Goal: Task Accomplishment & Management: Use online tool/utility

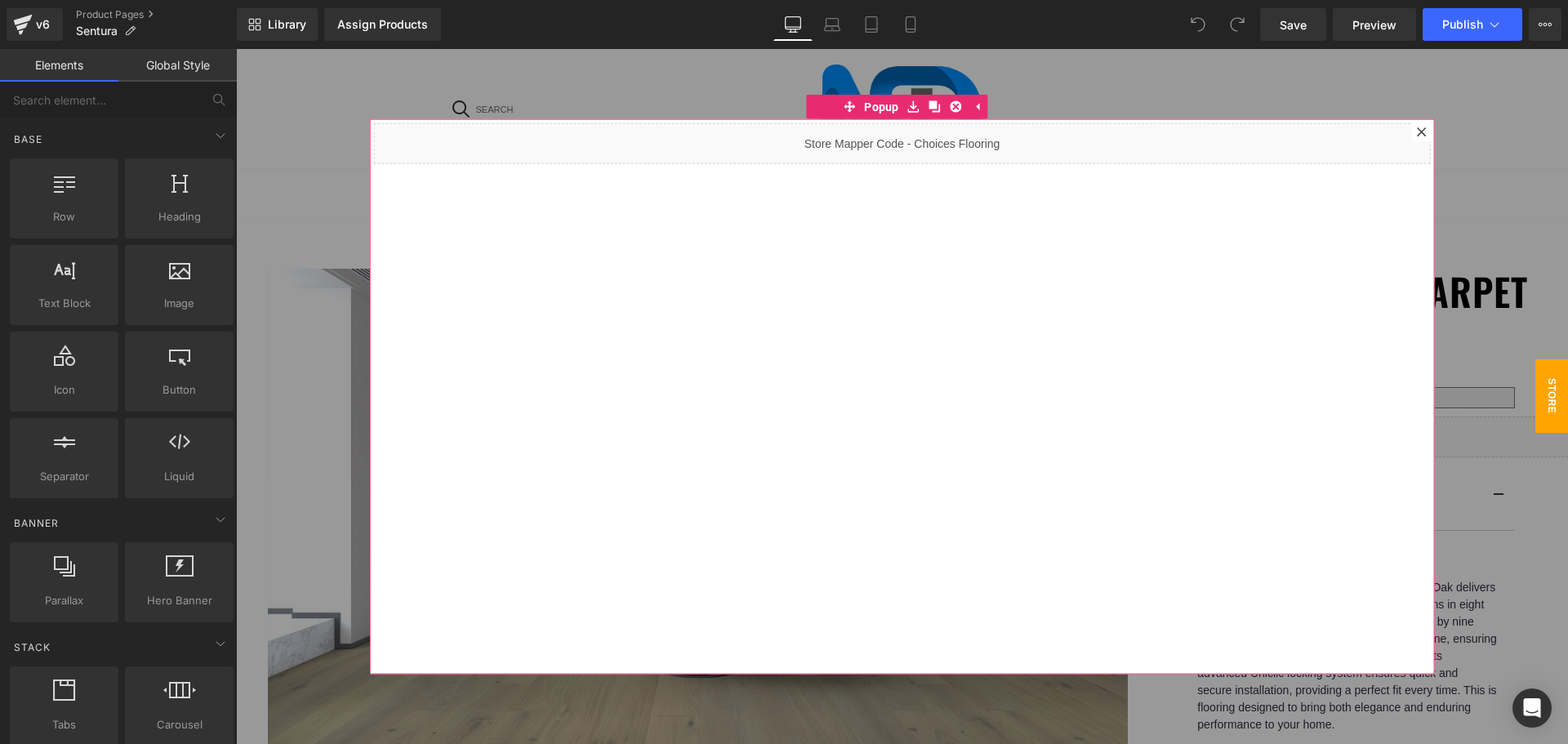
click at [1412, 125] on div at bounding box center [1422, 131] width 19 height 19
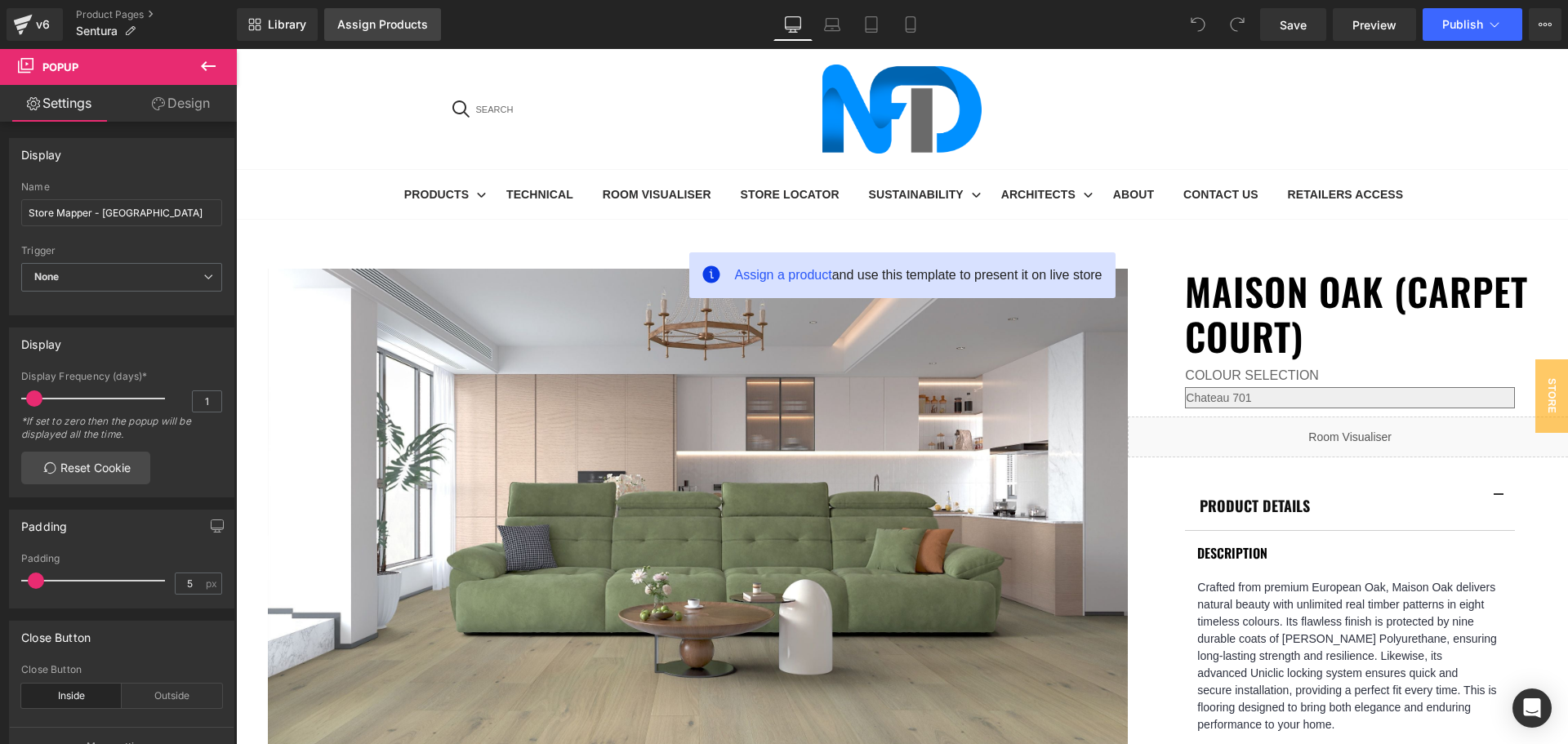
click at [382, 24] on div "Assign Products" at bounding box center [383, 24] width 91 height 13
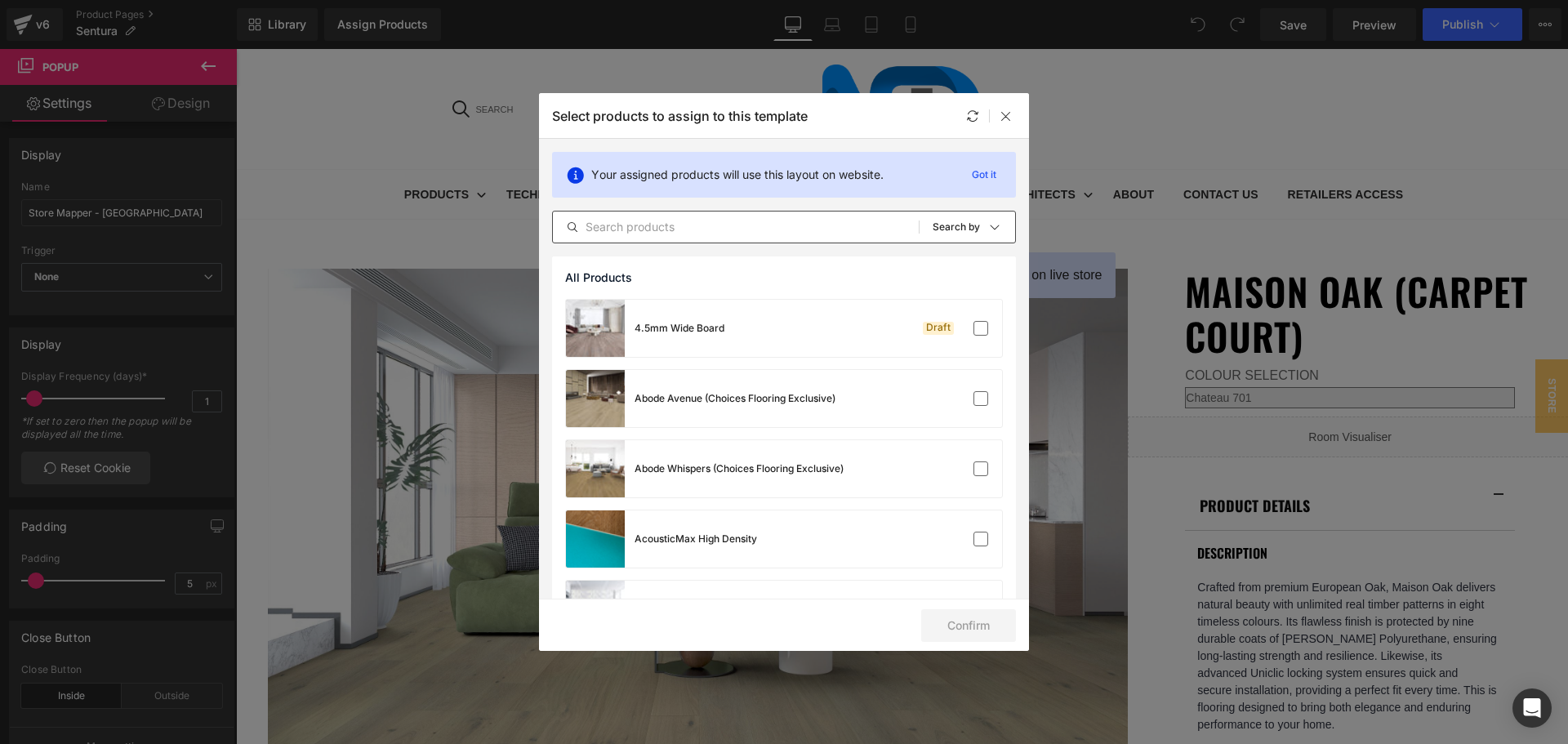
click at [704, 227] on input "text" at bounding box center [735, 227] width 366 height 19
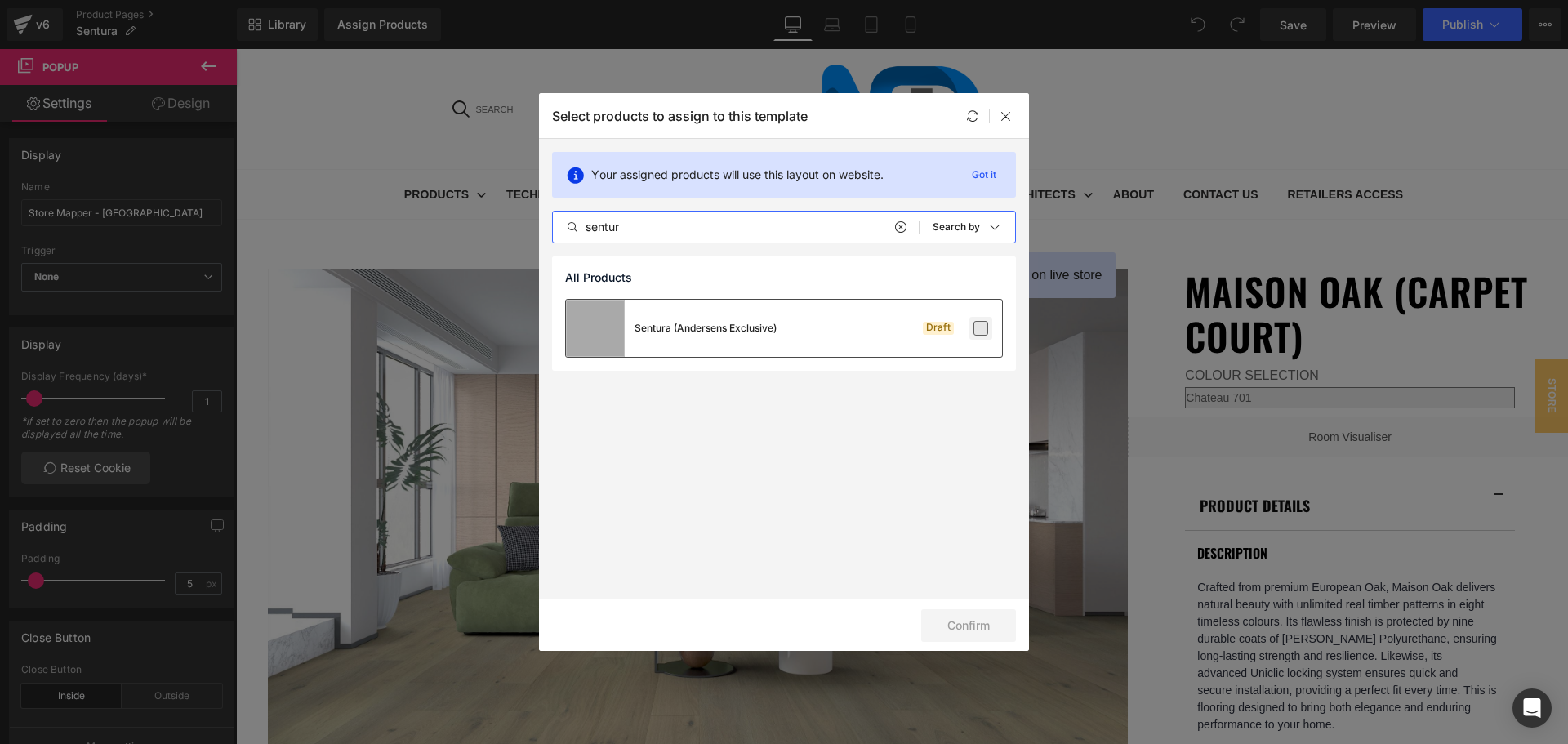
type input "sentur"
click at [974, 328] on label at bounding box center [981, 329] width 15 height 15
click at [981, 328] on input "checkbox" at bounding box center [981, 328] width 0 height 0
click at [980, 633] on button "Confirm" at bounding box center [969, 625] width 94 height 32
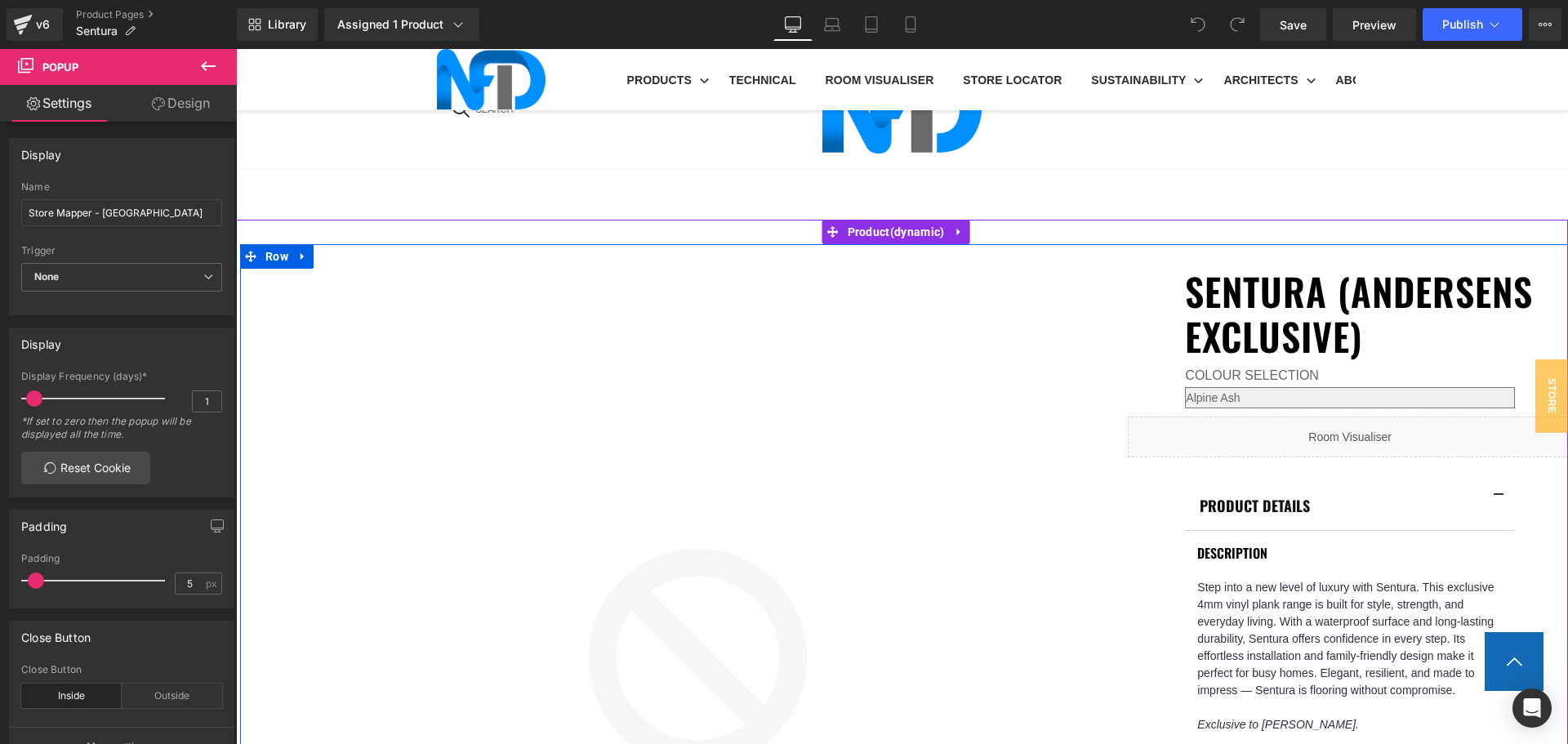
scroll to position [980, 0]
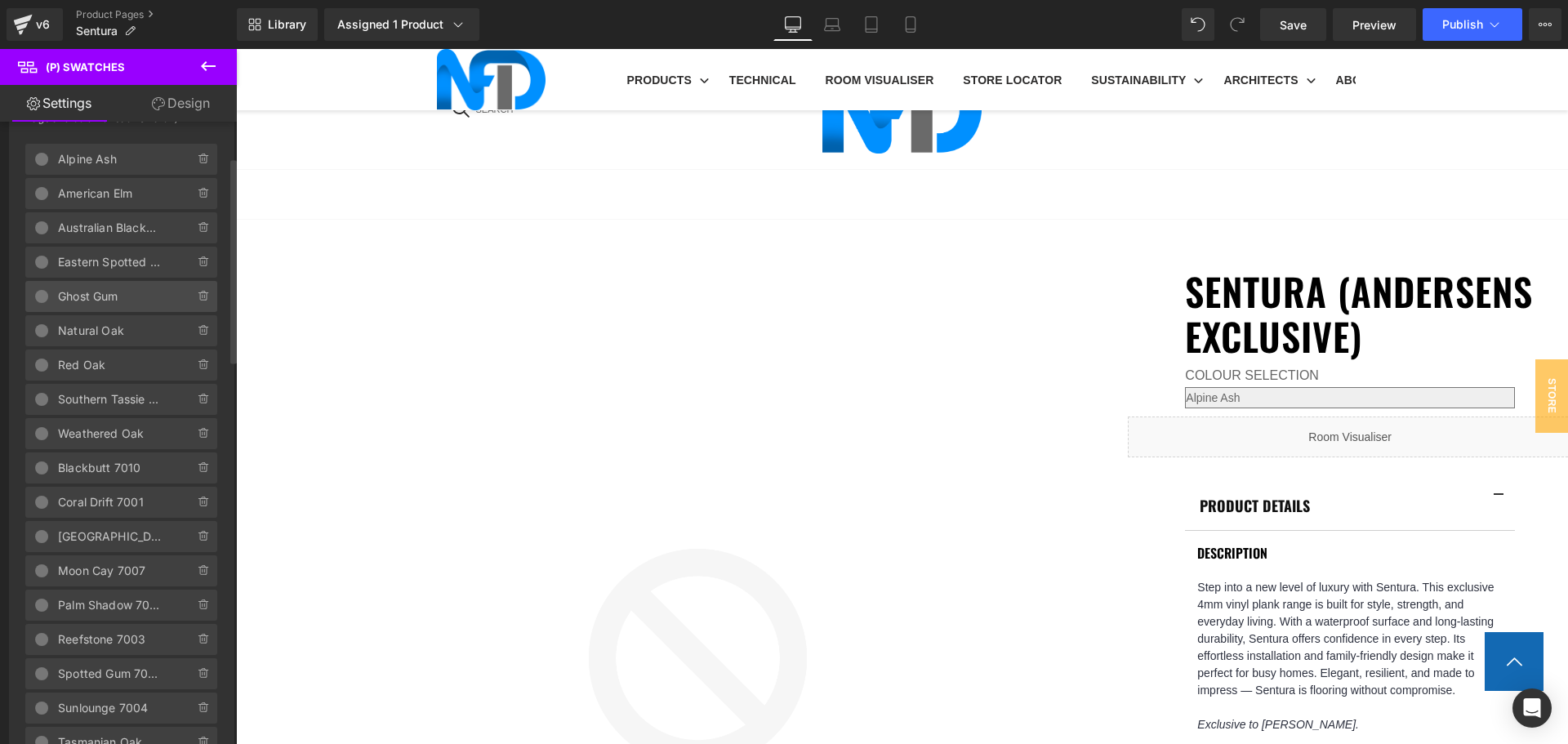
scroll to position [163, 0]
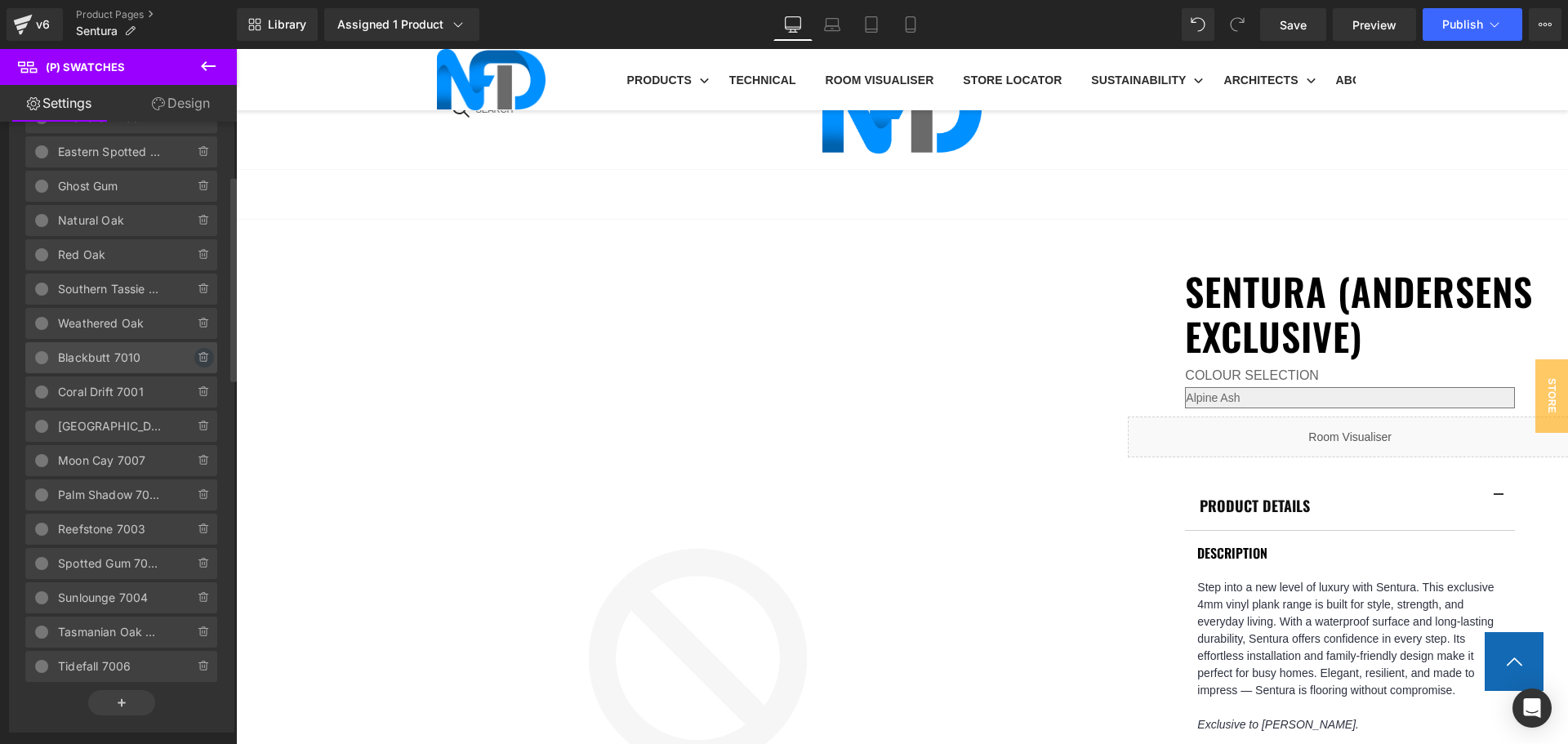
click at [197, 360] on icon at bounding box center [204, 358] width 13 height 13
click at [195, 360] on button "Delete" at bounding box center [187, 359] width 52 height 21
click at [197, 360] on icon at bounding box center [204, 358] width 13 height 13
click at [195, 360] on button "Delete" at bounding box center [187, 359] width 52 height 21
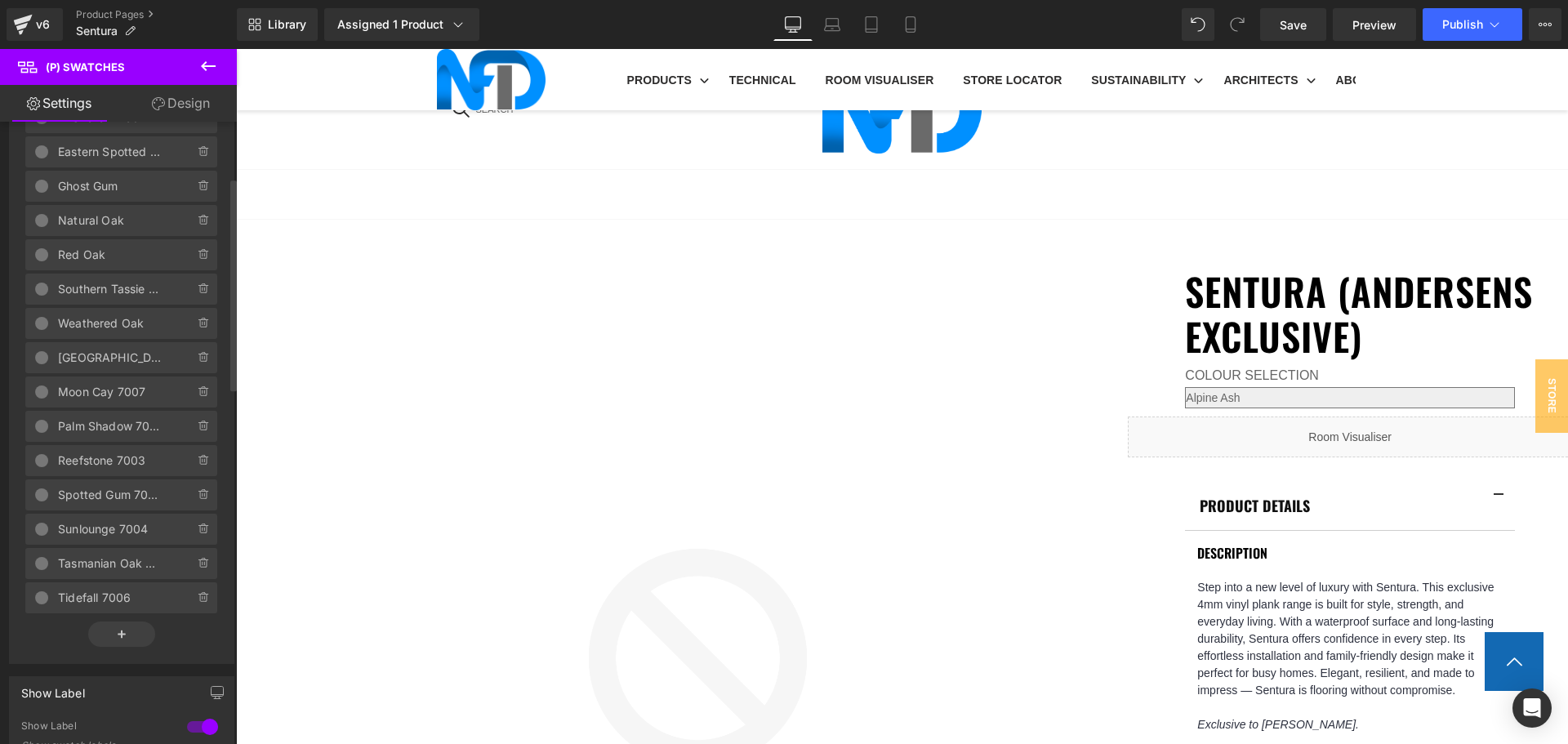
click at [197, 360] on icon at bounding box center [204, 358] width 13 height 13
click at [195, 360] on button "Delete" at bounding box center [187, 359] width 52 height 21
click at [197, 360] on icon at bounding box center [204, 358] width 13 height 13
click at [195, 360] on button "Delete" at bounding box center [187, 359] width 52 height 21
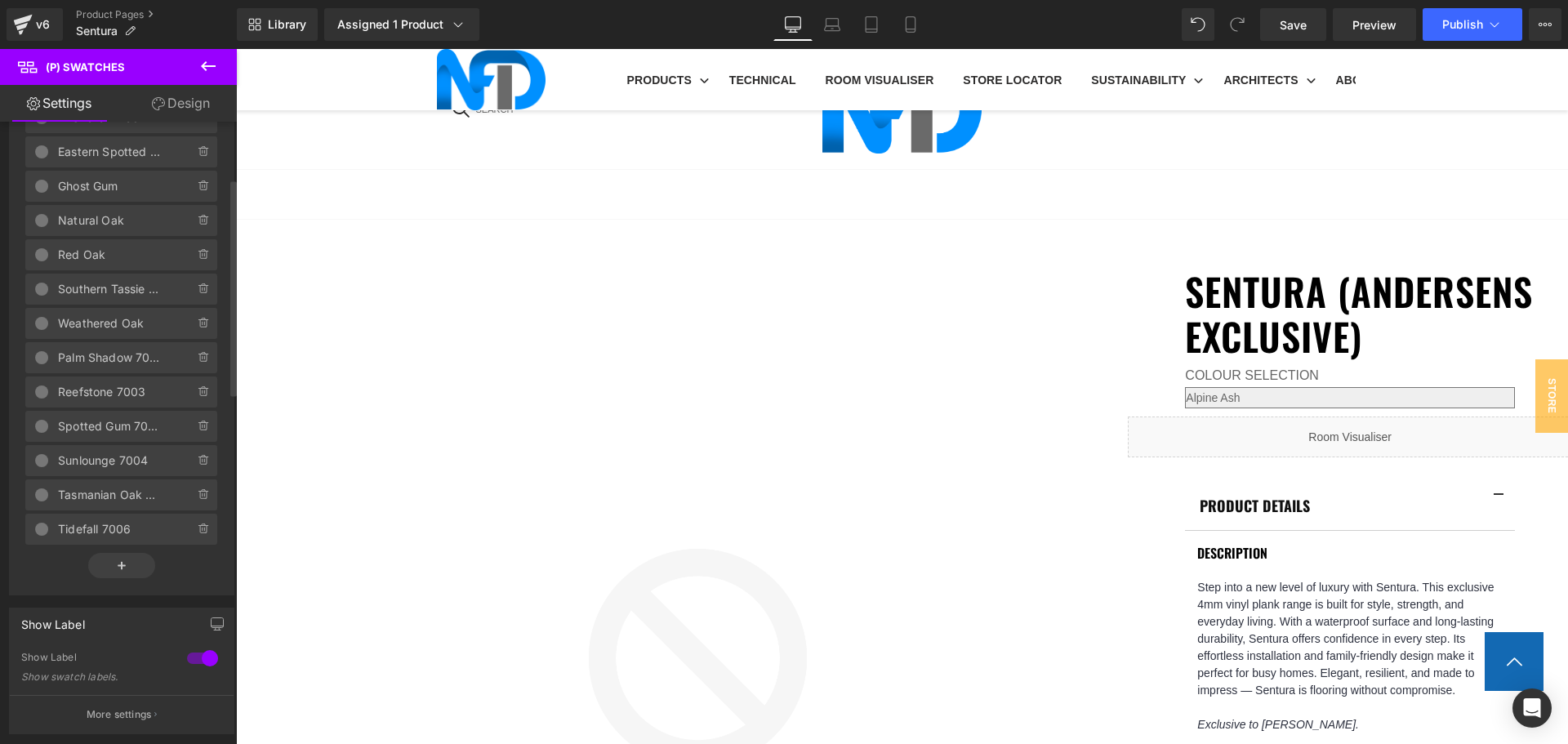
click at [197, 360] on icon at bounding box center [204, 358] width 13 height 13
click at [195, 360] on button "Delete" at bounding box center [187, 359] width 52 height 21
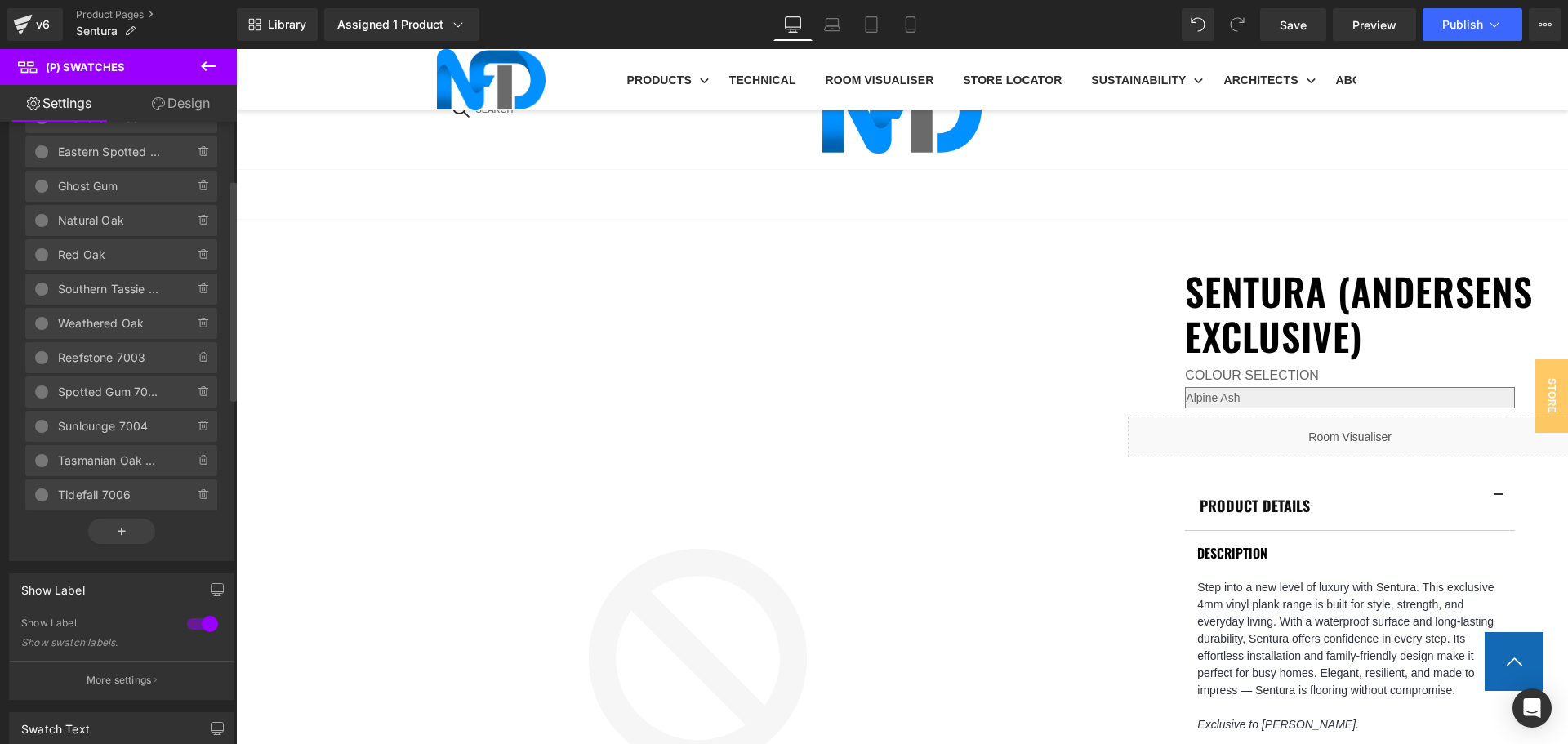
click at [197, 360] on icon at bounding box center [204, 358] width 13 height 13
click at [195, 360] on button "Delete" at bounding box center [187, 359] width 52 height 21
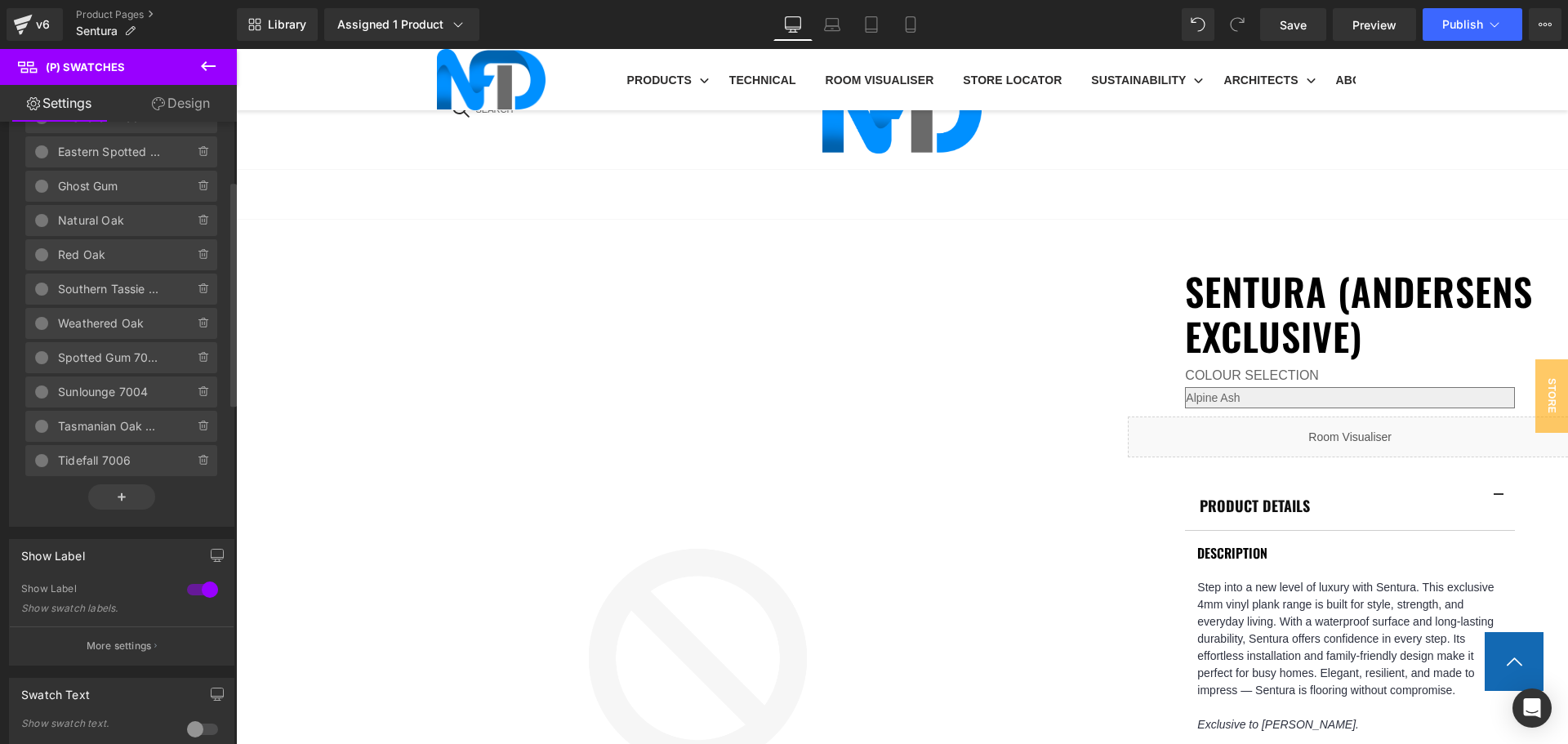
click at [197, 360] on icon at bounding box center [204, 358] width 13 height 13
click at [195, 360] on button "Delete" at bounding box center [187, 359] width 52 height 21
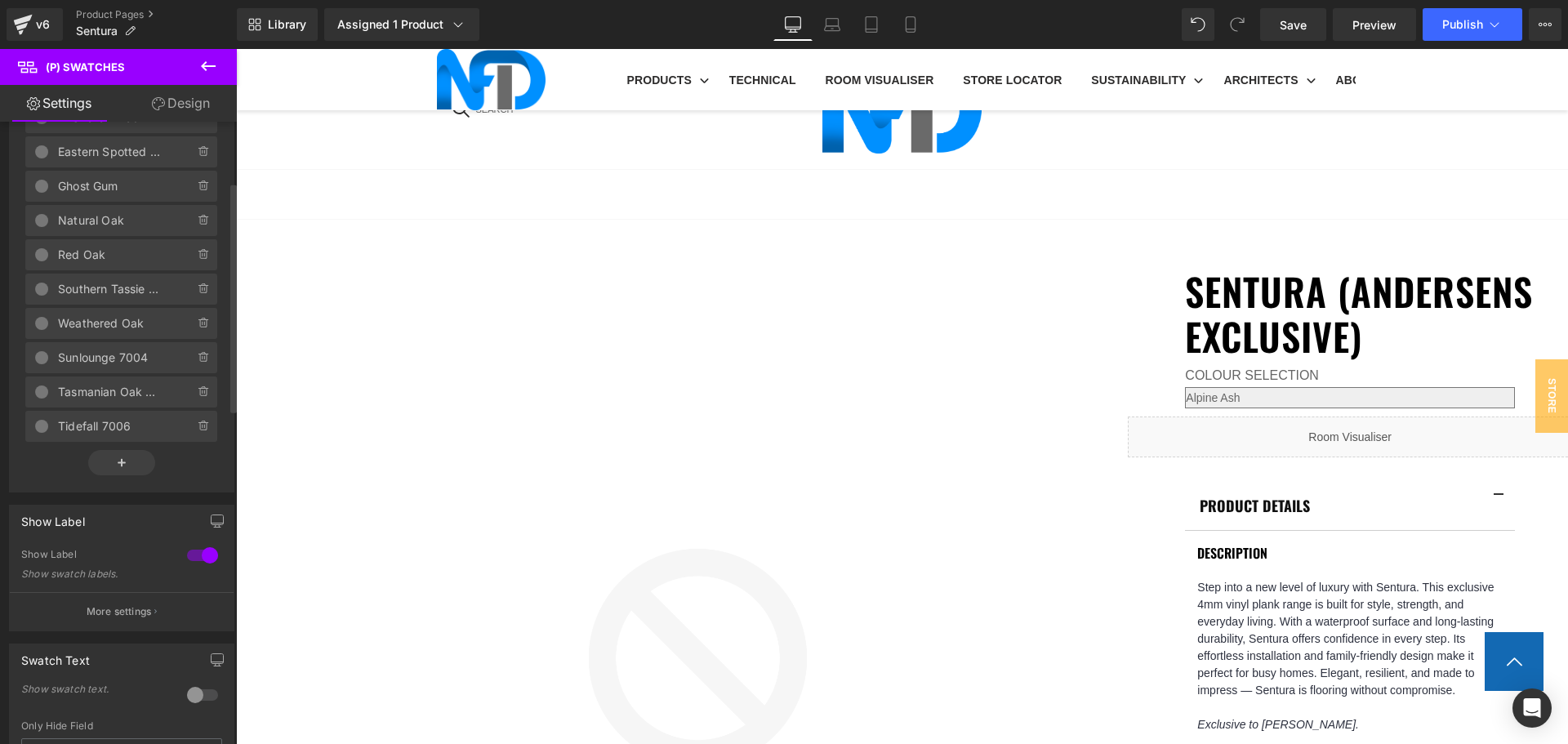
click at [197, 360] on icon at bounding box center [204, 358] width 13 height 13
click at [195, 360] on button "Delete" at bounding box center [187, 359] width 52 height 21
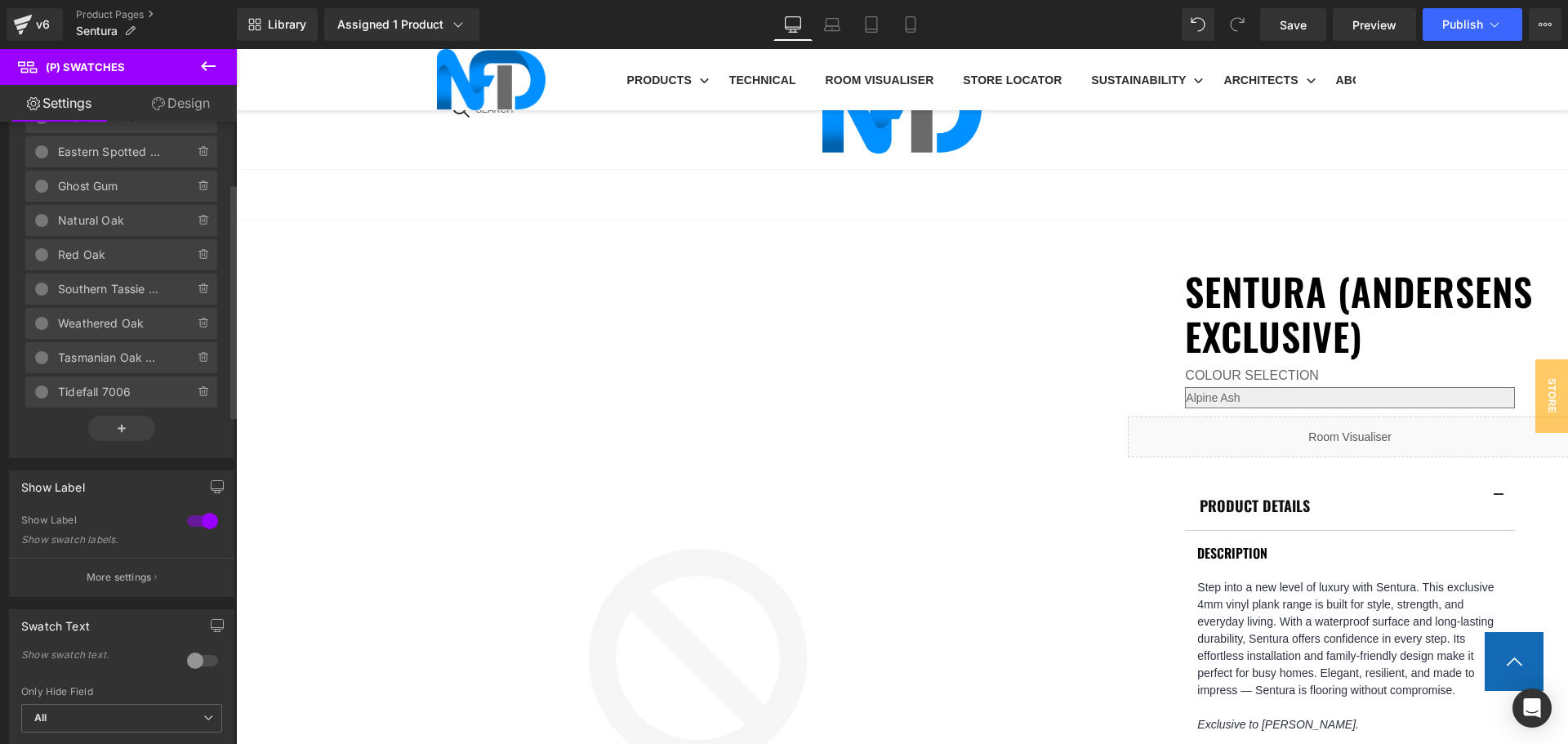
click at [197, 360] on icon at bounding box center [204, 358] width 13 height 13
click at [195, 360] on button "Delete" at bounding box center [187, 359] width 52 height 21
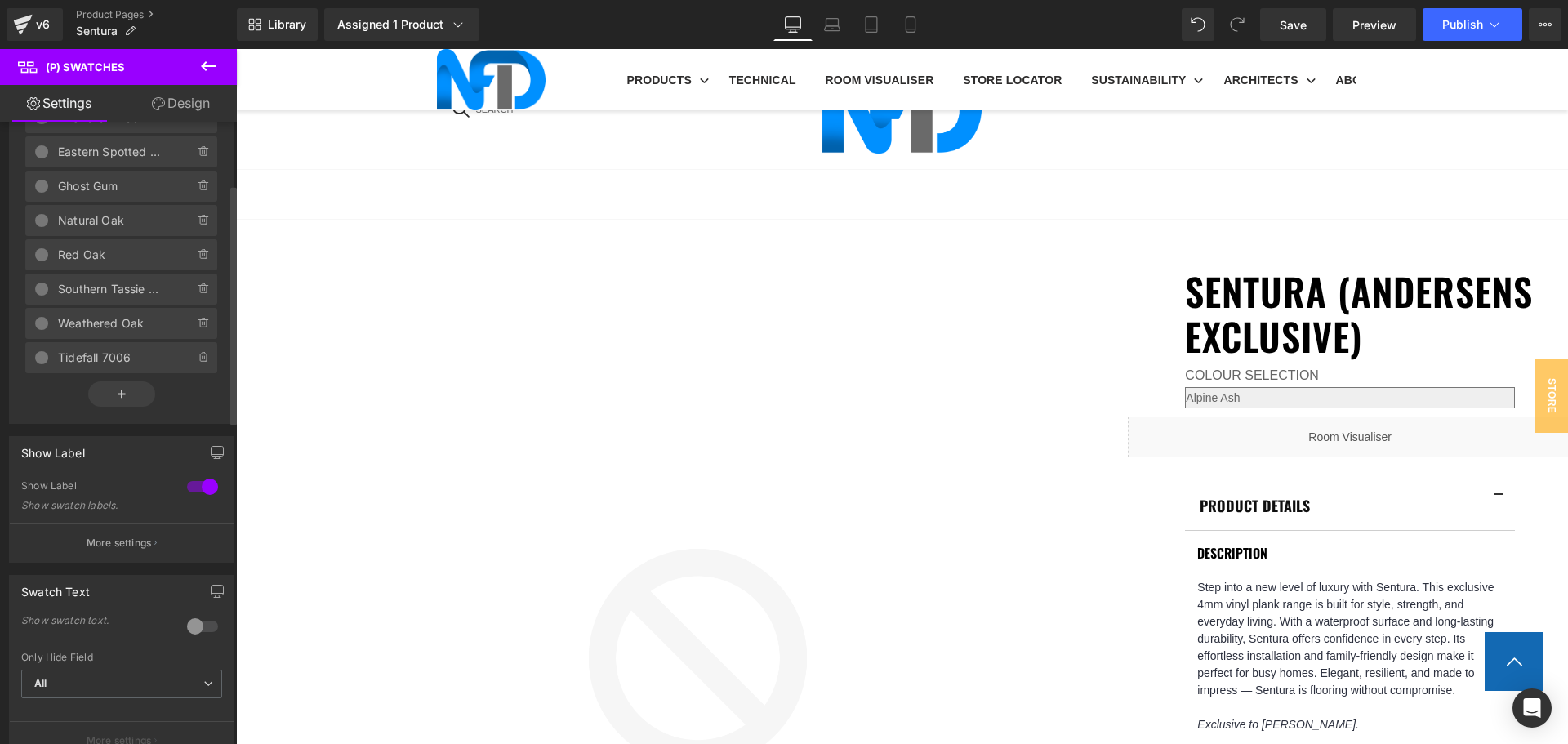
click at [197, 360] on icon at bounding box center [204, 358] width 13 height 13
click at [195, 360] on button "Delete" at bounding box center [187, 359] width 52 height 21
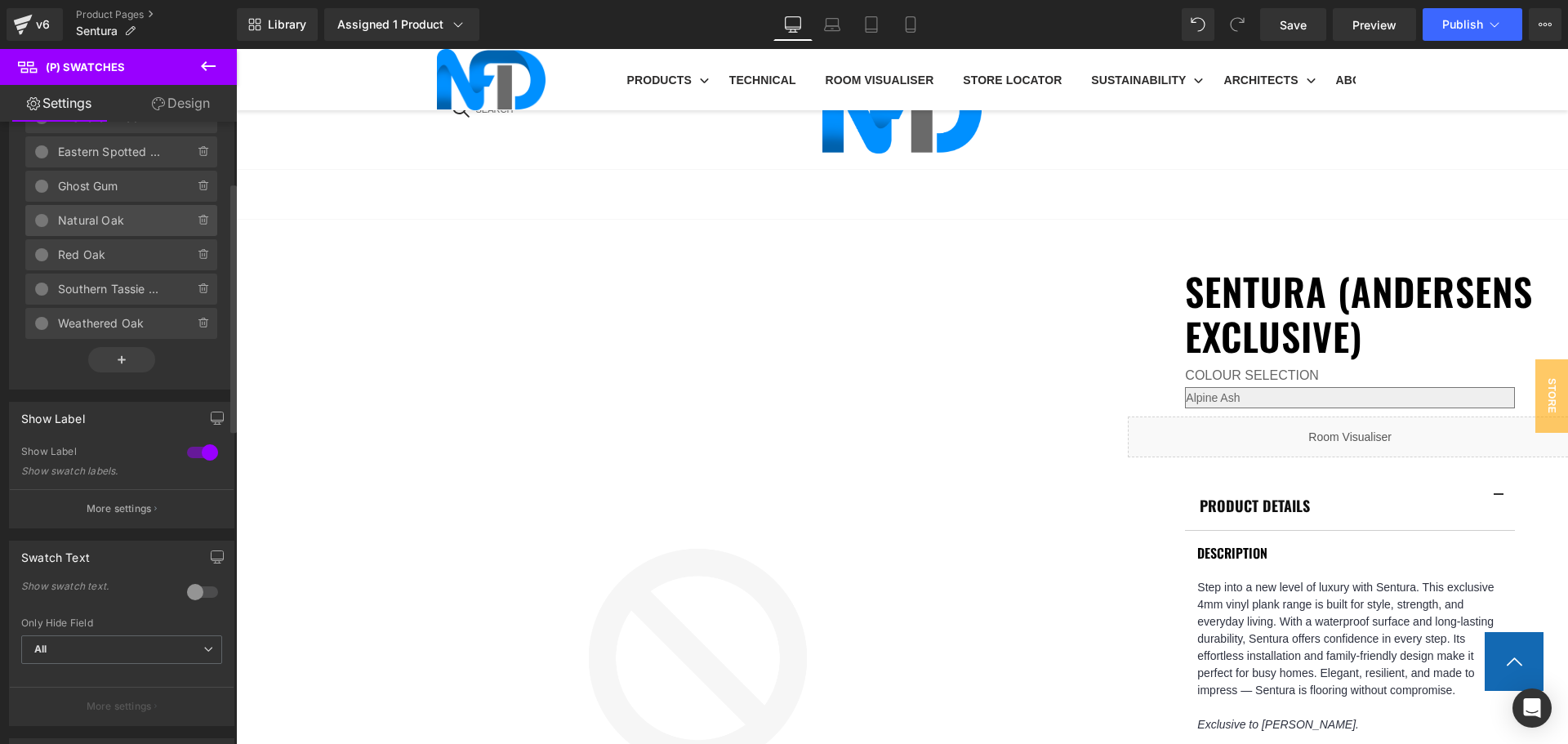
scroll to position [0, 0]
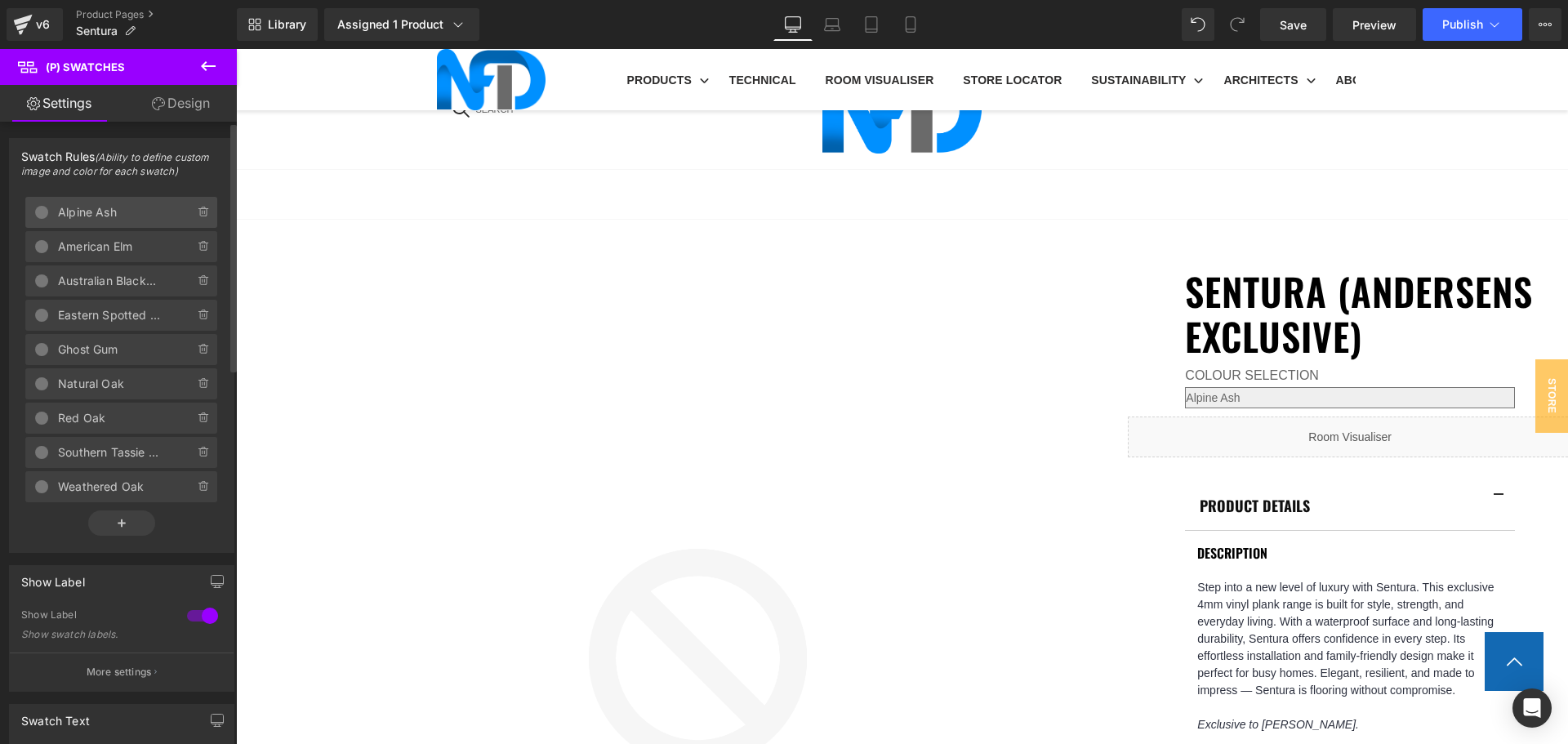
click at [109, 203] on span "Alpine Ash" at bounding box center [110, 213] width 104 height 32
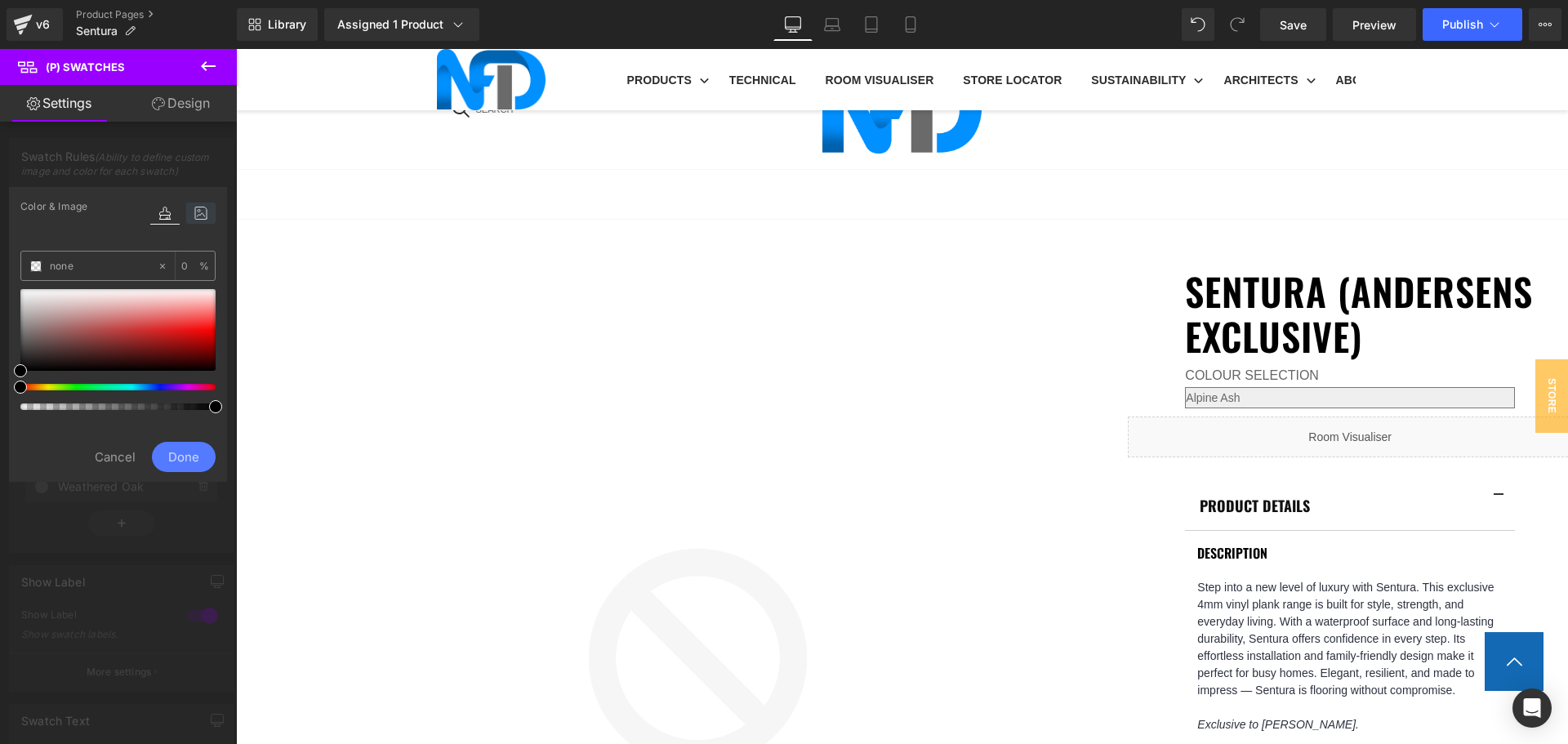
click at [204, 216] on icon at bounding box center [201, 213] width 30 height 21
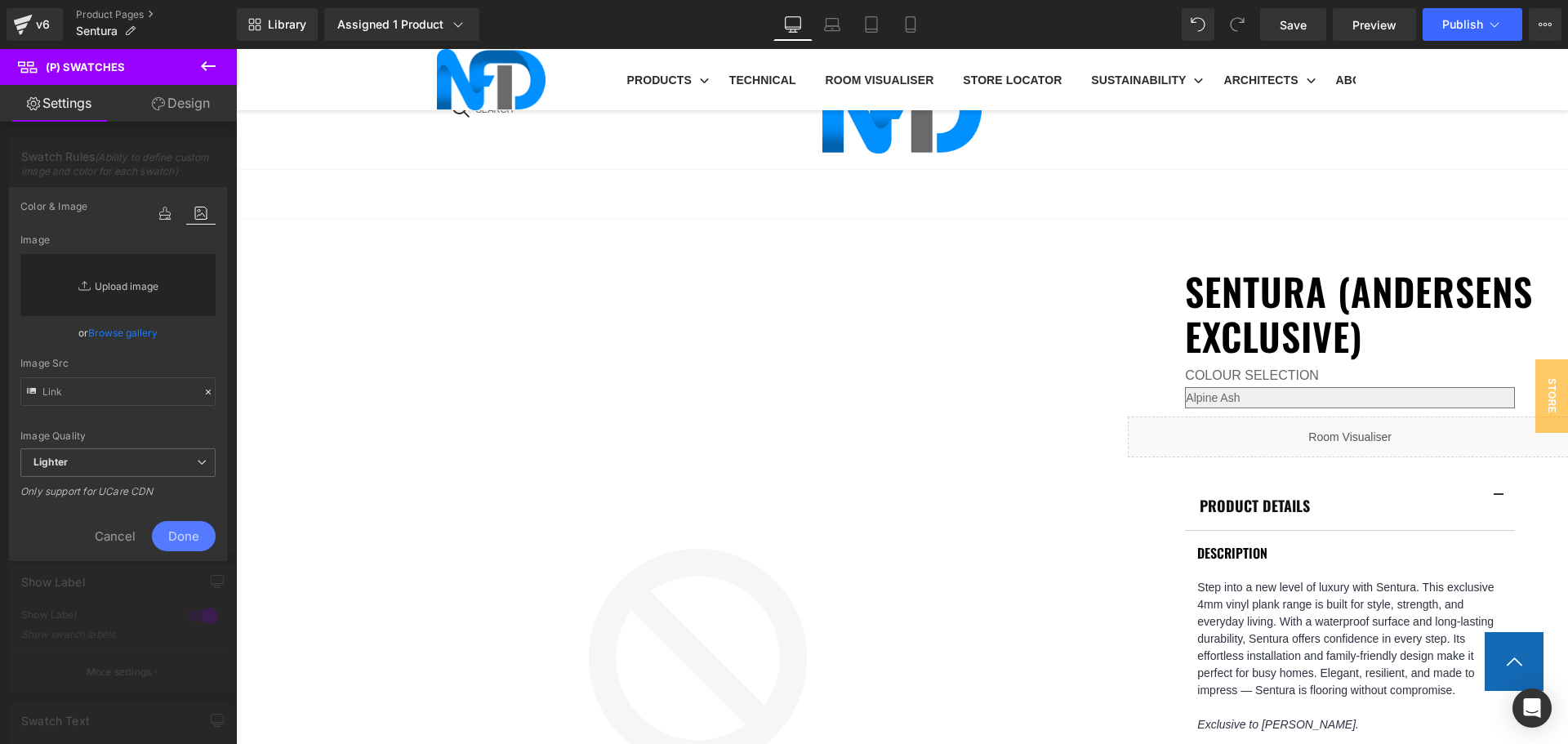
click at [156, 284] on link "Replace Image" at bounding box center [118, 284] width 195 height 62
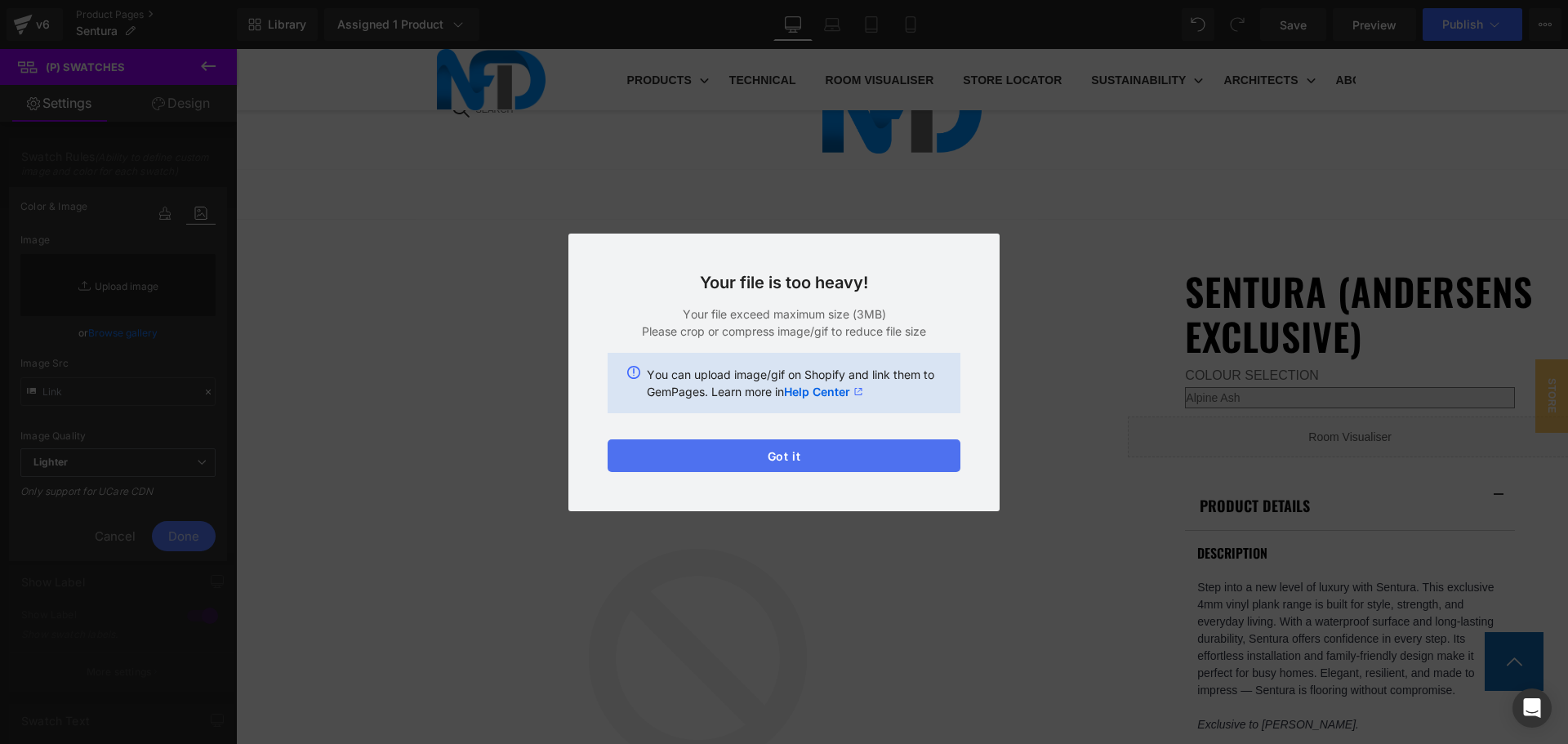
click at [876, 461] on button "Got it" at bounding box center [784, 455] width 353 height 32
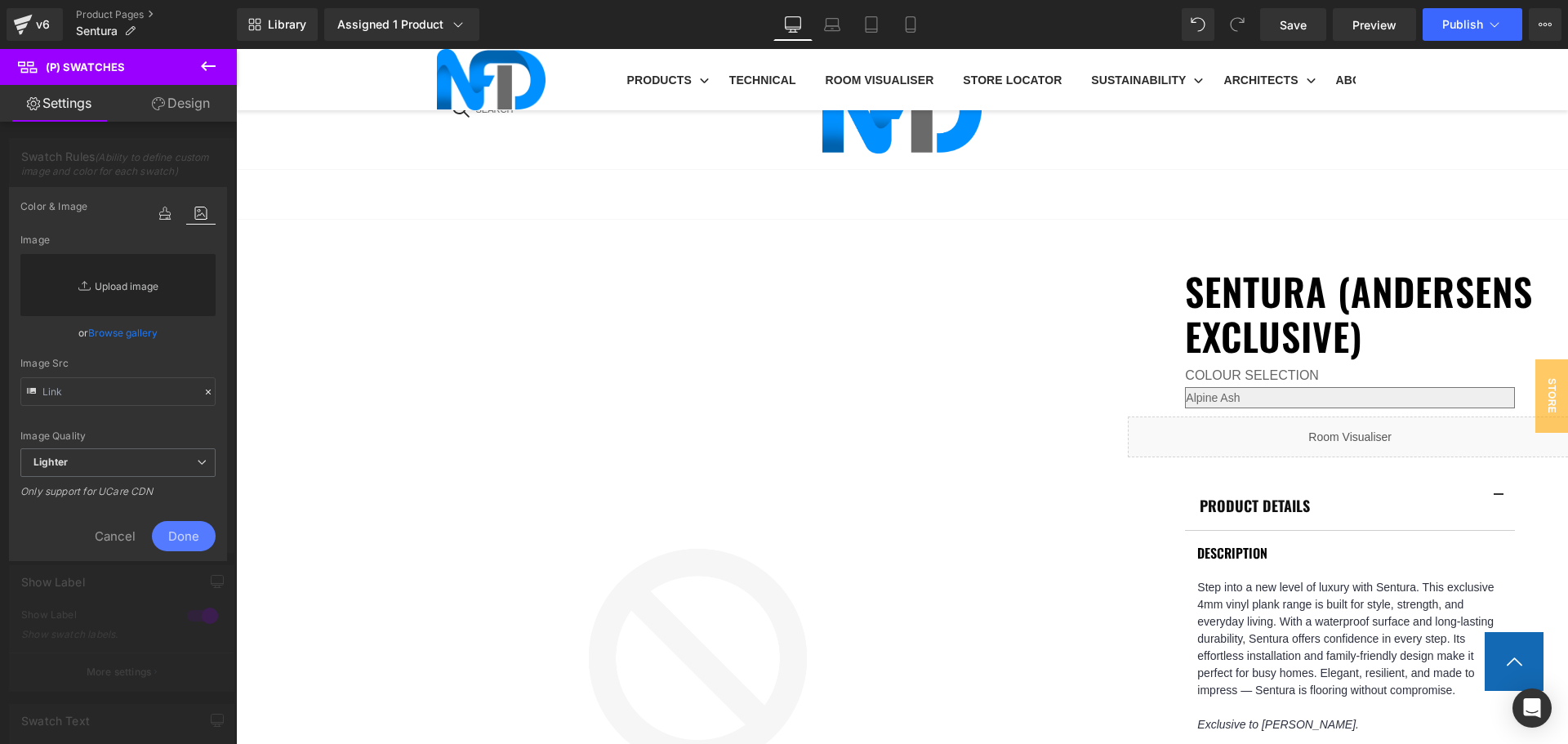
click at [123, 288] on link "Replace Image" at bounding box center [118, 284] width 195 height 62
type input "C:\fakepath\Sentura_Alpine Ash.jpg"
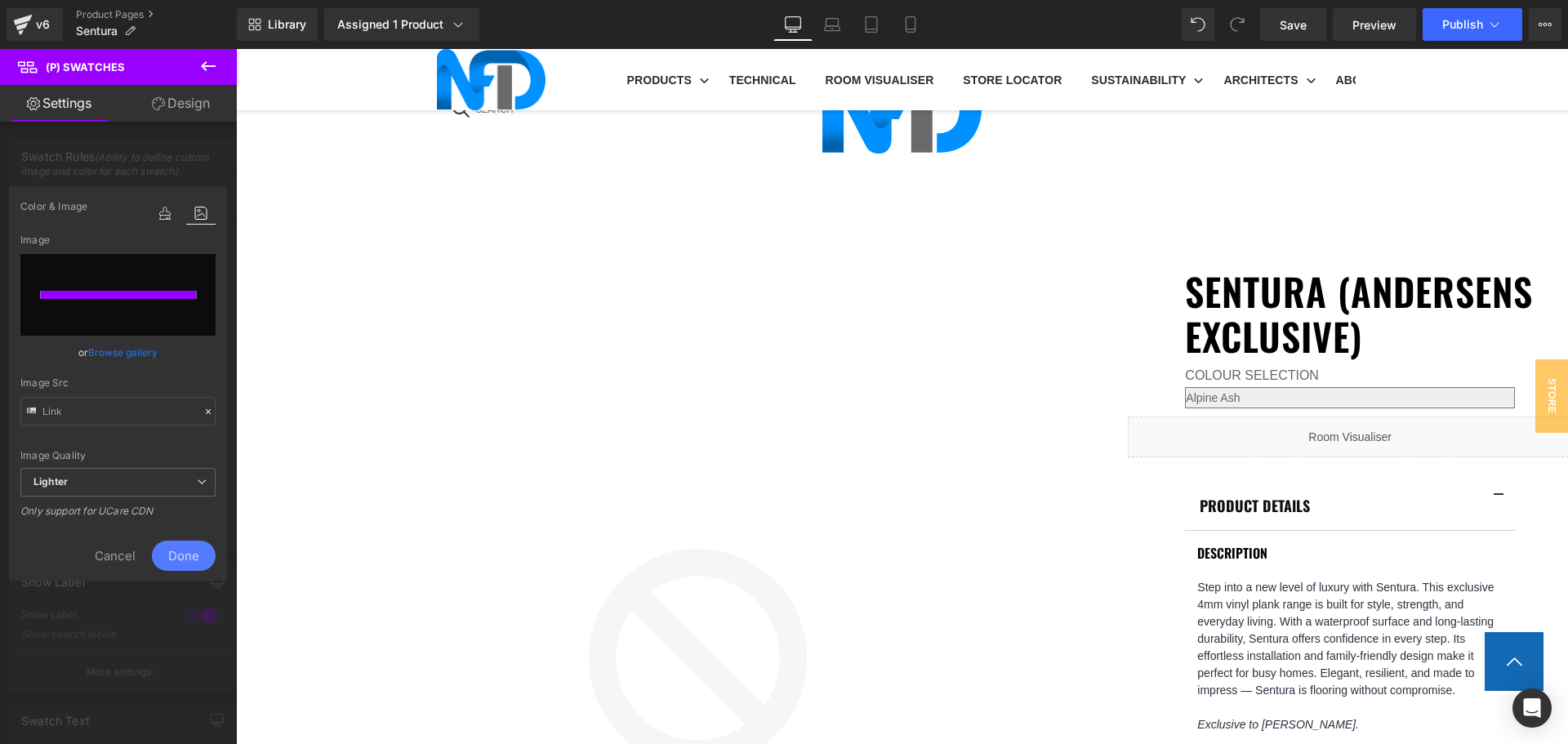
type input "https://ucarecdn.com/74d8fe19-1305-4c22-bf93-ea94c6cce51f/-/format/auto/-/previ…"
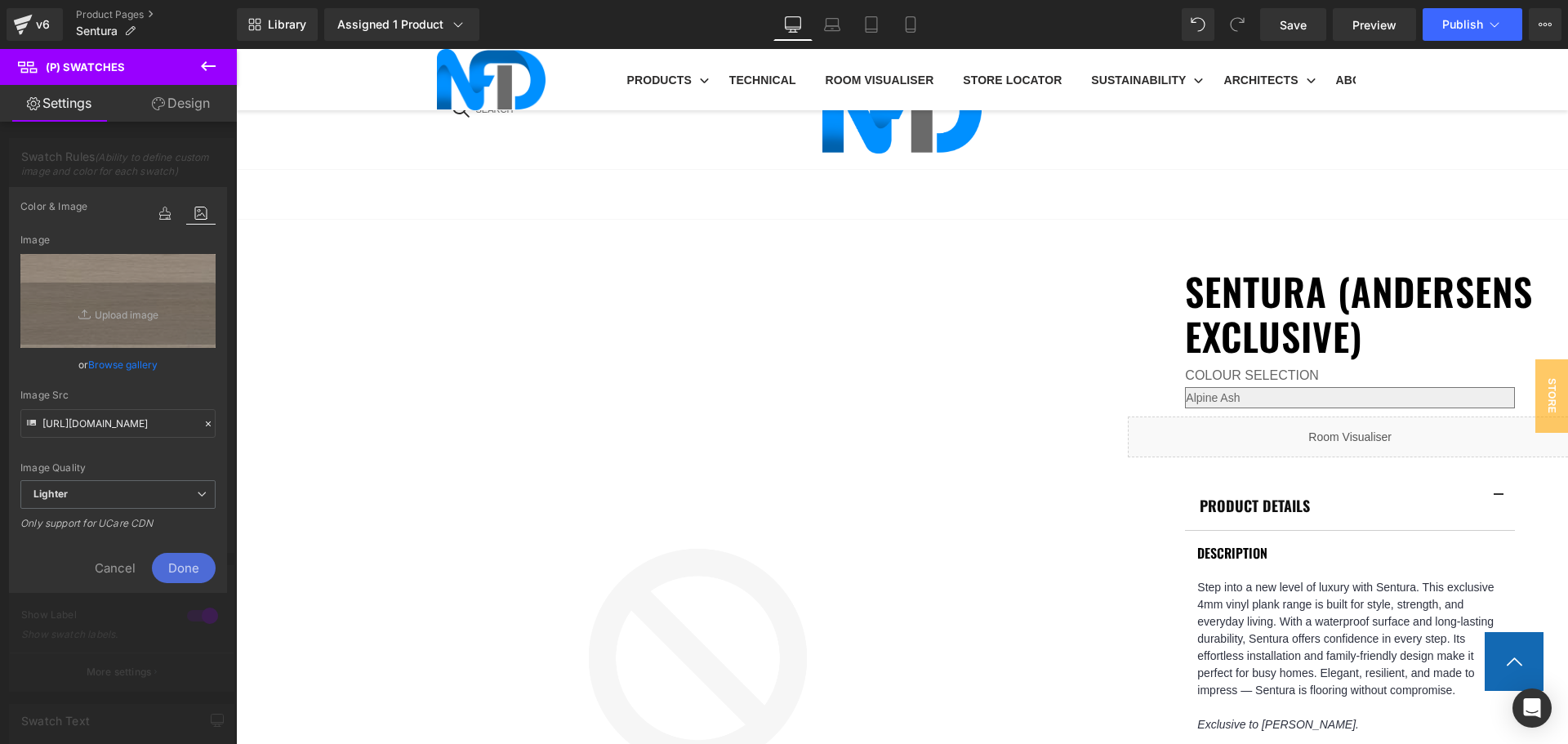
click at [194, 564] on span "Done" at bounding box center [183, 568] width 64 height 31
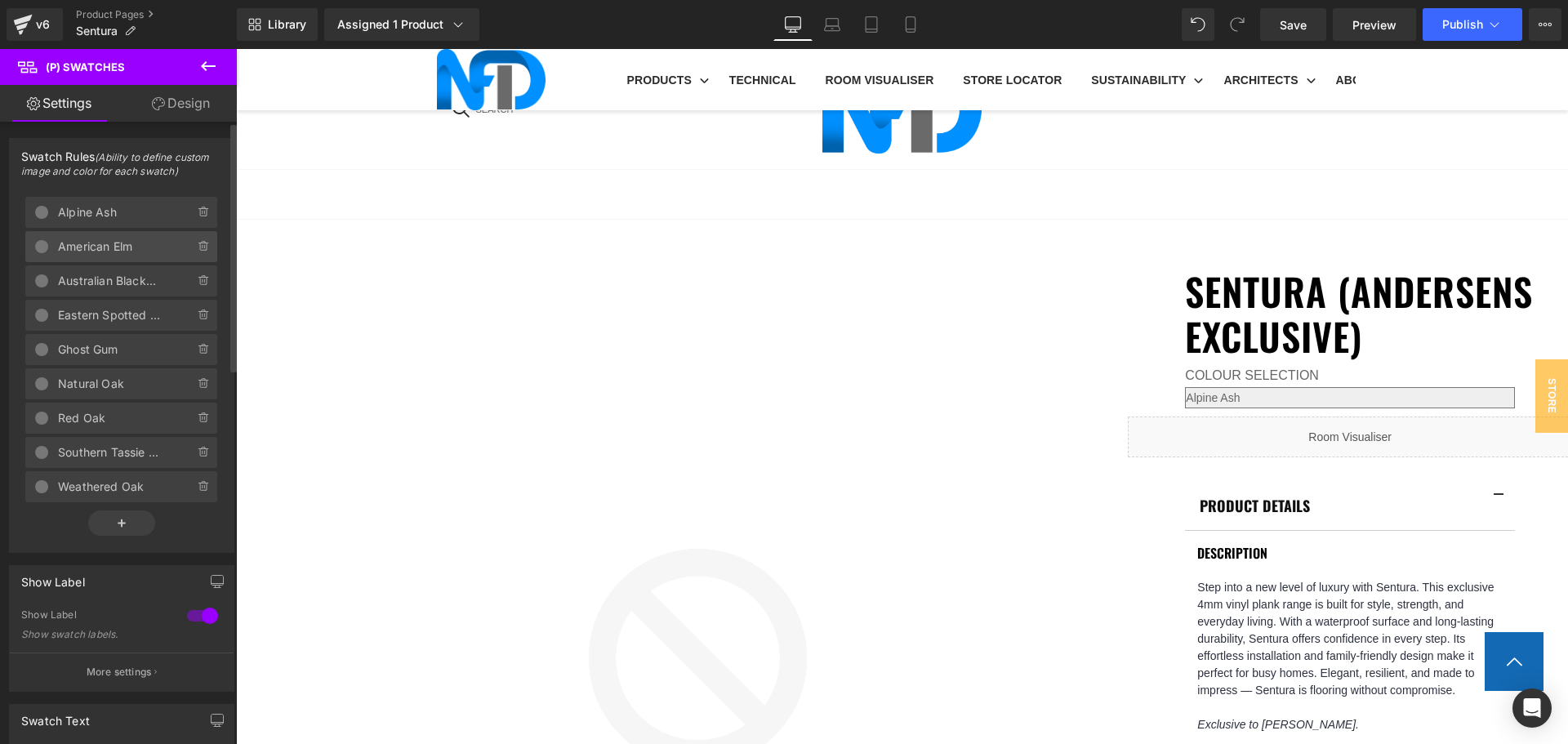
click at [132, 244] on span "American Elm" at bounding box center [110, 247] width 104 height 32
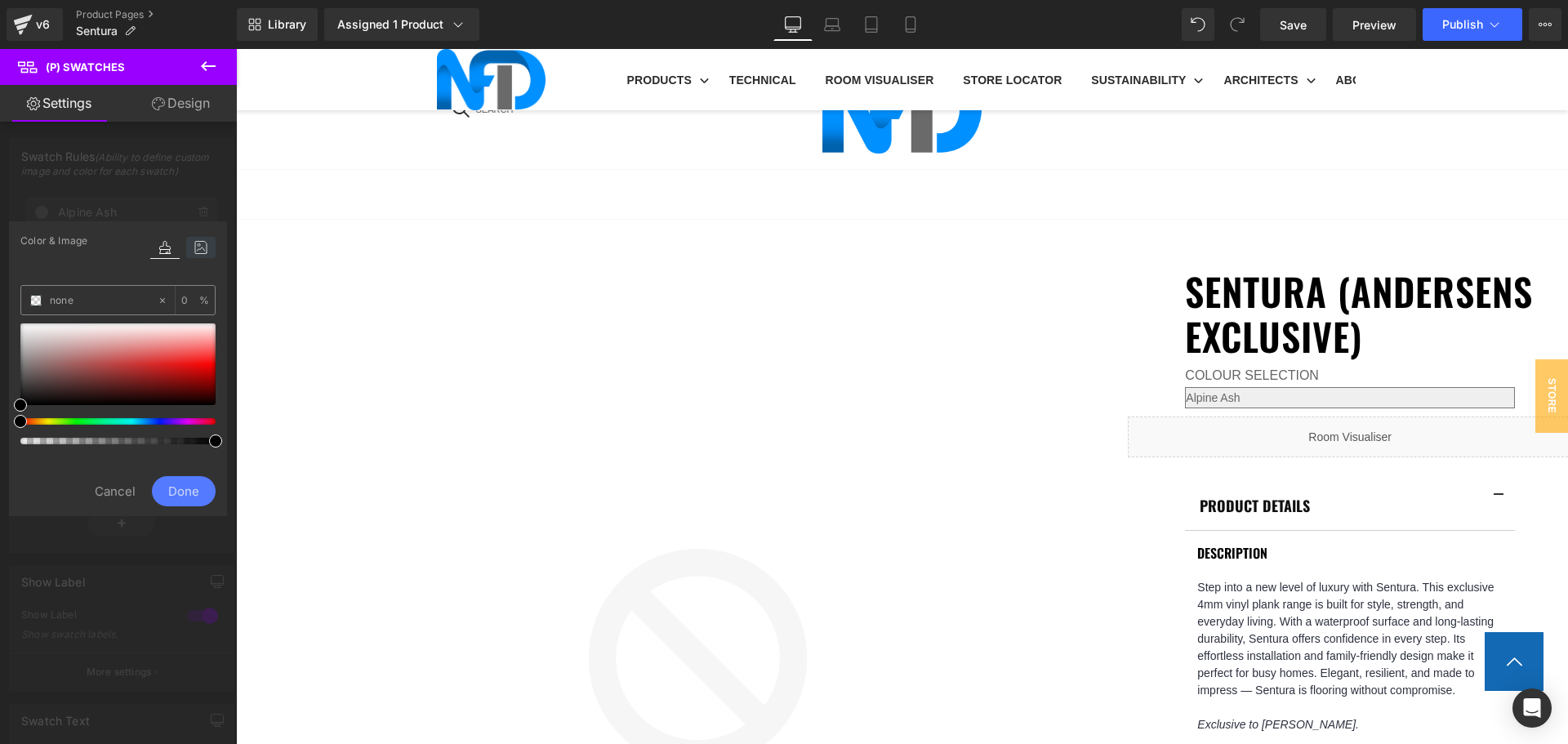
click at [194, 250] on icon at bounding box center [201, 247] width 30 height 21
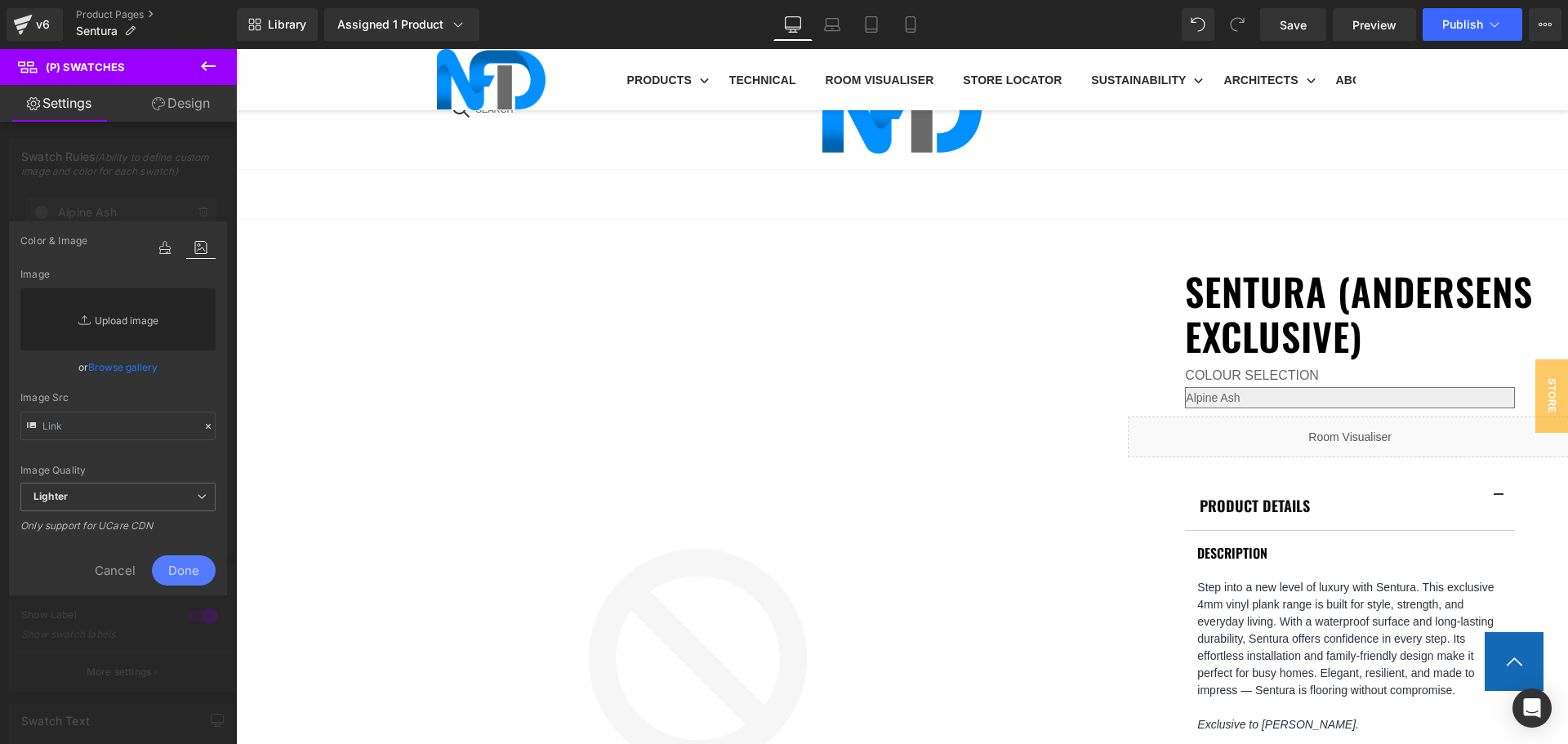
click at [140, 328] on link "Replace Image" at bounding box center [118, 319] width 195 height 62
type input "C:\fakepath\Sentura_America Elm.jpg"
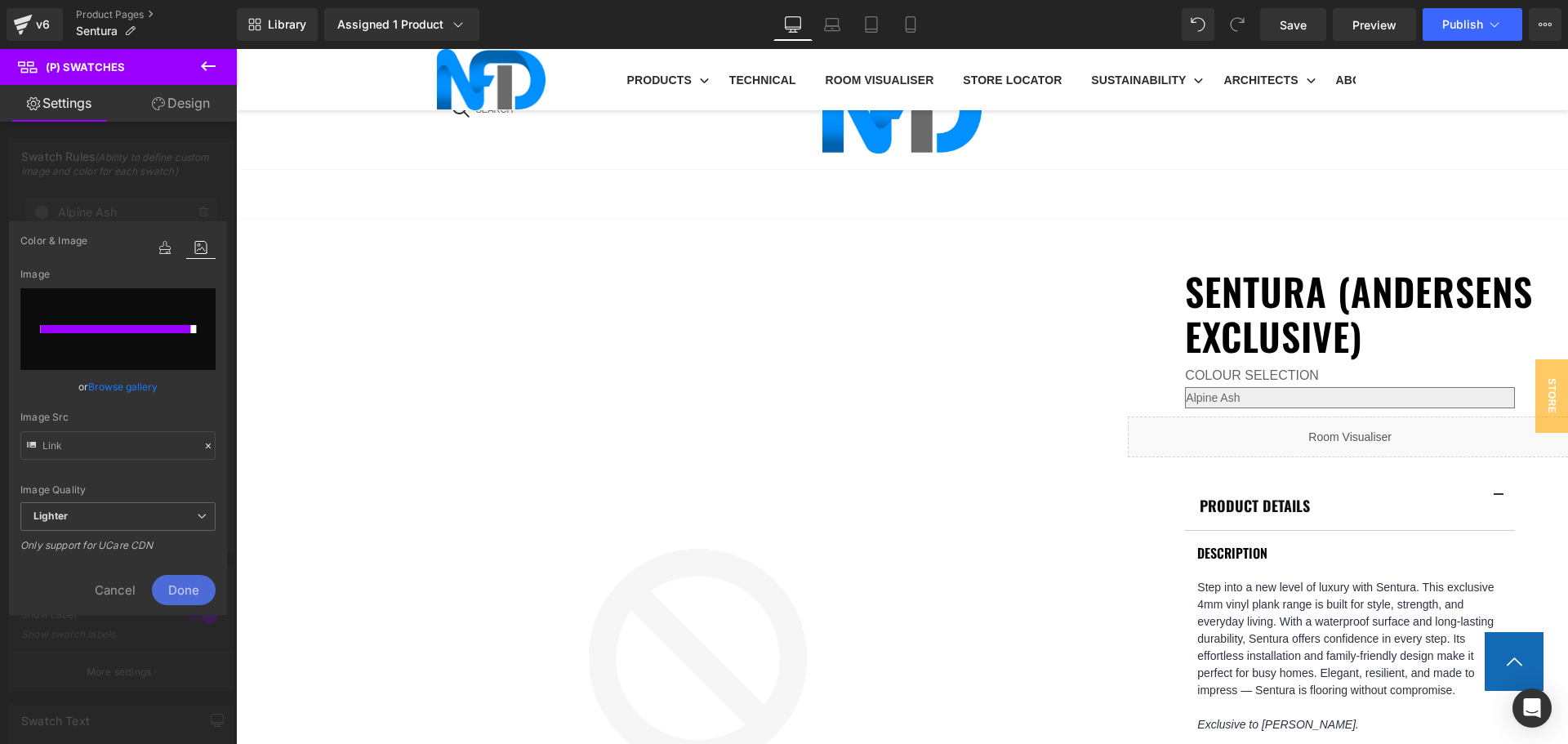
type input "https://ucarecdn.com/95c14a97-1a02-43be-bd78-8426c5817ed8/-/format/auto/-/previ…"
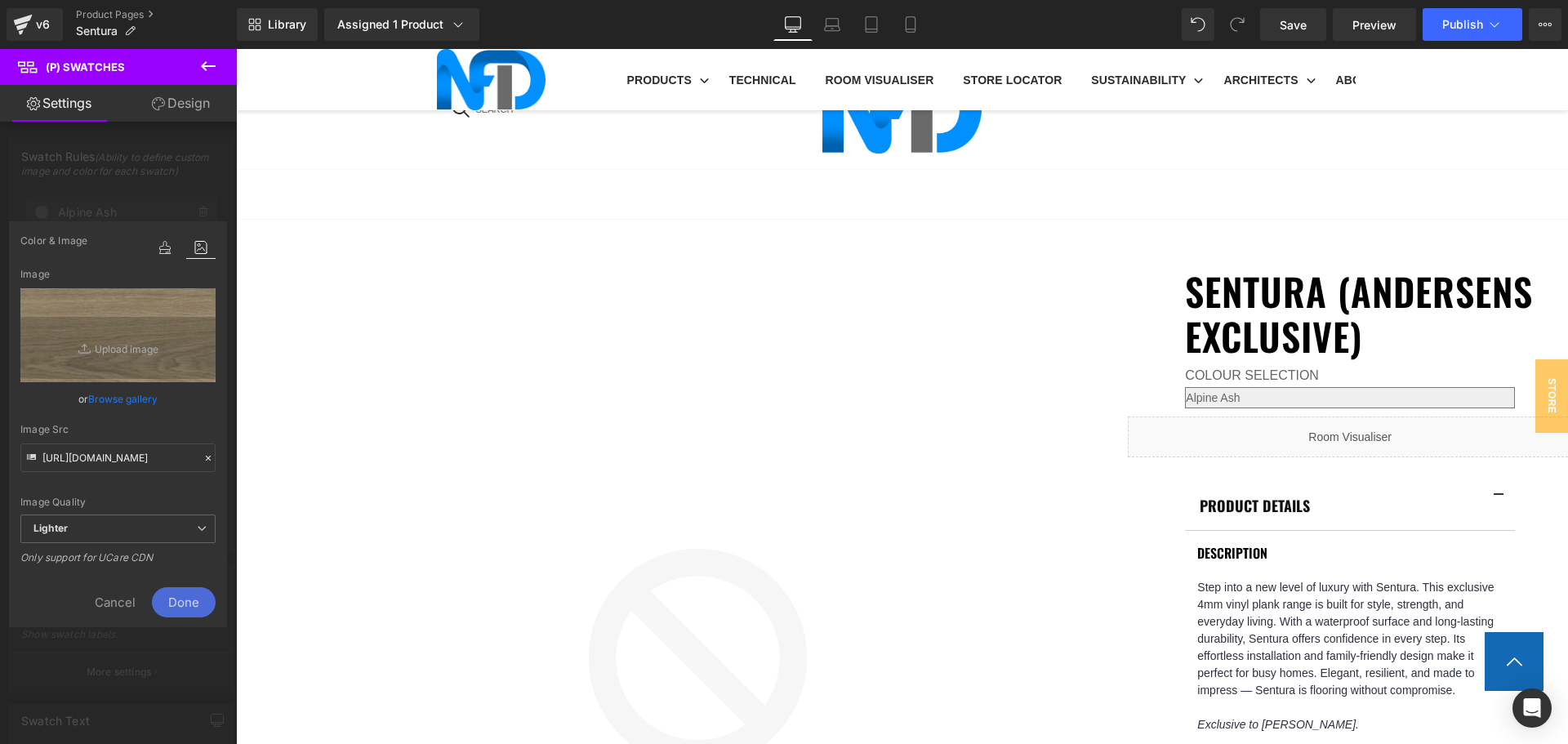
click at [198, 596] on span "Done" at bounding box center [183, 602] width 64 height 31
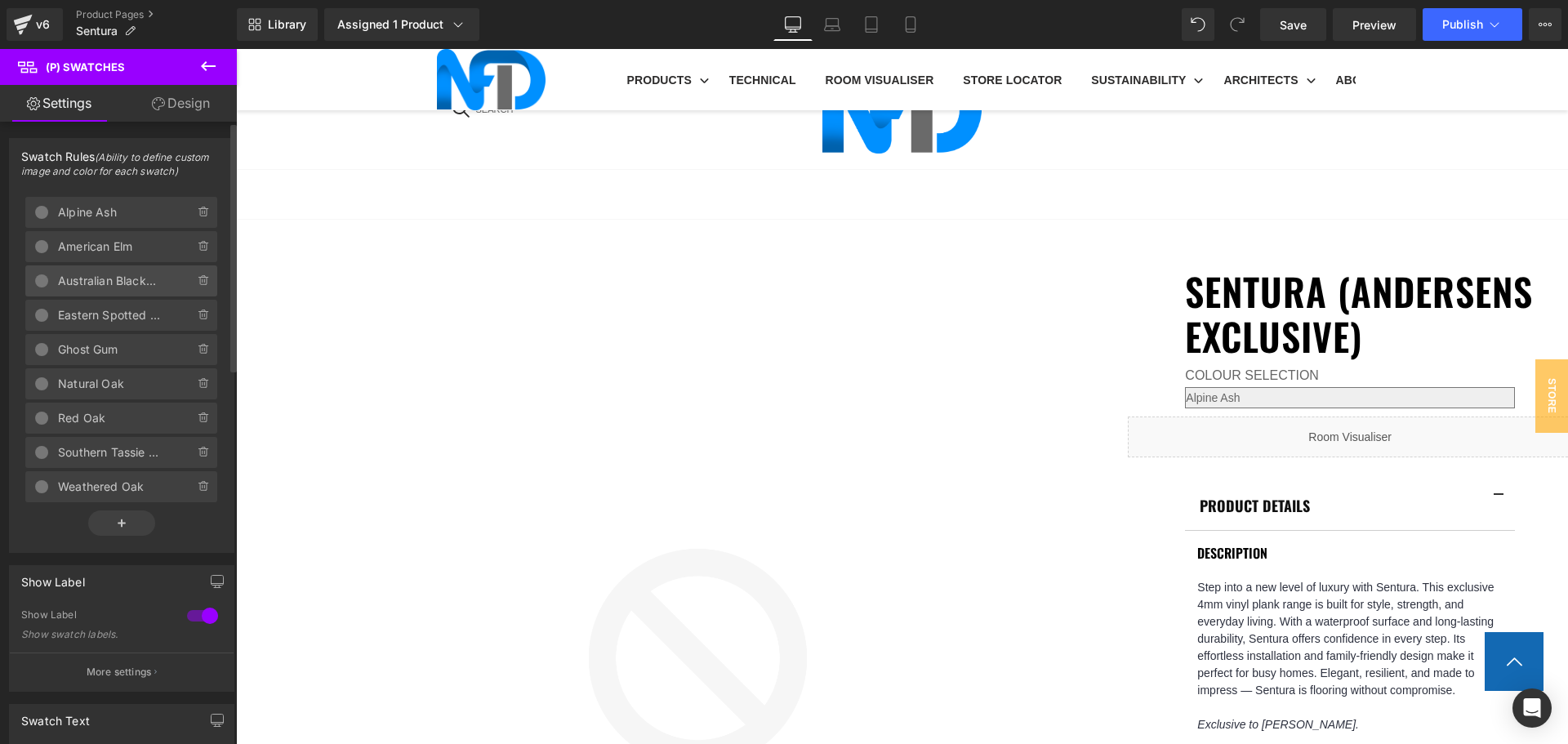
click at [133, 280] on span "Australian Blackbutt" at bounding box center [110, 282] width 104 height 32
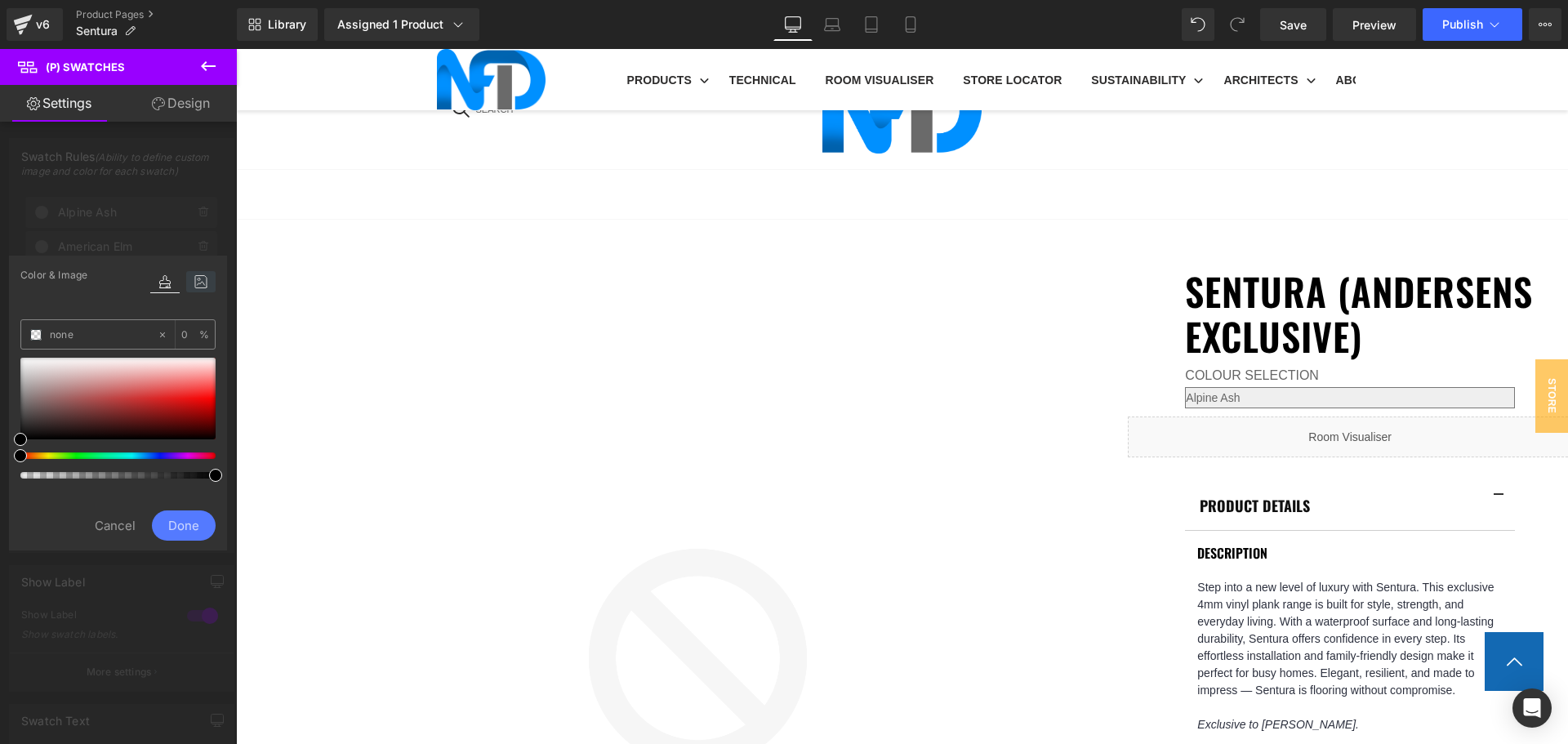
click at [198, 285] on icon at bounding box center [201, 282] width 30 height 21
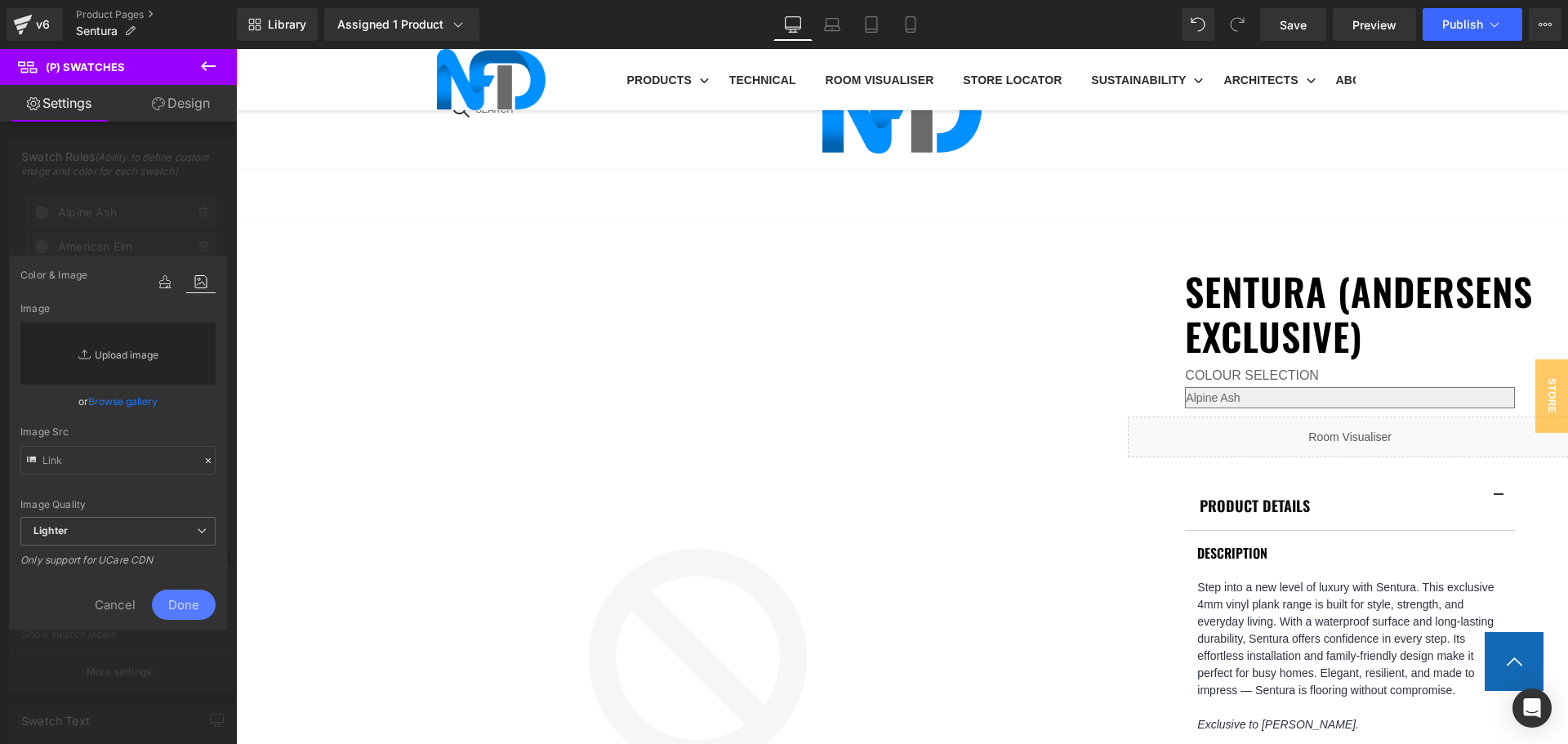
click at [151, 370] on link "Replace Image" at bounding box center [118, 353] width 195 height 62
type input "C:\fakepath\Sentura_Australian Blackbutt.jpg"
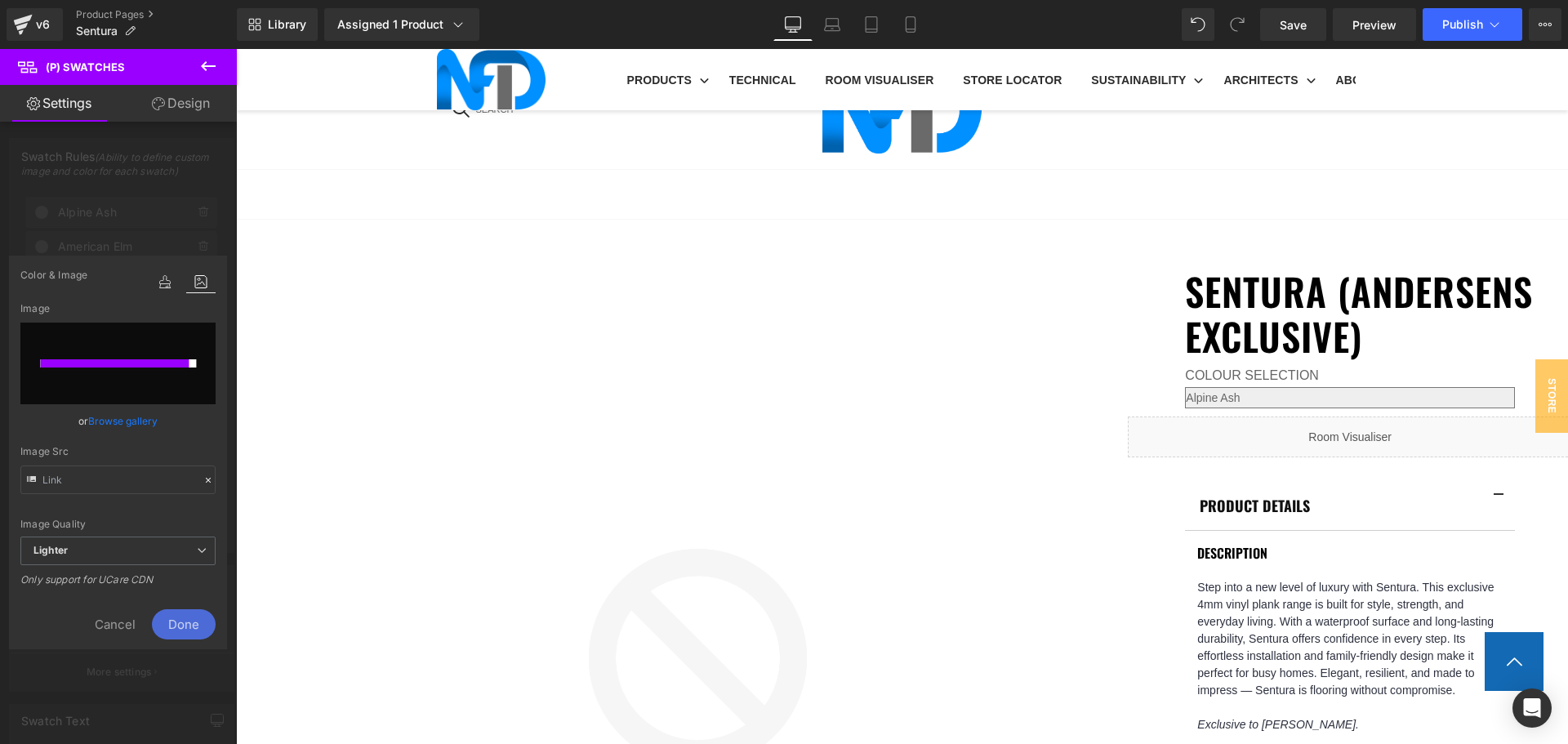
type input "https://ucarecdn.com/be0a8db0-fb17-48fc-ad3b-9758cb2112a8/-/format/auto/-/previ…"
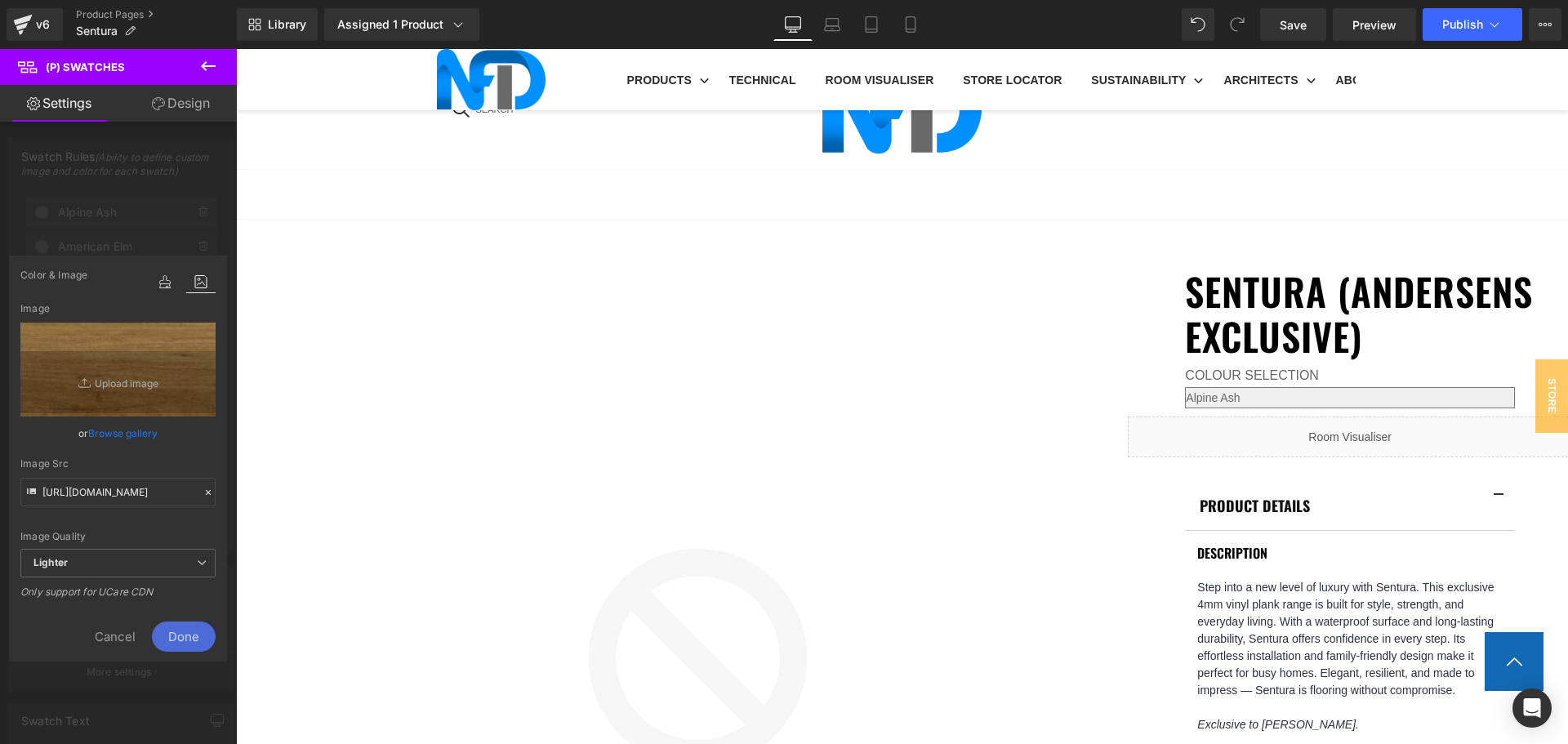
click at [194, 631] on span "Done" at bounding box center [183, 637] width 64 height 31
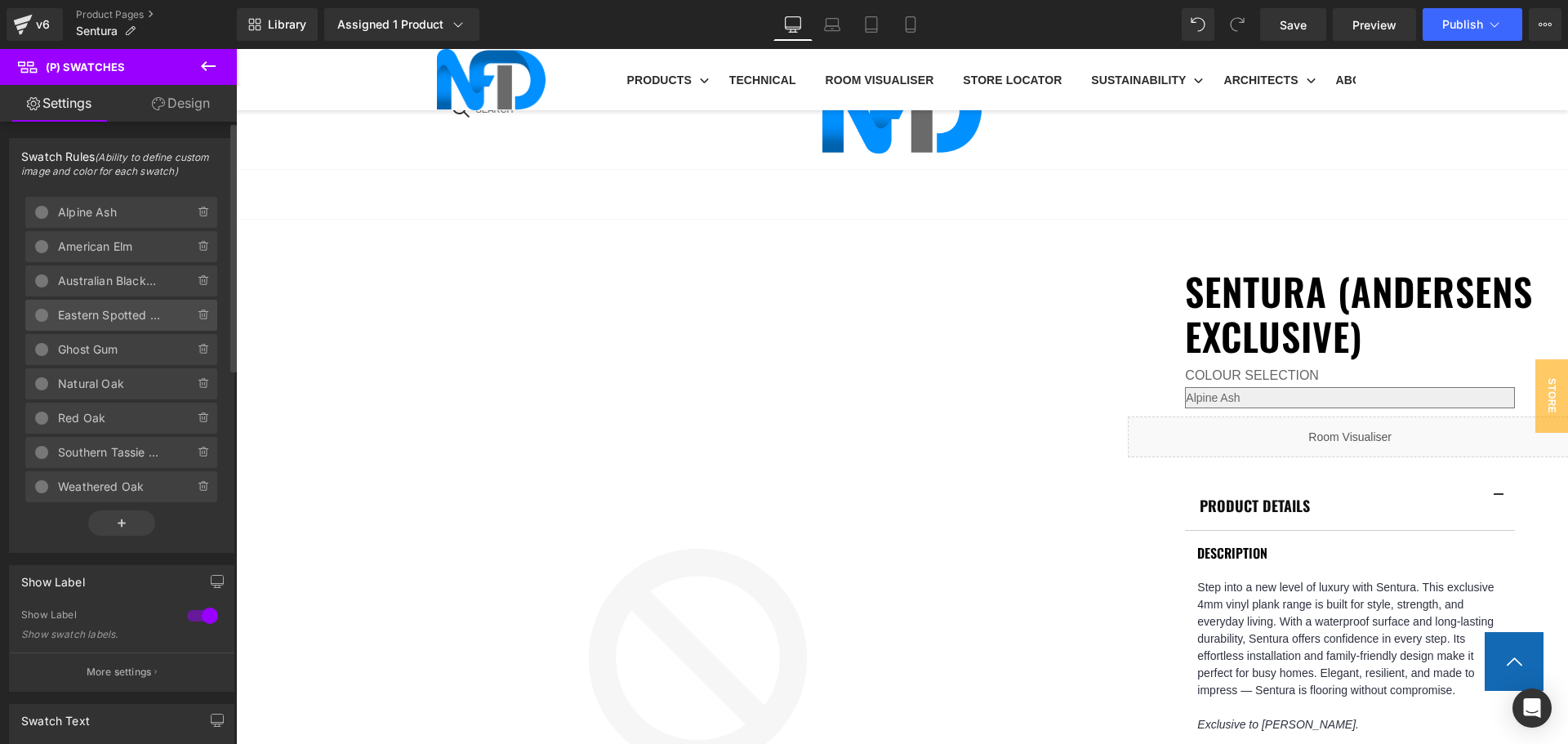
click at [113, 322] on span "Eastern Spotted Gum" at bounding box center [110, 316] width 104 height 32
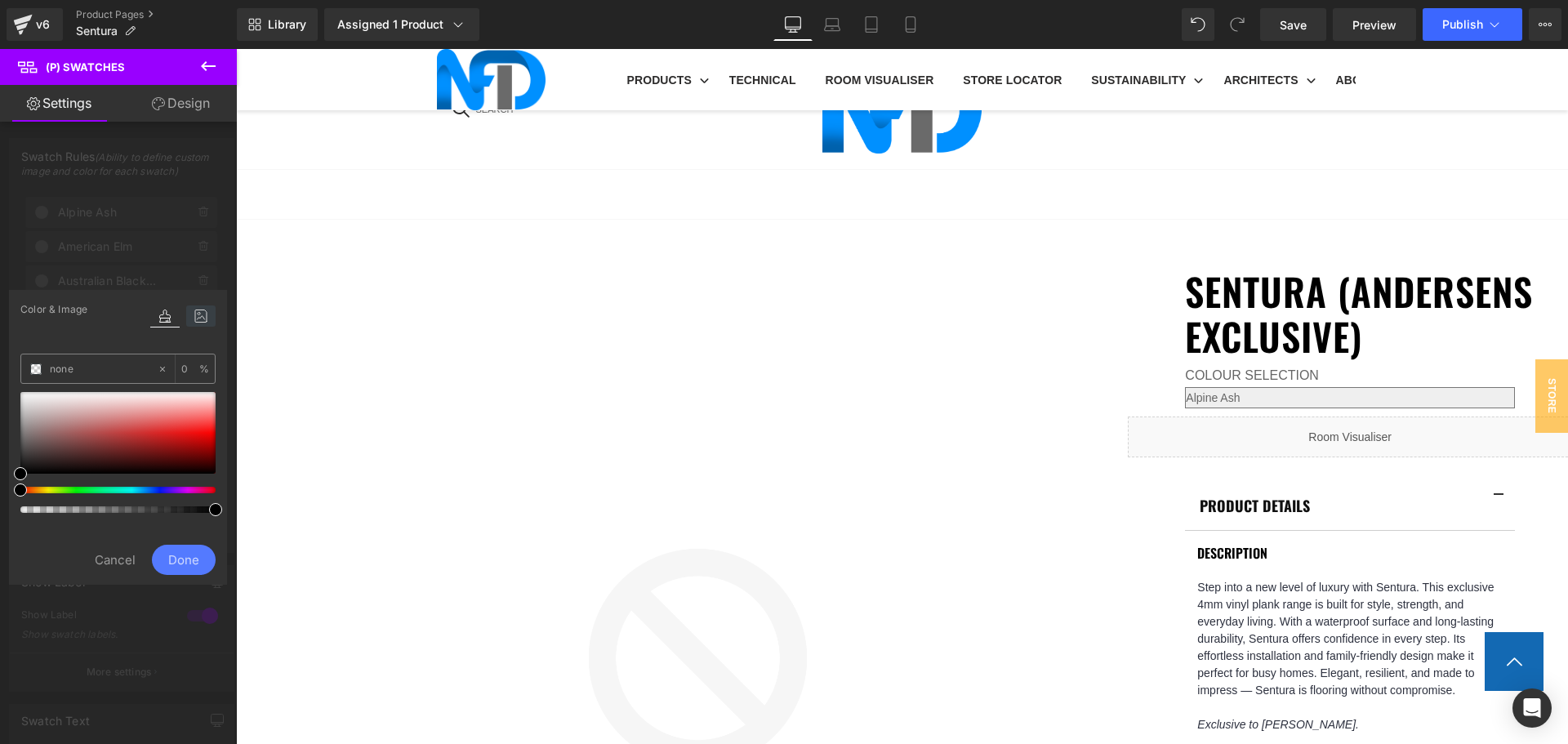
click at [196, 314] on icon at bounding box center [201, 316] width 30 height 21
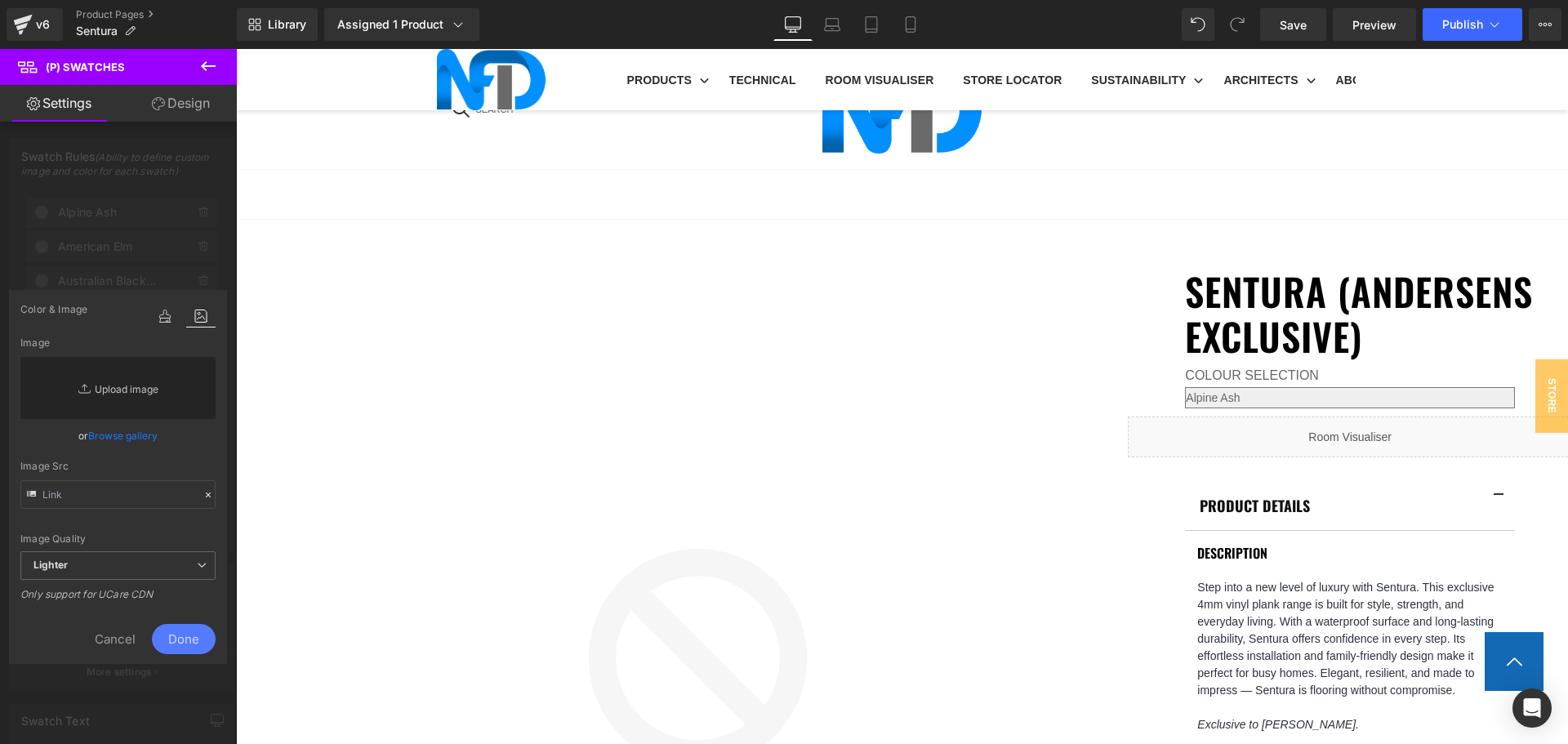
click at [125, 395] on link "Replace Image" at bounding box center [118, 387] width 195 height 62
type input "C:\fakepath\Sentura_Eastern Spotted Gum.jpg"
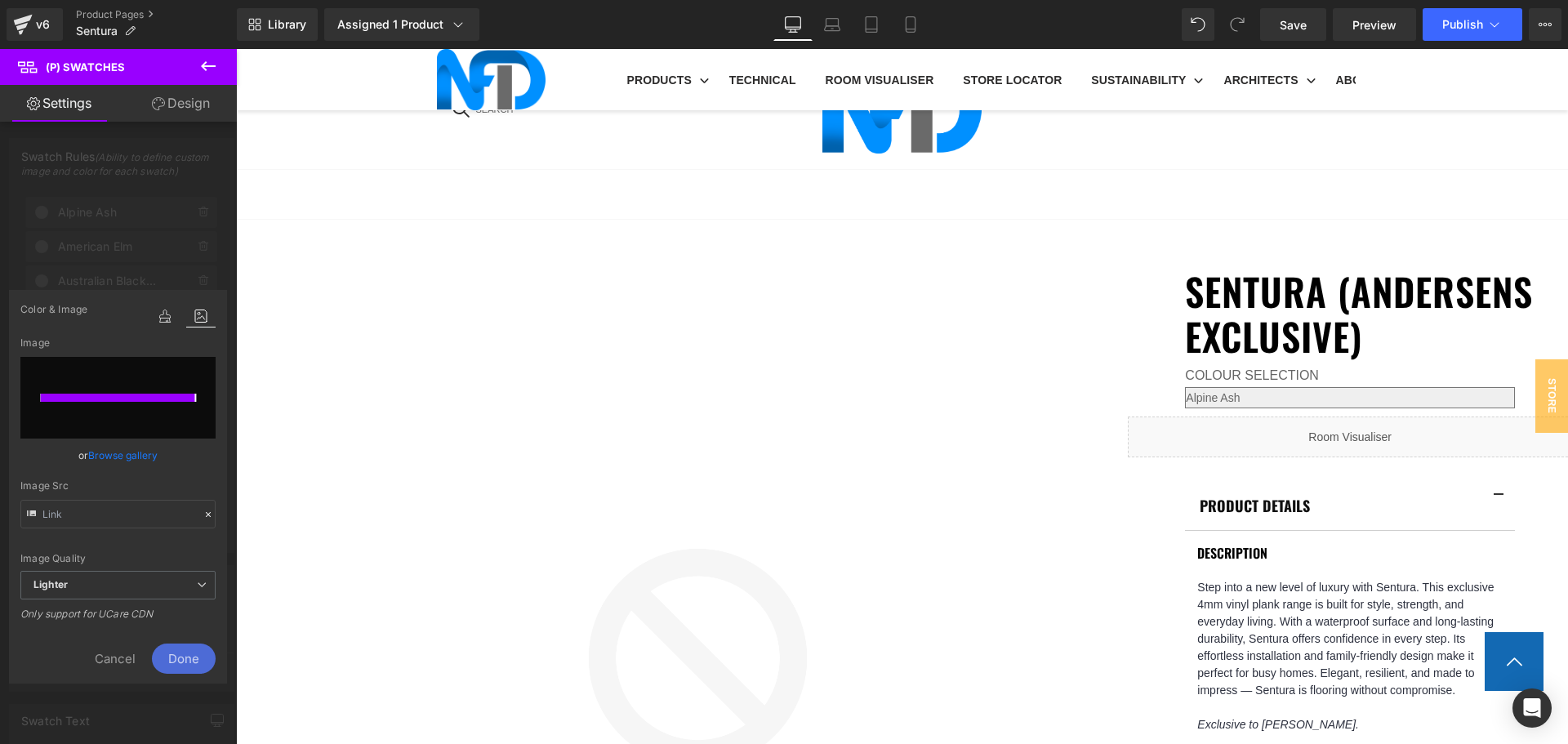
type input "https://ucarecdn.com/305a0df9-7636-4acc-a8c4-78ff4004cd86/-/format/auto/-/previ…"
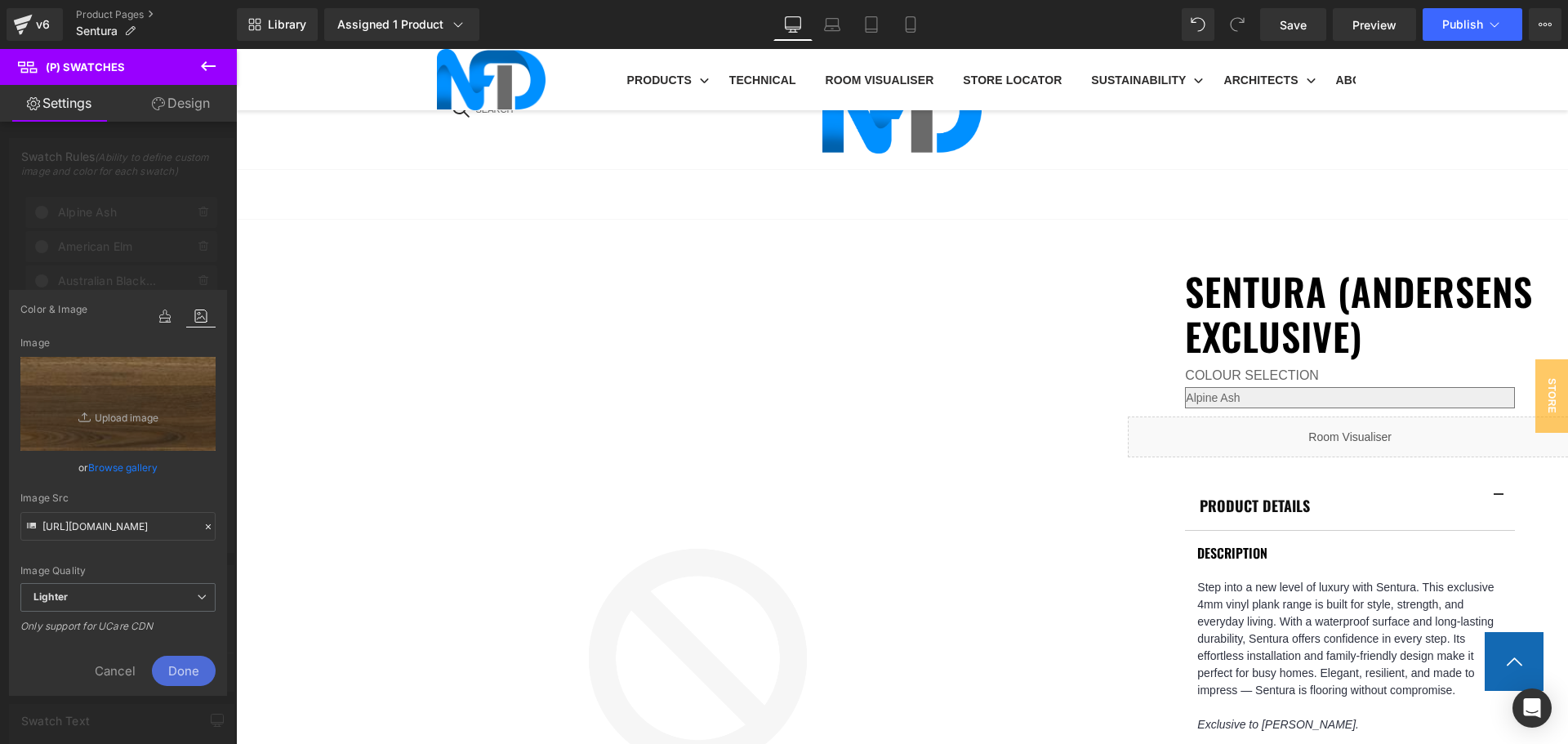
click at [190, 669] on span "Done" at bounding box center [183, 671] width 64 height 31
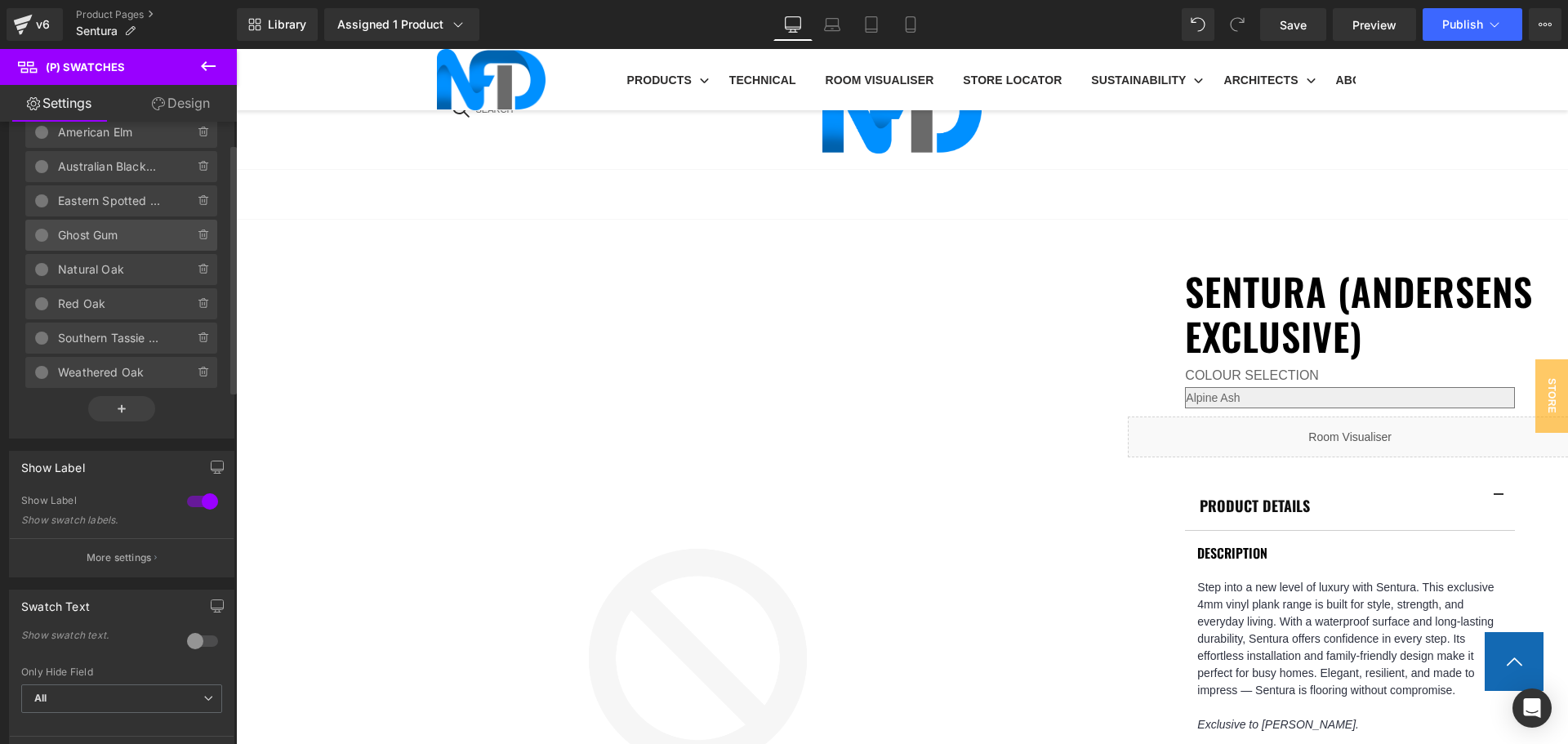
scroll to position [163, 0]
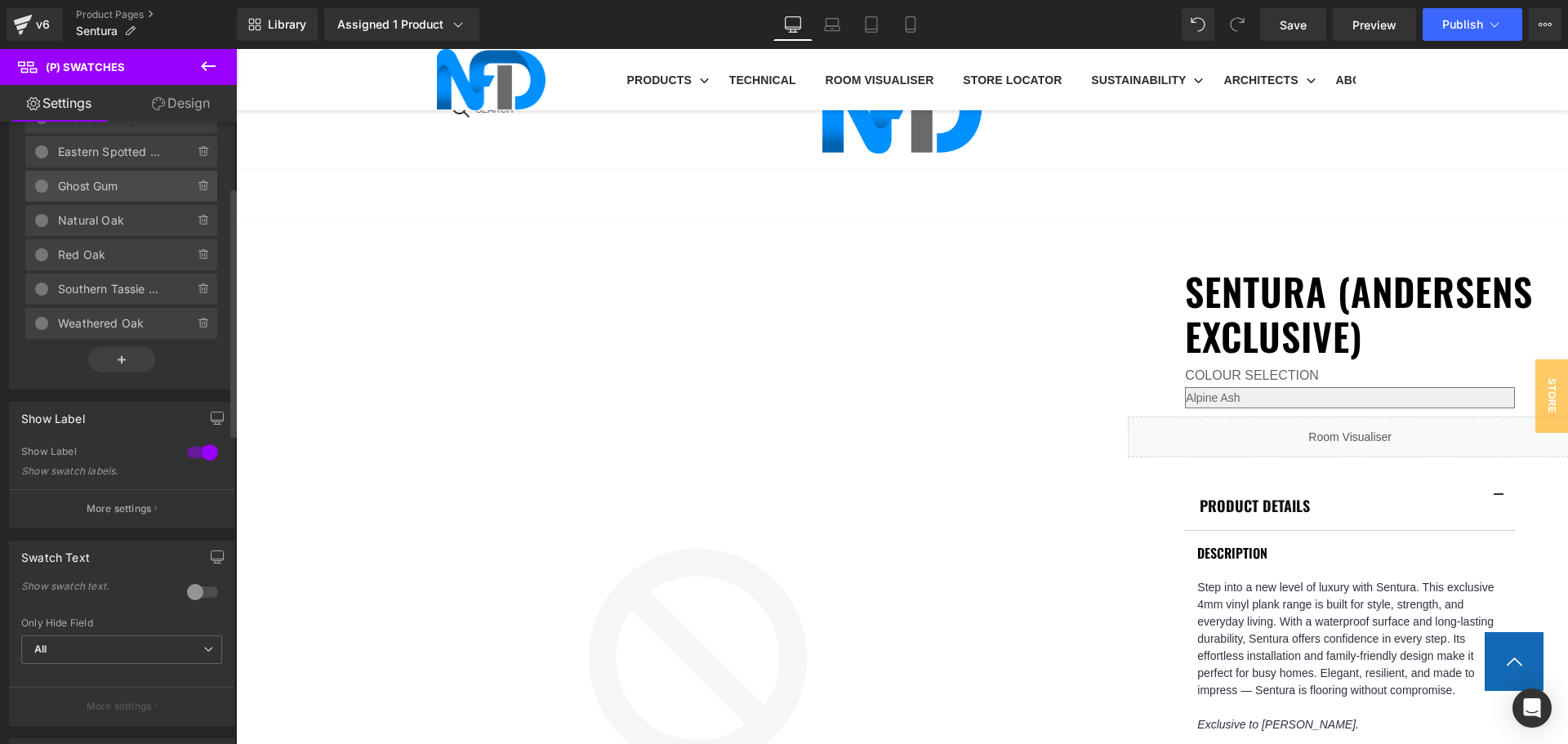
click at [132, 184] on span "Ghost Gum" at bounding box center [110, 186] width 104 height 32
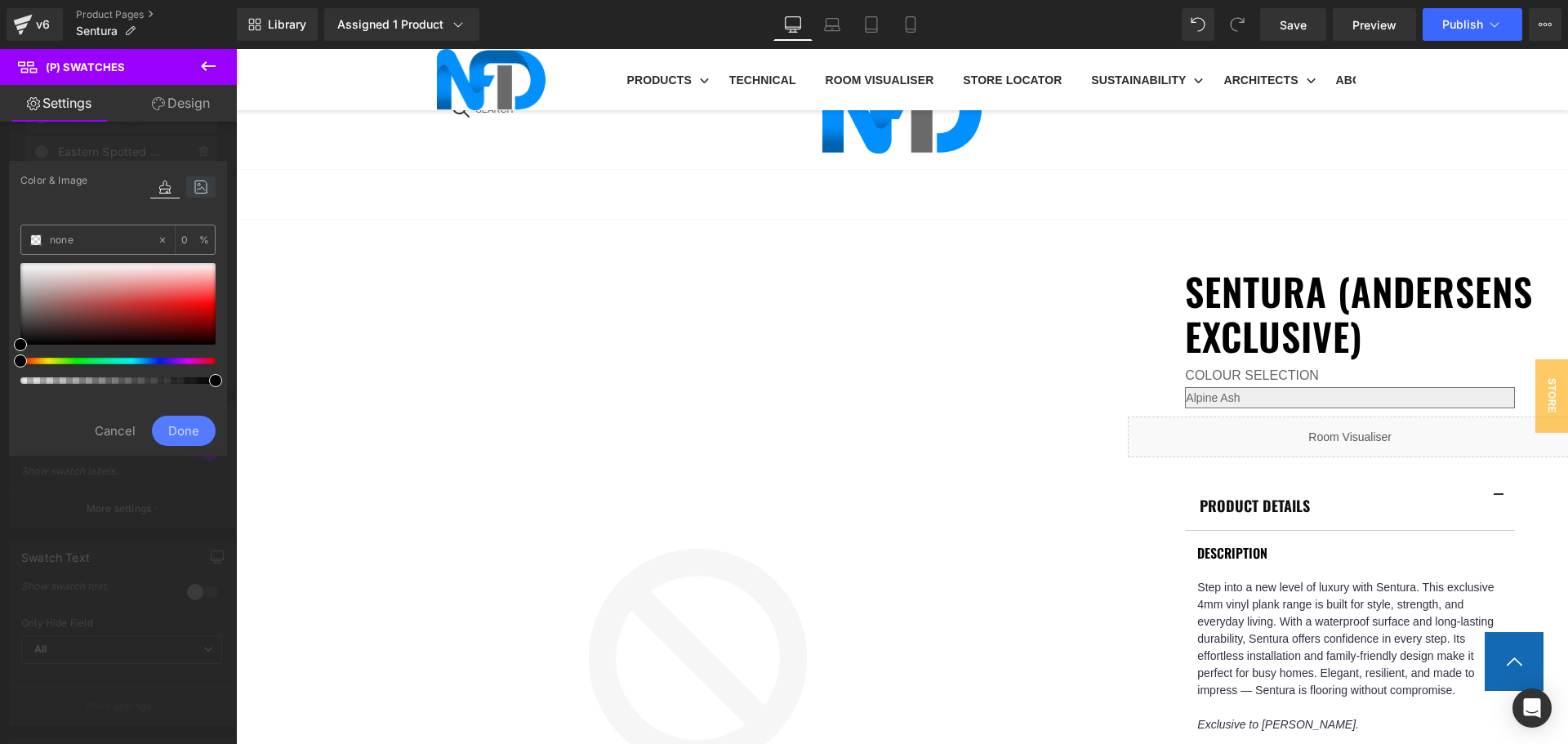
click at [196, 189] on icon at bounding box center [201, 186] width 30 height 21
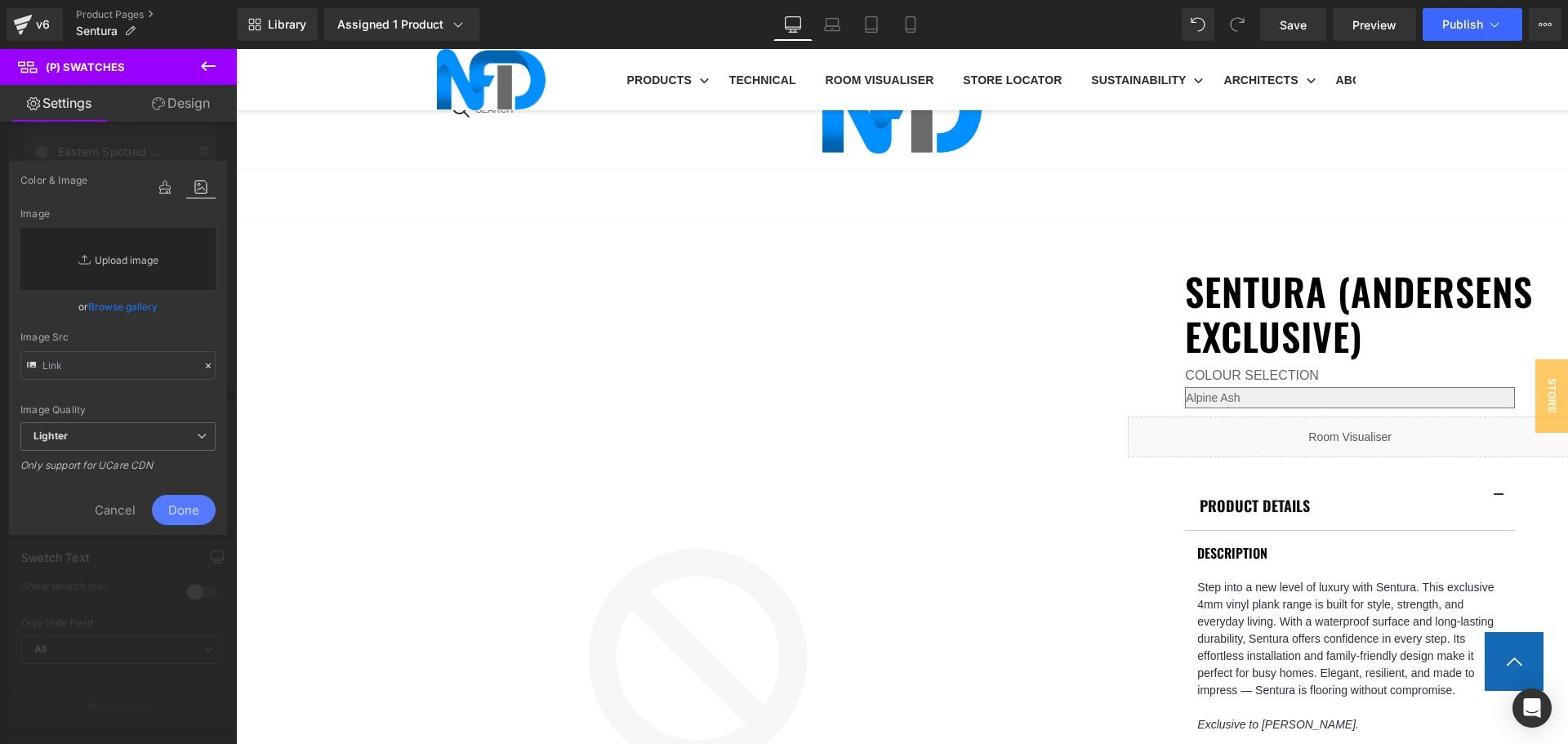
click at [111, 260] on link "Replace Image" at bounding box center [118, 259] width 195 height 62
type input "C:\fakepath\Sentura_Ghost Gum.jpg"
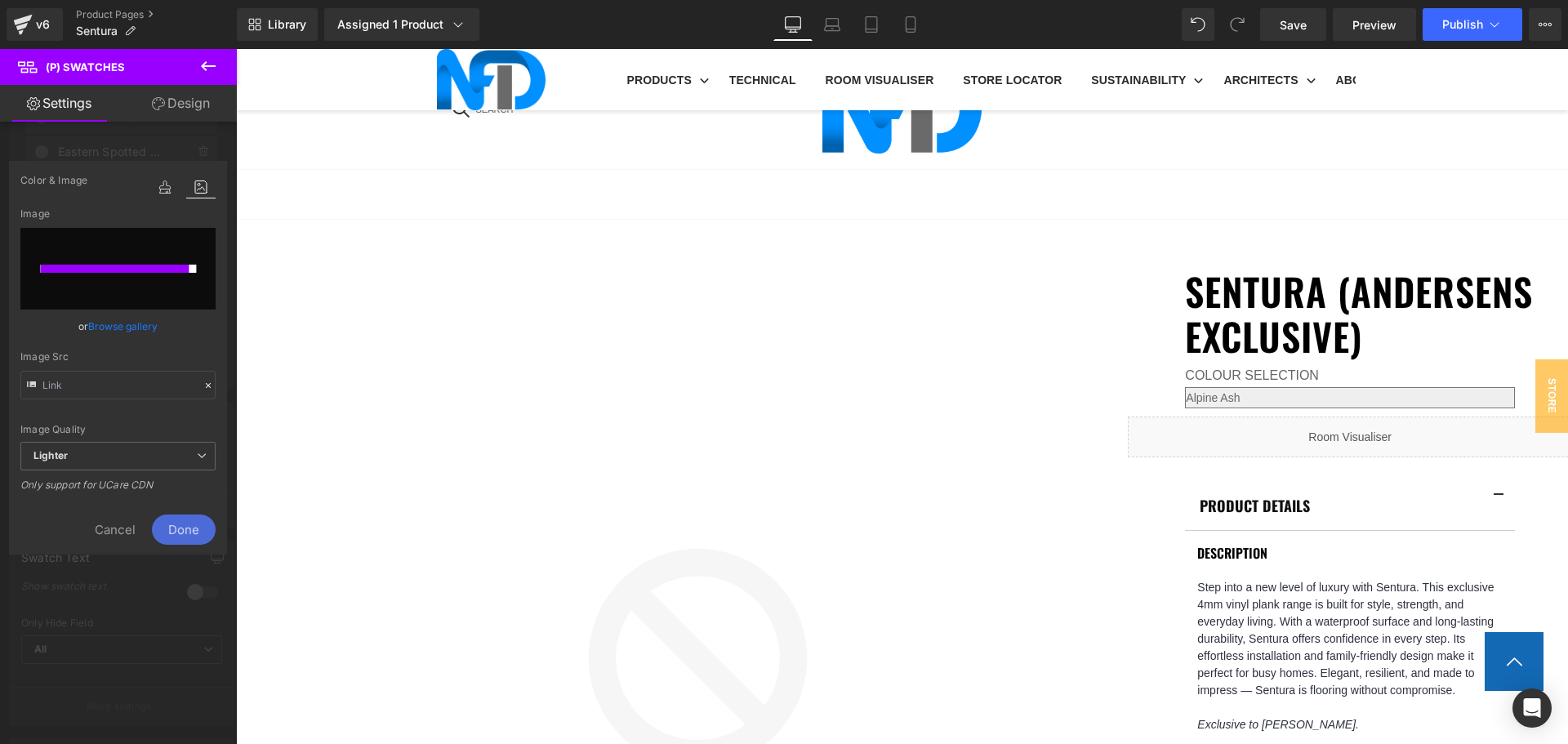
type input "https://ucarecdn.com/e18e8de1-3220-4b77-9076-31630fd56395/-/format/auto/-/previ…"
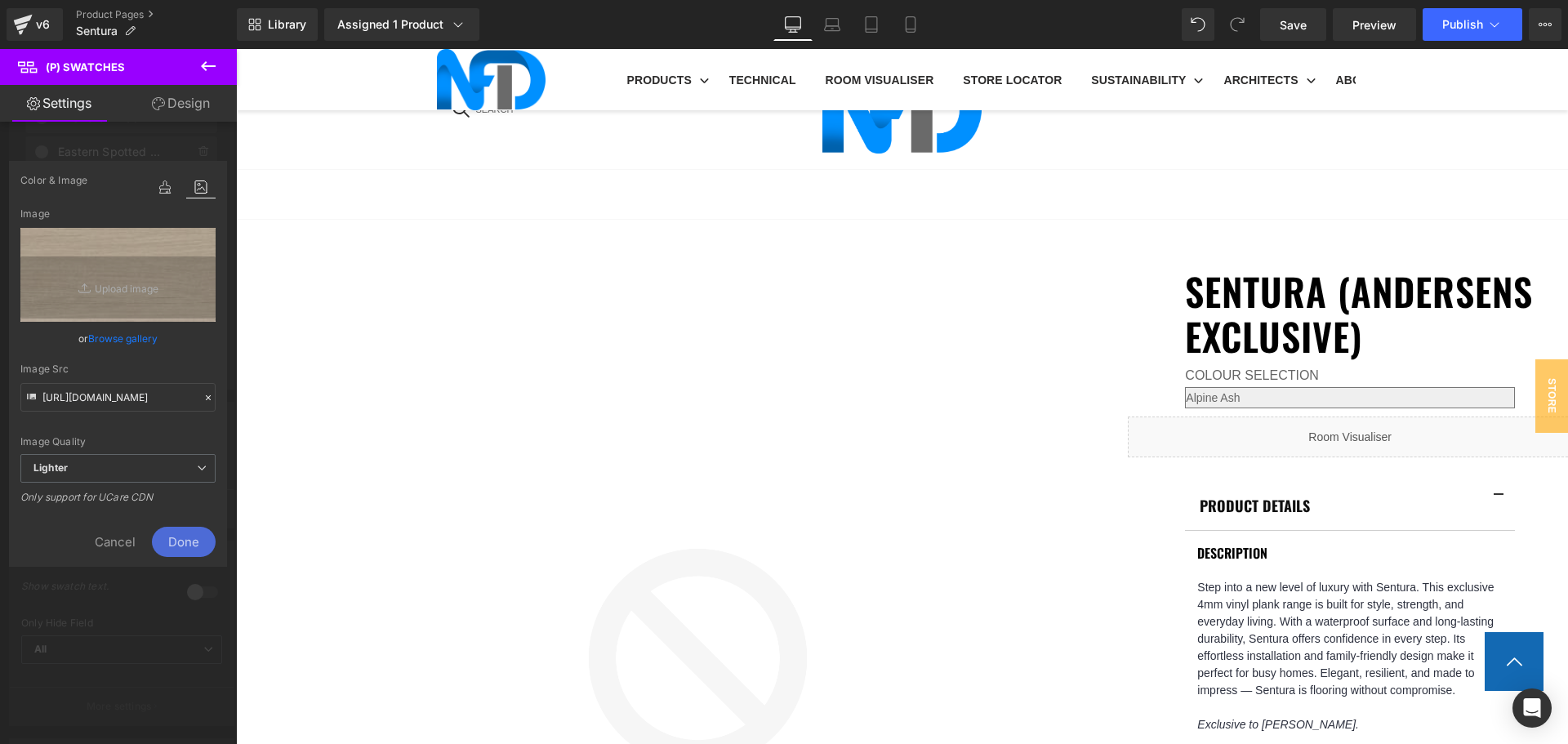
click at [190, 538] on span "Done" at bounding box center [183, 542] width 64 height 31
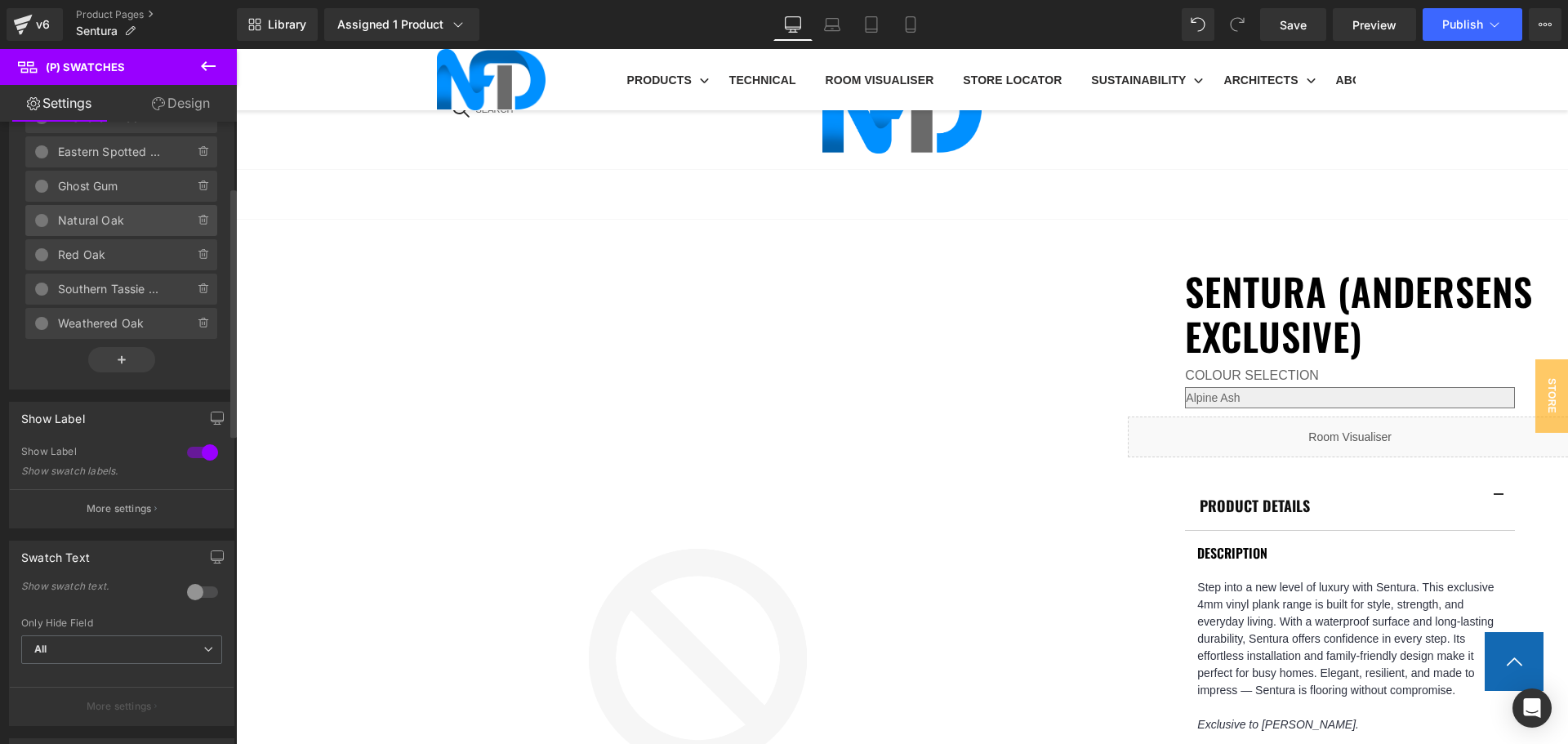
click at [133, 224] on span "Natural Oak" at bounding box center [110, 221] width 104 height 32
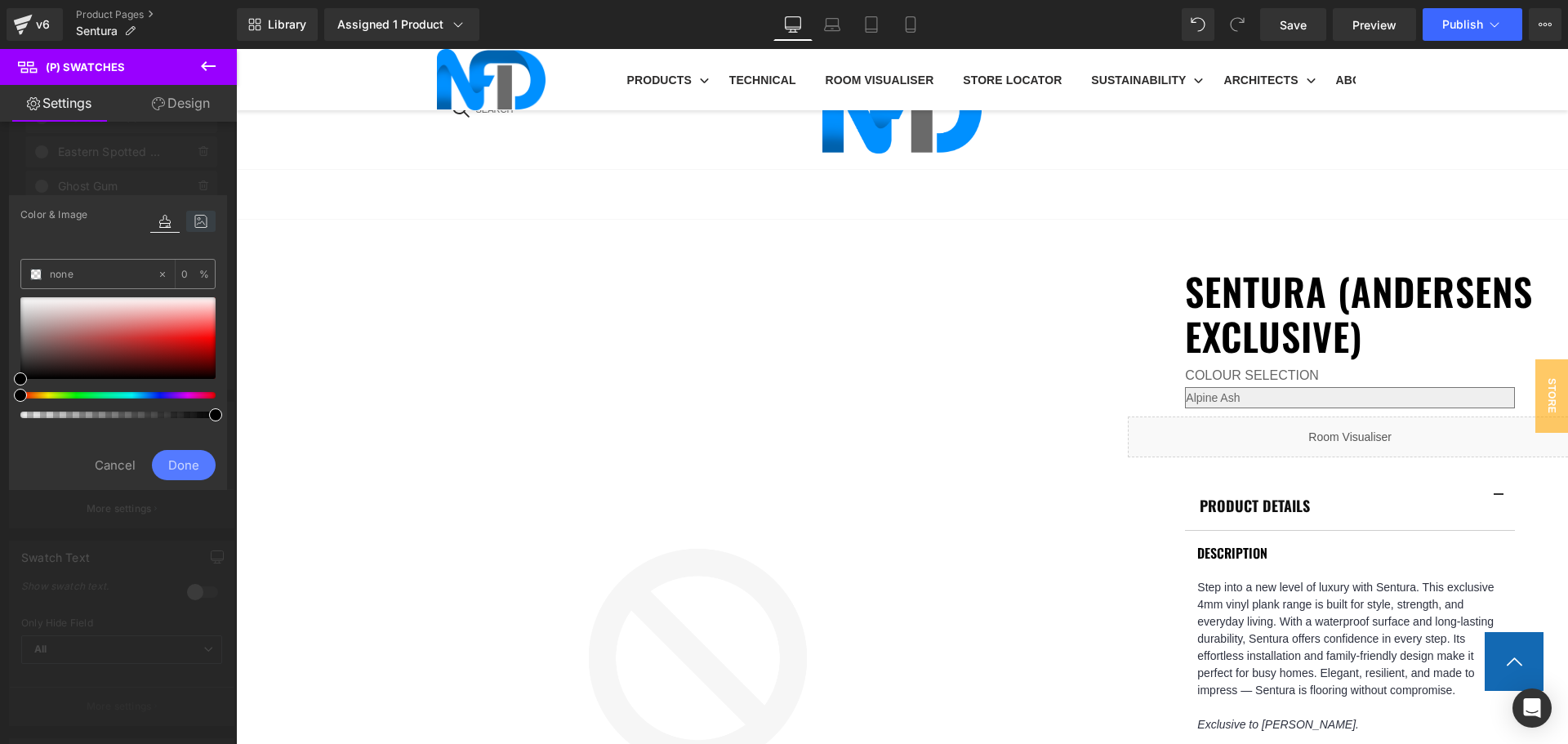
click at [195, 221] on icon at bounding box center [201, 221] width 30 height 21
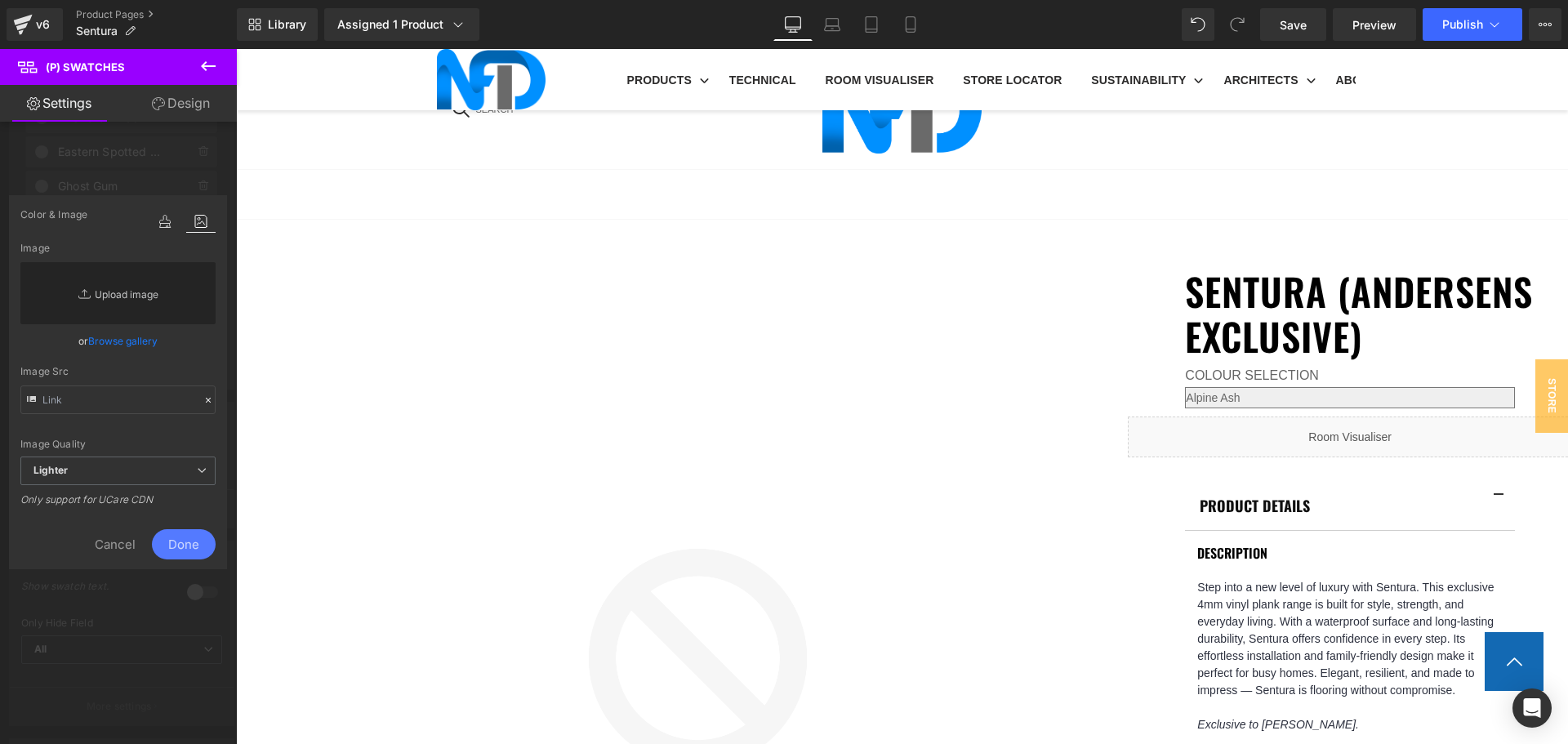
click at [125, 295] on link "Replace Image" at bounding box center [118, 293] width 195 height 62
type input "C:\fakepath\Sentura_Natural Oak.jpg"
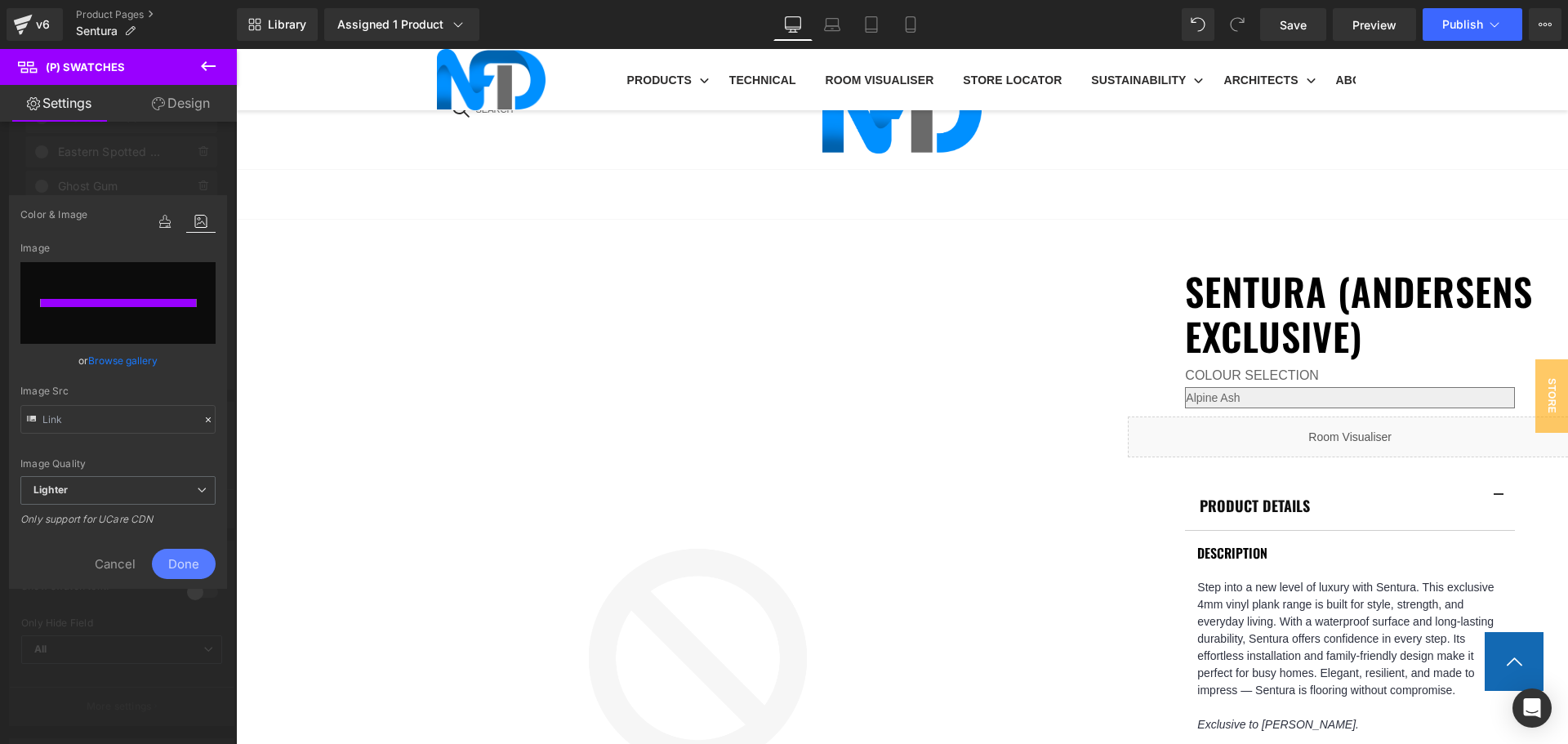
type input "https://ucarecdn.com/64ac7287-c66e-4d3e-9114-a05ff69cd728/-/format/auto/-/previ…"
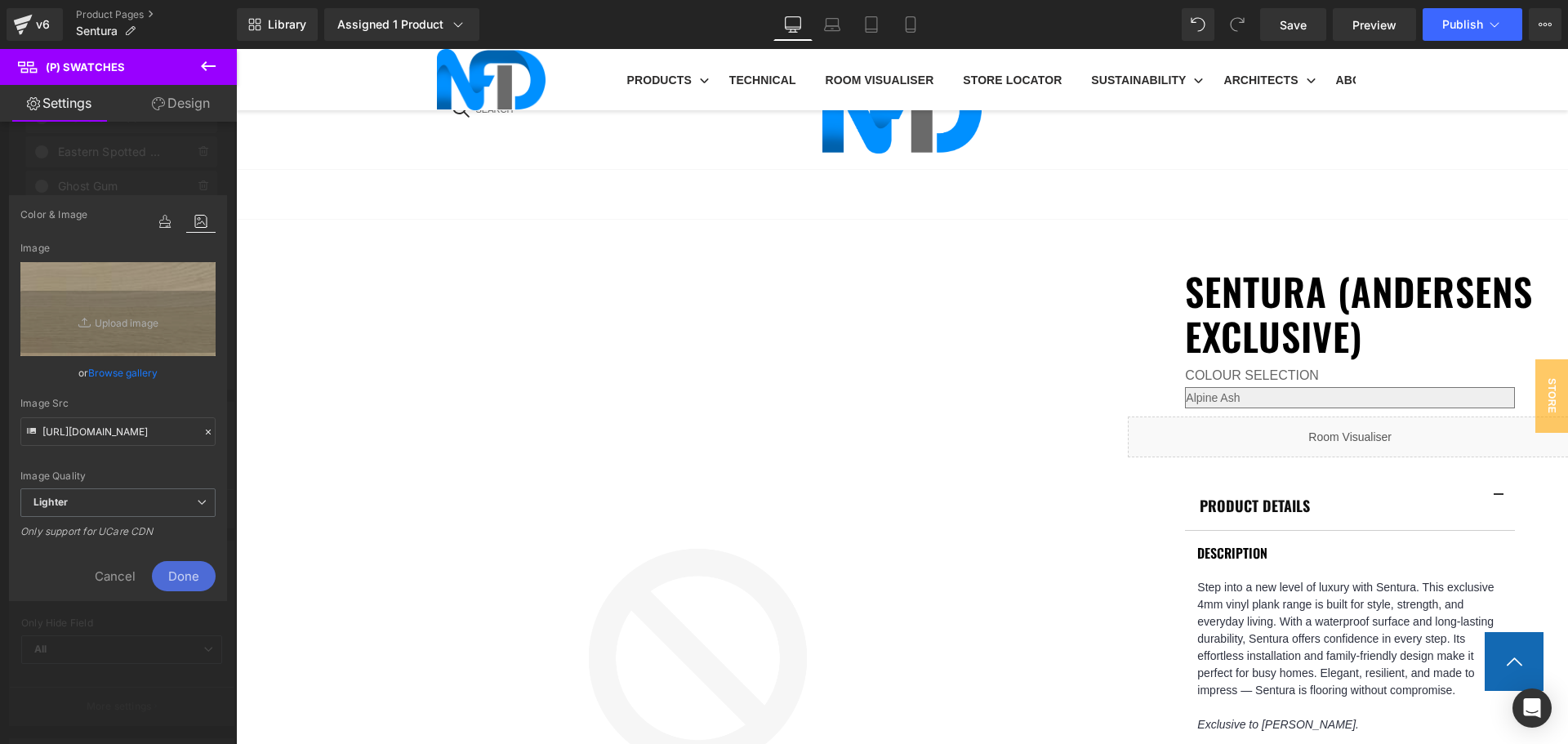
click at [171, 581] on span "Done" at bounding box center [183, 576] width 64 height 31
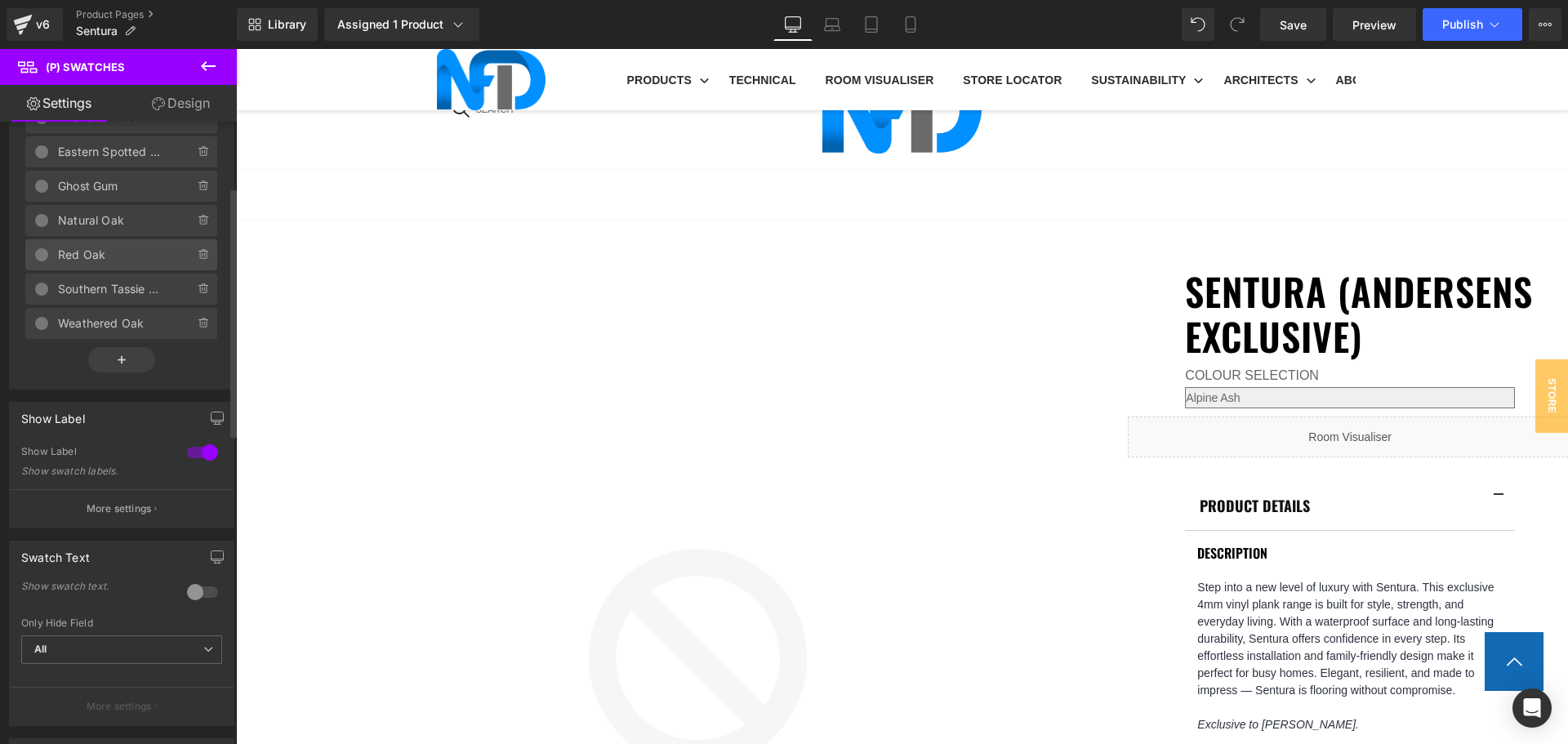
click at [135, 256] on span "Red Oak" at bounding box center [110, 255] width 104 height 32
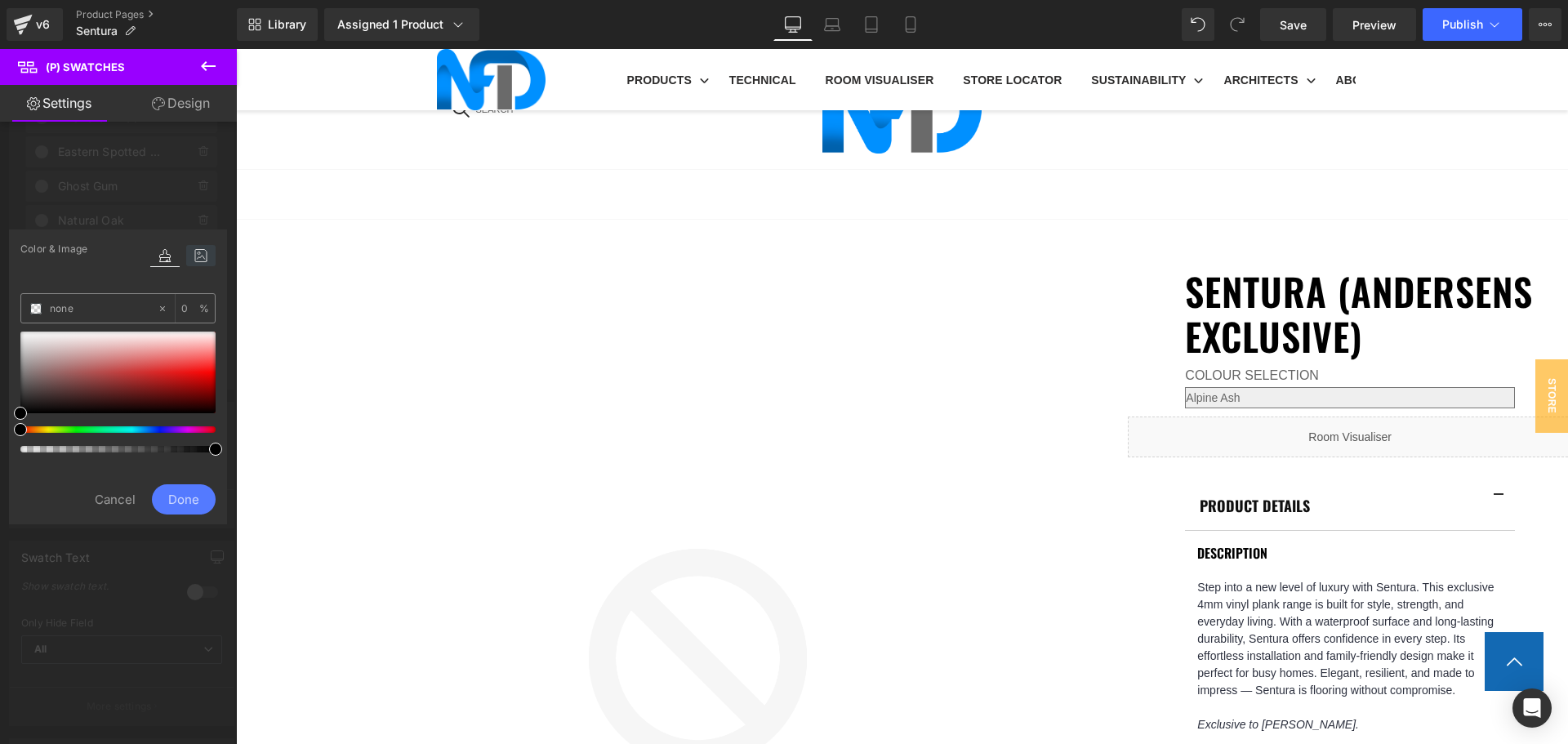
click at [194, 258] on icon at bounding box center [201, 256] width 30 height 21
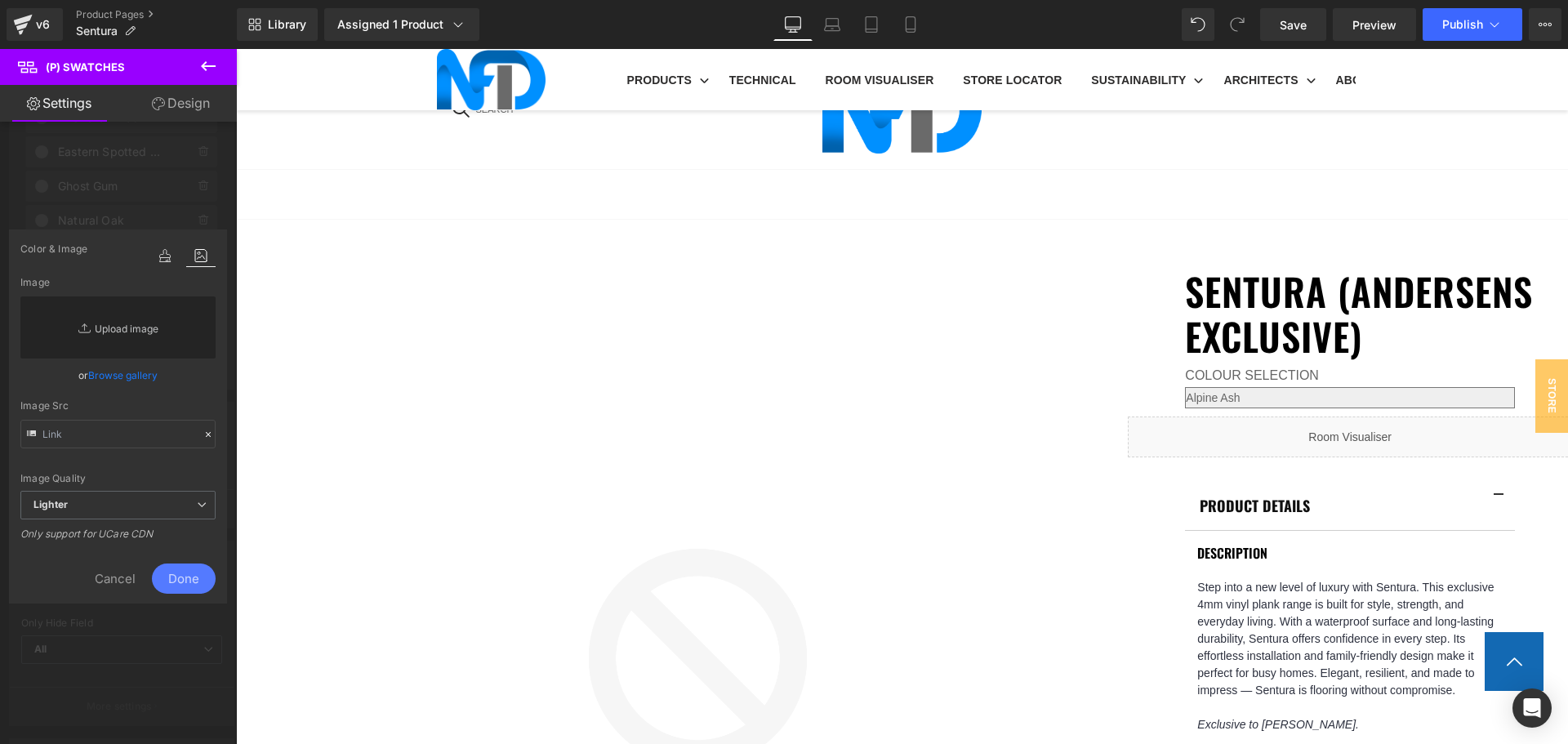
click at [122, 335] on link "Replace Image" at bounding box center [118, 327] width 195 height 62
type input "C:\fakepath\Sentura_Red Oak.jpg"
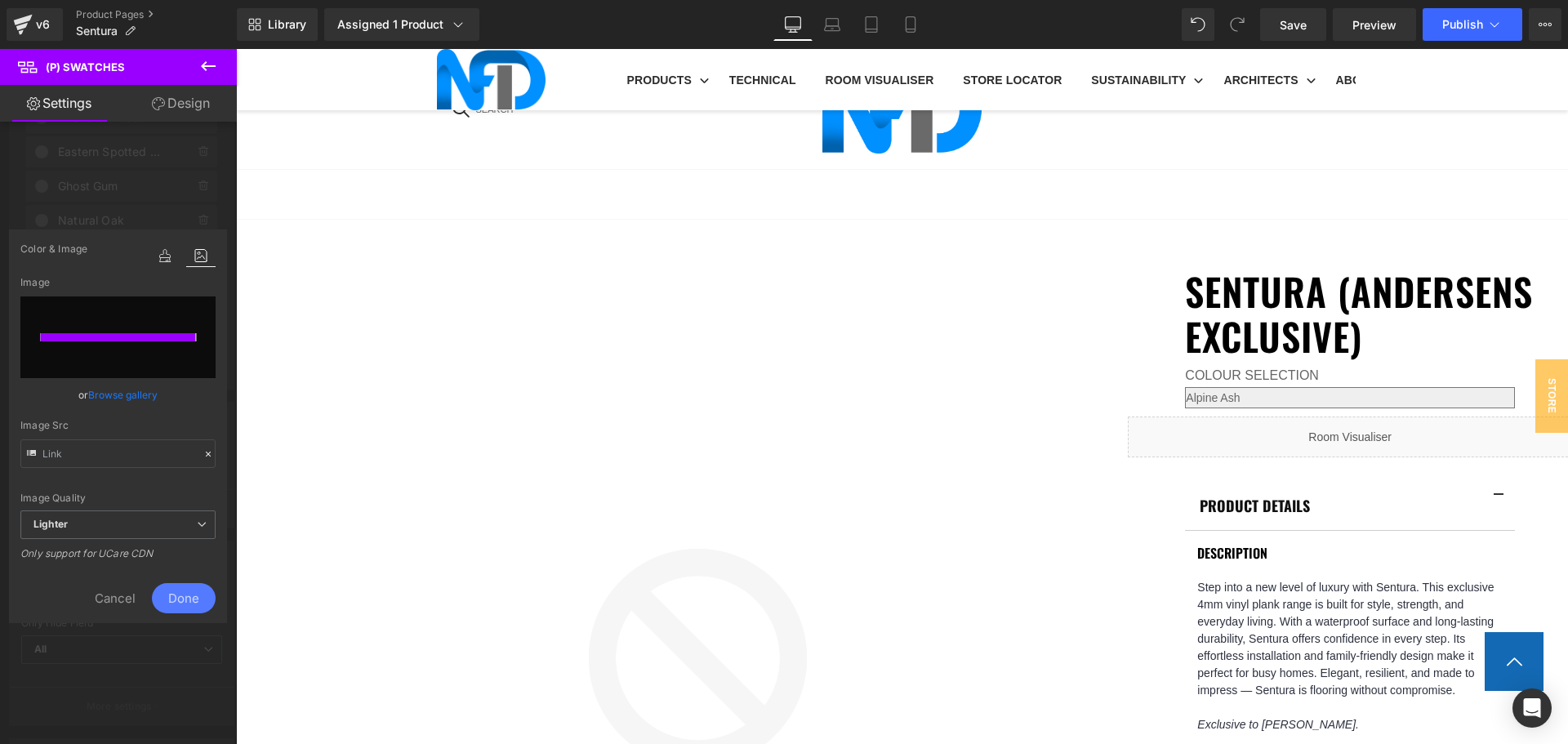
type input "https://ucarecdn.com/b36a34b9-d482-4dfe-9189-04613eb5216a/-/format/auto/-/previ…"
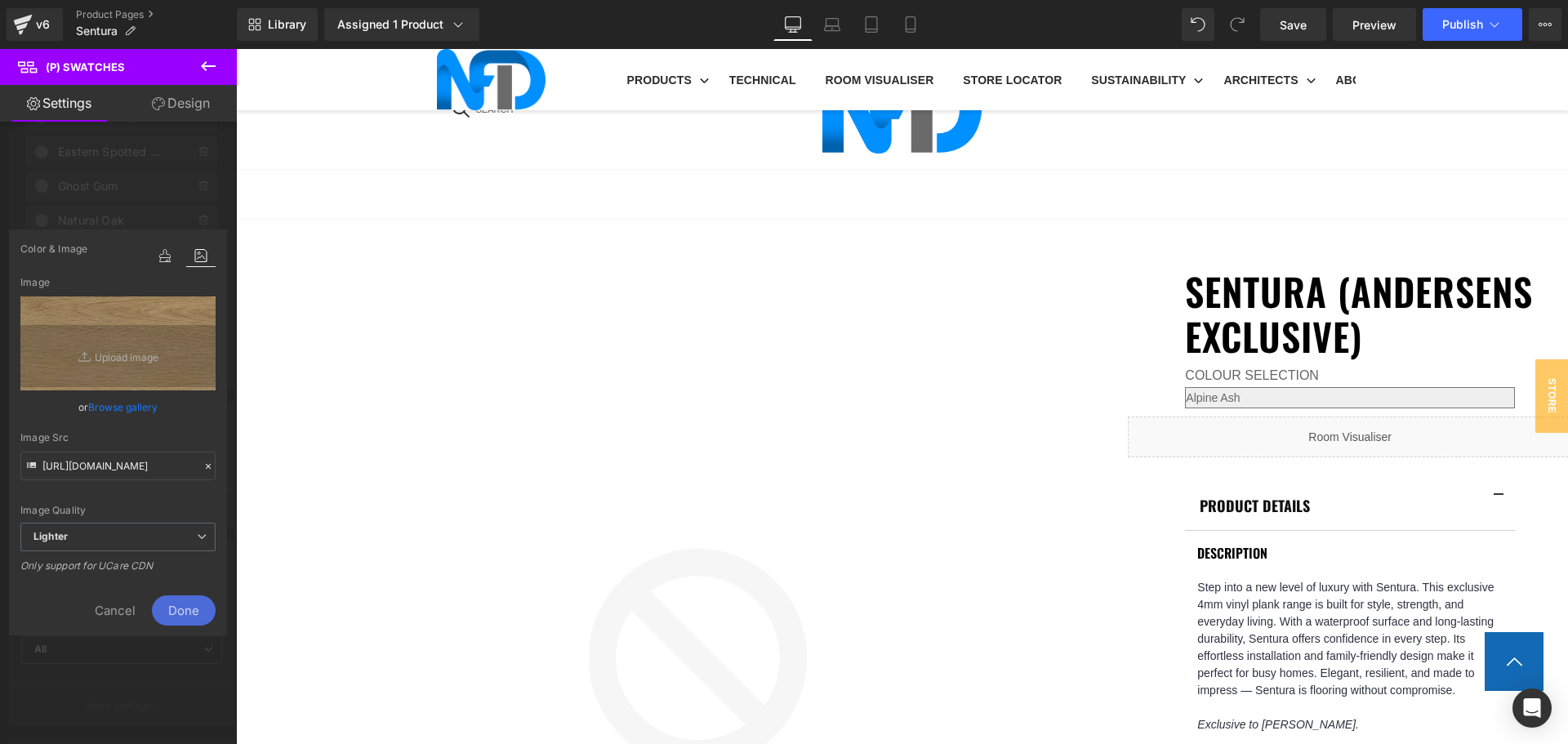
click at [191, 611] on span "Done" at bounding box center [183, 611] width 64 height 31
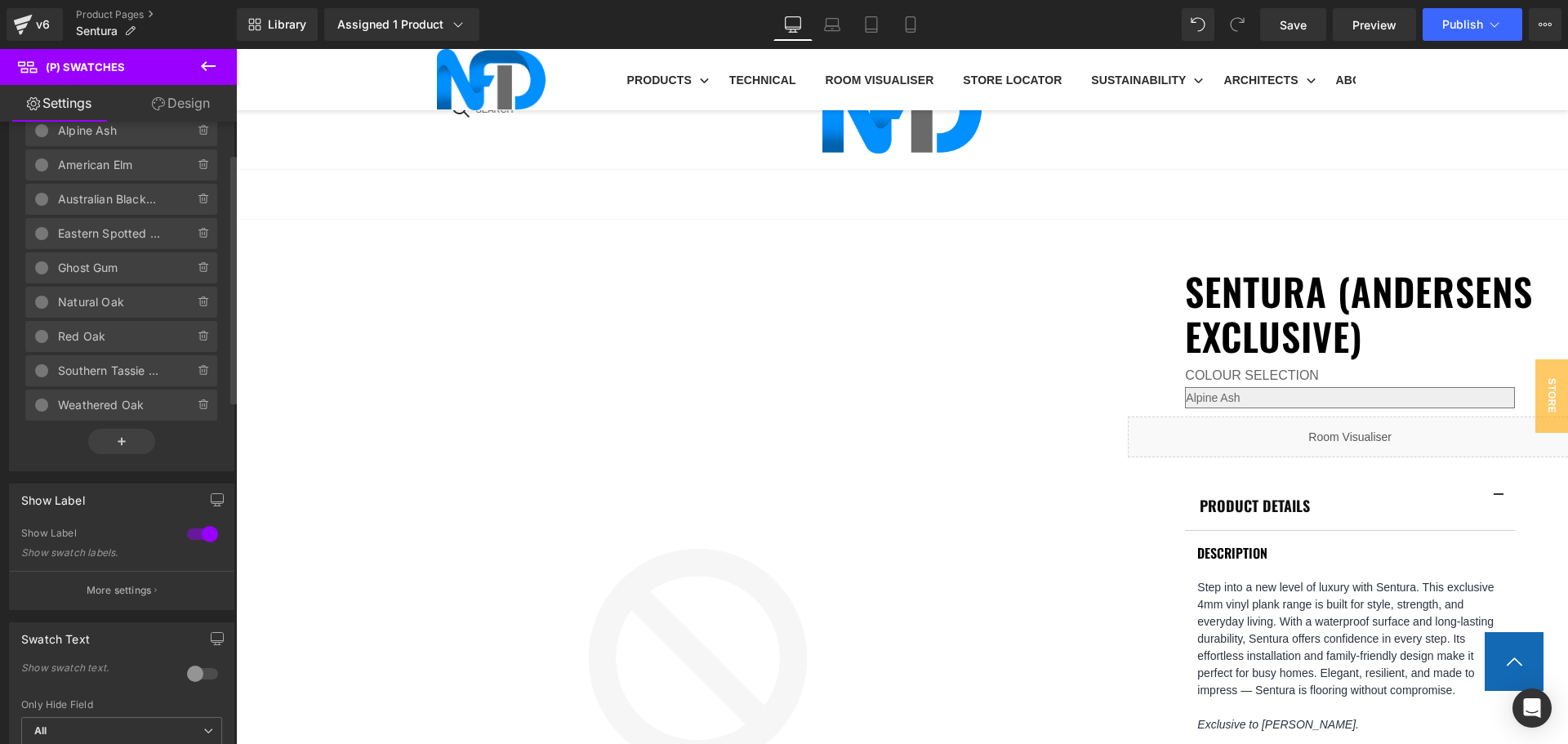
scroll to position [0, 0]
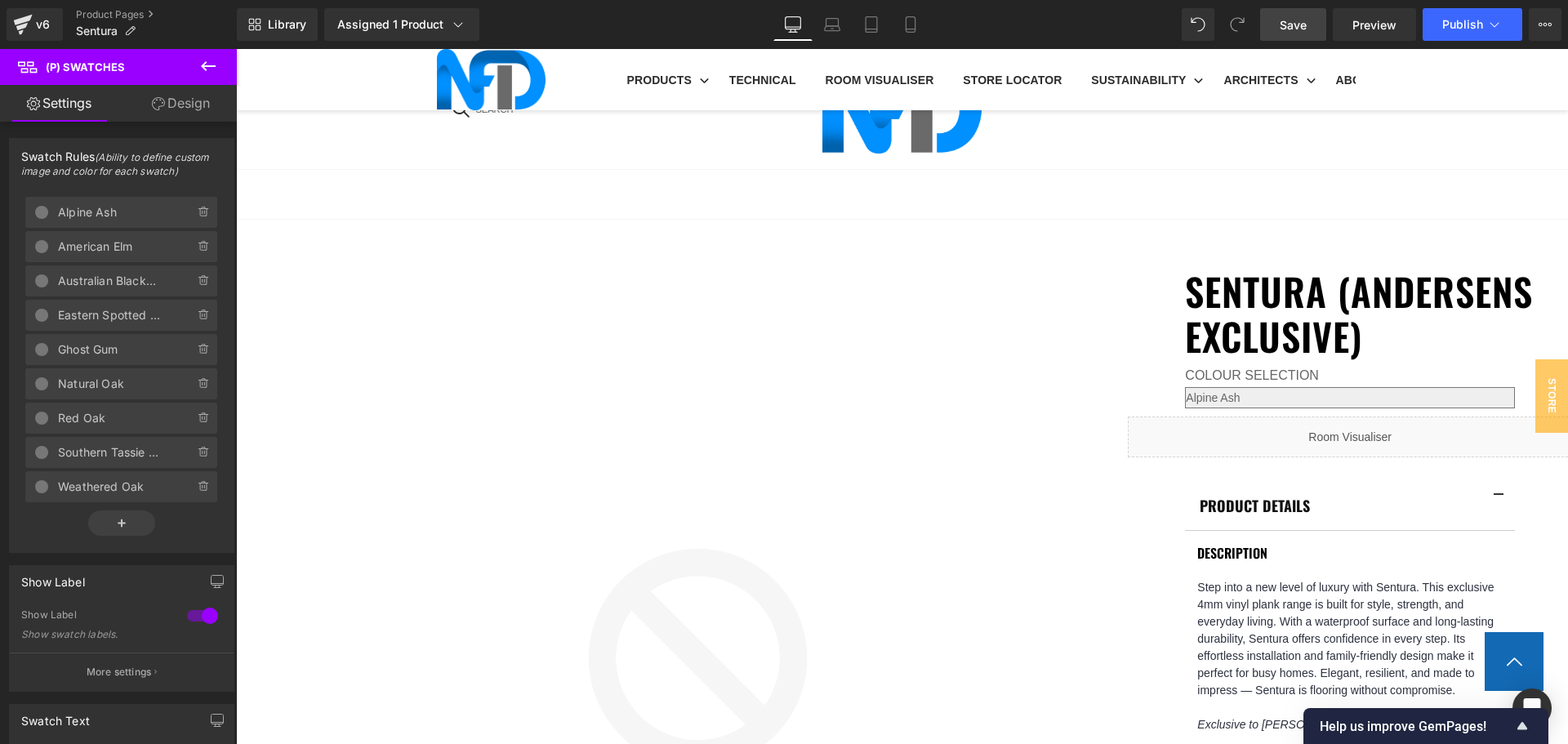
click at [1288, 32] on span "Save" at bounding box center [1293, 25] width 27 height 18
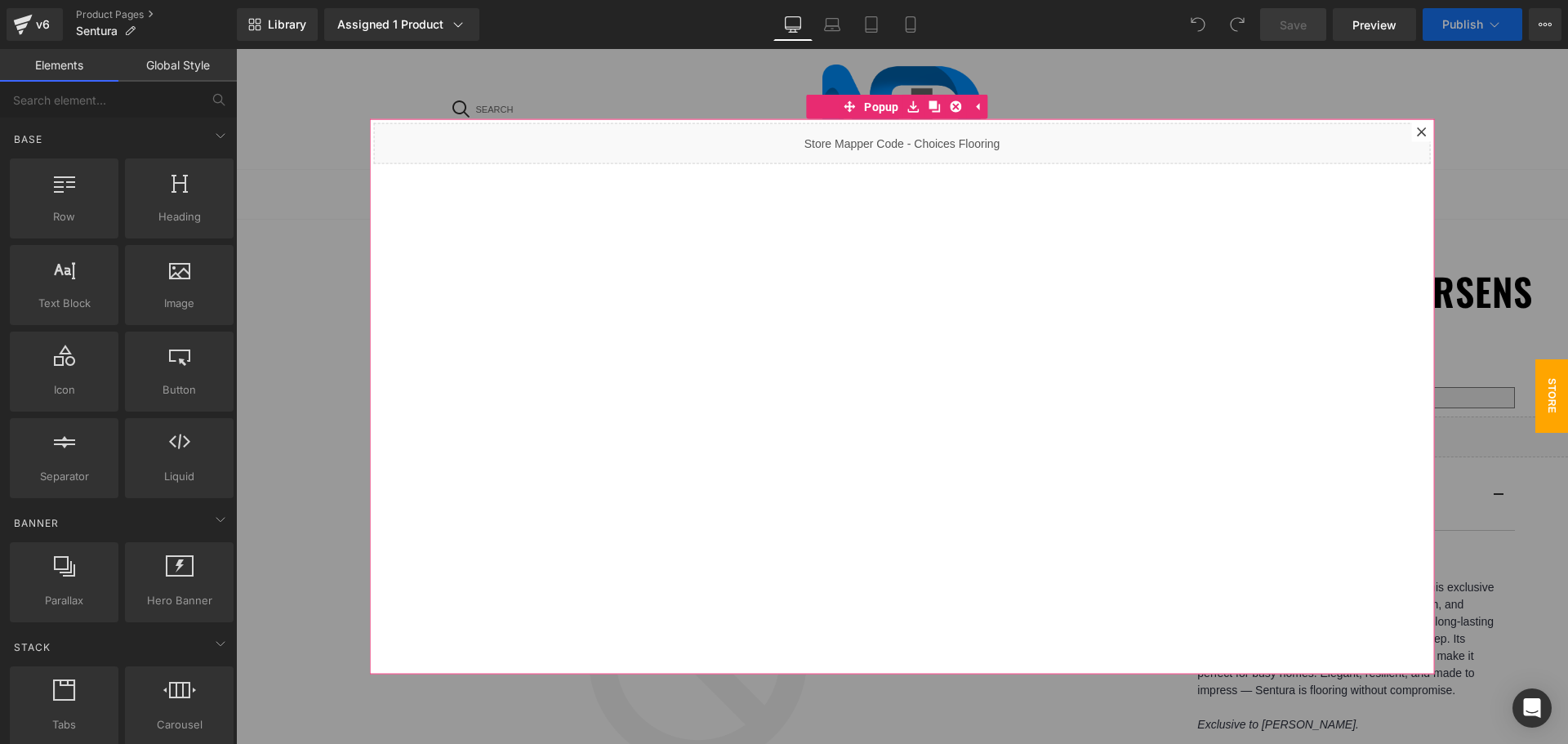
drag, startPoint x: 1410, startPoint y: 126, endPoint x: 1385, endPoint y: 151, distance: 35.4
click at [1412, 126] on div at bounding box center [1422, 131] width 19 height 19
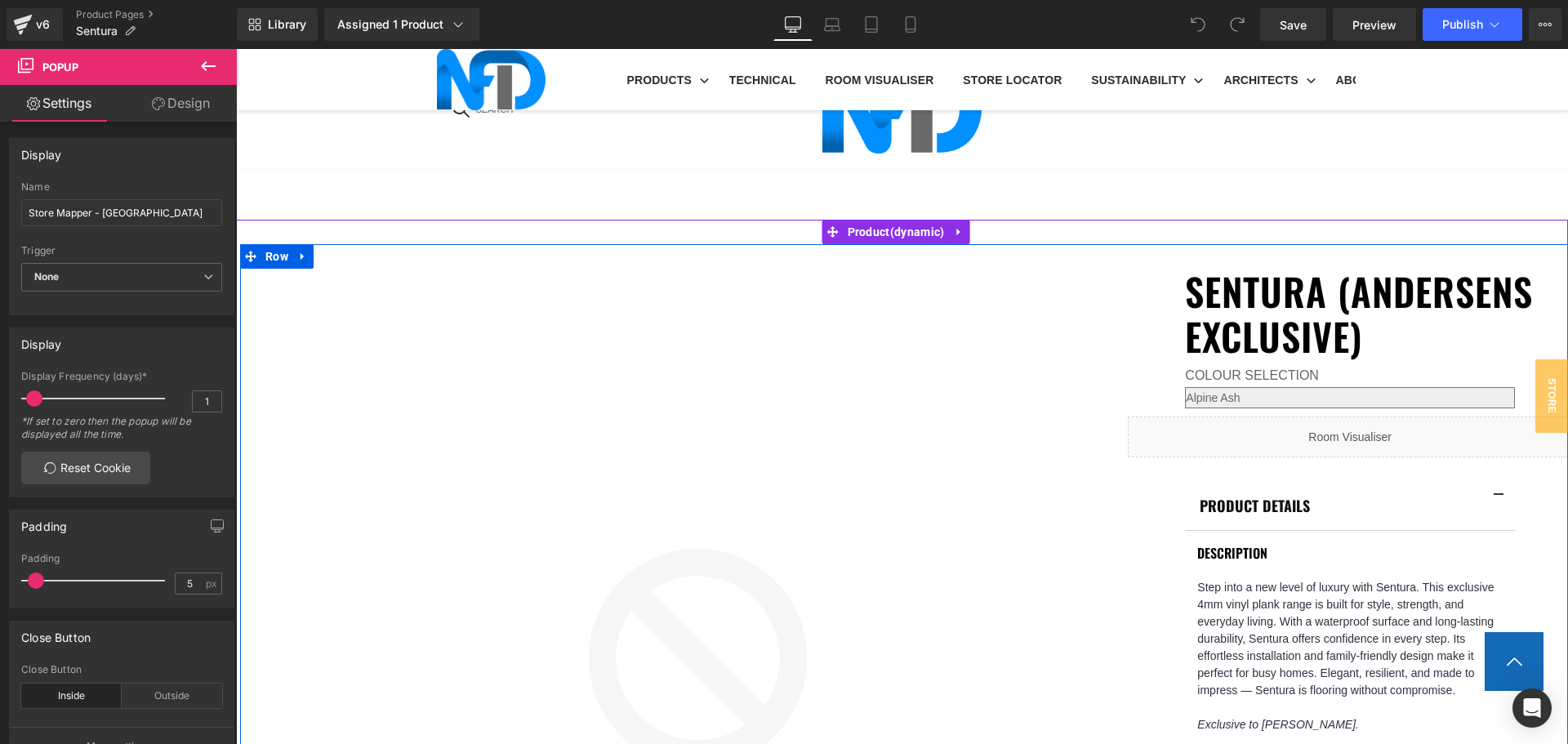
scroll to position [817, 0]
select select "Northern Beech Oak"
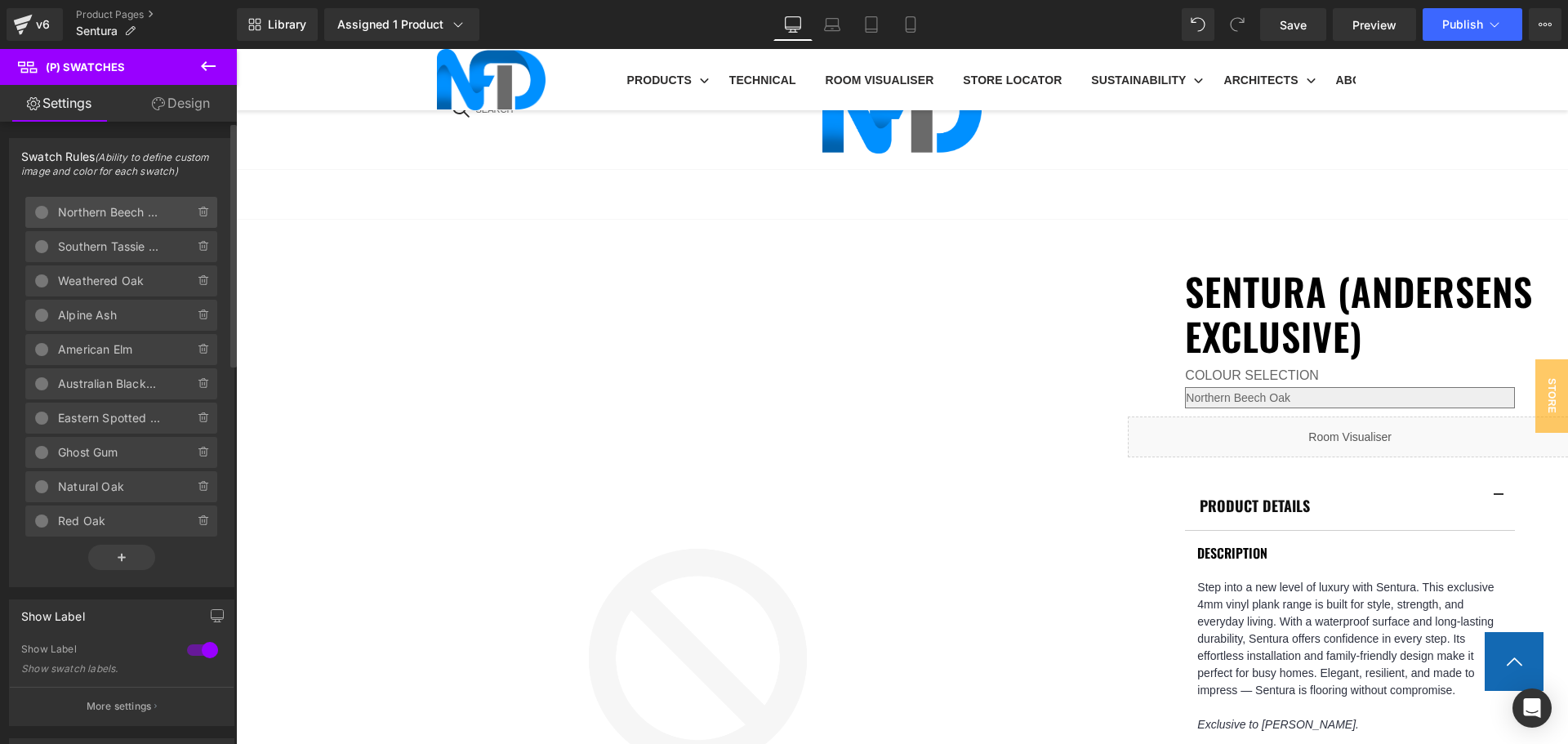
click at [109, 211] on span "Northern Beech Oak" at bounding box center [110, 213] width 104 height 32
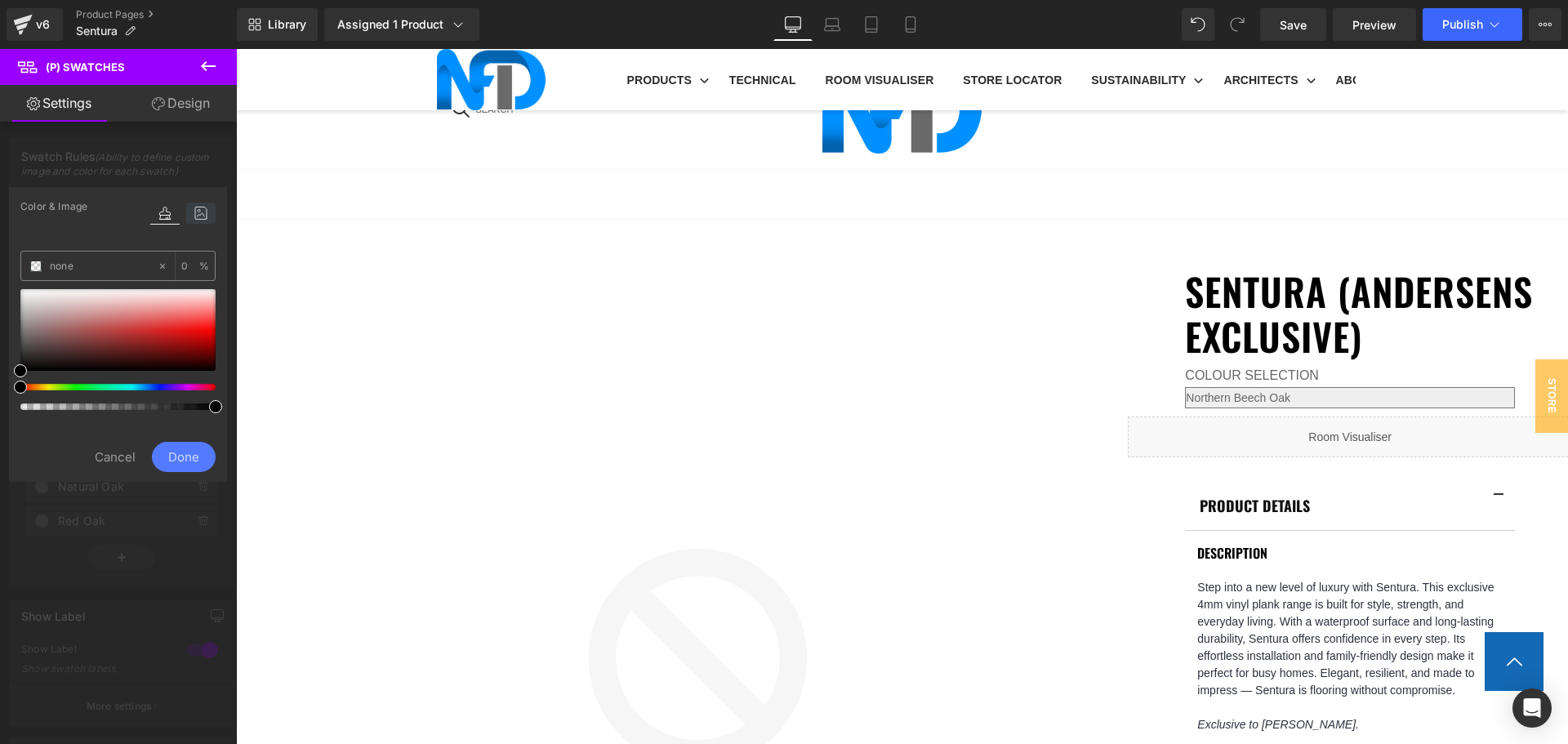
click at [205, 205] on icon at bounding box center [201, 213] width 30 height 21
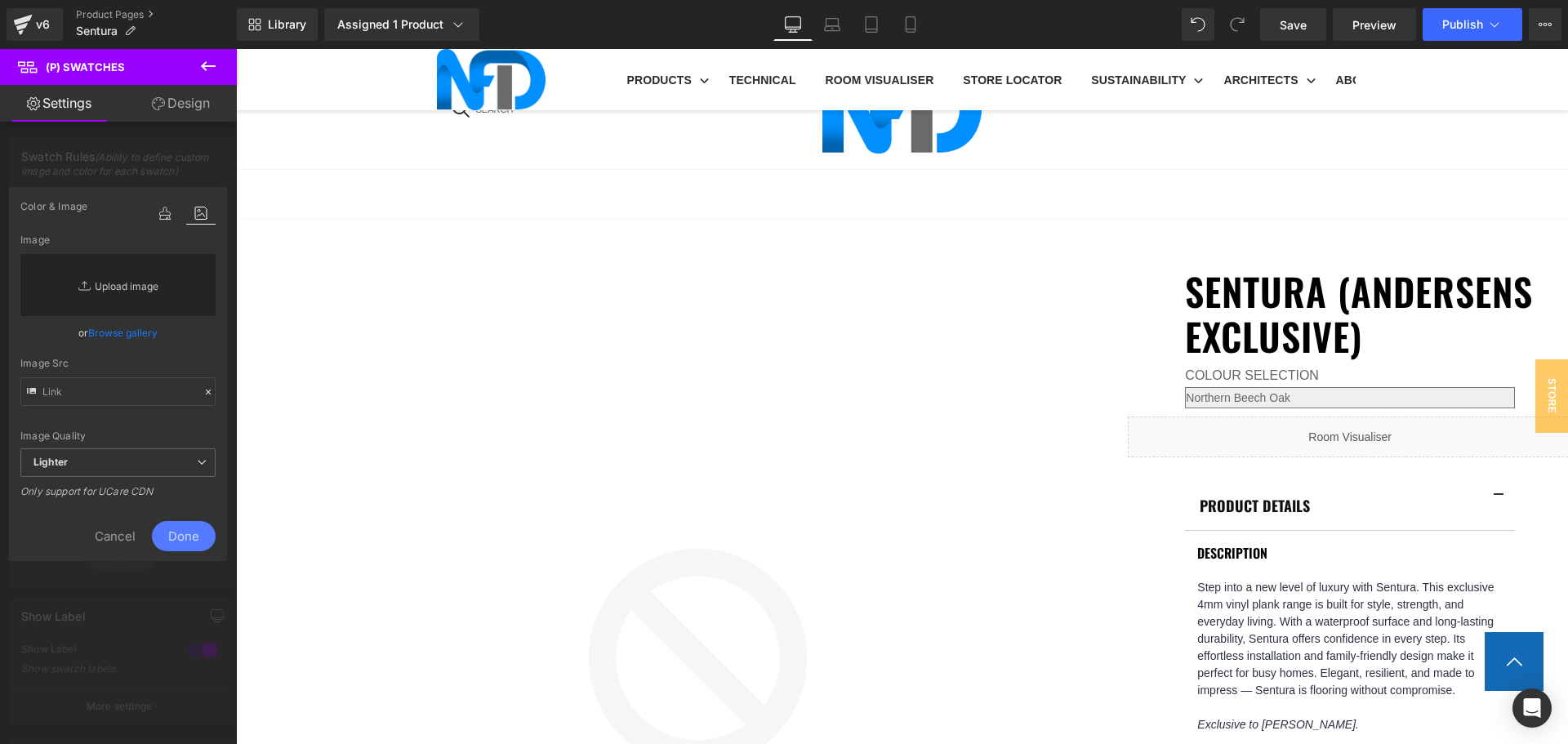
click at [169, 281] on link "Replace Image" at bounding box center [118, 284] width 195 height 62
click at [166, 300] on link "Replace Image" at bounding box center [118, 284] width 195 height 62
type input "C:\fakepath\Sentura_Northern Beech Oak.jpg"
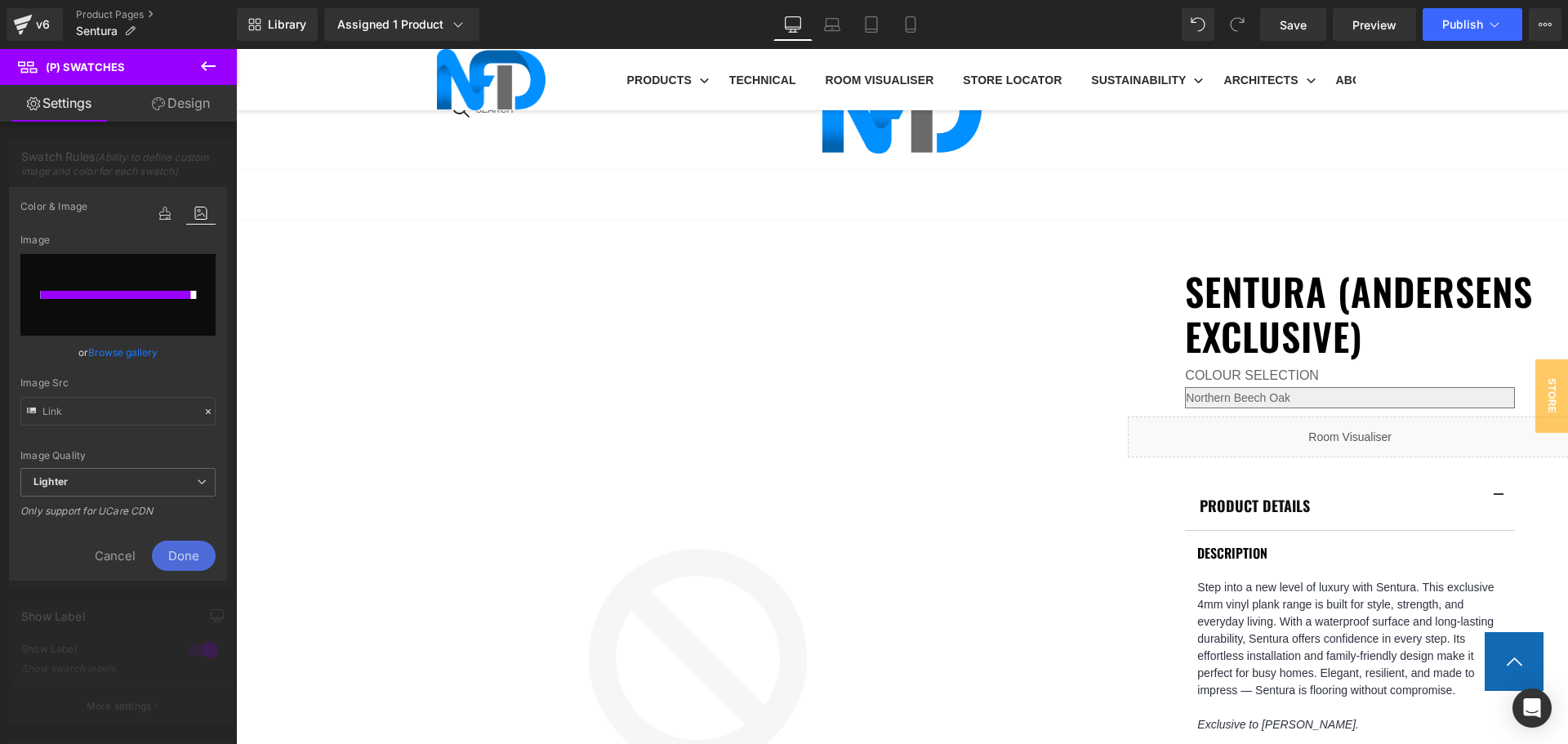
type input "https://ucarecdn.com/f094ea7a-1661-4ecb-a1d5-ba92ee310db7/-/format/auto/-/previ…"
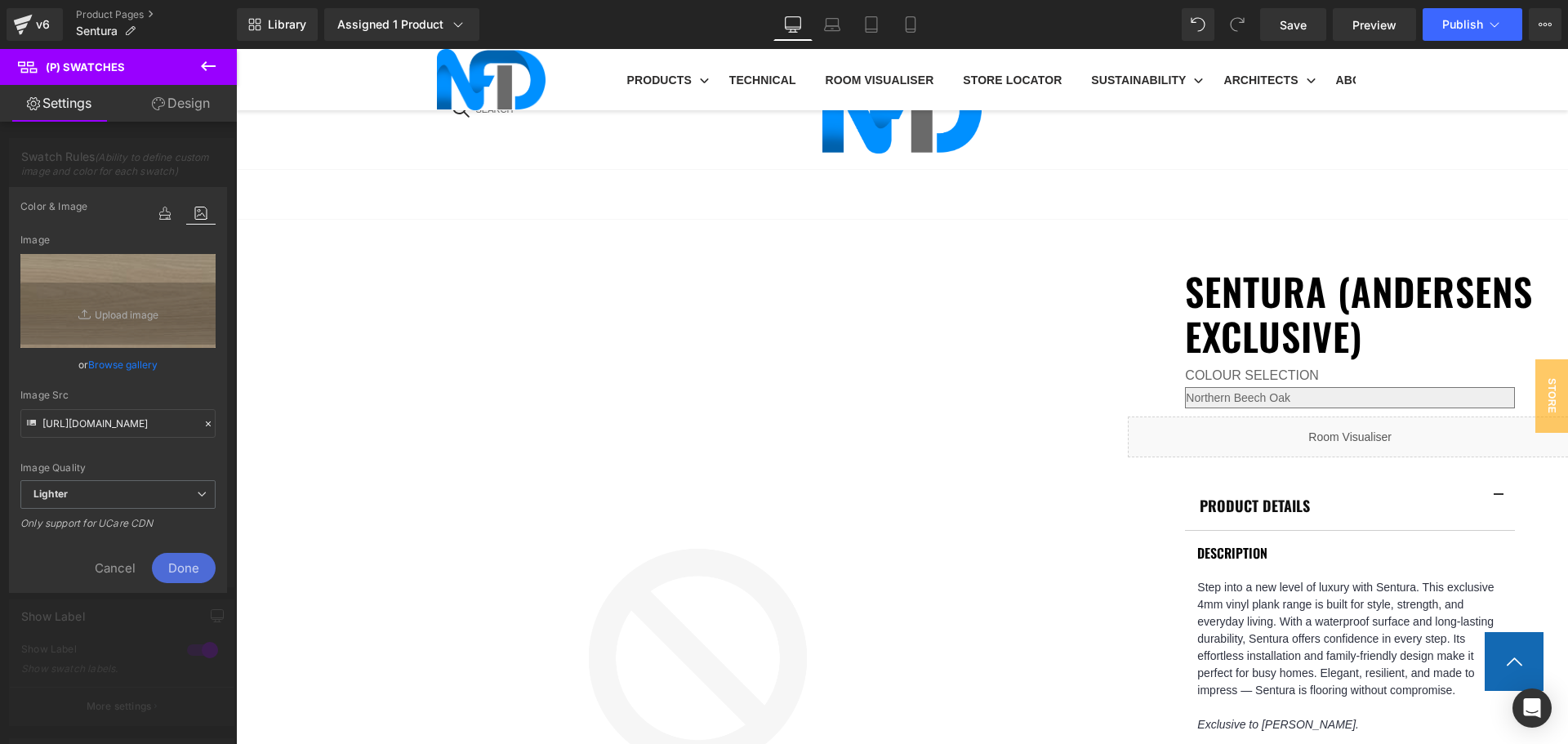
click at [198, 569] on span "Done" at bounding box center [183, 568] width 64 height 31
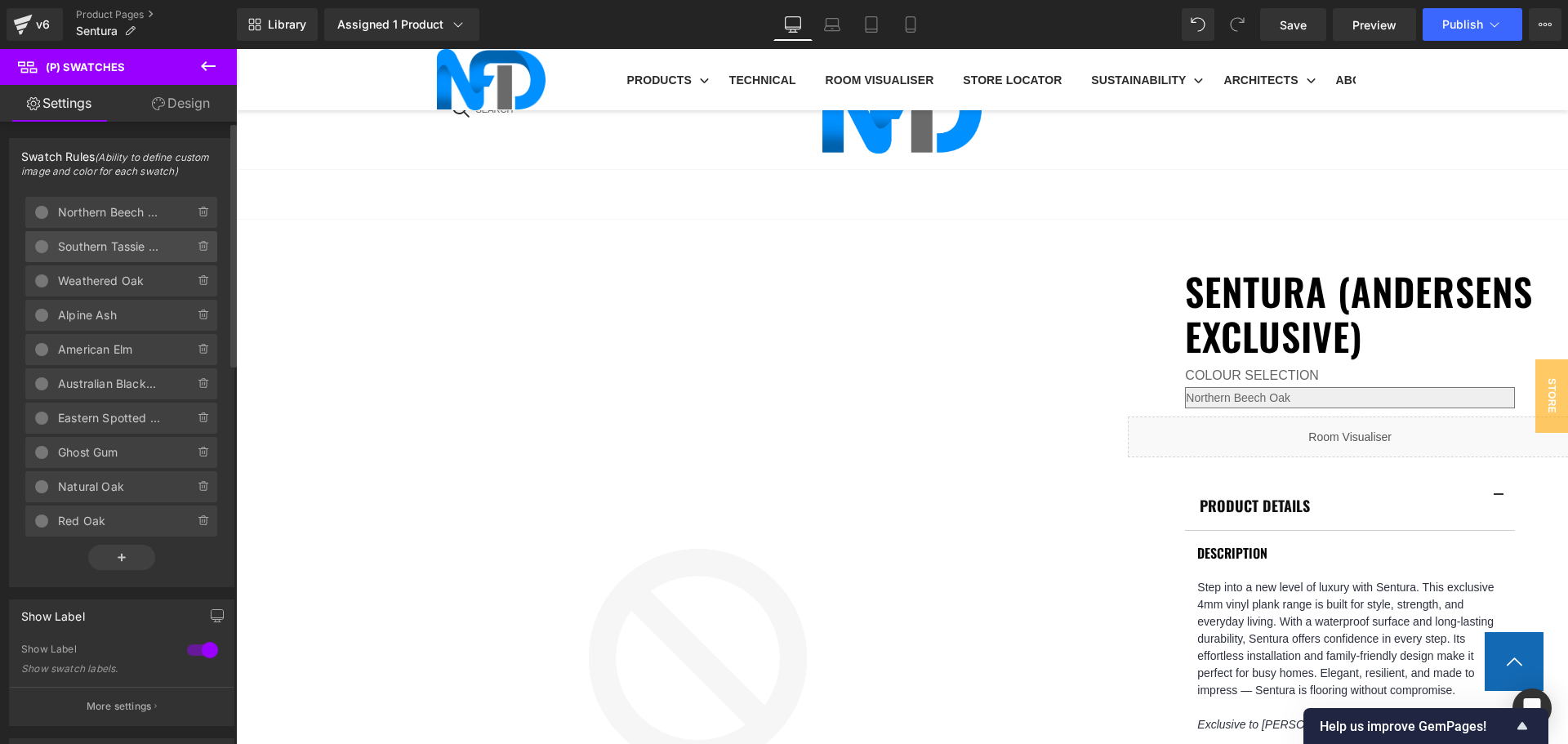
click at [93, 243] on span "Southern Tassie Oak" at bounding box center [110, 247] width 104 height 32
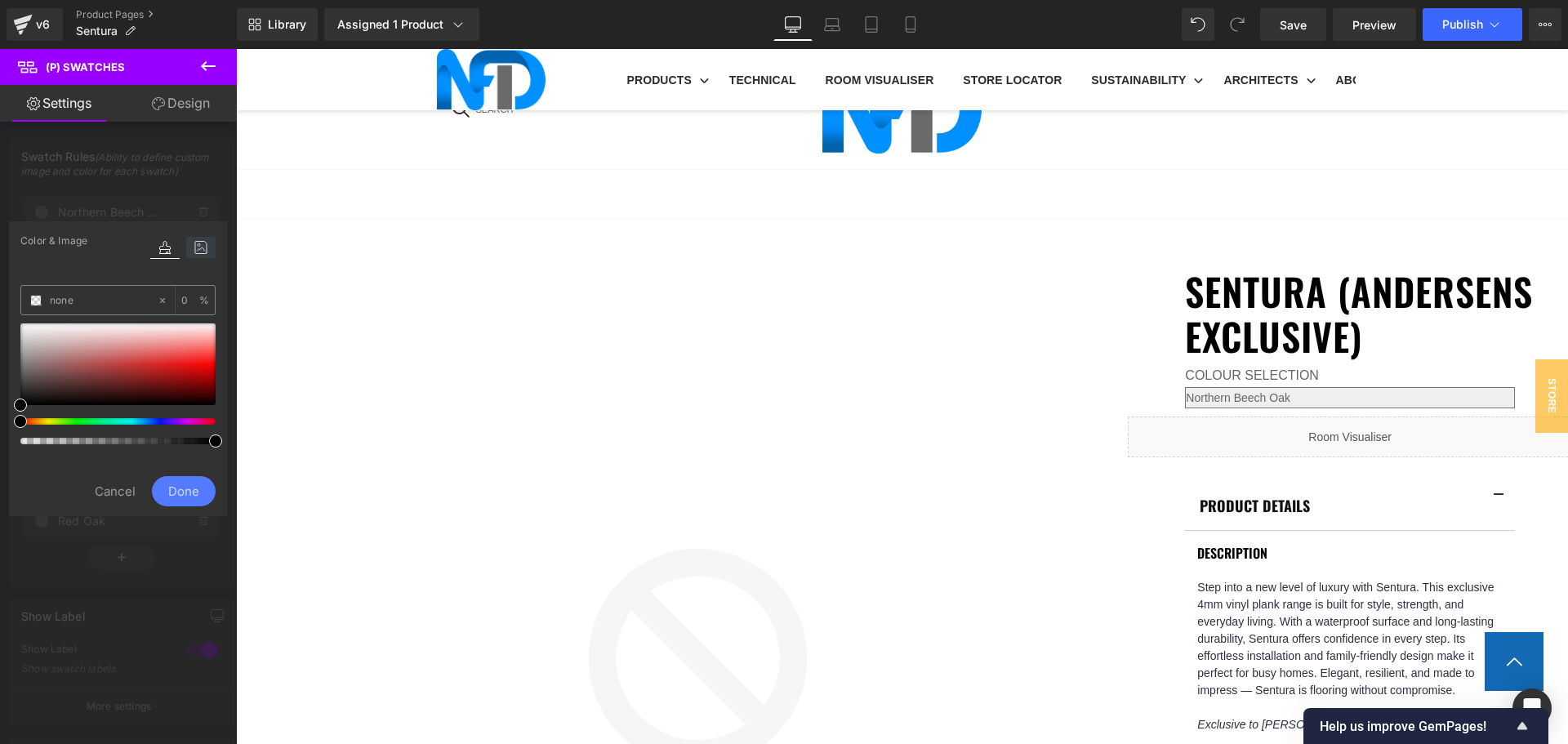
click at [200, 247] on icon at bounding box center [201, 247] width 30 height 21
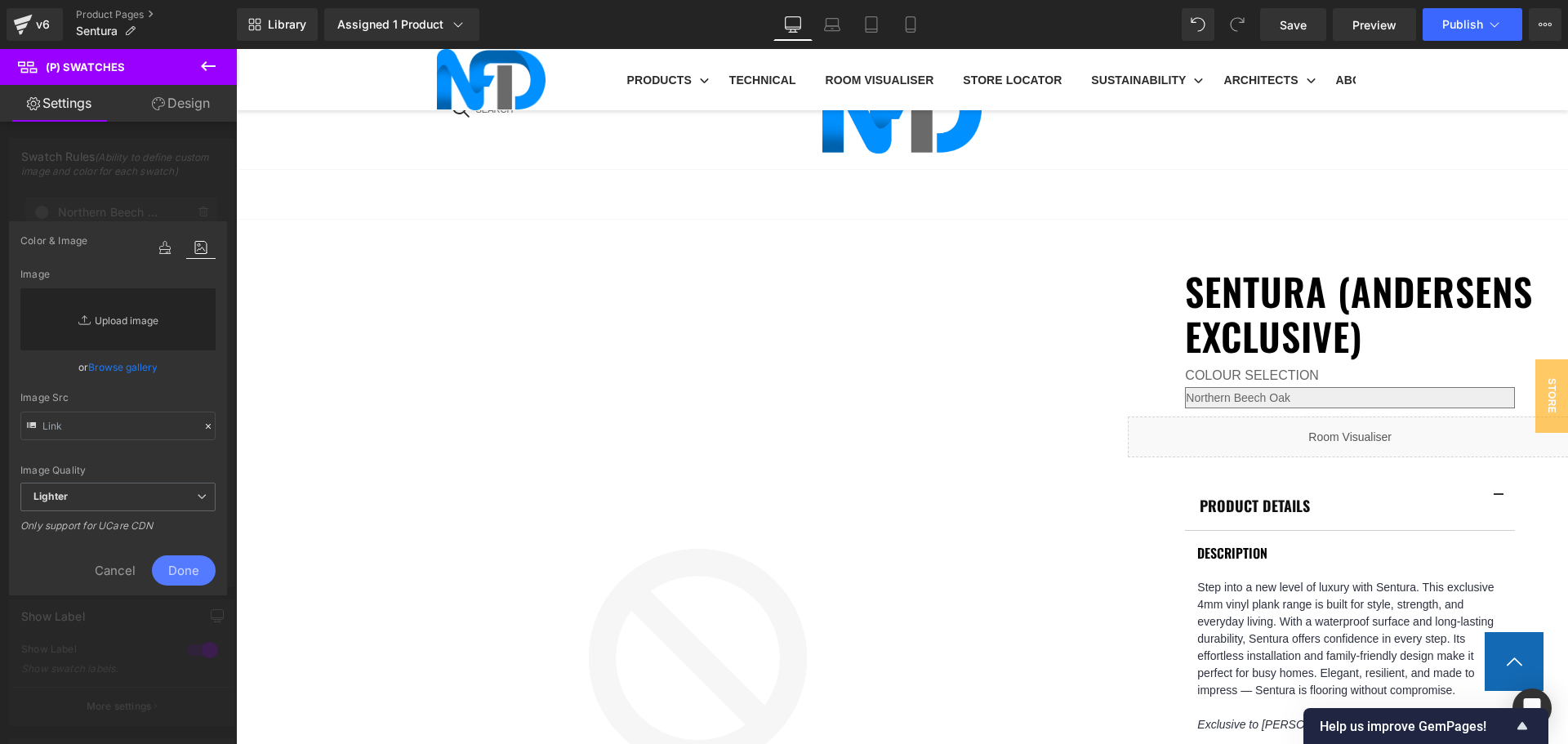
click at [166, 304] on link "Replace Image" at bounding box center [118, 319] width 195 height 62
type input "C:\fakepath\Sentura_Southern Tassie Oak.jpg"
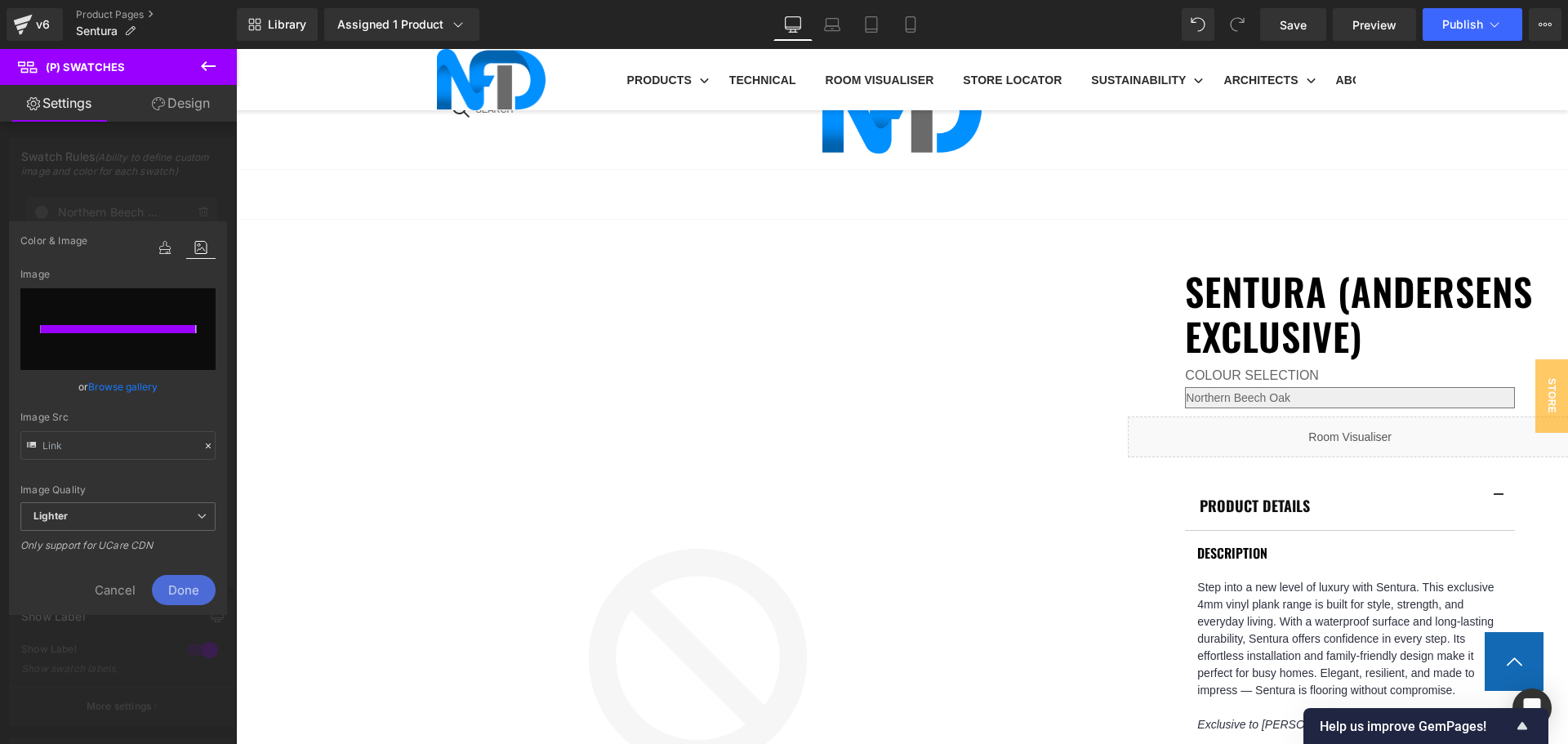
type input "https://ucarecdn.com/3c3a7037-788d-444e-a3c3-4a60201859a9/-/format/auto/-/previ…"
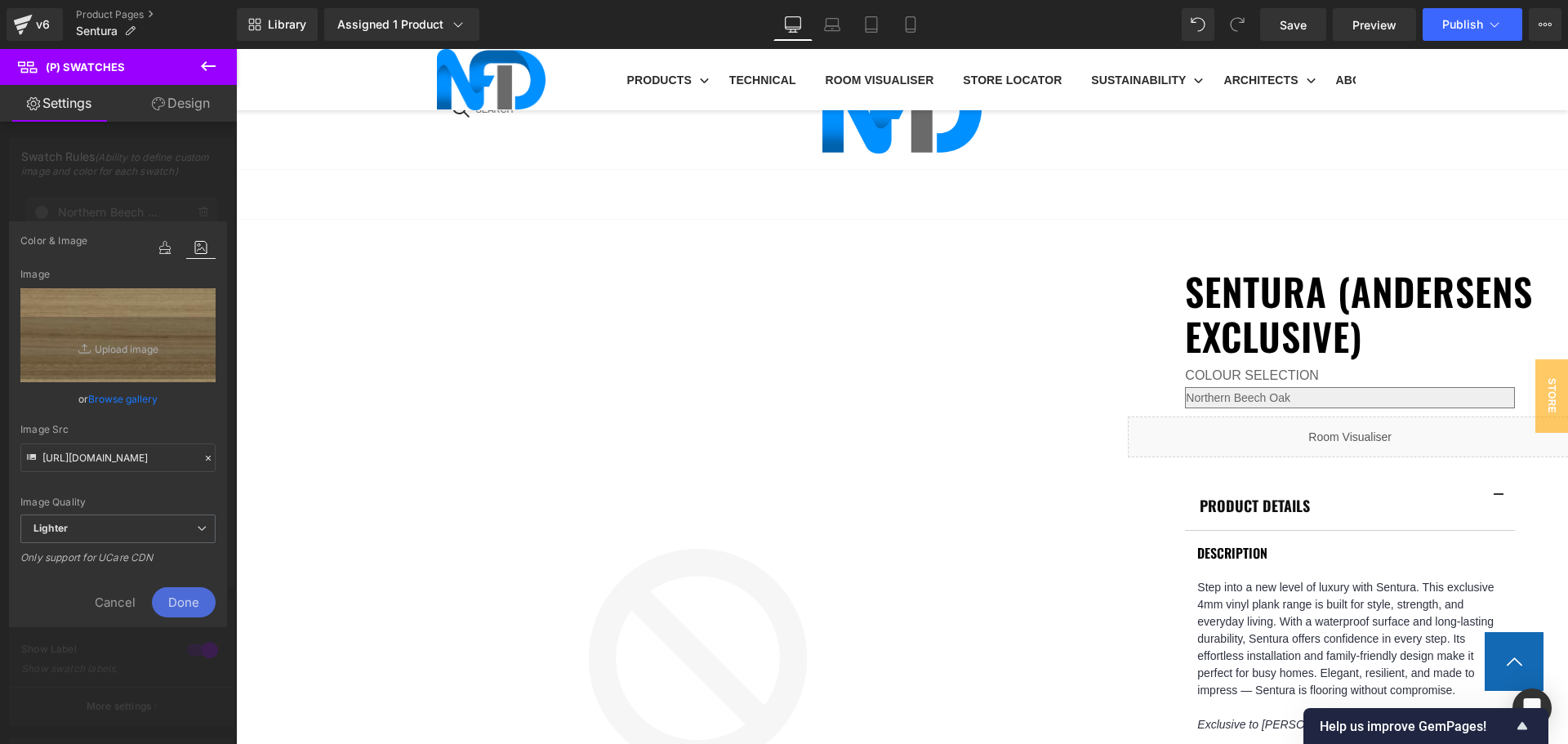
click at [182, 591] on span "Done" at bounding box center [183, 602] width 64 height 31
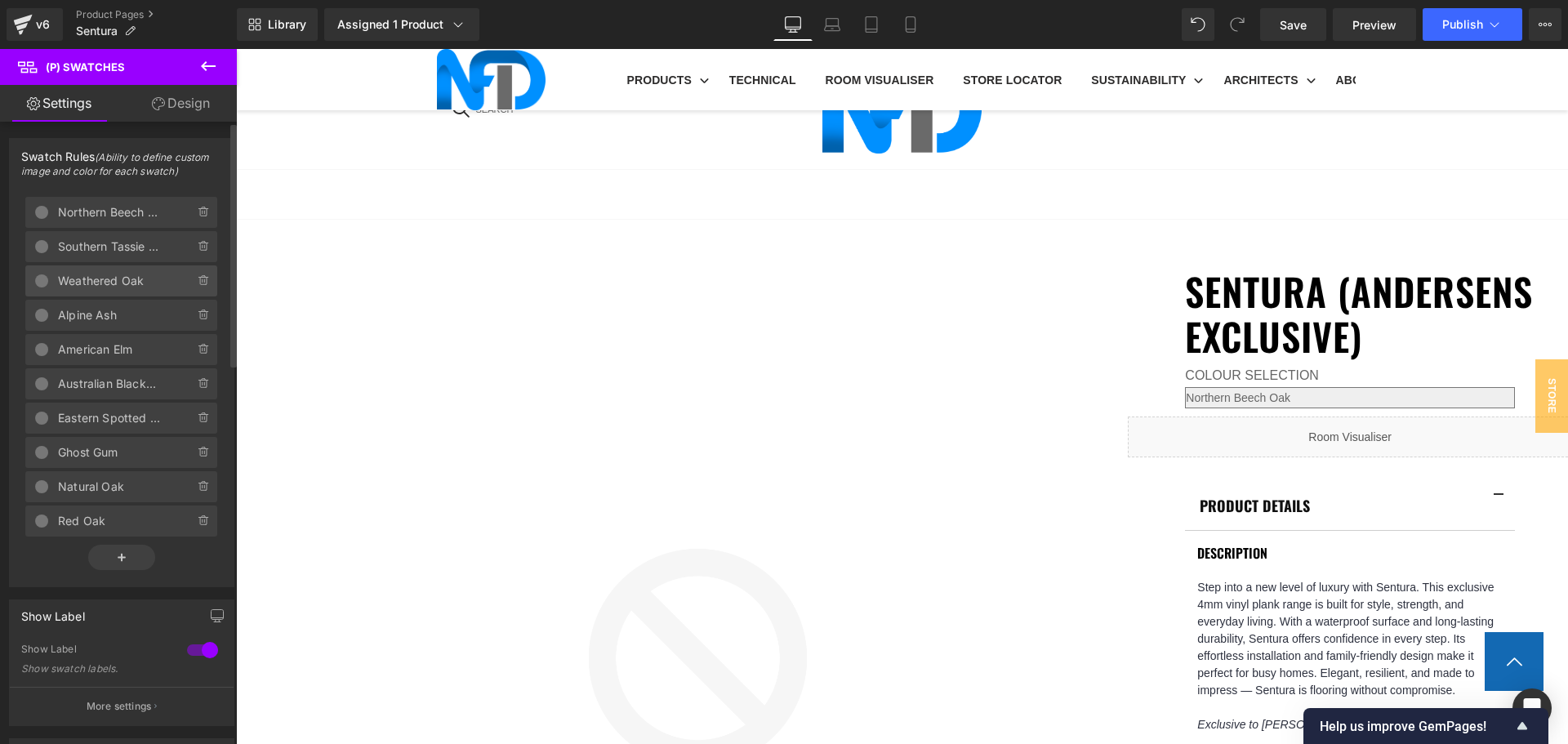
click at [107, 281] on span "Weathered Oak" at bounding box center [110, 282] width 104 height 32
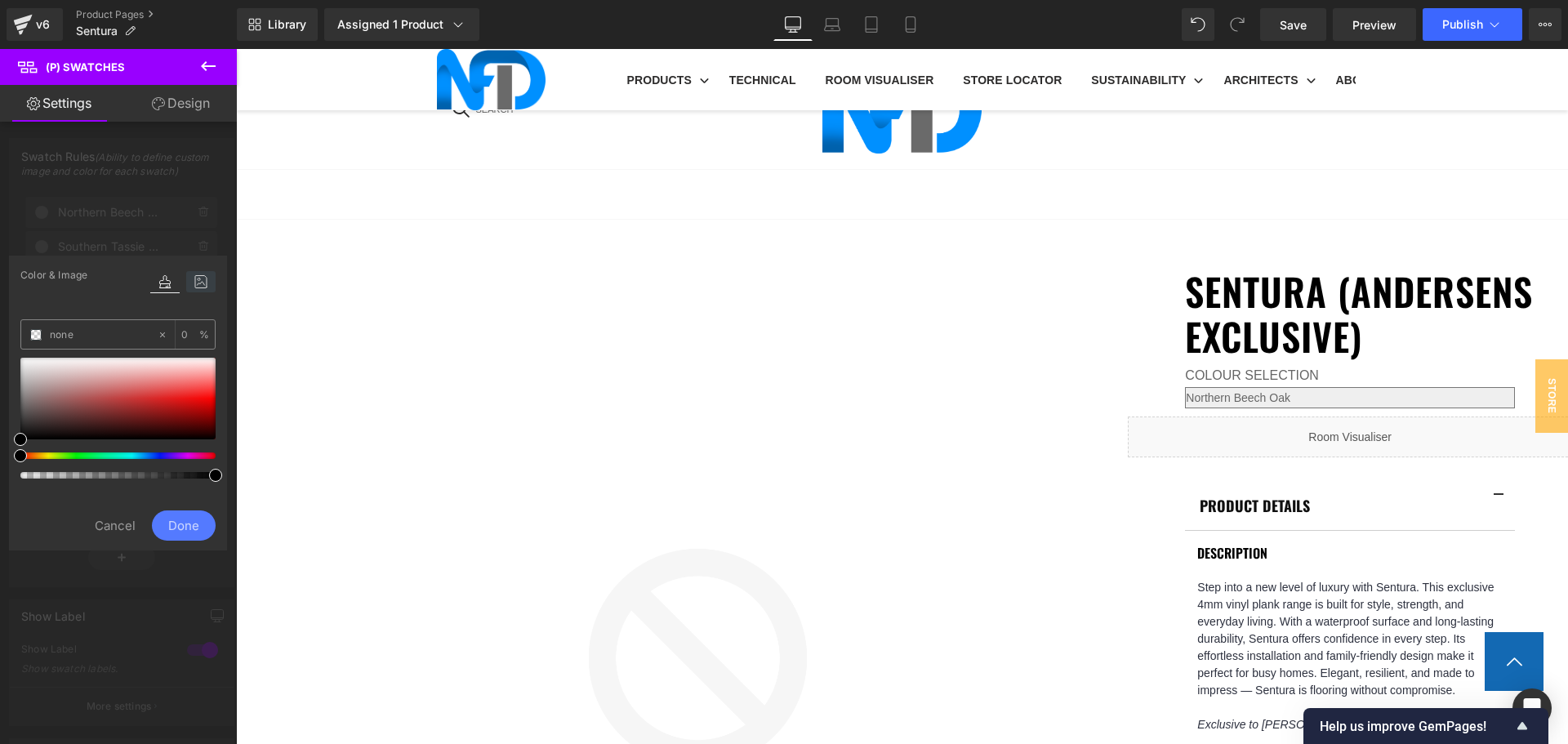
click at [207, 274] on icon at bounding box center [201, 282] width 30 height 21
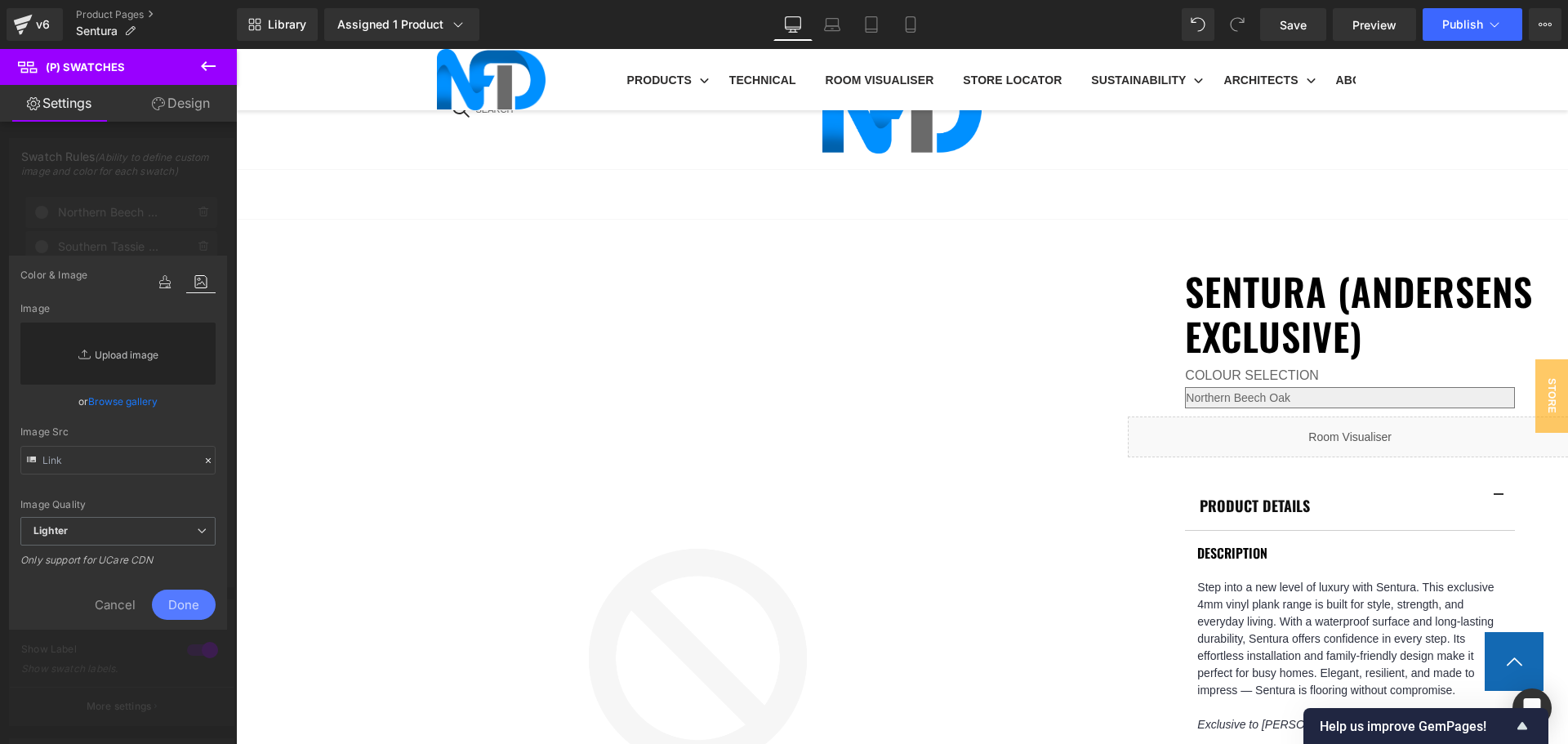
click at [169, 346] on link "Replace Image" at bounding box center [118, 353] width 195 height 62
type input "C:\fakepath\Sentura_Weathered Oak.jpg"
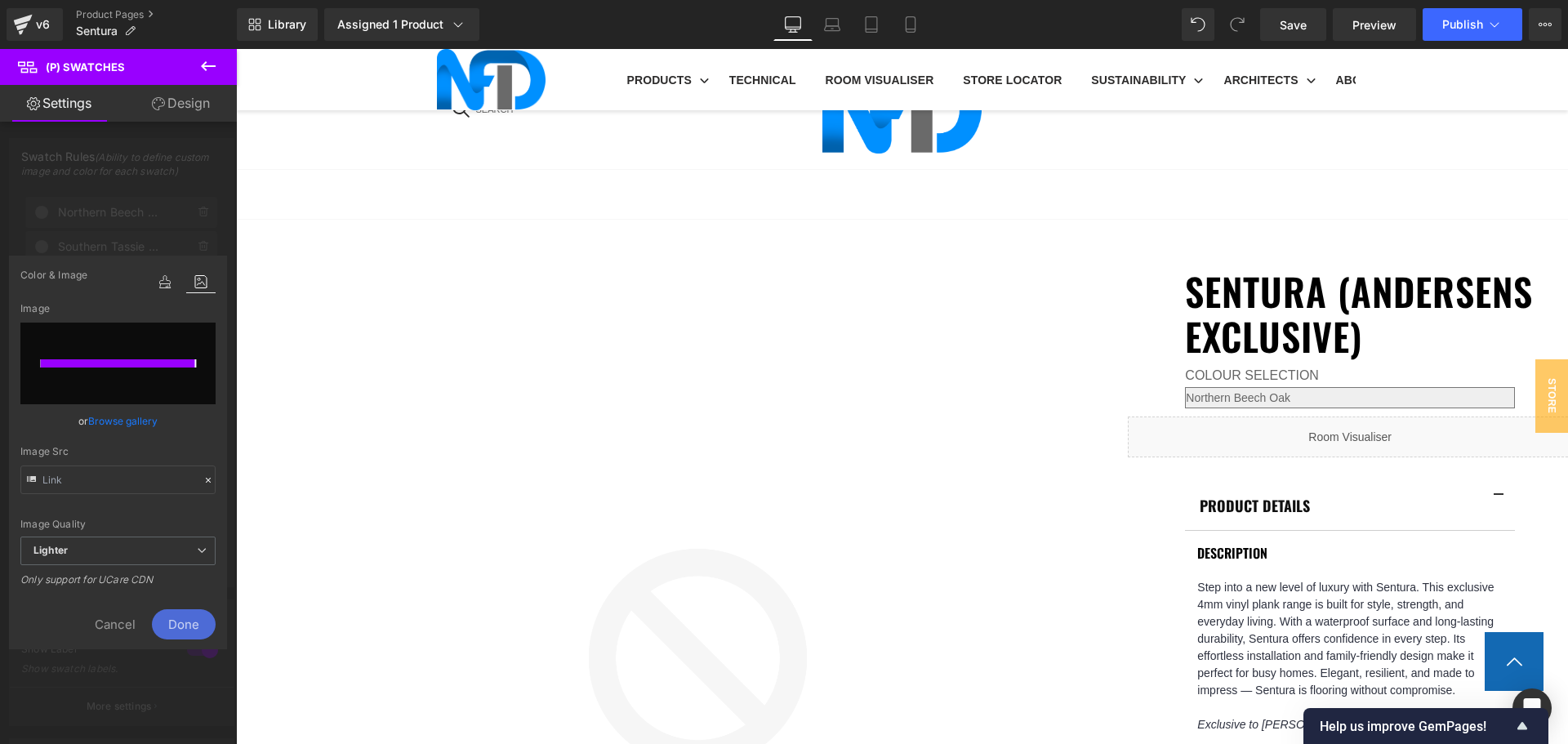
type input "https://ucarecdn.com/d2f38128-d5af-4464-8edb-94f8bc8b4c1c/-/format/auto/-/previ…"
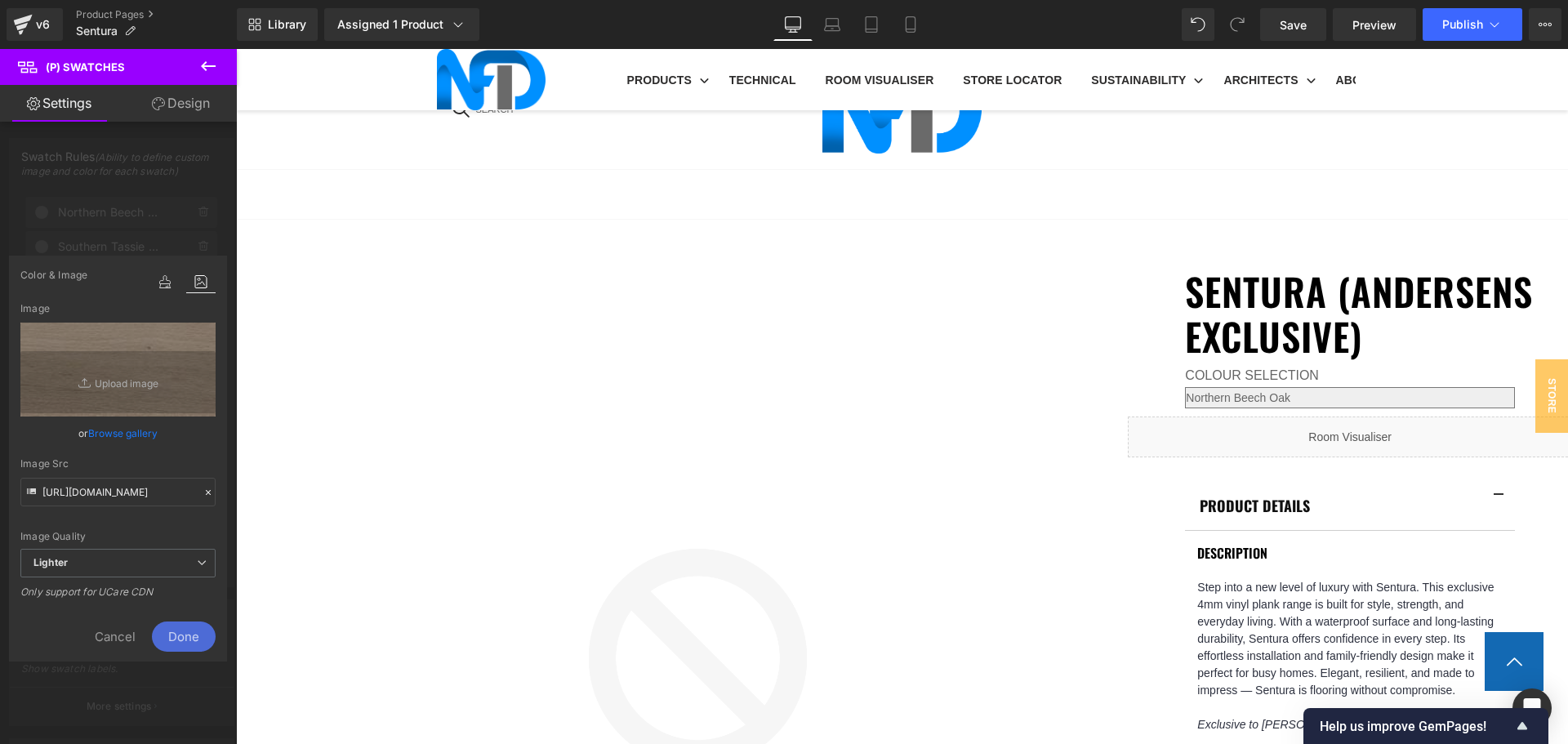
click at [187, 627] on span "Done" at bounding box center [183, 637] width 64 height 31
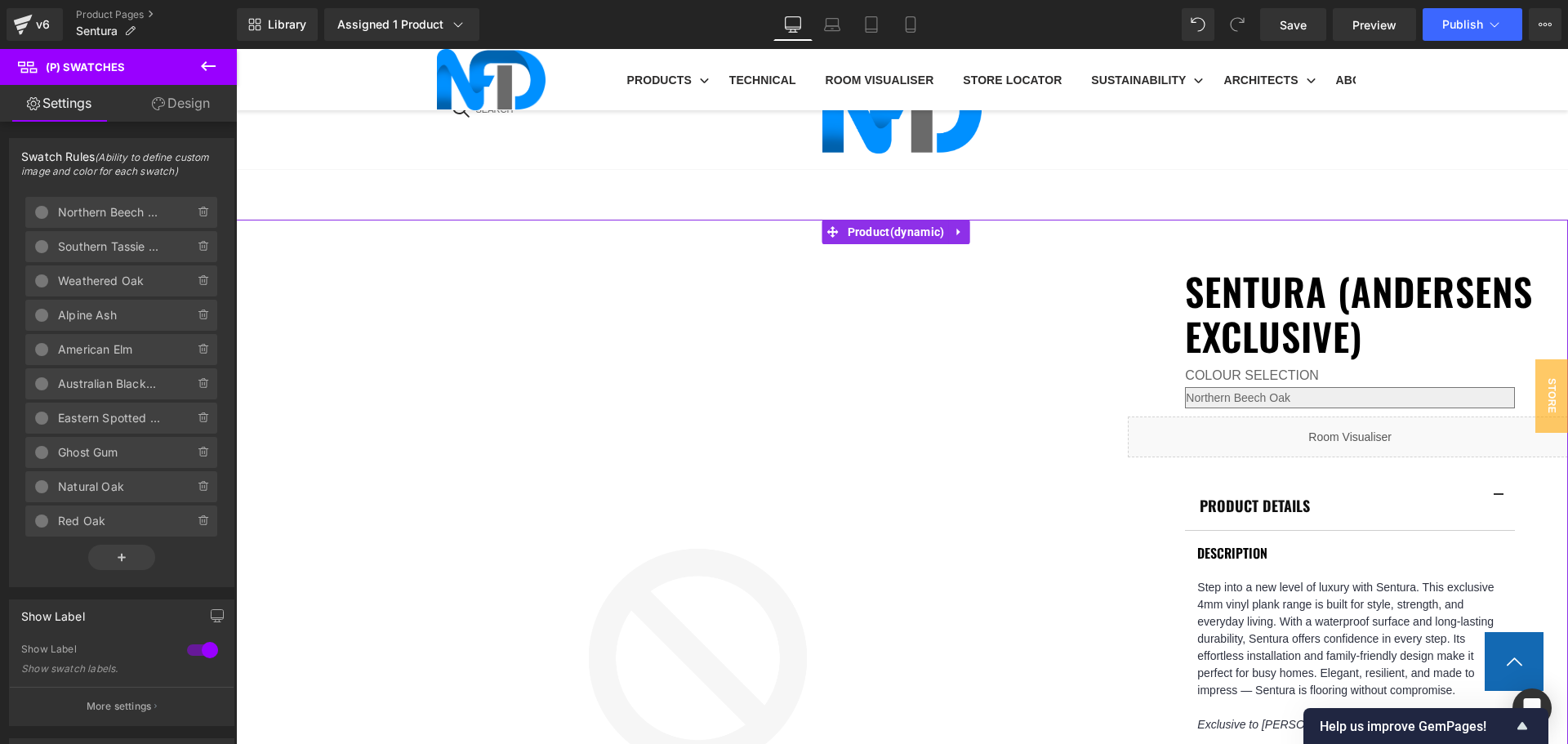
scroll to position [1062, 0]
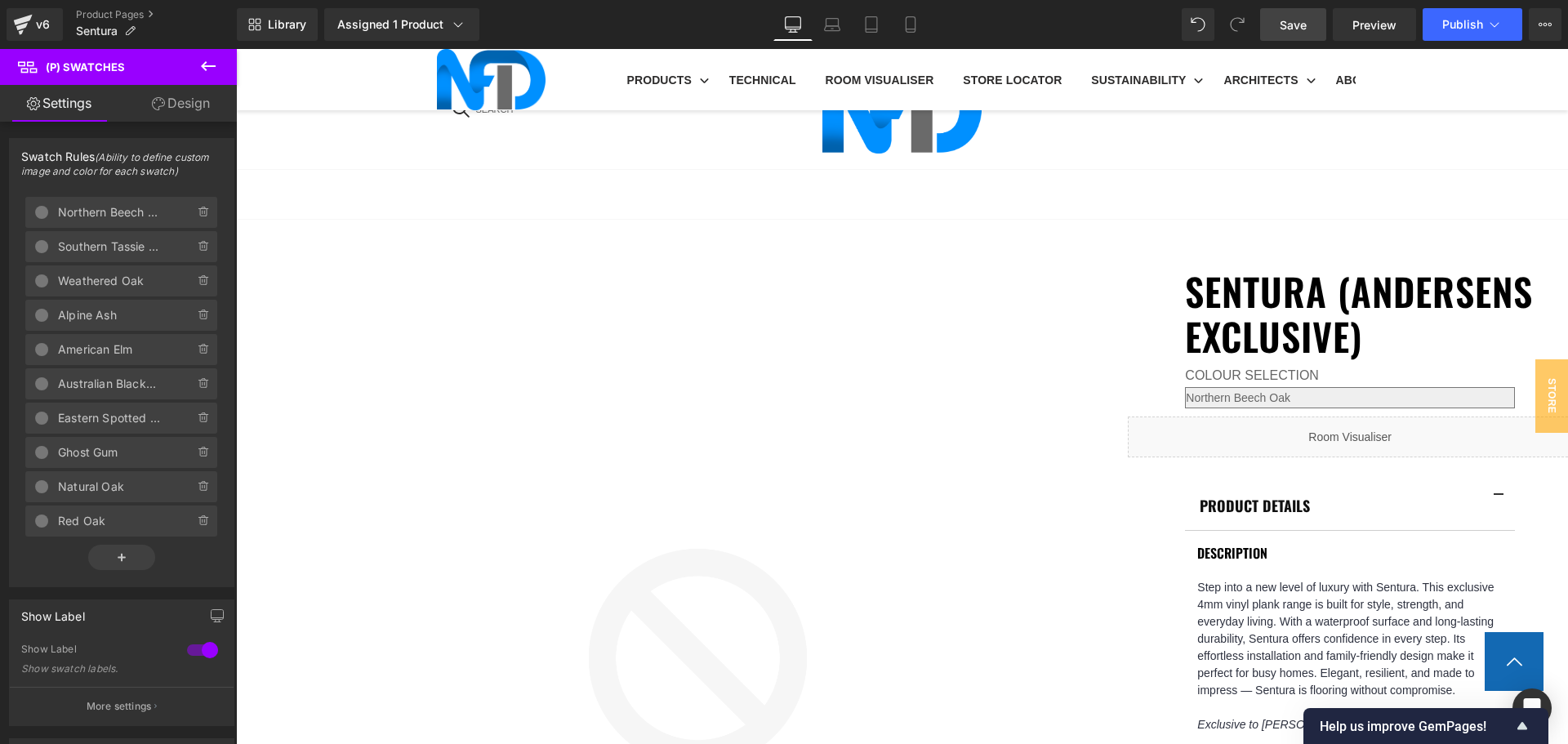
click at [1307, 21] on span "Save" at bounding box center [1293, 25] width 27 height 18
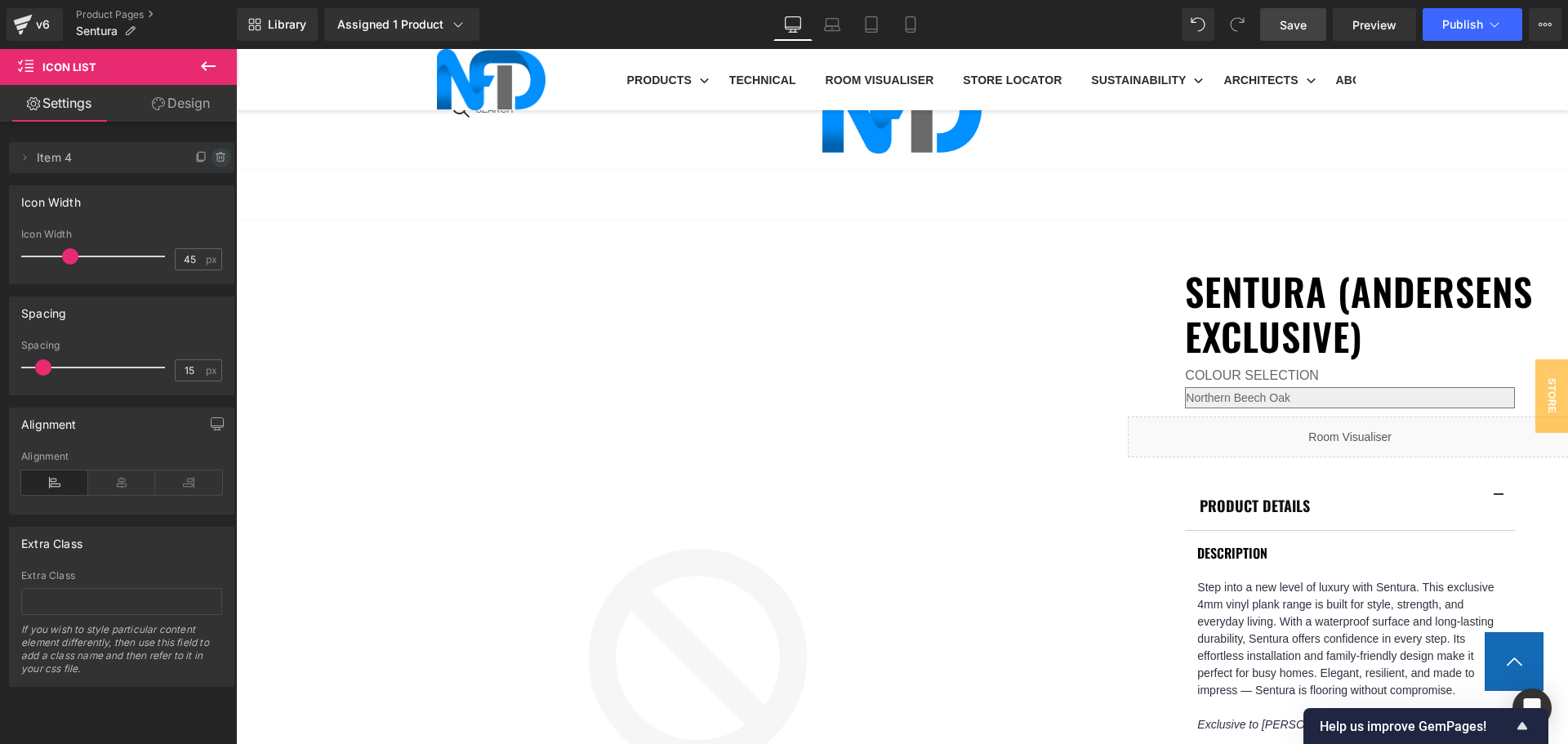
click at [215, 158] on icon at bounding box center [221, 158] width 13 height 13
click at [213, 158] on button "Delete" at bounding box center [204, 158] width 52 height 21
click at [215, 157] on icon at bounding box center [221, 158] width 13 height 13
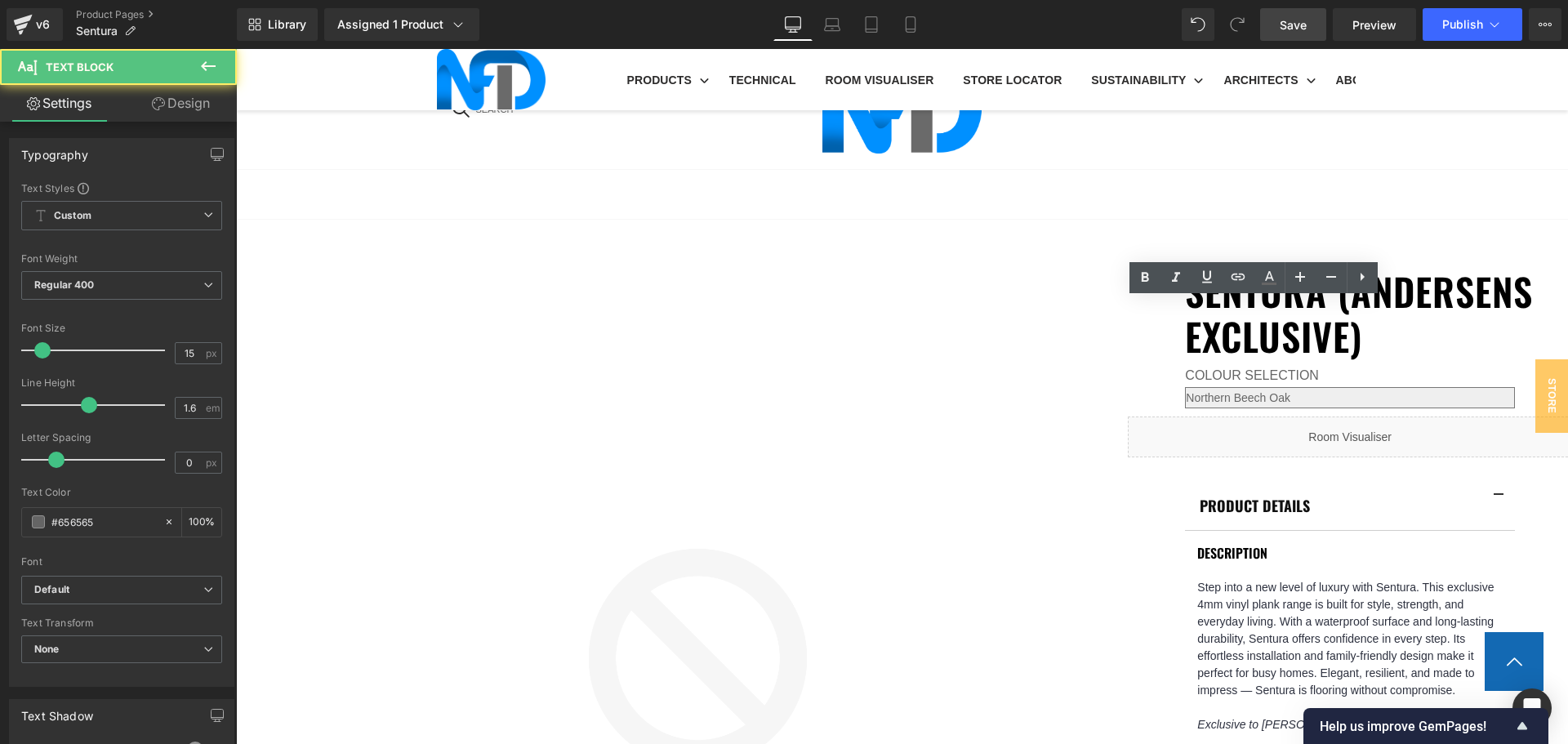
drag, startPoint x: 1277, startPoint y: 309, endPoint x: 1208, endPoint y: 302, distance: 69.4
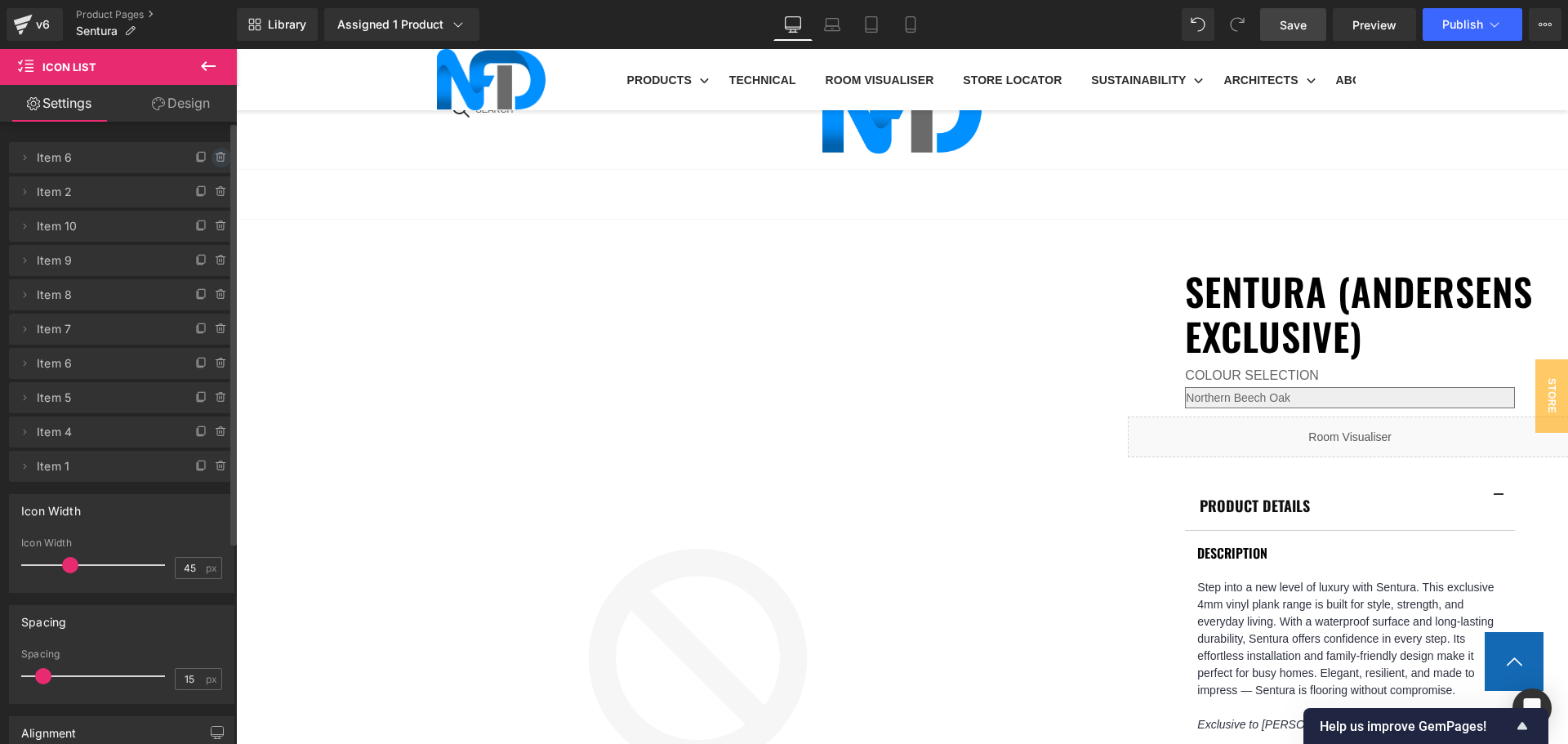
click at [215, 156] on icon at bounding box center [221, 158] width 13 height 13
click at [208, 156] on button "Delete" at bounding box center [204, 158] width 52 height 21
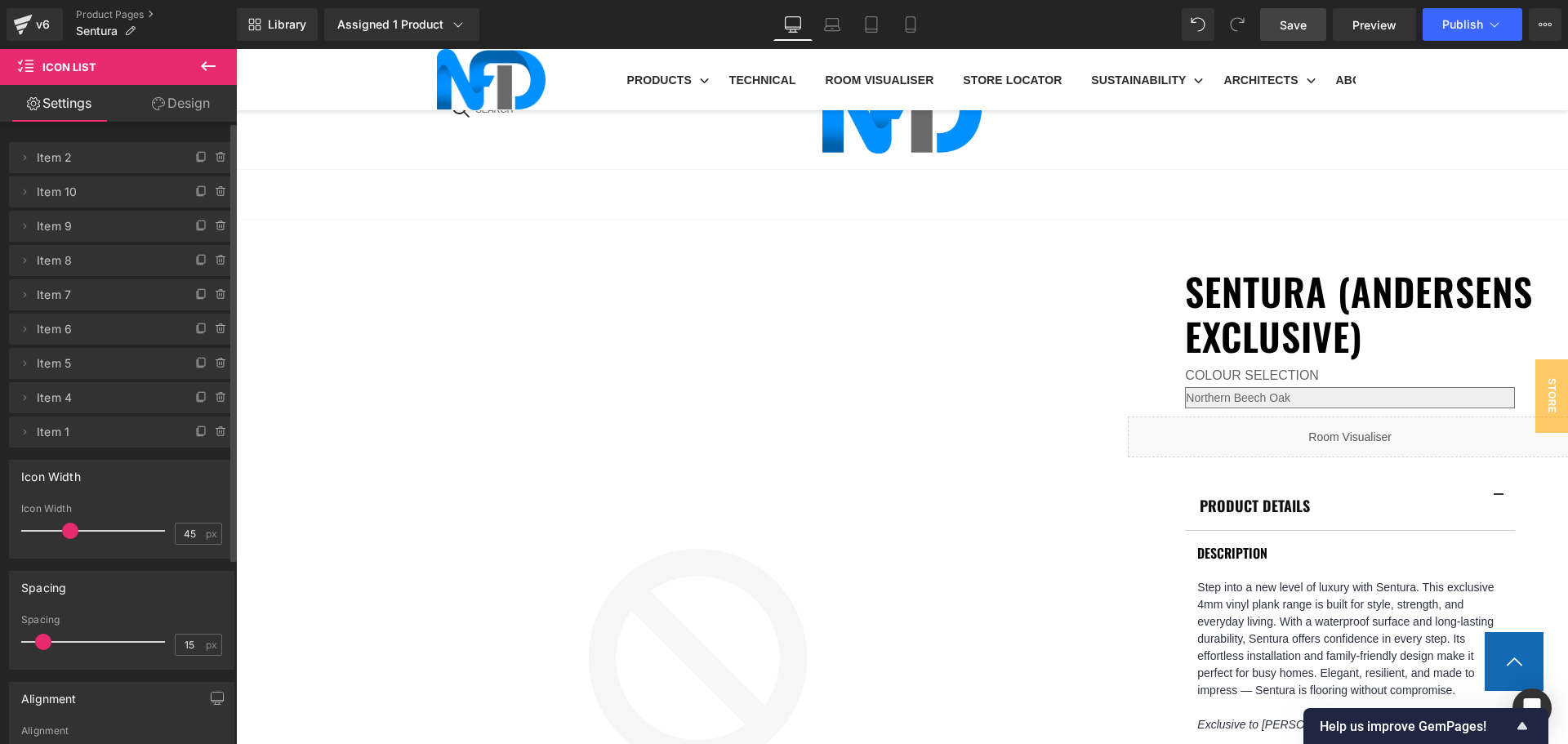
click at [215, 156] on icon at bounding box center [221, 158] width 13 height 13
click at [208, 156] on button "Delete" at bounding box center [204, 158] width 52 height 21
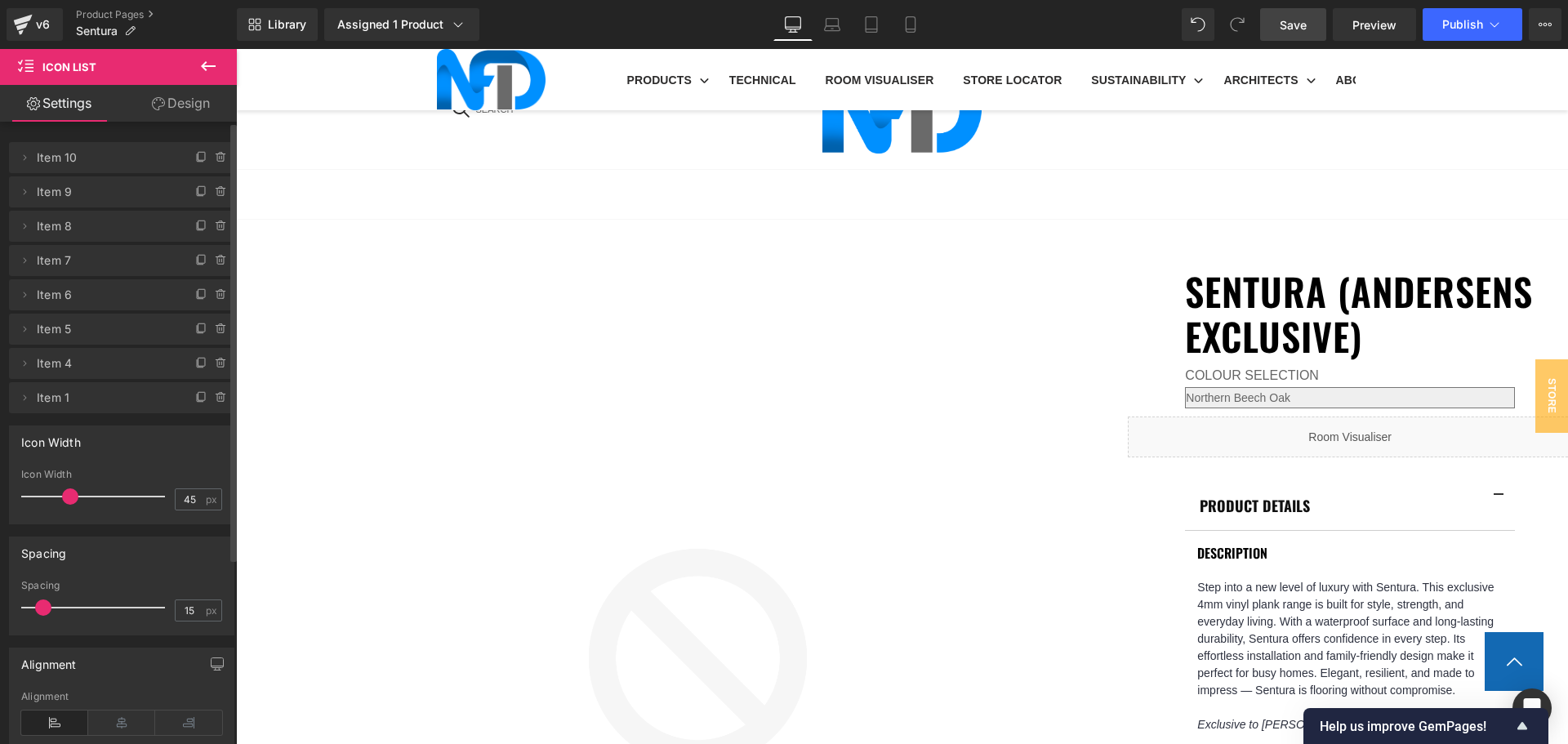
click at [215, 156] on icon at bounding box center [221, 158] width 13 height 13
click at [208, 156] on button "Delete" at bounding box center [204, 158] width 52 height 21
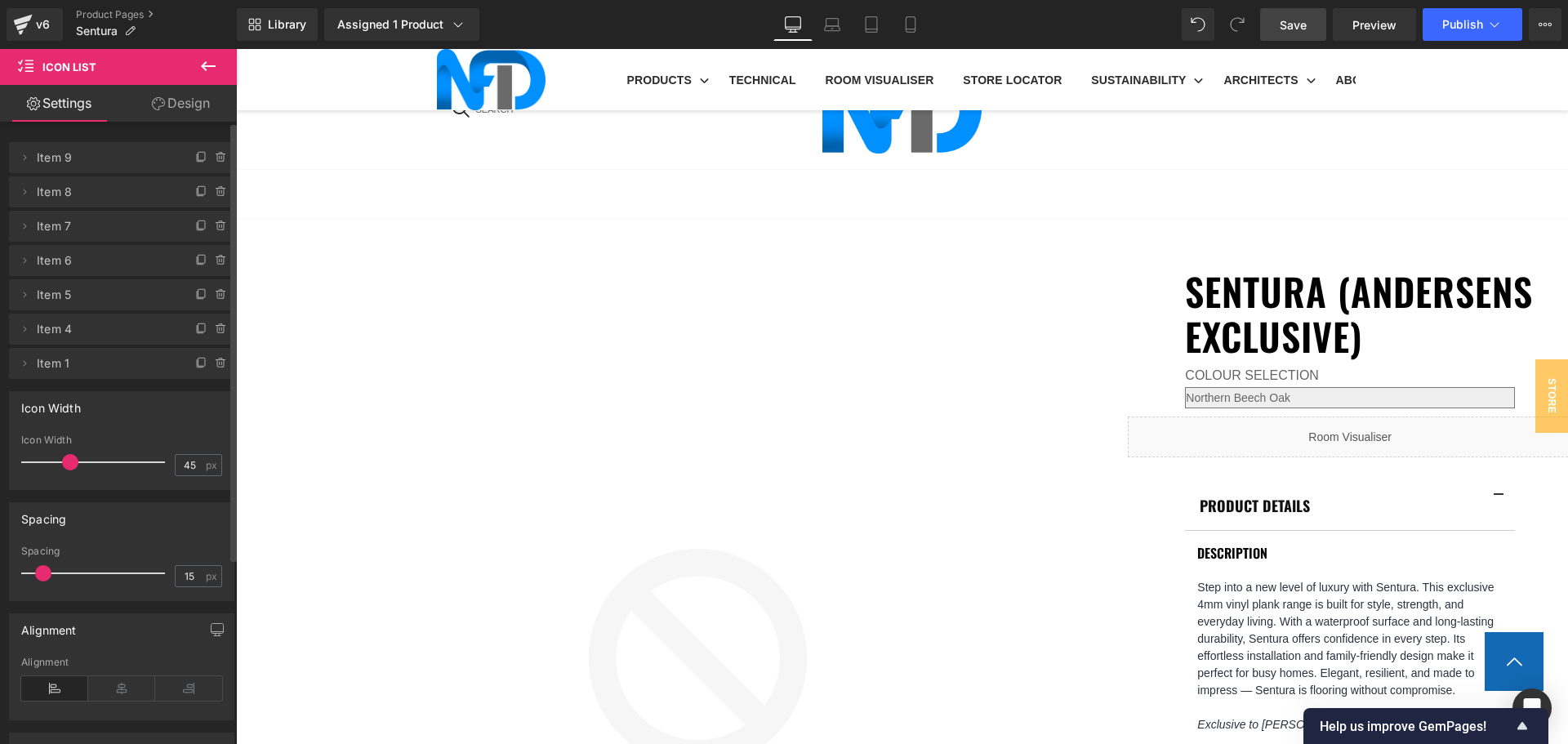
click at [215, 156] on icon at bounding box center [221, 158] width 13 height 13
click at [208, 156] on button "Delete" at bounding box center [204, 158] width 52 height 21
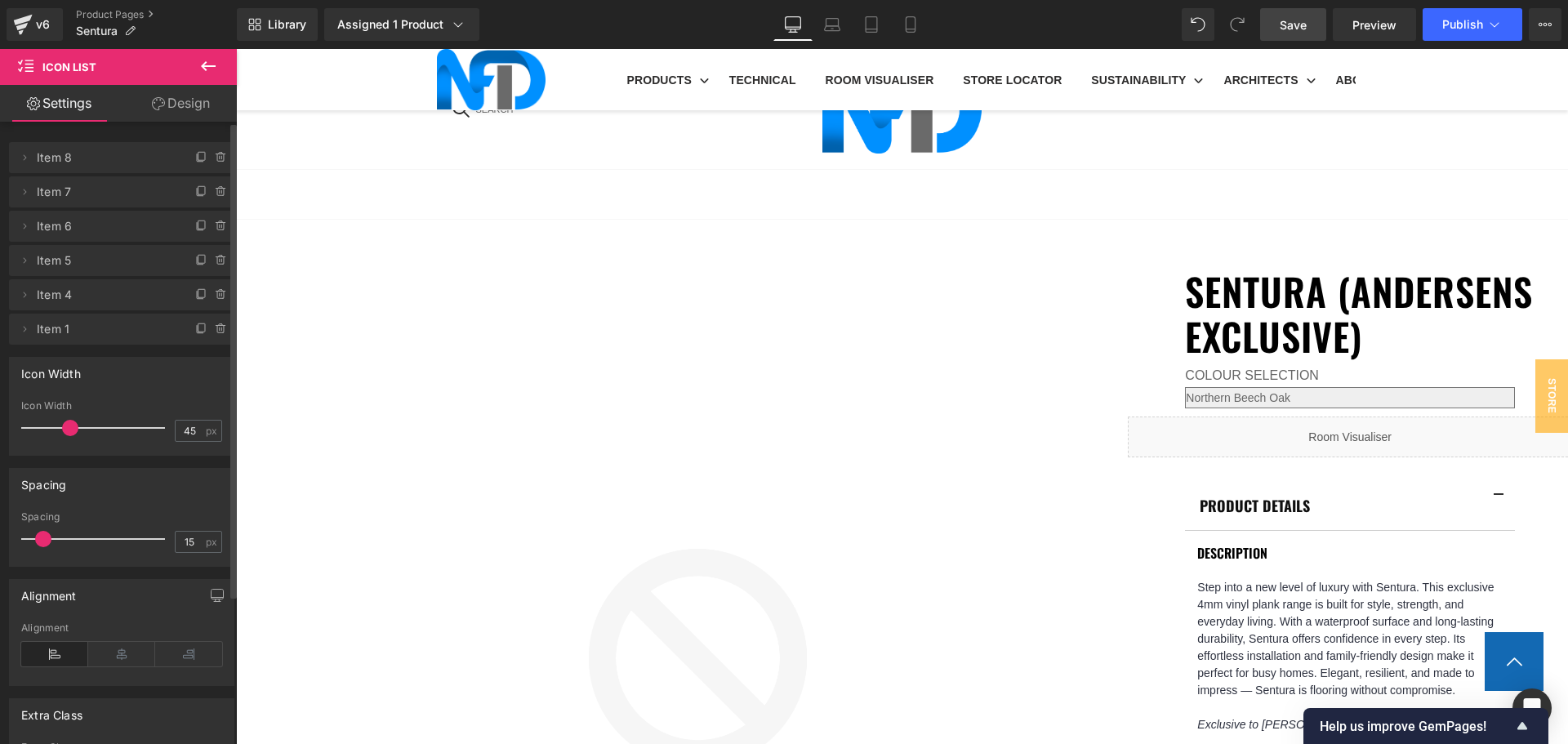
click at [215, 156] on icon at bounding box center [221, 158] width 13 height 13
click at [208, 156] on button "Delete" at bounding box center [204, 158] width 52 height 21
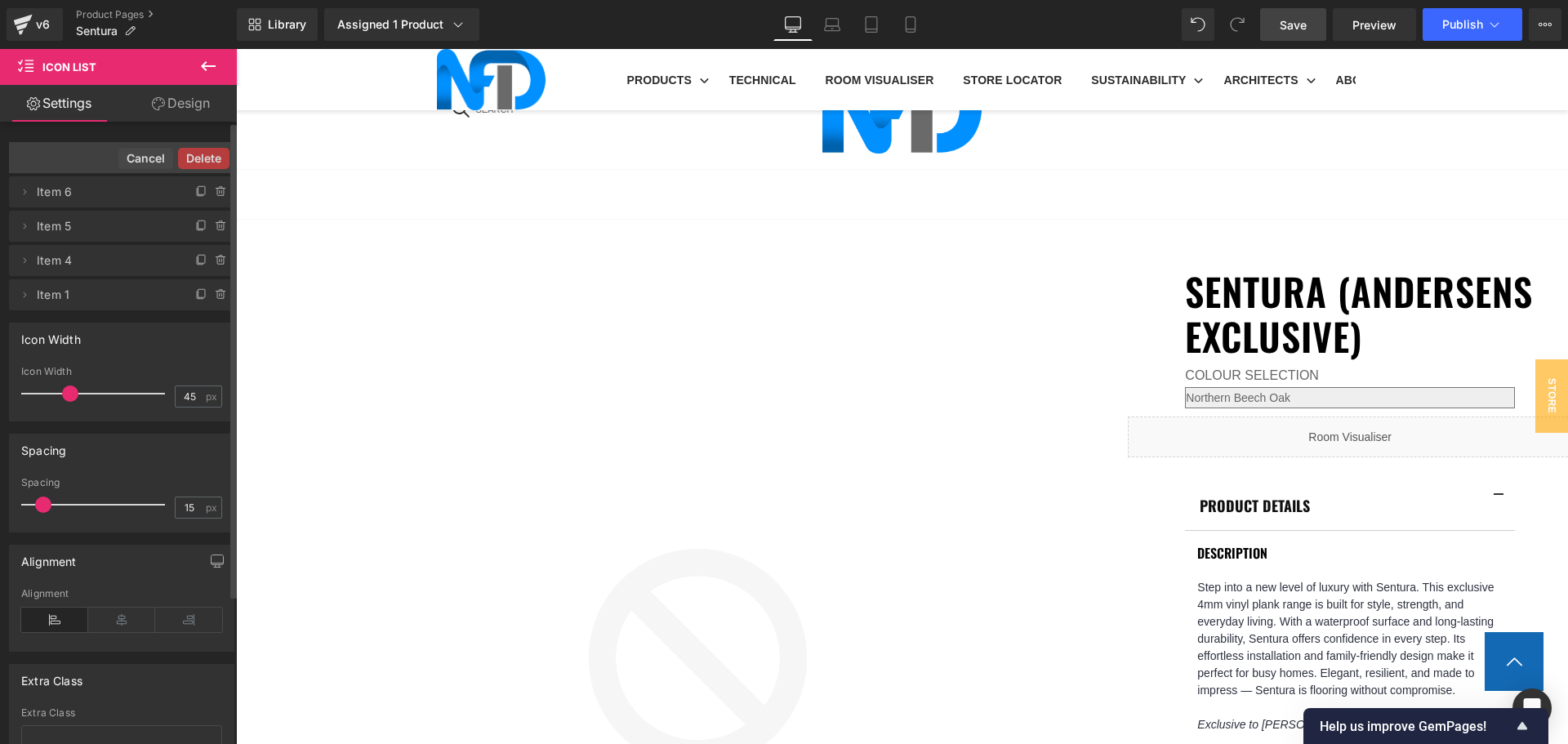
click at [208, 156] on button "Delete" at bounding box center [204, 158] width 52 height 21
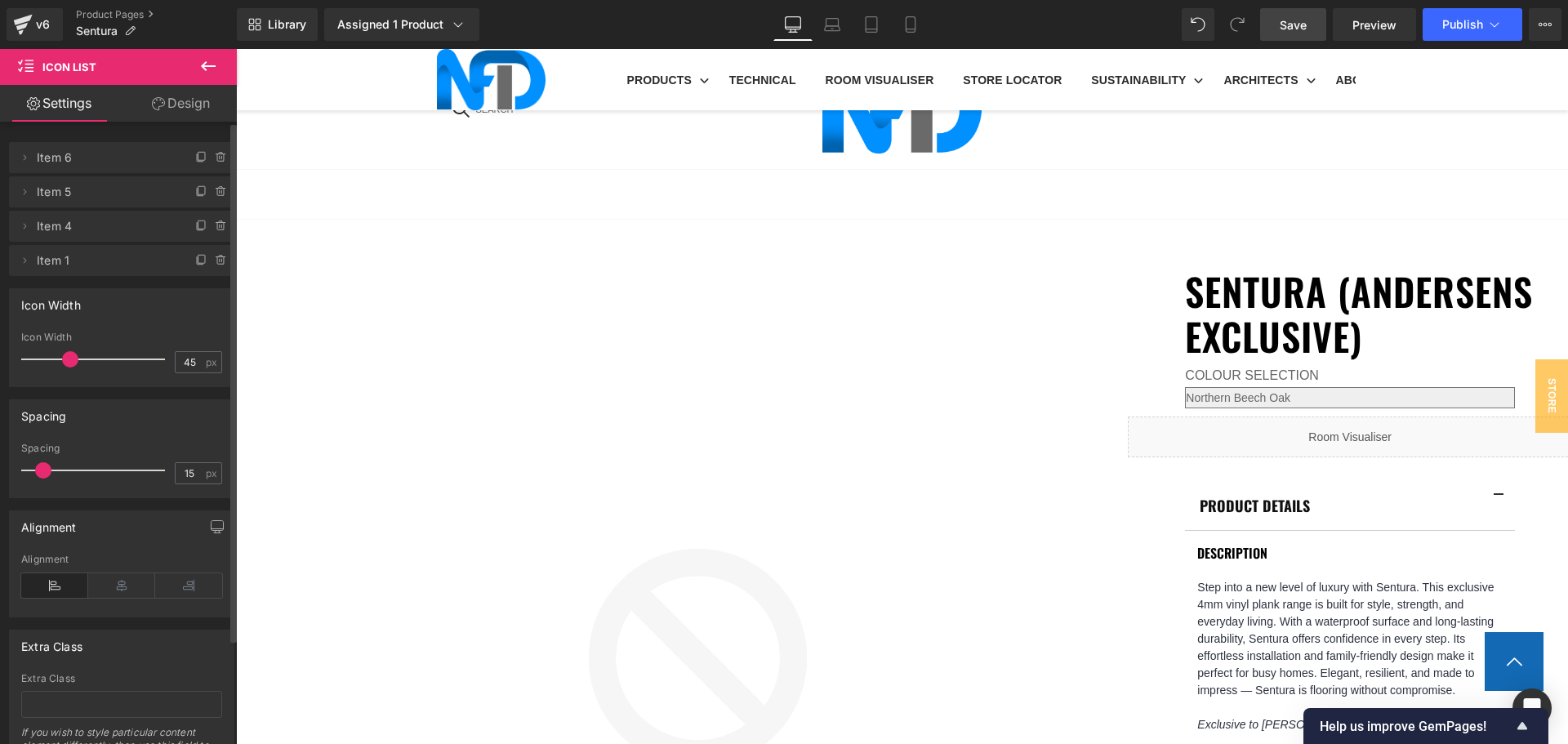
click at [215, 156] on icon at bounding box center [221, 158] width 13 height 13
click at [208, 156] on button "Delete" at bounding box center [204, 158] width 52 height 21
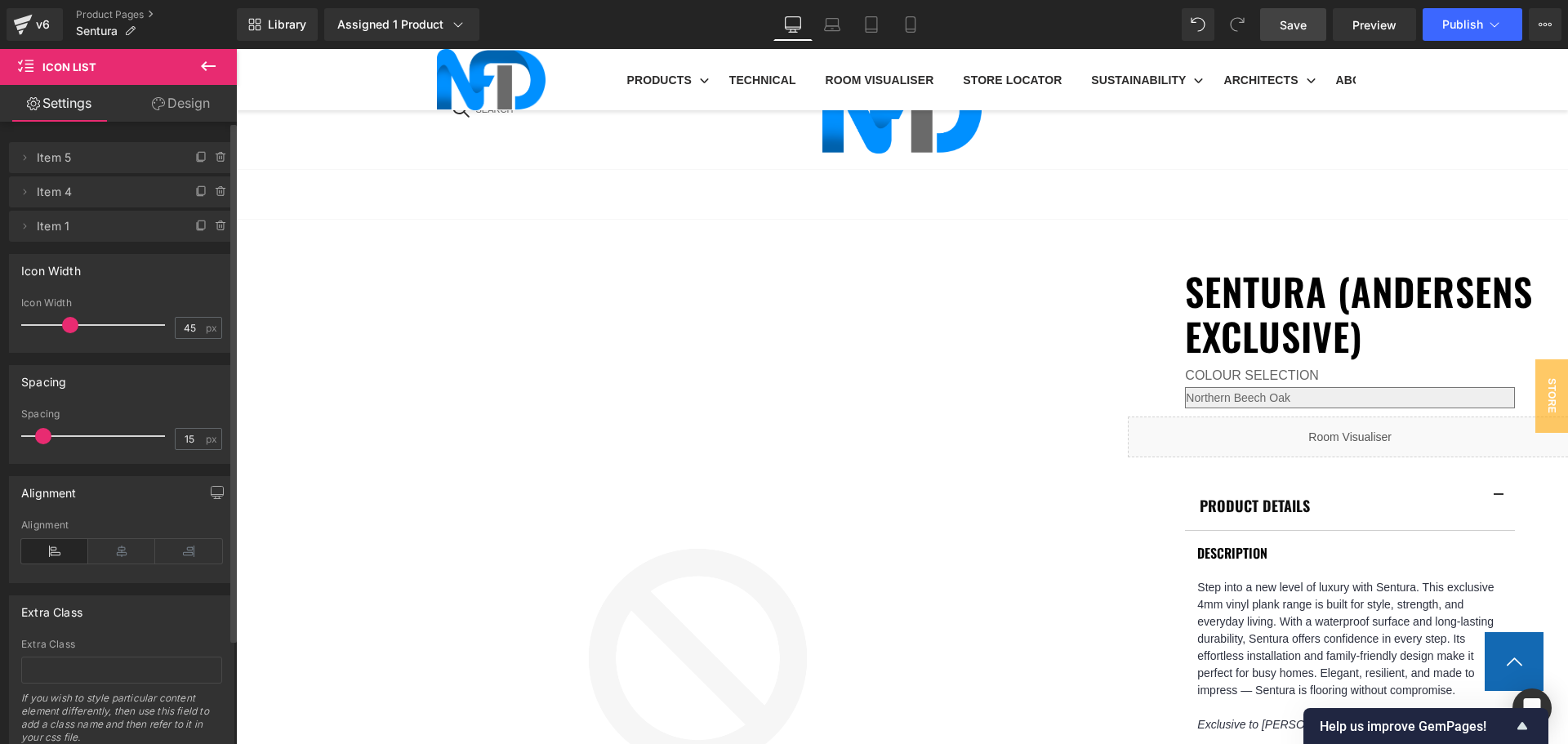
click at [215, 156] on icon at bounding box center [221, 158] width 13 height 13
click at [208, 156] on button "Delete" at bounding box center [204, 158] width 52 height 21
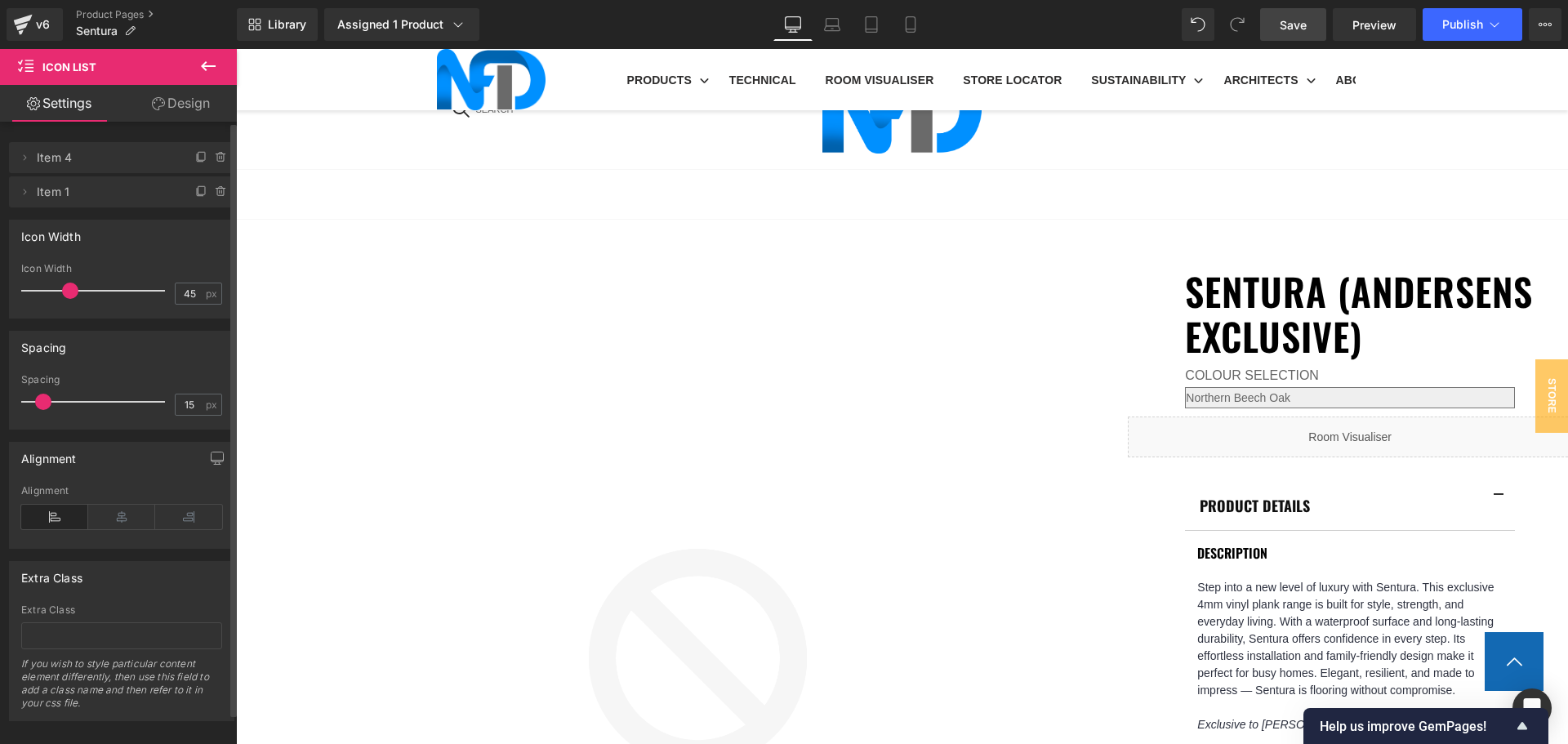
click at [215, 156] on icon at bounding box center [221, 158] width 13 height 13
click at [208, 156] on button "Delete" at bounding box center [204, 158] width 52 height 21
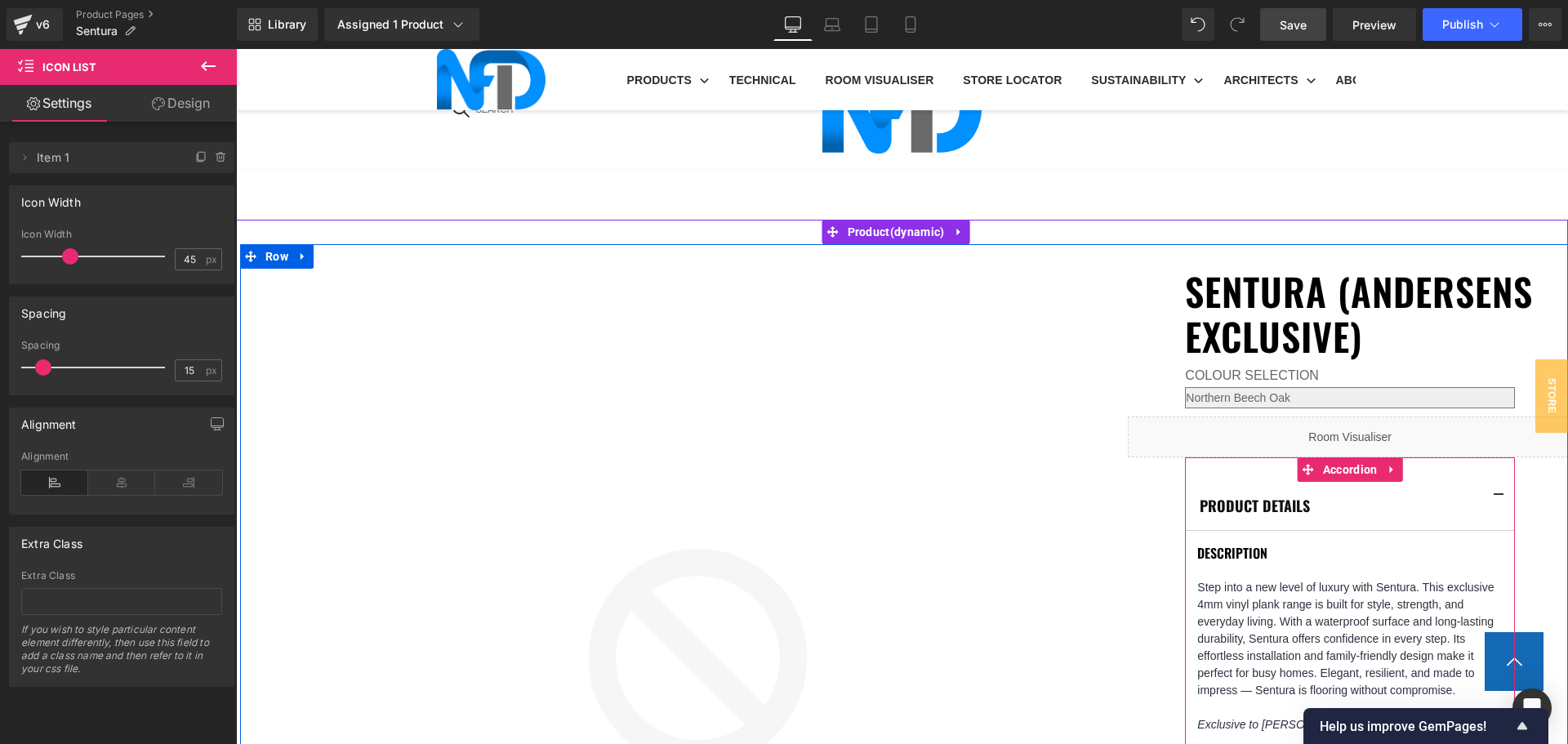
scroll to position [1226, 0]
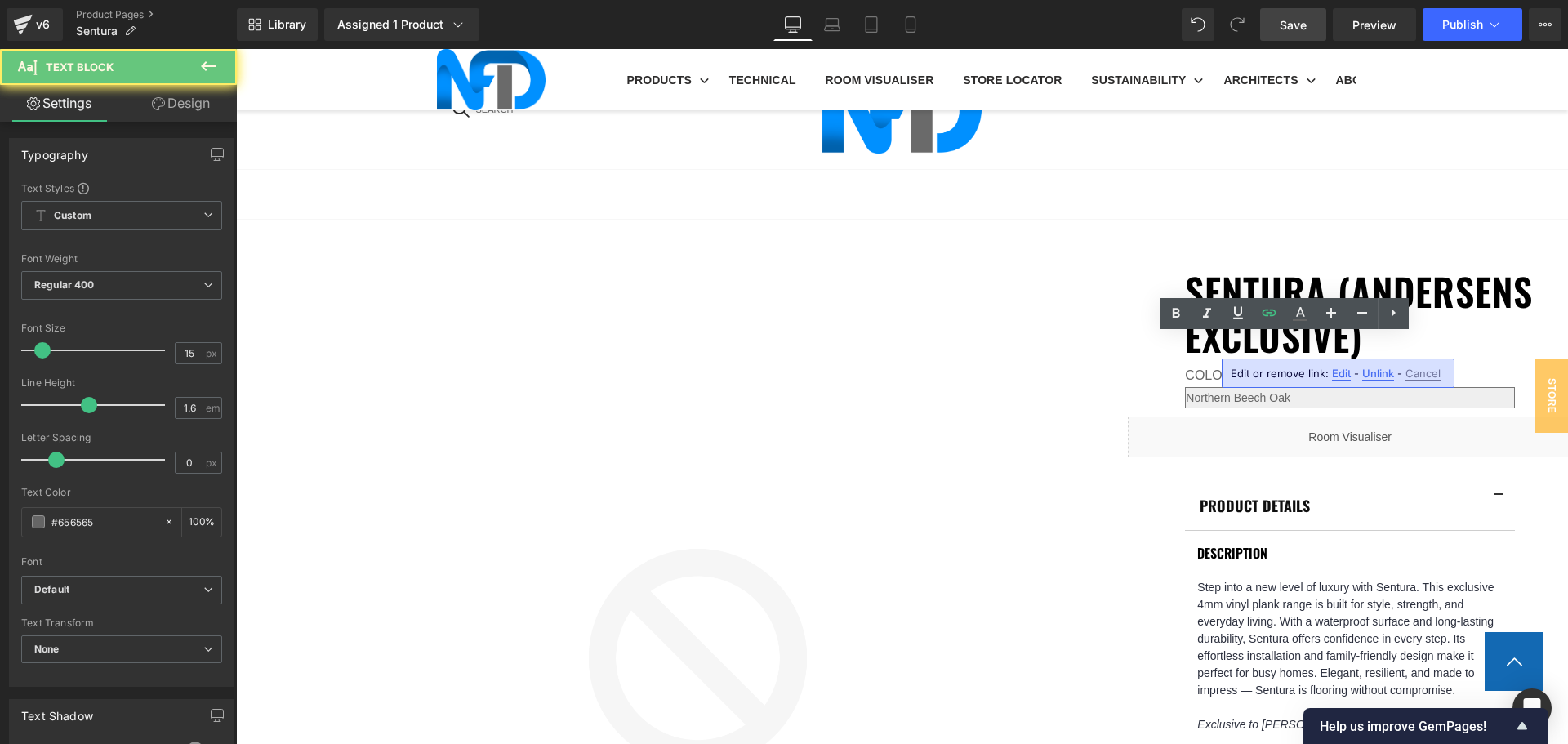
click at [1338, 371] on span "Edit" at bounding box center [1341, 373] width 19 height 14
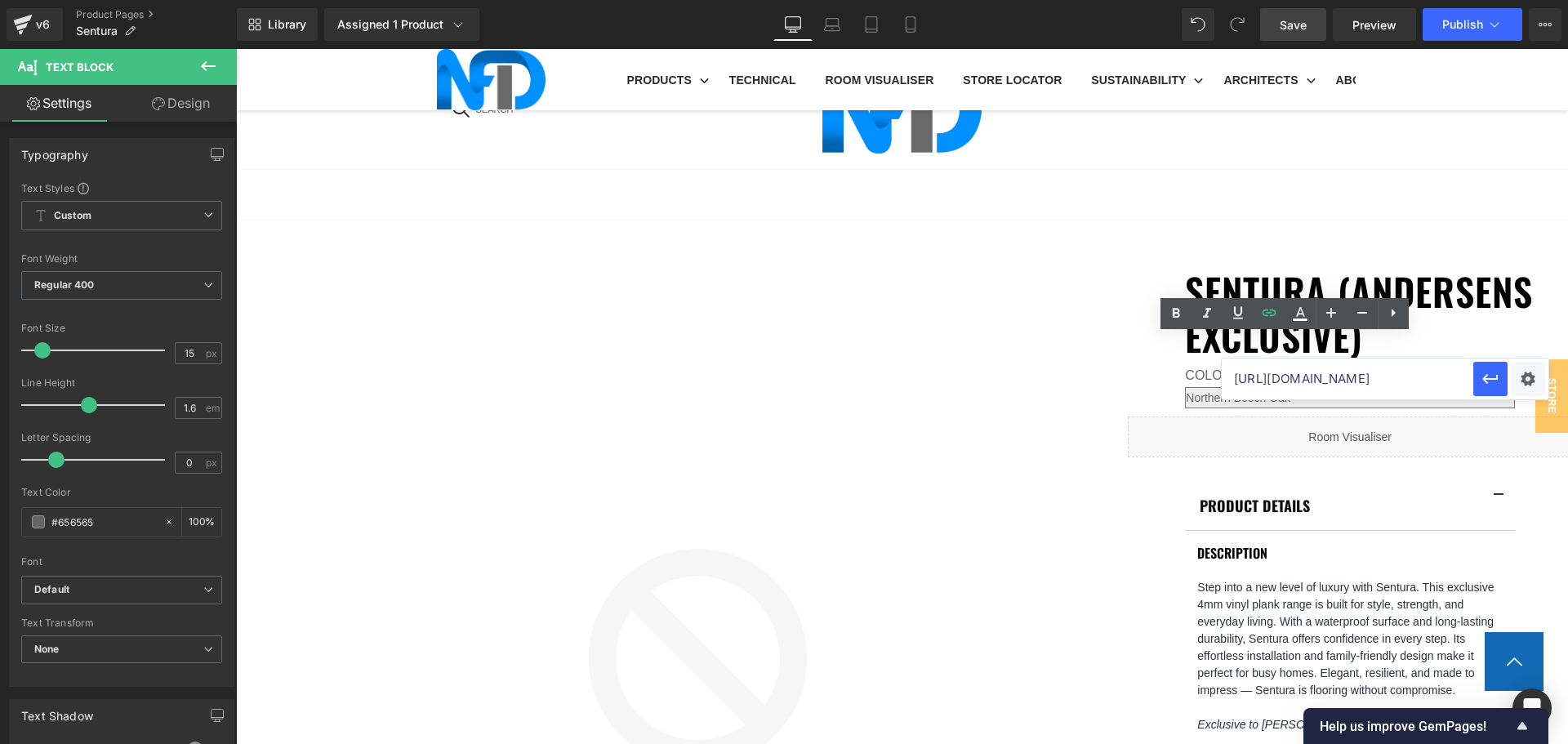
click at [1341, 376] on input "https://cdn.shopify.com/s/files/1/0075/7501/1395/files/NFD_InstallationGuide_SP…" at bounding box center [1348, 379] width 252 height 41
click at [1340, 376] on input "https://cdn.shopify.com/s/files/1/0075/7501/1395/files/NFD_InstallationGuide_SP…" at bounding box center [1348, 379] width 252 height 41
paste input "https://cdn.shopify.com/s/files/1/0075/7501/1395/files/NFD_InstallationGuide_4m…"
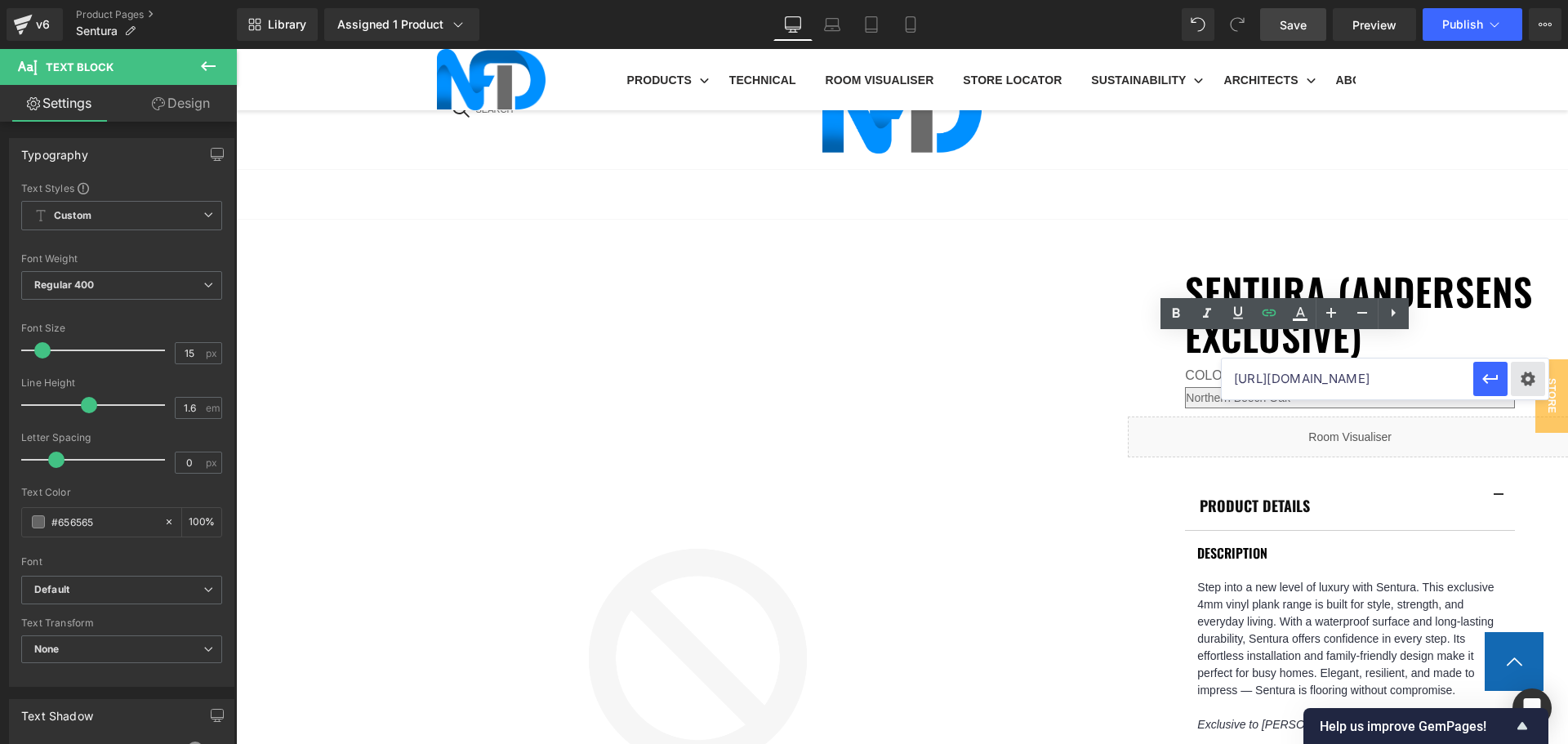
click at [1523, 0] on div "Text Color Highlight Color #333333 Edit or remove link: Edit - Unlink - Cancel …" at bounding box center [784, 0] width 1568 height 0
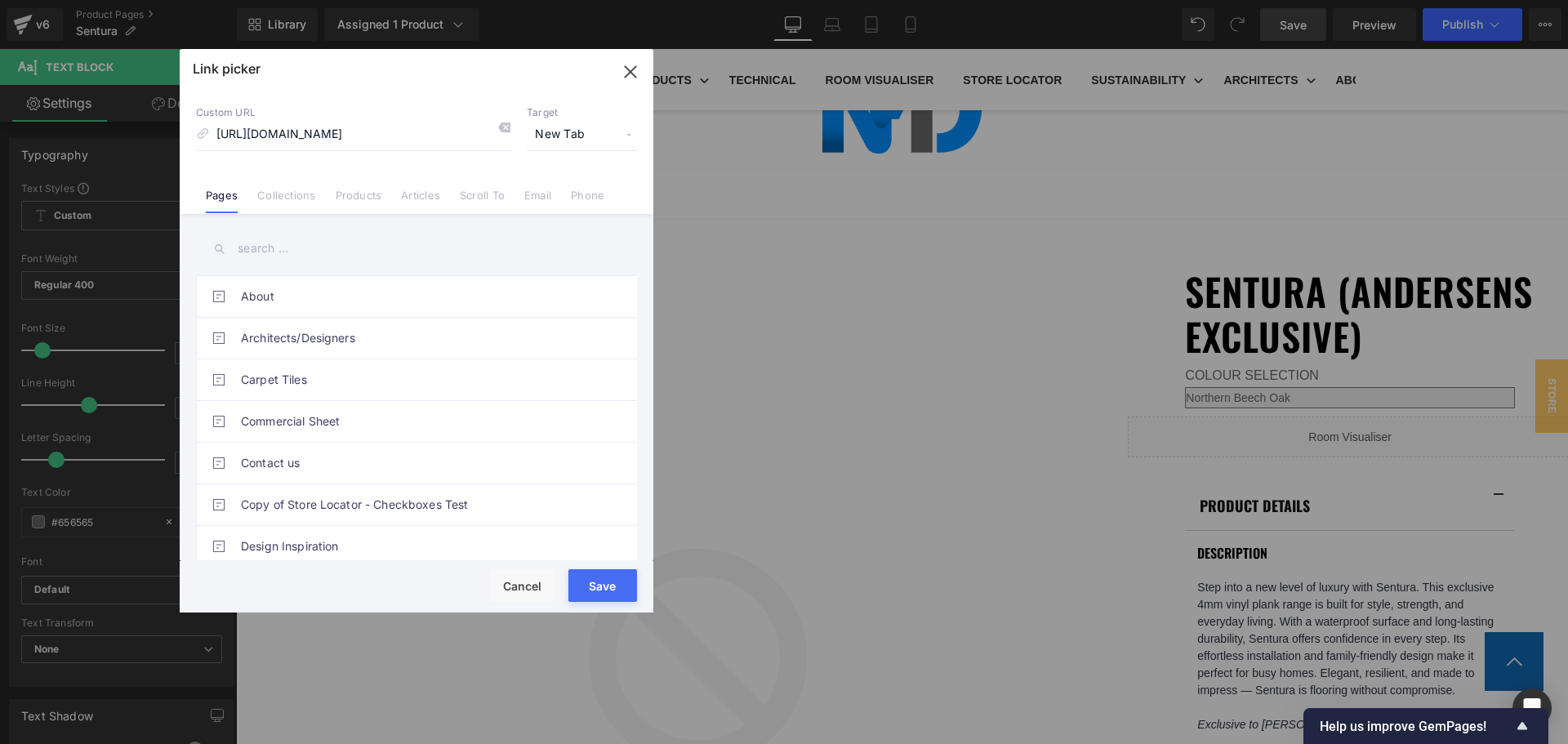
scroll to position [0, 0]
click at [616, 578] on button "Save" at bounding box center [603, 586] width 69 height 32
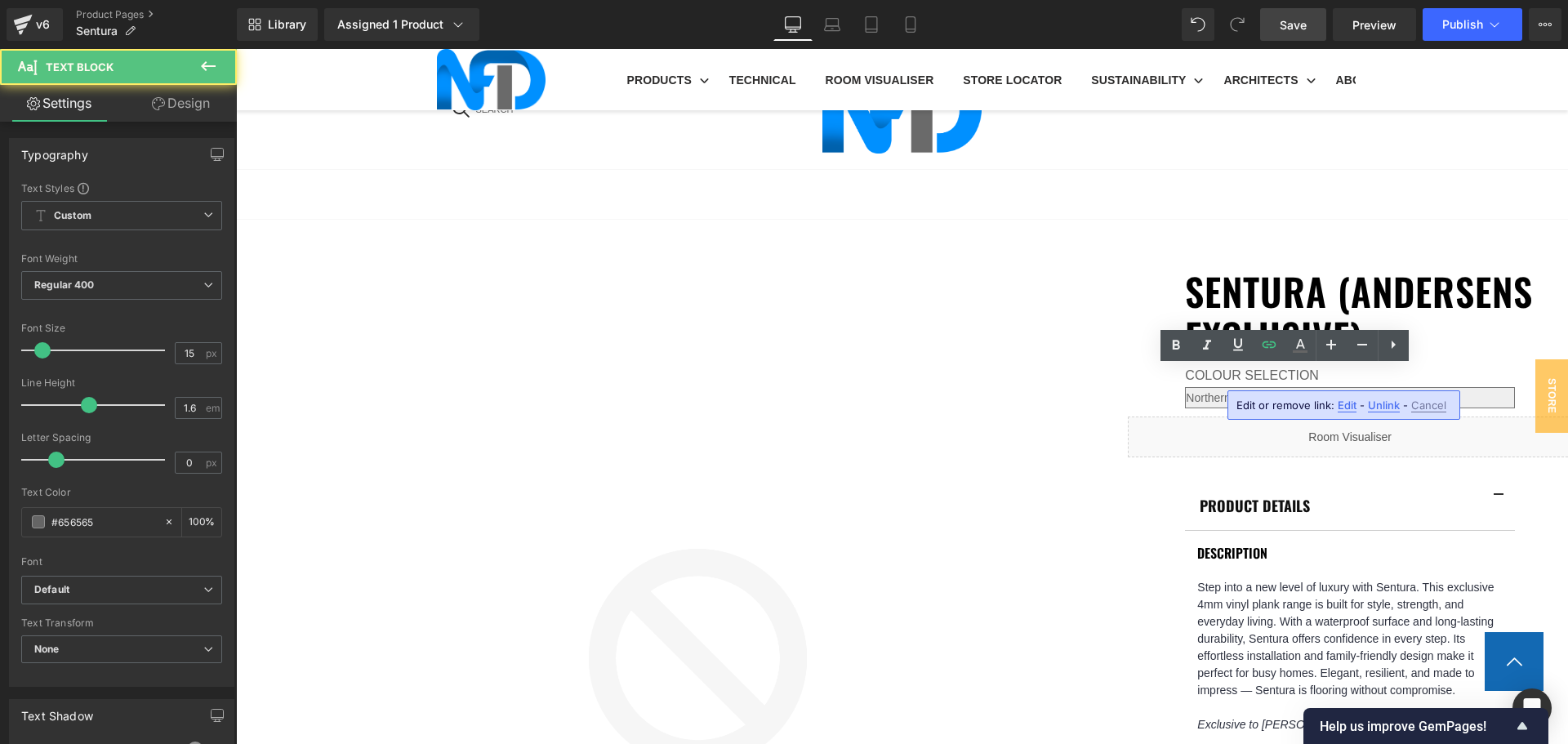
click at [1342, 409] on span "Edit" at bounding box center [1347, 405] width 19 height 14
type input "https://cdn.shopify.com/s/files/1/0075/7501/1395/files/NFD_-_Hybrid_Maintenance…"
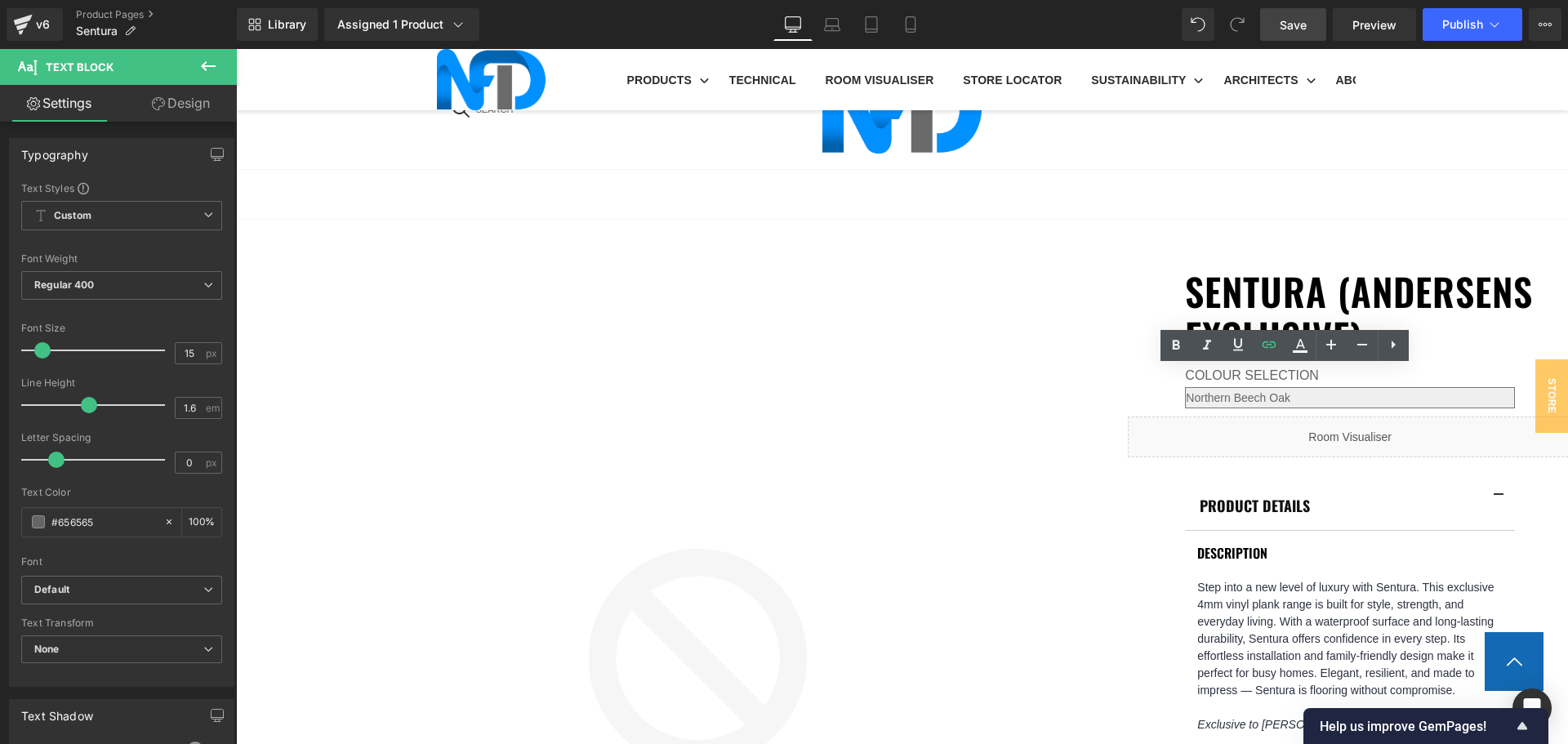
scroll to position [0, 452]
click at [1344, 412] on input "https://cdn.shopify.com/s/files/1/0075/7501/1395/files/NFD_-_Hybrid_Maintenance…" at bounding box center [1348, 411] width 252 height 41
click at [1334, 412] on input "https://cdn.shopify.com/s/files/1/0075/7501/1395/files/NFD_-_Hybrid_Maintenance…" at bounding box center [1348, 411] width 252 height 41
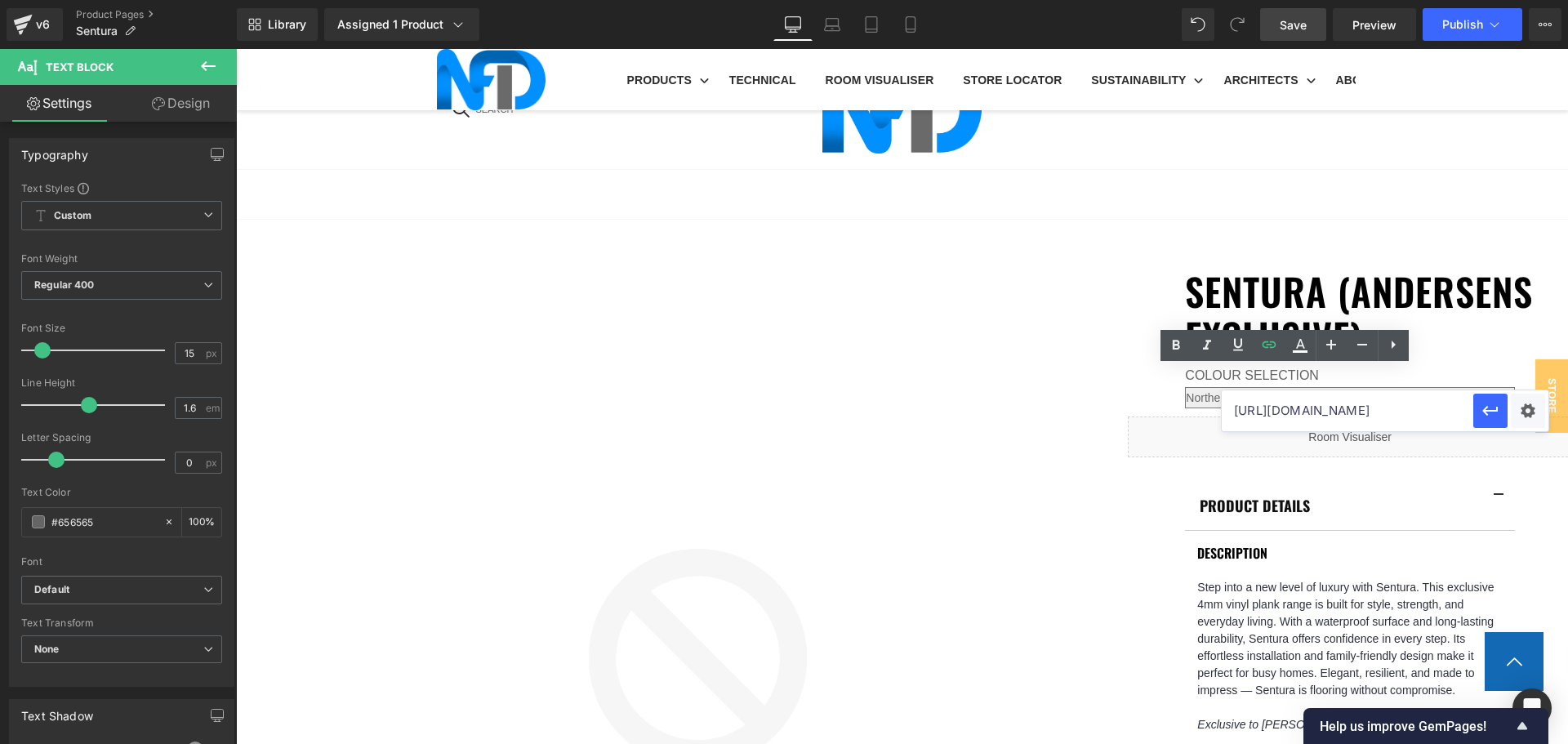
click at [1334, 412] on input "https://cdn.shopify.com/s/files/1/0075/7501/1395/files/NFD_-_Hybrid_Maintenance…" at bounding box center [1348, 411] width 252 height 41
paste input "https://cdn.shopify.com/s/files/1/0075/7501/1395/files/NFD_LVT_MaintenanceGuide…"
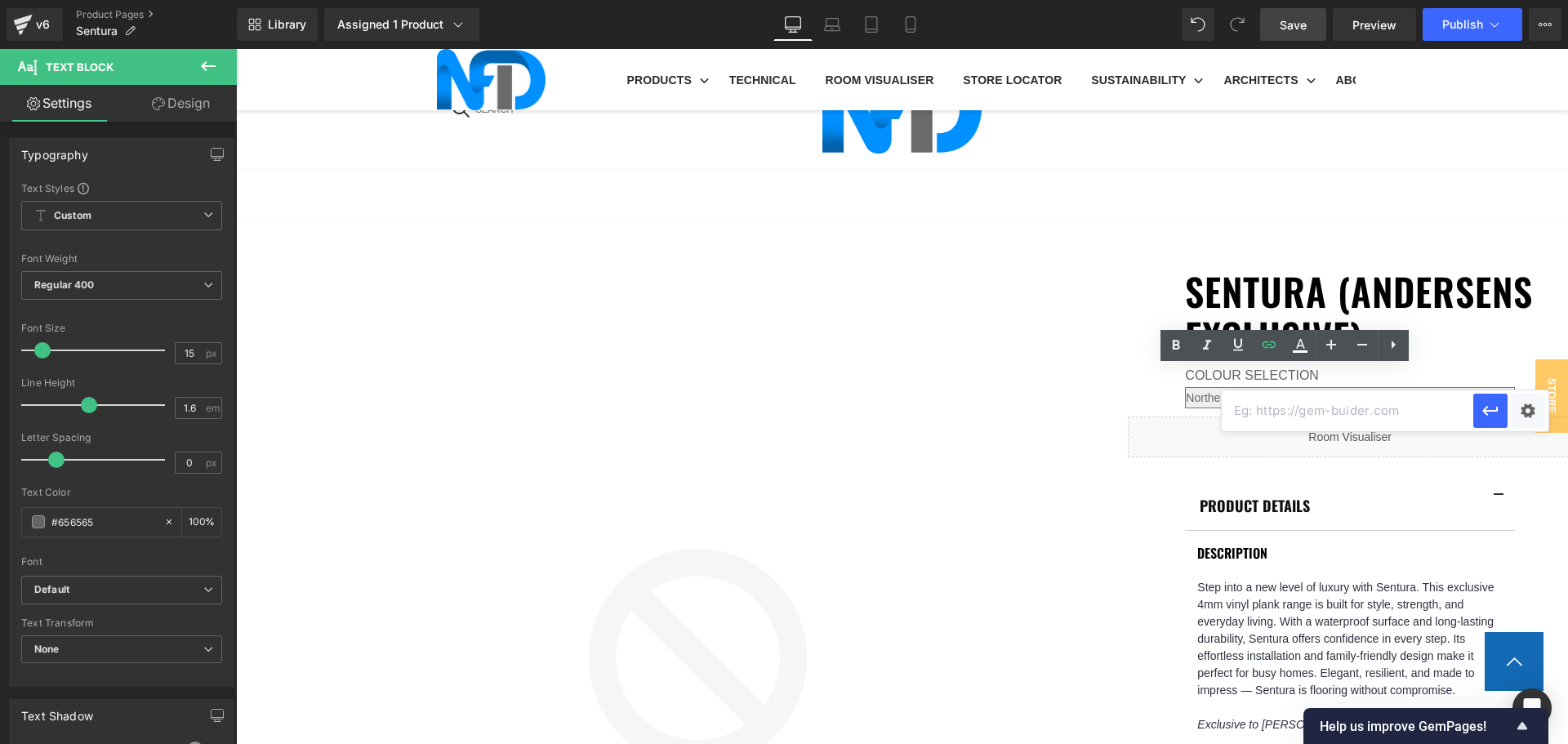
type input "https://cdn.shopify.com/s/files/1/0075/7501/1395/files/NFD_LVT_MaintenanceGuide…"
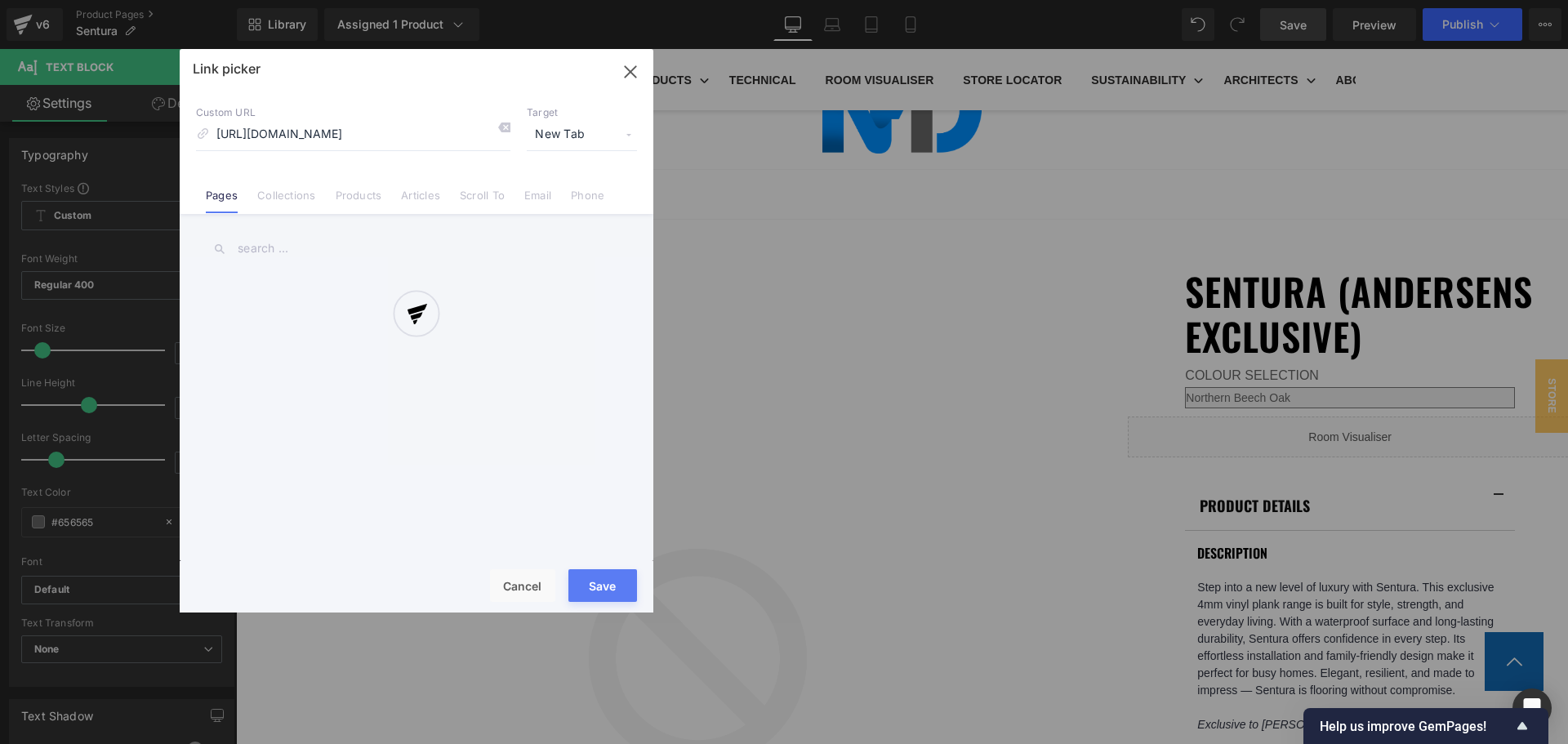
click at [1536, 0] on div "Text Color Highlight Color #333333 Edit or remove link: Edit - Unlink - Cancel …" at bounding box center [784, 0] width 1568 height 0
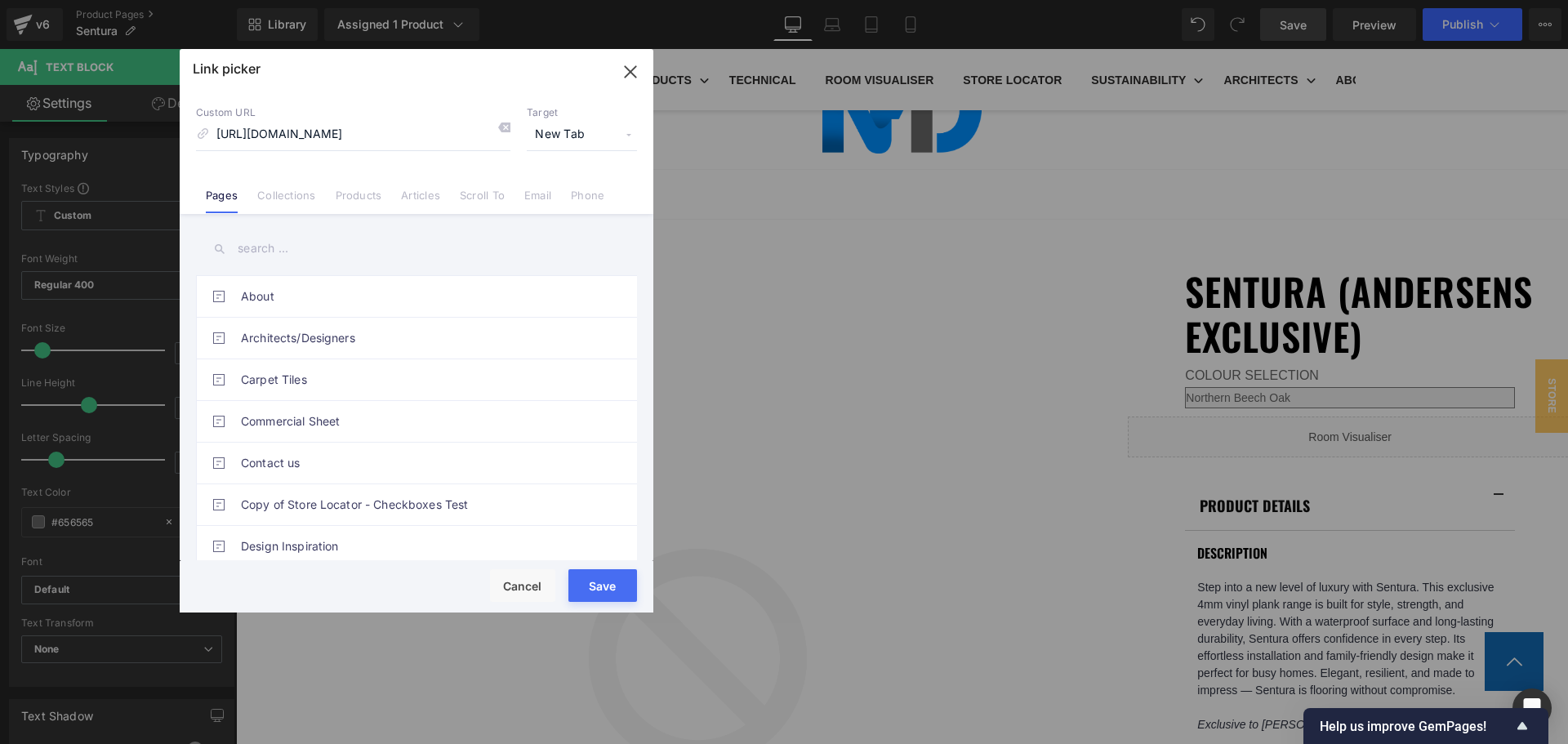
click at [597, 578] on button "Save" at bounding box center [603, 586] width 69 height 32
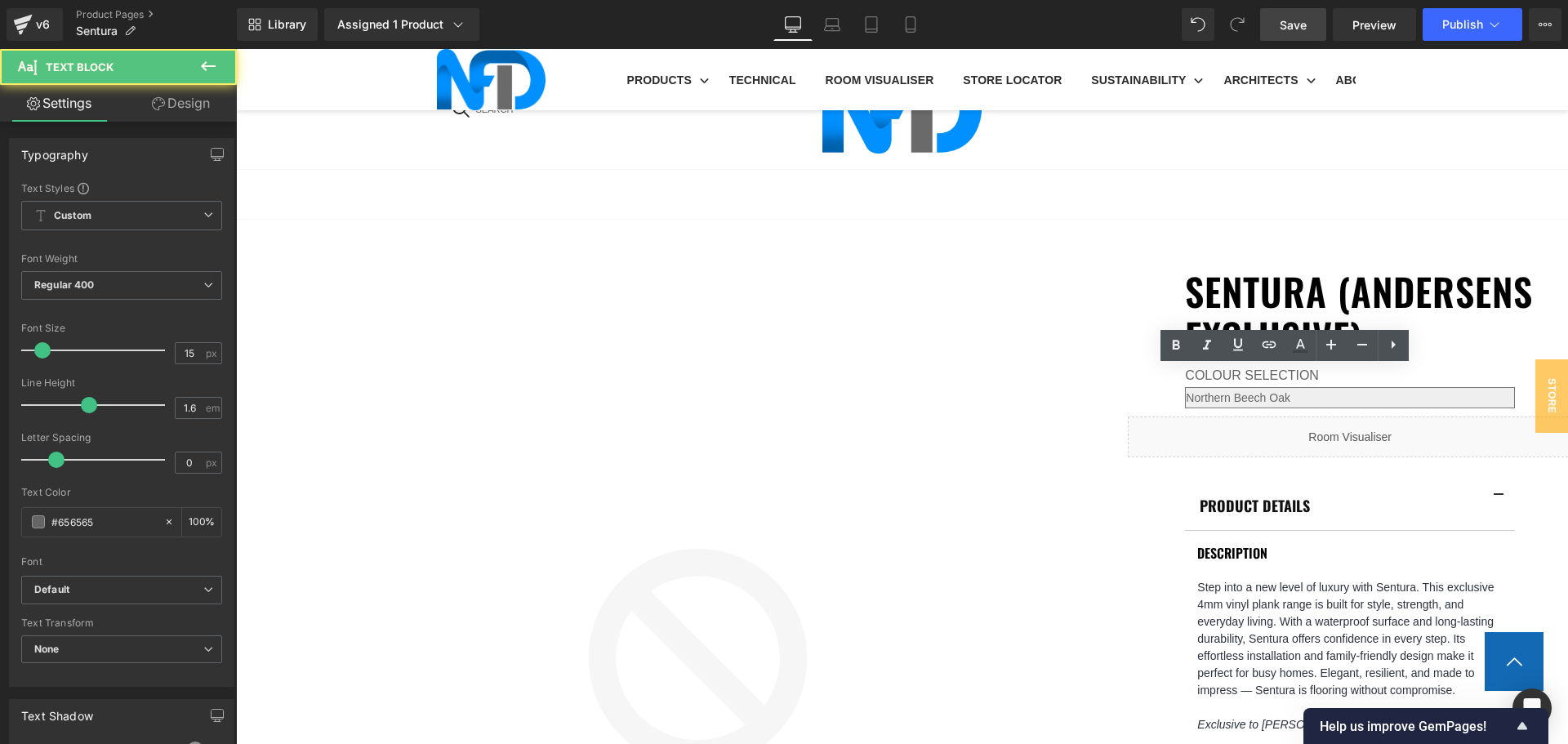
drag, startPoint x: 1298, startPoint y: 380, endPoint x: 1271, endPoint y: 381, distance: 27.0
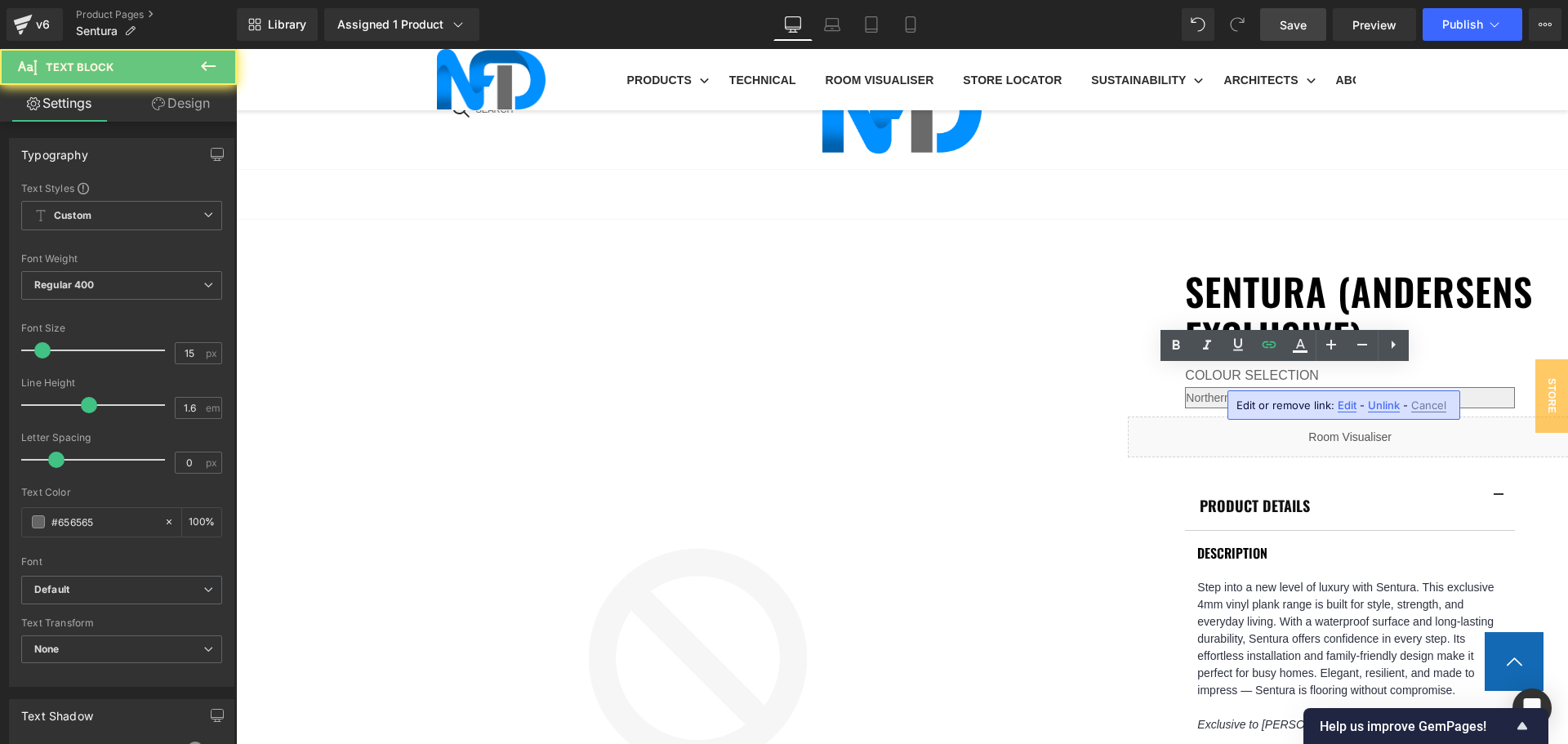
click at [1348, 404] on span "Edit" at bounding box center [1347, 405] width 19 height 14
type input "https://cdn.shopify.com/s/files/1/0075/7501/1395/files/NFD_LVT_MaintenanceGuide…"
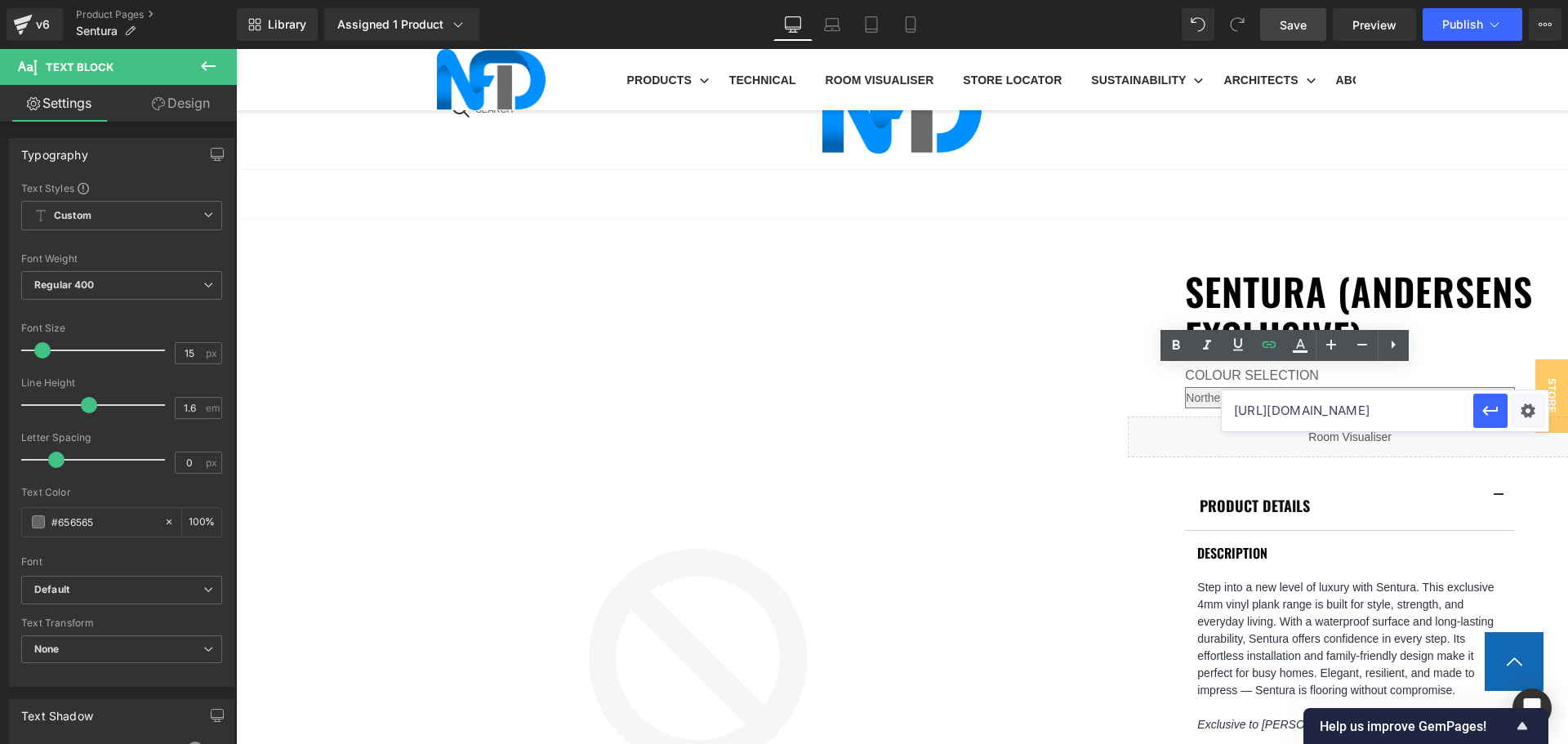
click at [1319, 414] on input "https://cdn.shopify.com/s/files/1/0075/7501/1395/files/NFD_LVT_MaintenanceGuide…" at bounding box center [1348, 411] width 252 height 41
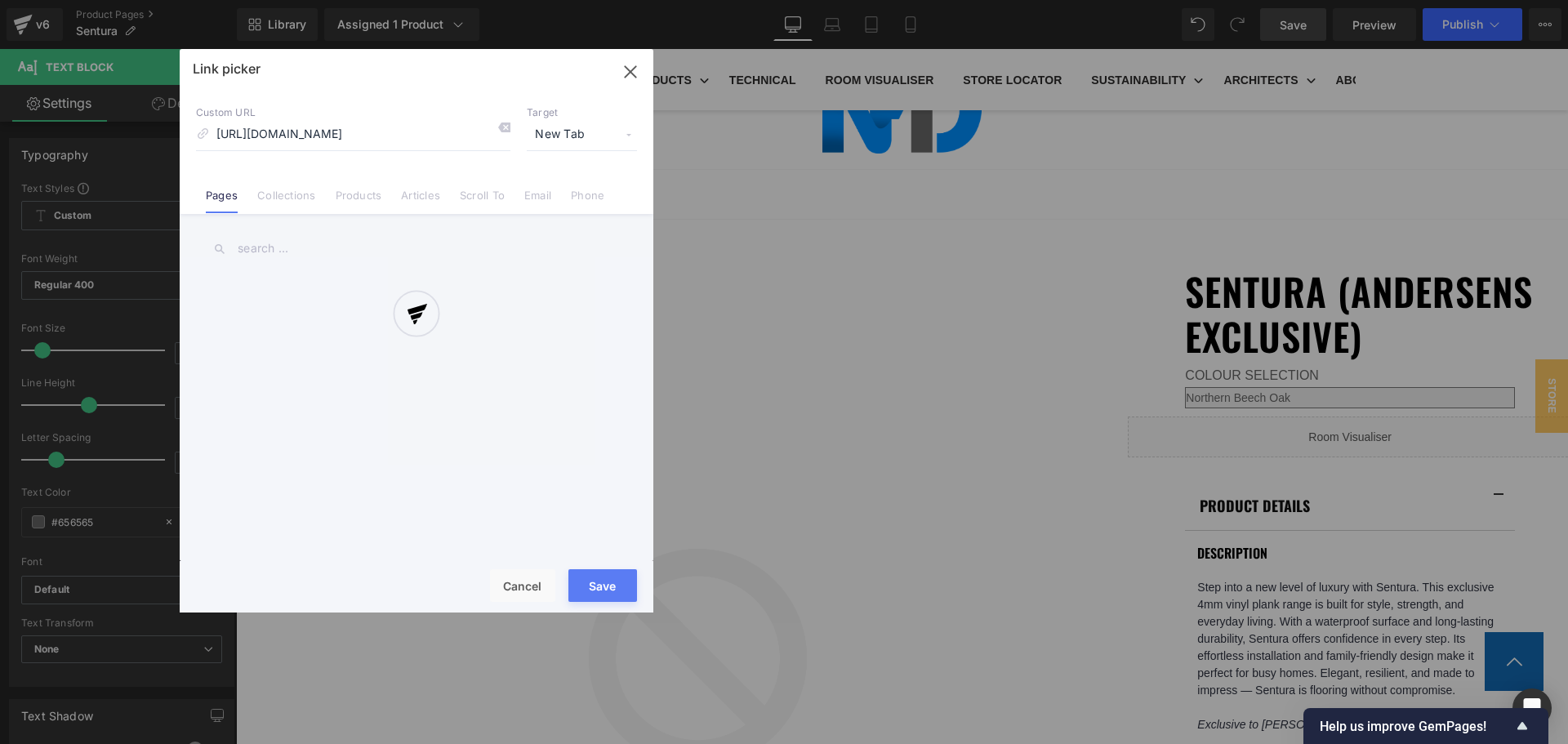
click at [1518, 0] on div "Text Color Highlight Color #333333 Edit or remove link: Edit - Unlink - Cancel …" at bounding box center [784, 0] width 1568 height 0
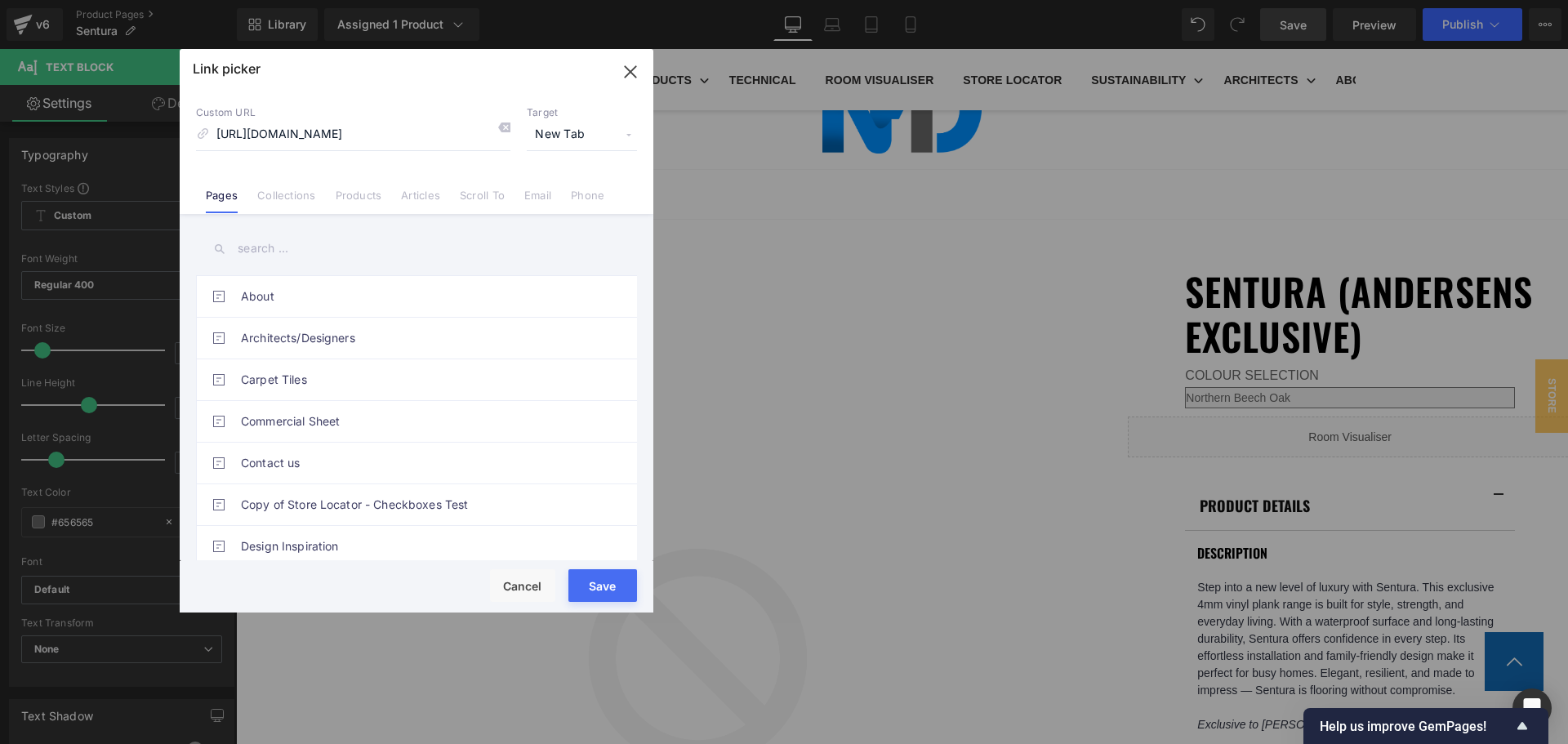
click at [611, 586] on button "Save" at bounding box center [603, 586] width 69 height 32
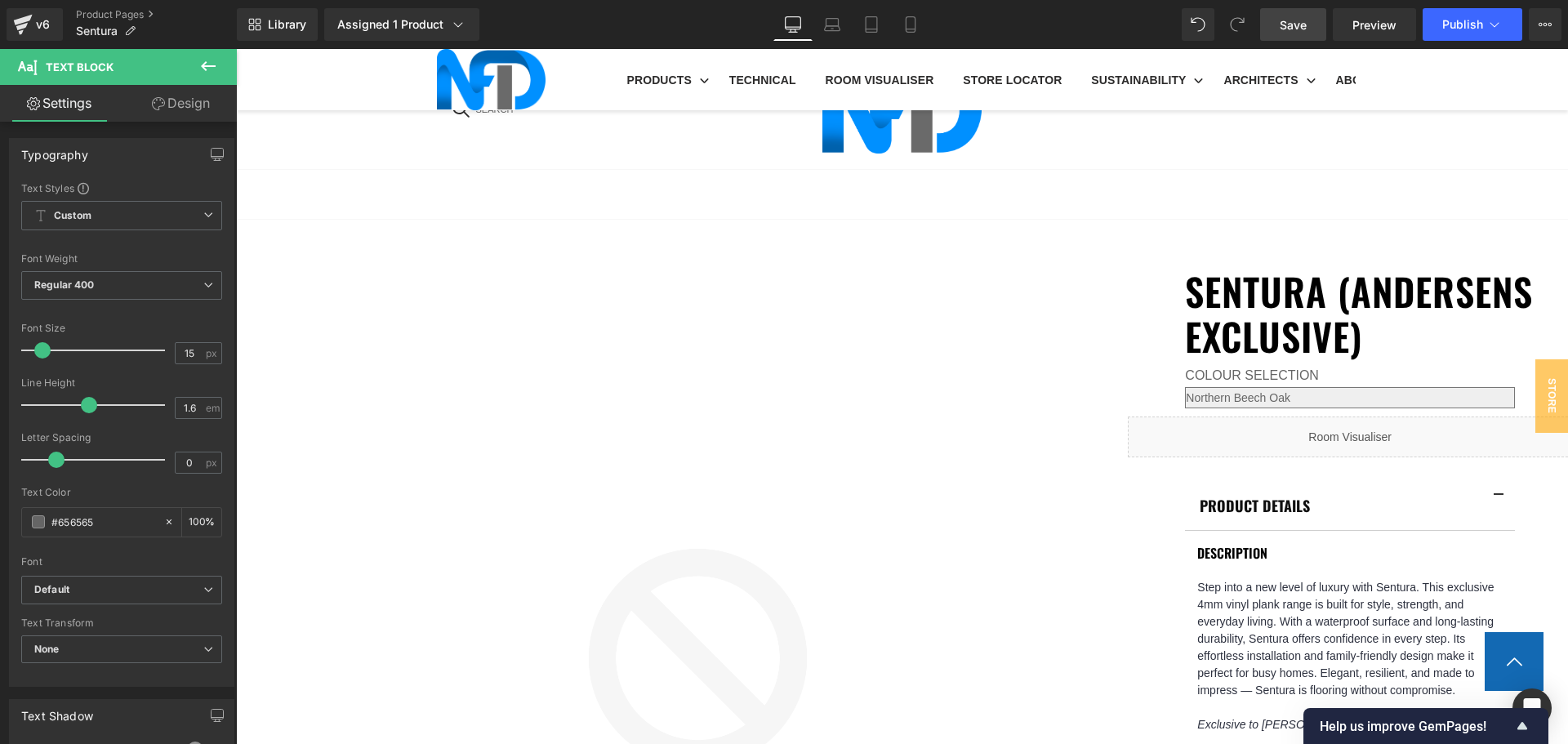
click at [1292, 24] on span "Save" at bounding box center [1293, 25] width 27 height 18
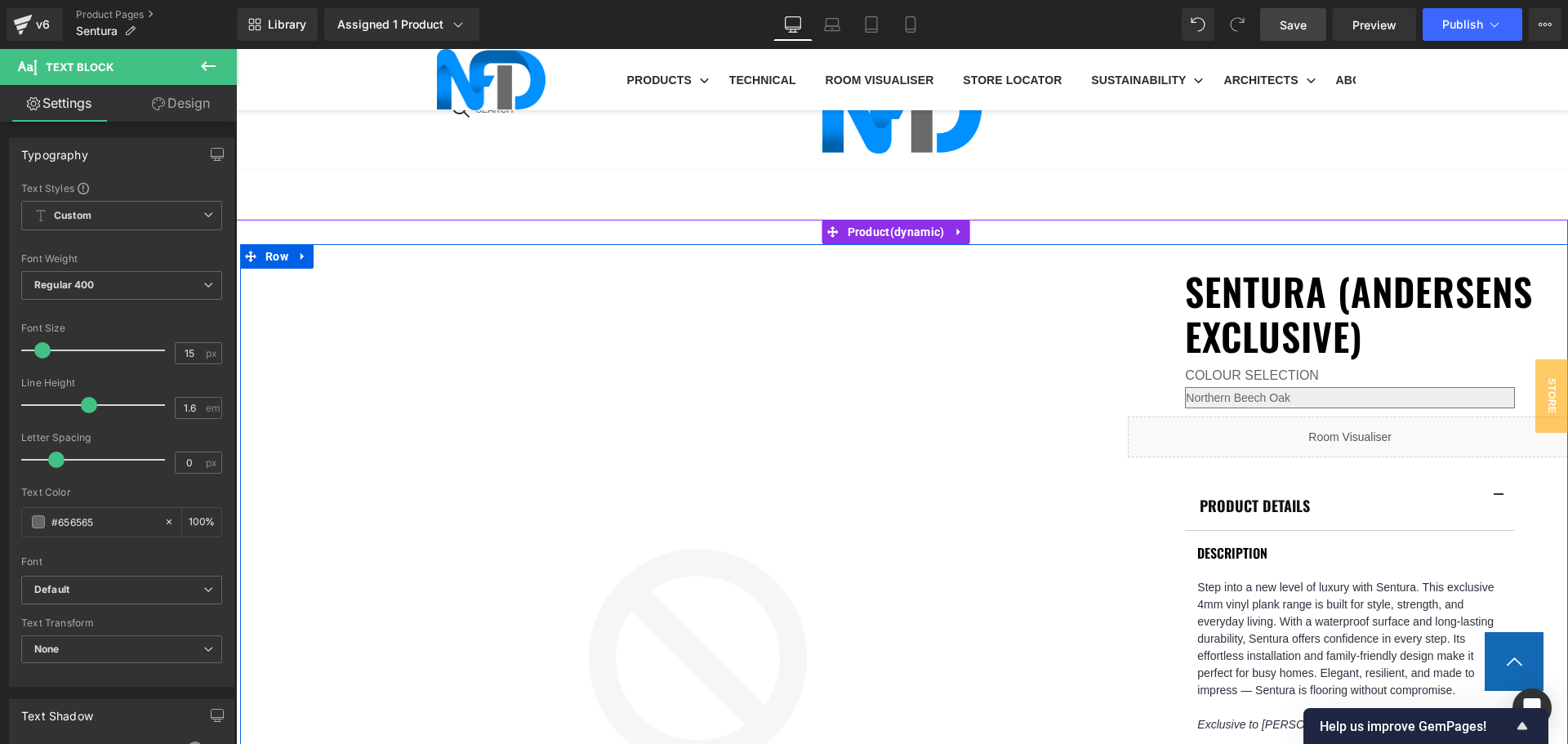
scroll to position [1226, 0]
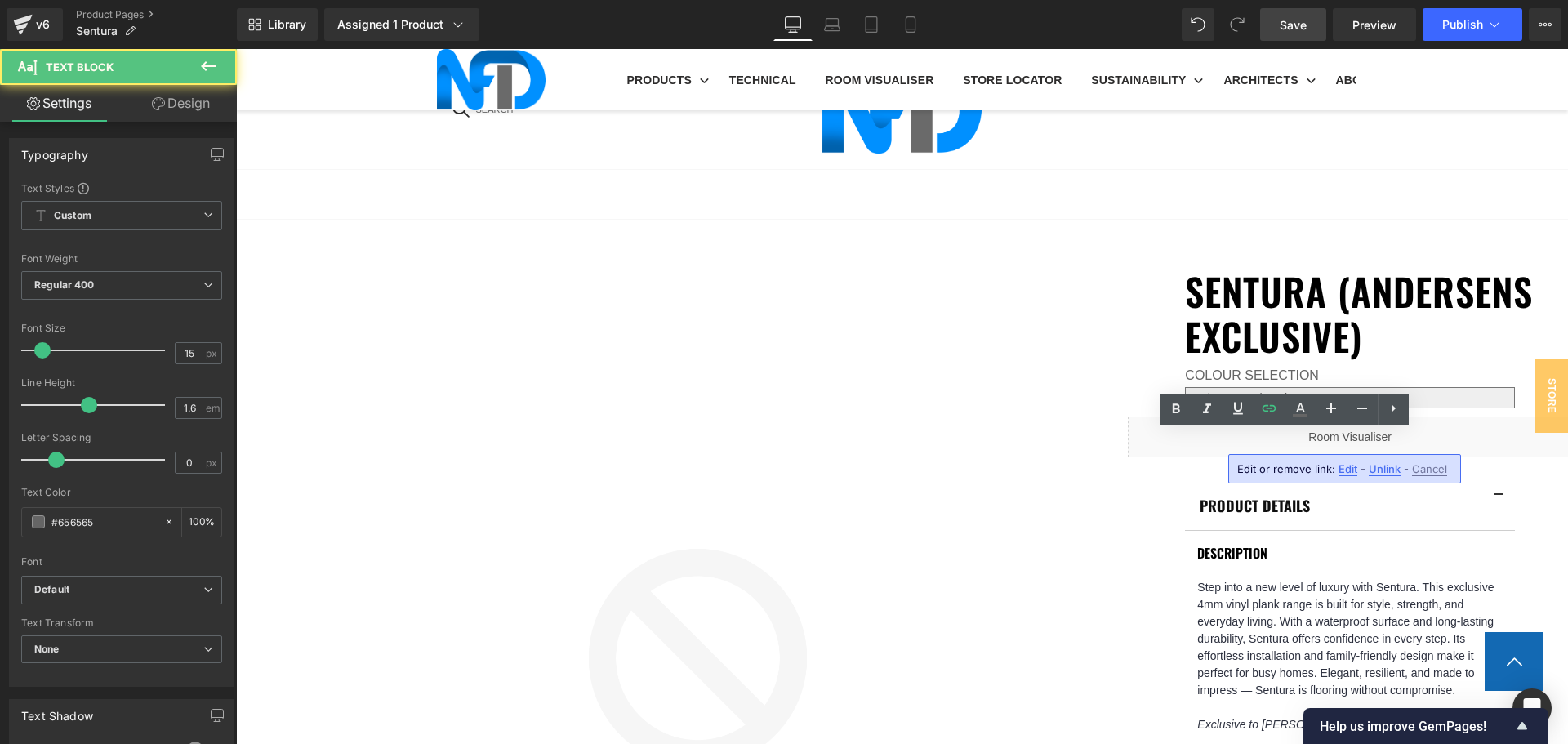
click at [1344, 475] on span "Edit" at bounding box center [1348, 469] width 19 height 14
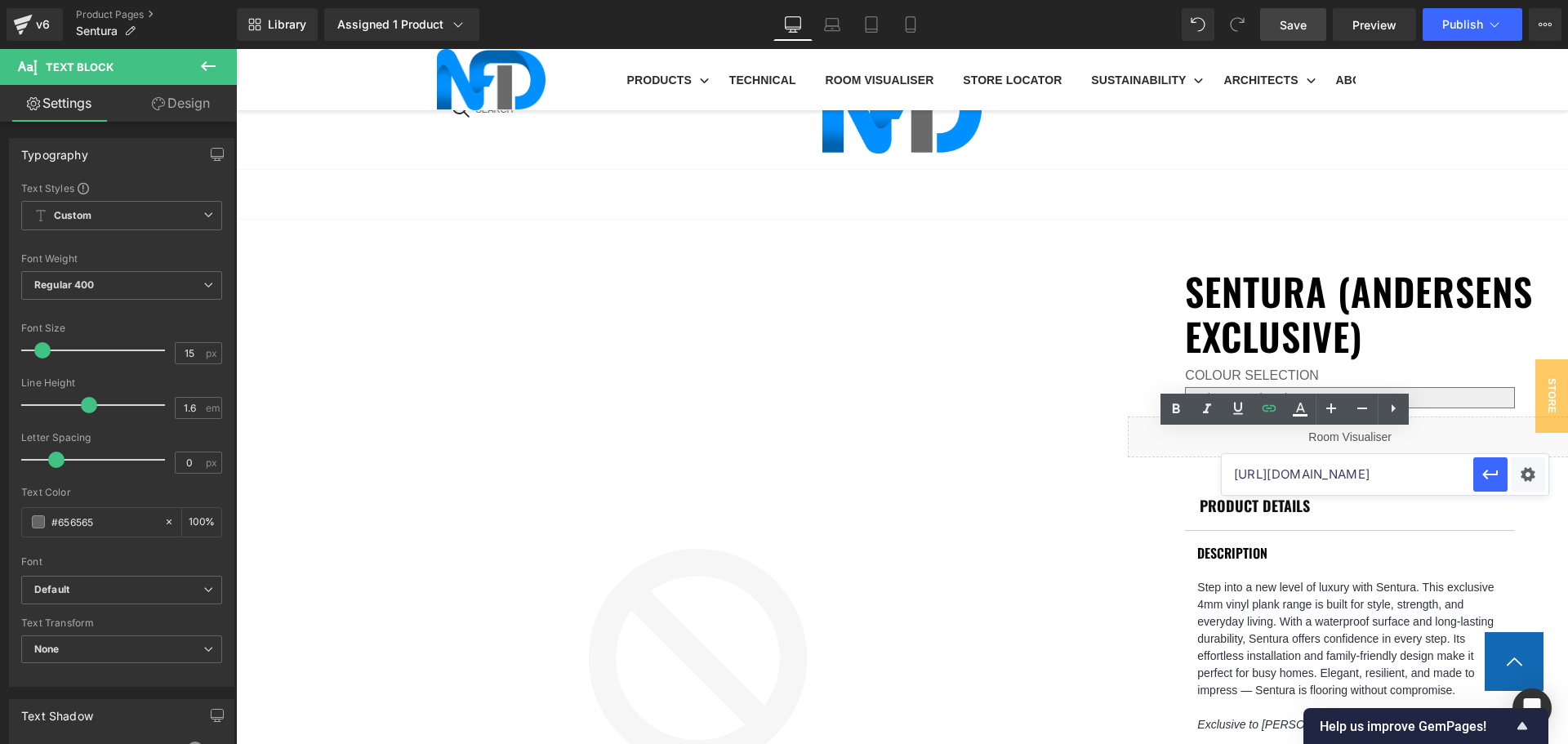
click at [1328, 473] on input "https://cdn.shopify.com/s/files/1/0075/7501/1395/files/NFD_Warranty_Hybrid_Floo…" at bounding box center [1348, 474] width 252 height 41
paste input "https://cdn.shopify.com/s/files/1/0075/7501/1395/files/NFD_Warranty_Luxury_Viny…"
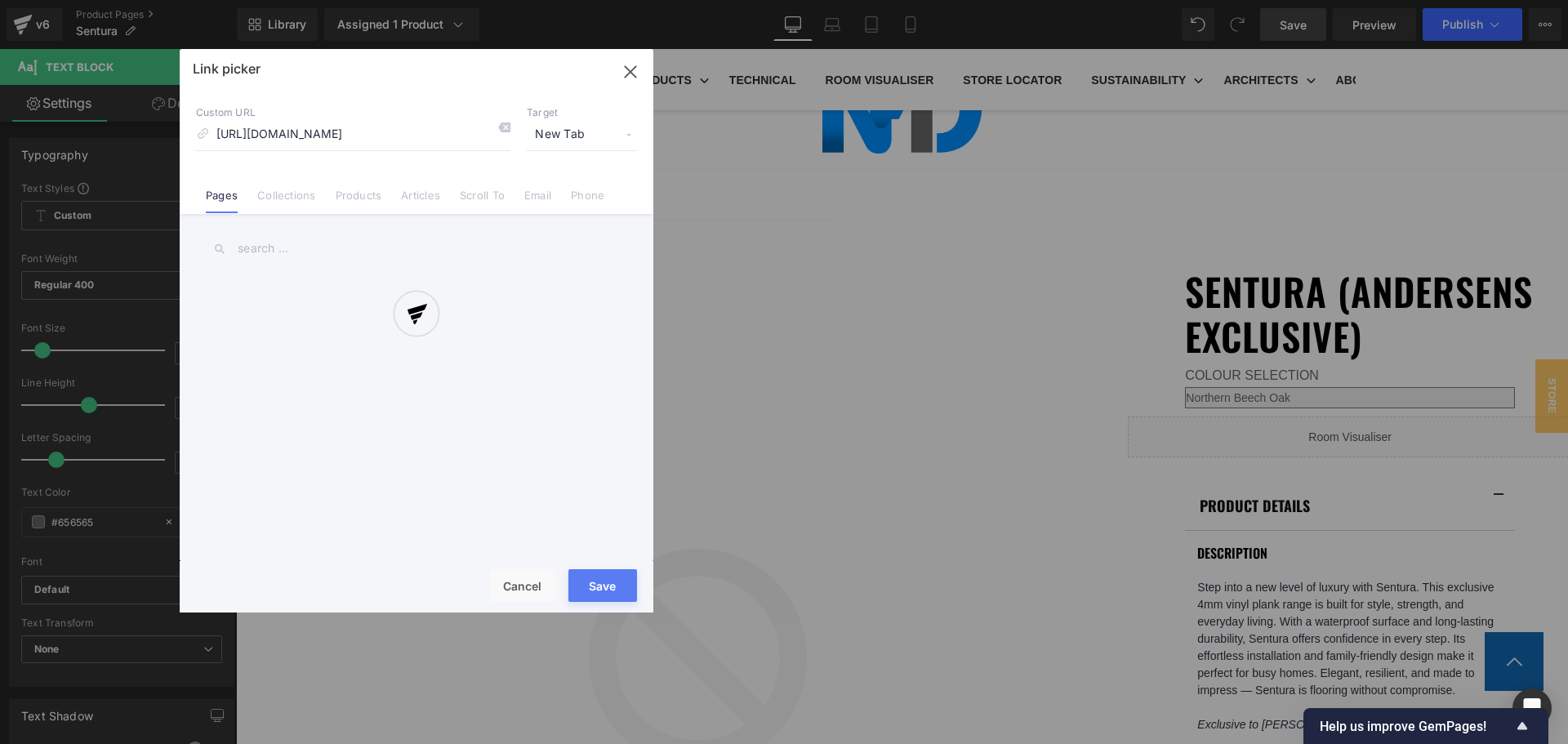
click at [1524, 0] on div "Text Color Highlight Color #333333 Edit or remove link: Edit - Unlink - Cancel …" at bounding box center [784, 0] width 1568 height 0
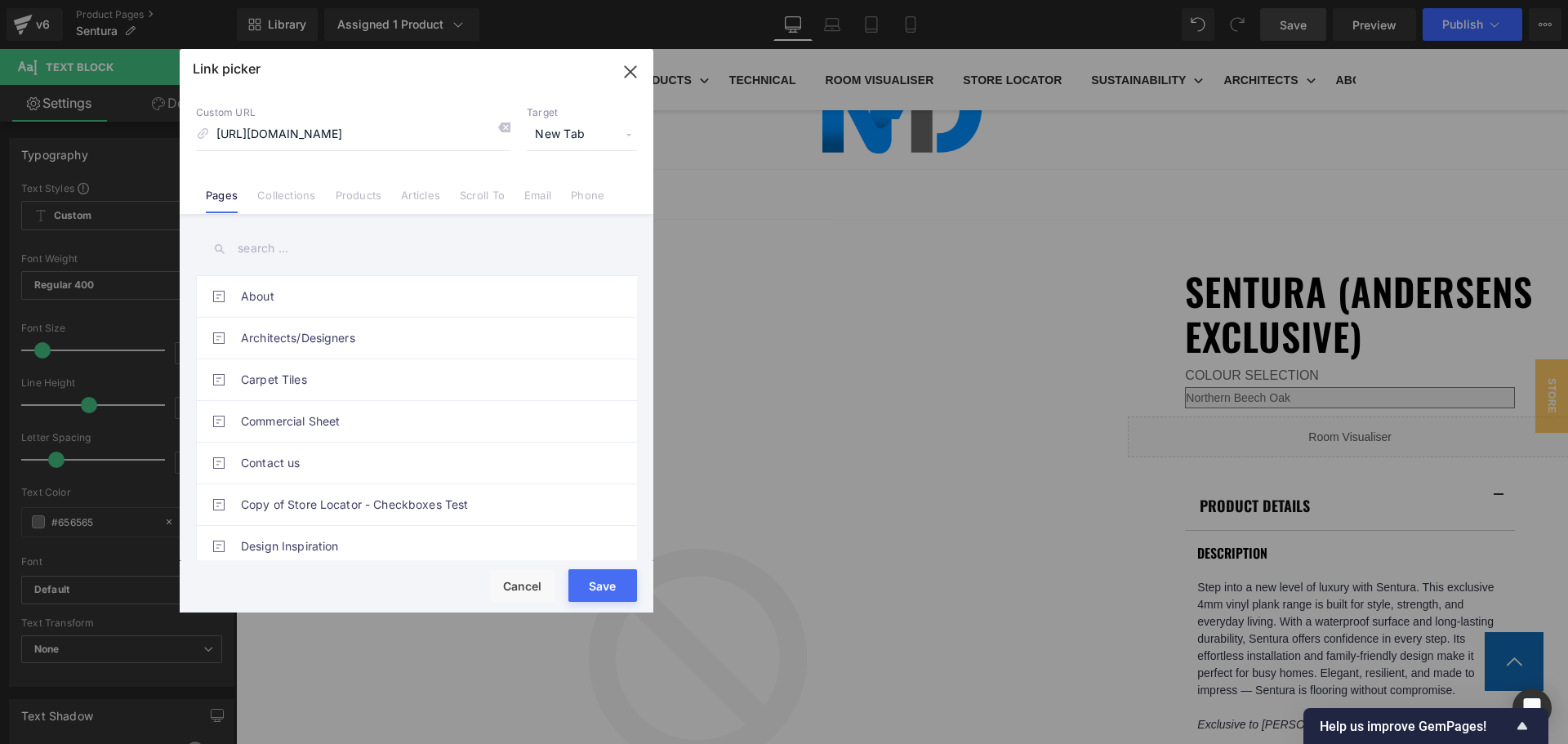
click at [603, 579] on button "Save" at bounding box center [603, 586] width 69 height 32
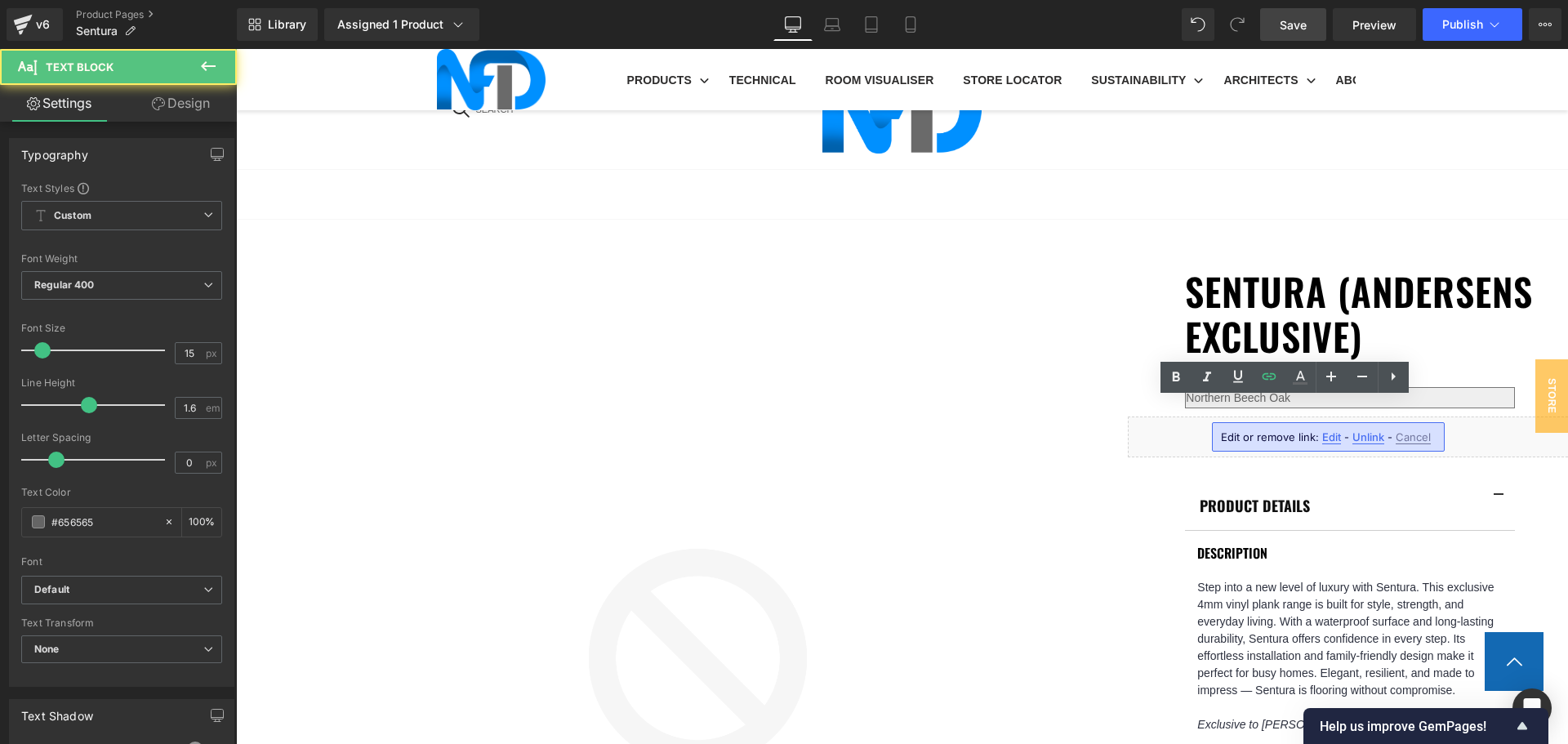
click at [1333, 439] on span "Edit" at bounding box center [1332, 437] width 19 height 14
type input "https://cdn.shopify.com/s/files/1/0075/7501/1395/files/NFD-SpecSheet-Bedarra.pd…"
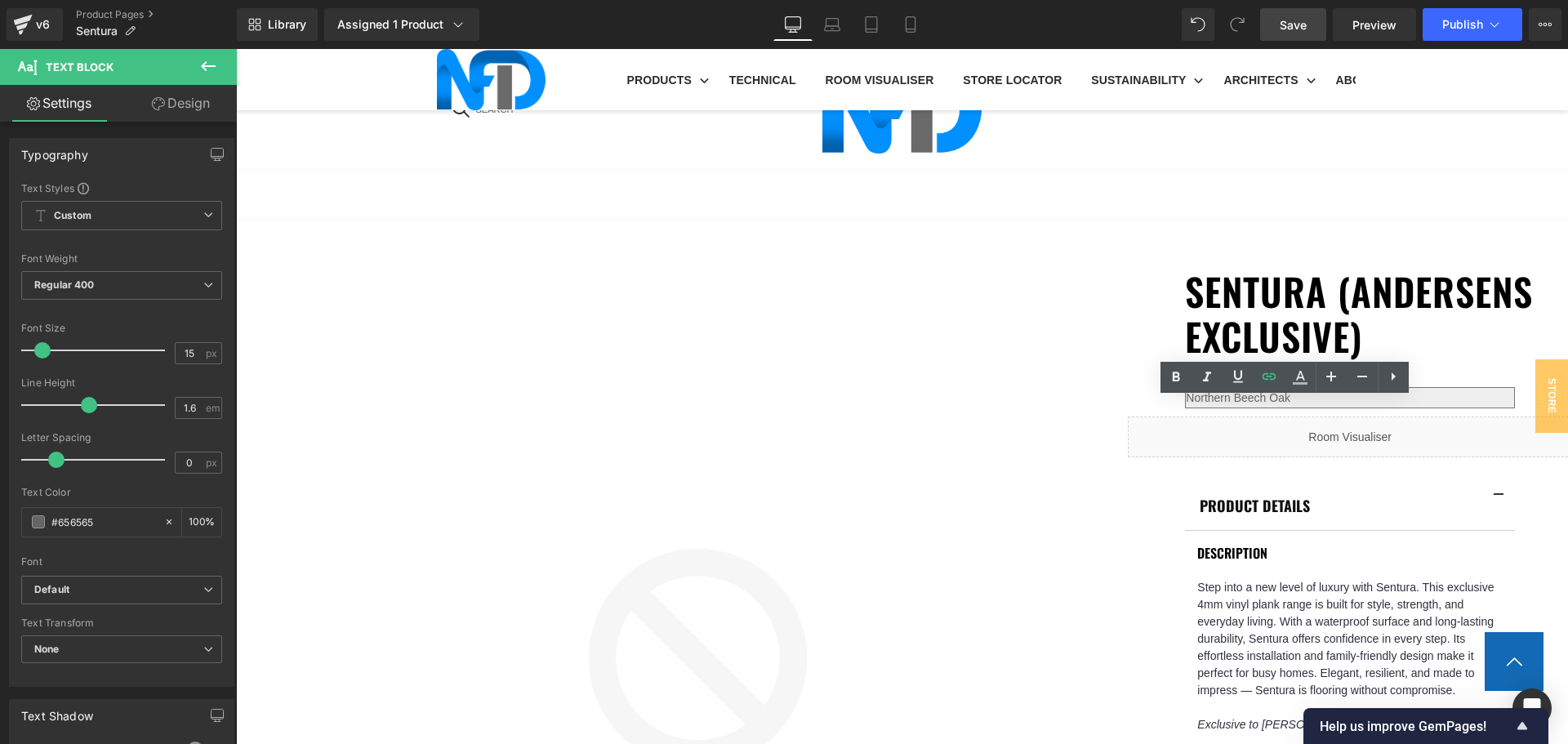
scroll to position [0, 372]
click at [1332, 439] on input "https://cdn.shopify.com/s/files/1/0075/7501/1395/files/NFD-SpecSheet-Bedarra.pd…" at bounding box center [1348, 443] width 252 height 41
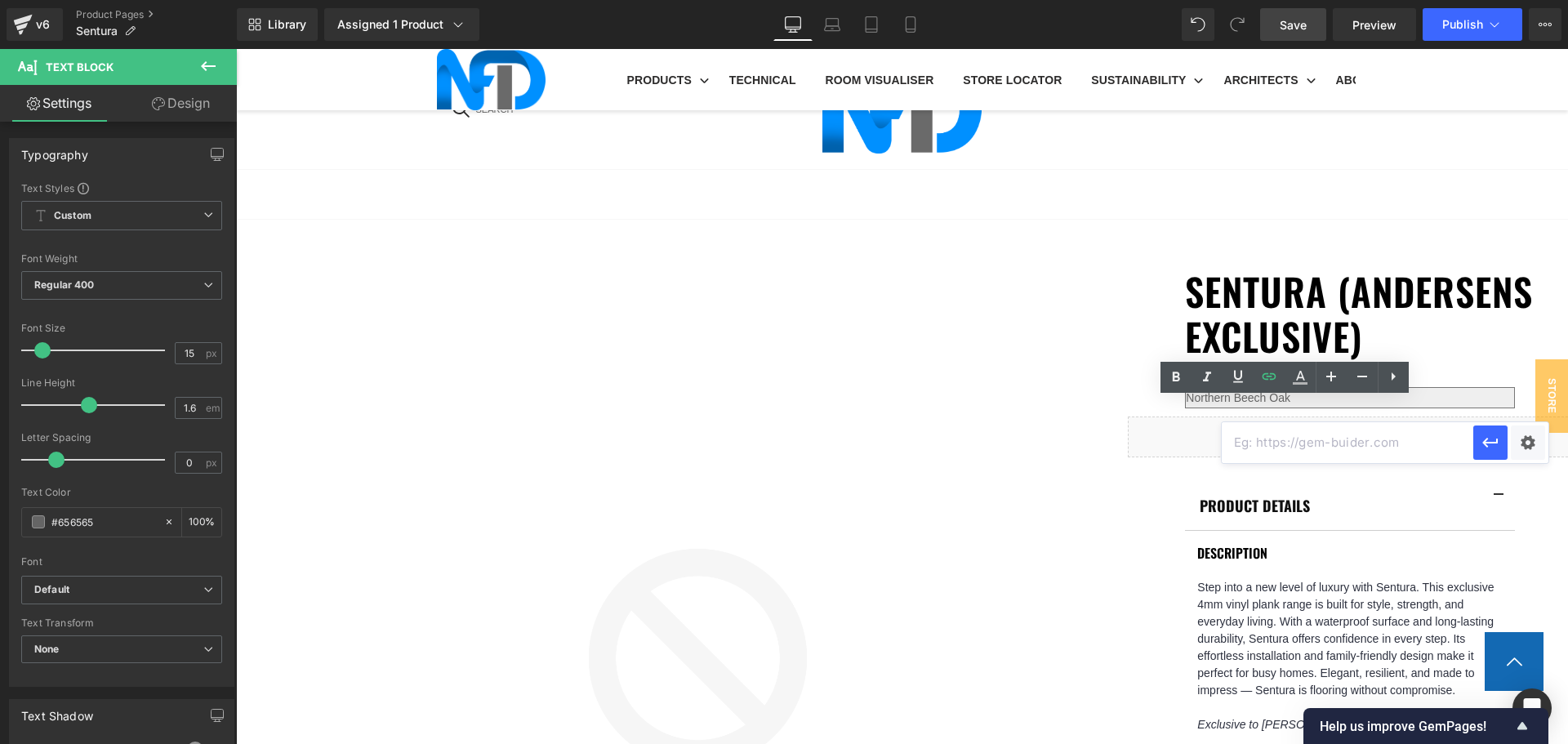
paste input "https://cdn.shopify.com/s/files/1/0075/7501/1395/files/NFD-SpecSheet-Sentura.pd…"
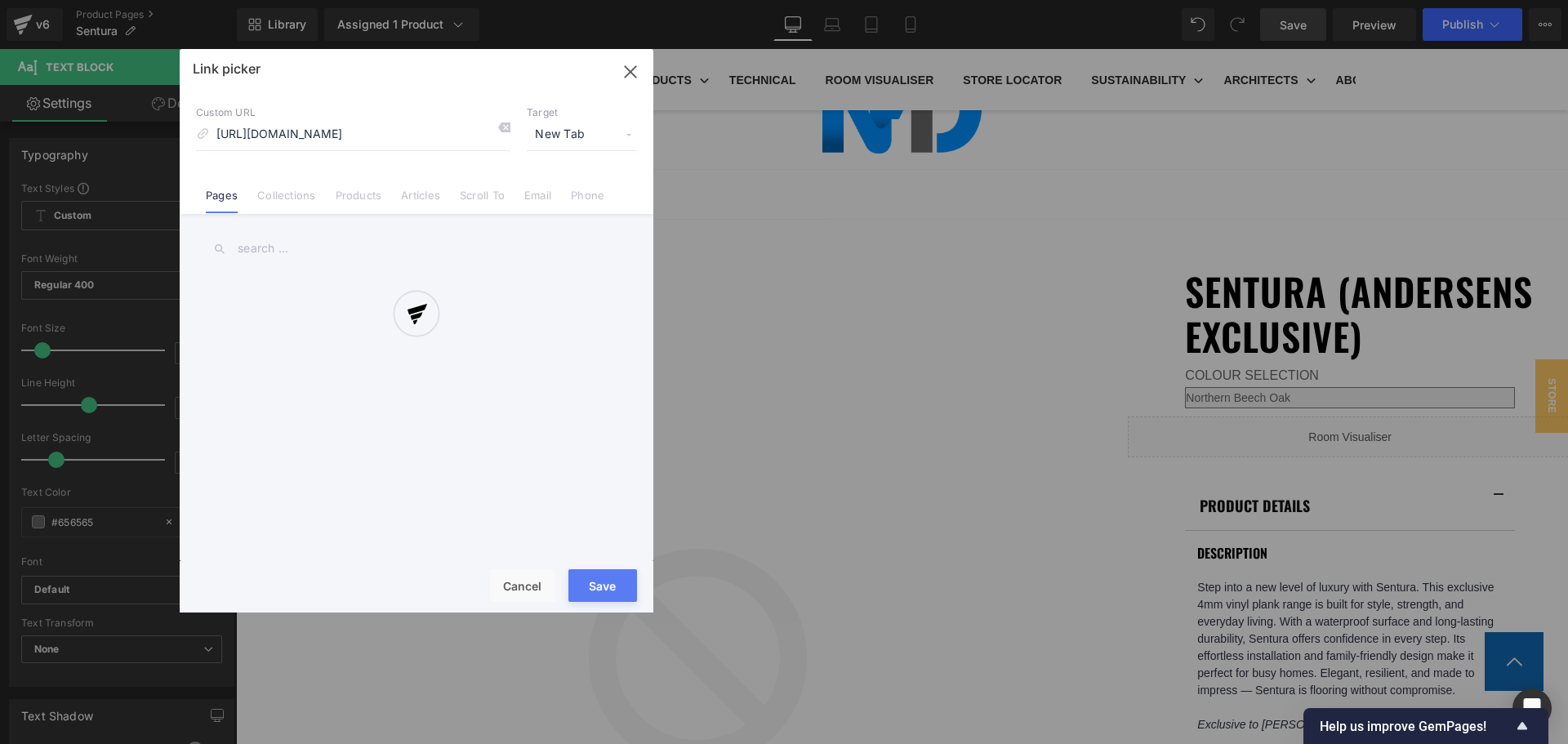
click at [1517, 0] on div "Text Color Highlight Color #333333 Edit or remove link: Edit - Unlink - Cancel …" at bounding box center [784, 0] width 1568 height 0
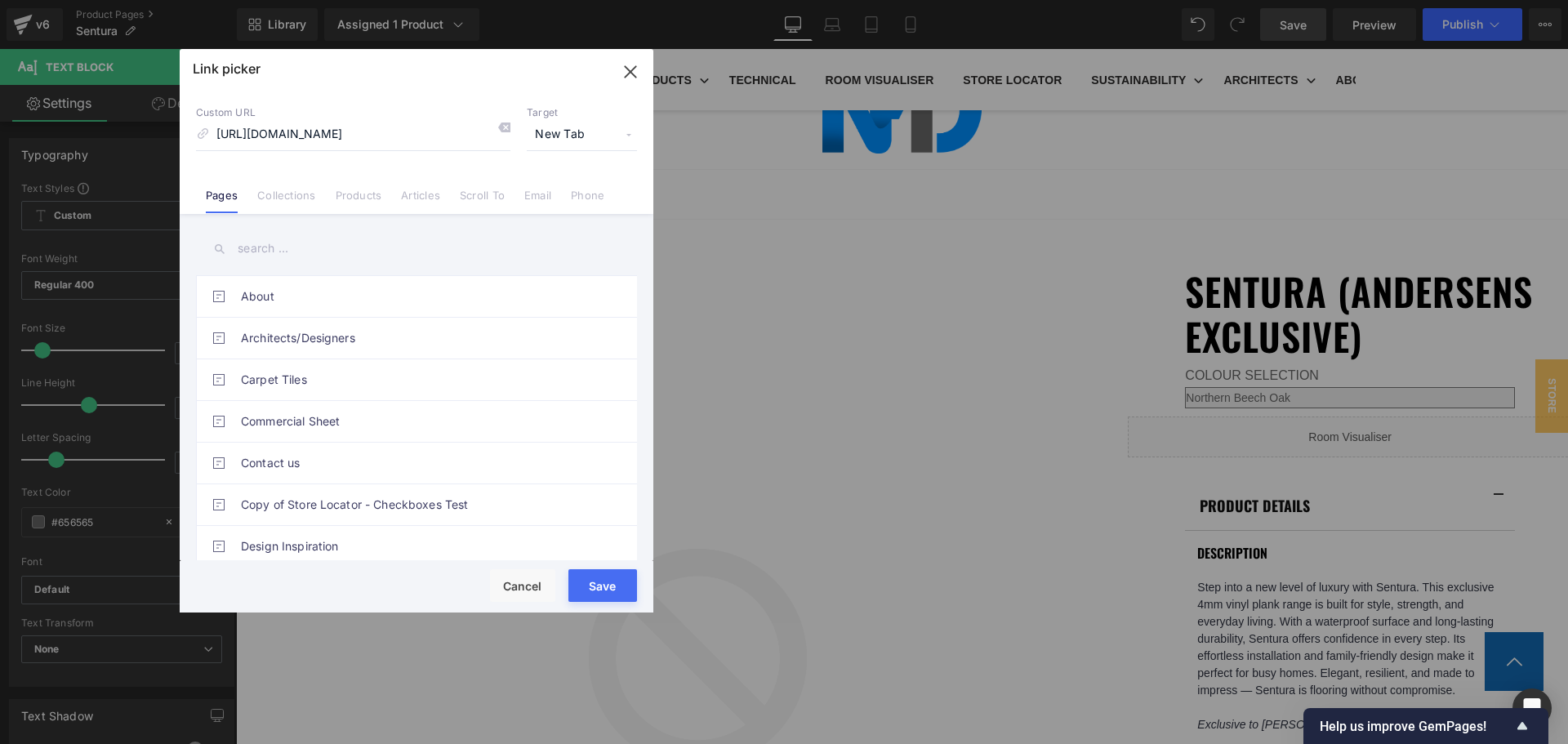
scroll to position [0, 0]
click at [597, 584] on button "Save" at bounding box center [603, 586] width 69 height 32
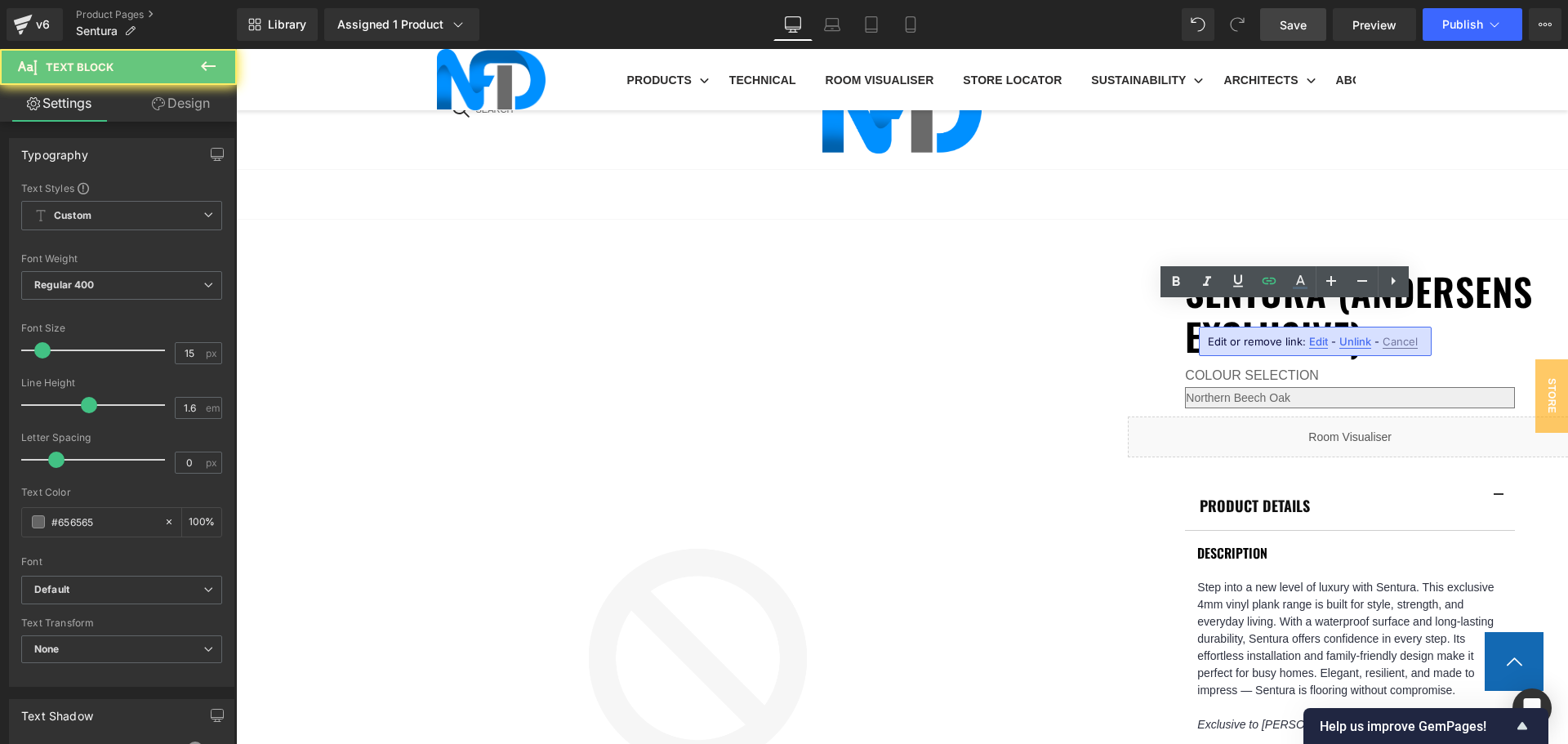
click at [1315, 342] on span "Edit" at bounding box center [1319, 342] width 19 height 14
type input "https://cdn.shopify.com/s/files/1/0075/7501/1395/files/Bedarra_Hybrid_Reside_Br…"
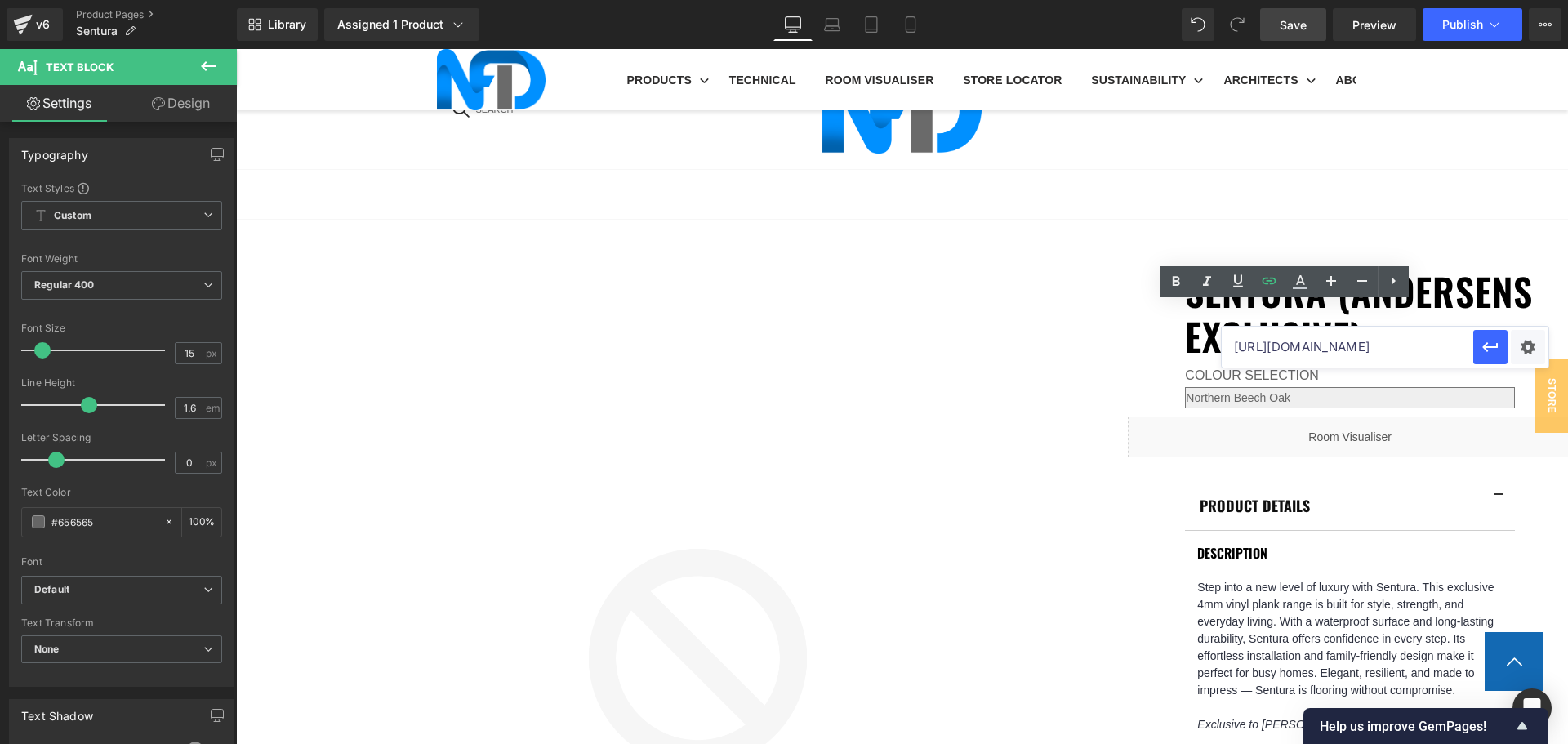
click at [1311, 347] on input "https://cdn.shopify.com/s/files/1/0075/7501/1395/files/Bedarra_Hybrid_Reside_Br…" at bounding box center [1348, 347] width 252 height 41
click at [1310, 347] on input "https://cdn.shopify.com/s/files/1/0075/7501/1395/files/Bedarra_Hybrid_Reside_Br…" at bounding box center [1348, 347] width 252 height 41
paste input "https://cdn.shopify.com/s/files/1/0075/7501/1395/files/NFD_AND_Sentura_Brochure…"
type input "https://cdn.shopify.com/s/files/1/0075/7501/1395/files/NFD_AND_Sentura_Brochure…"
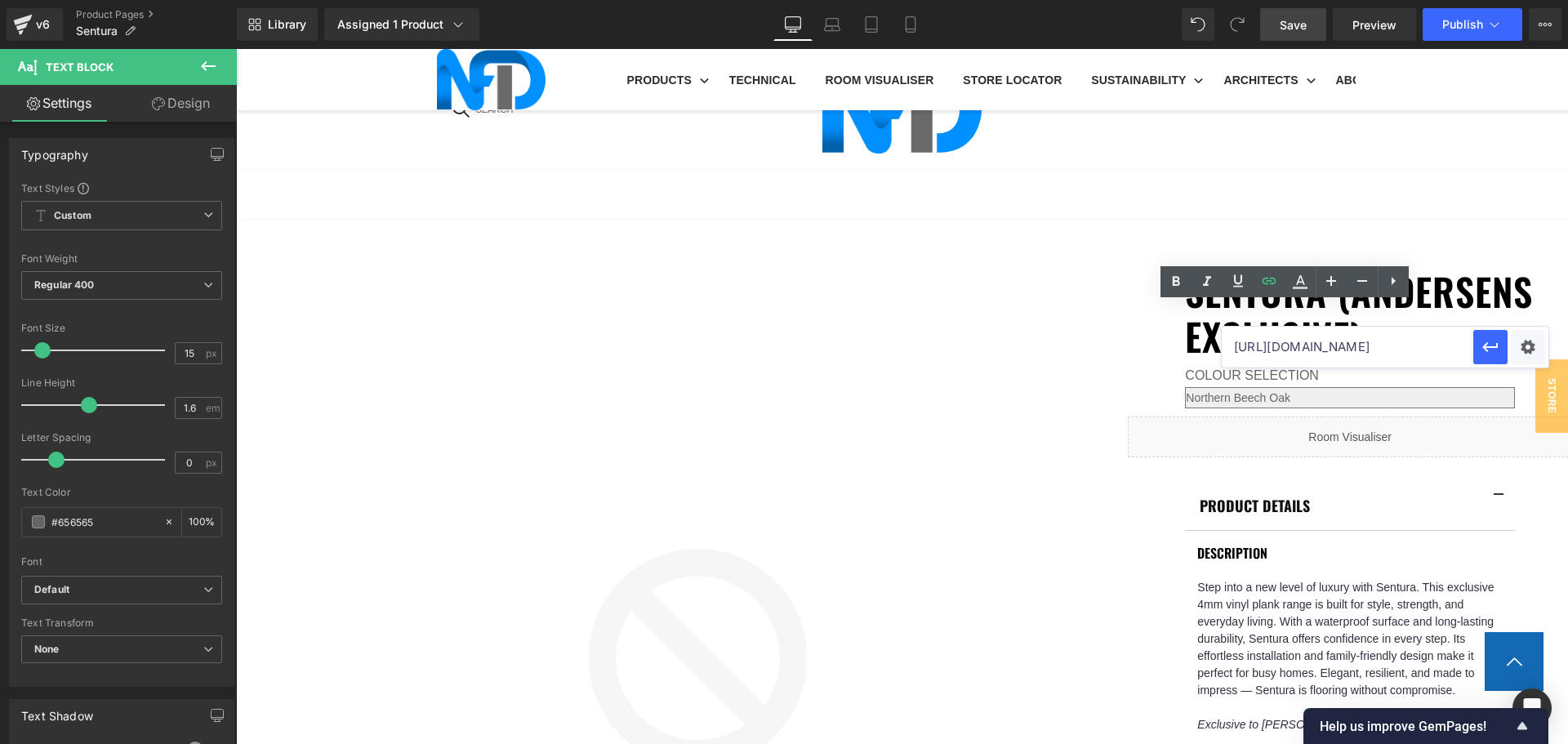
scroll to position [0, 397]
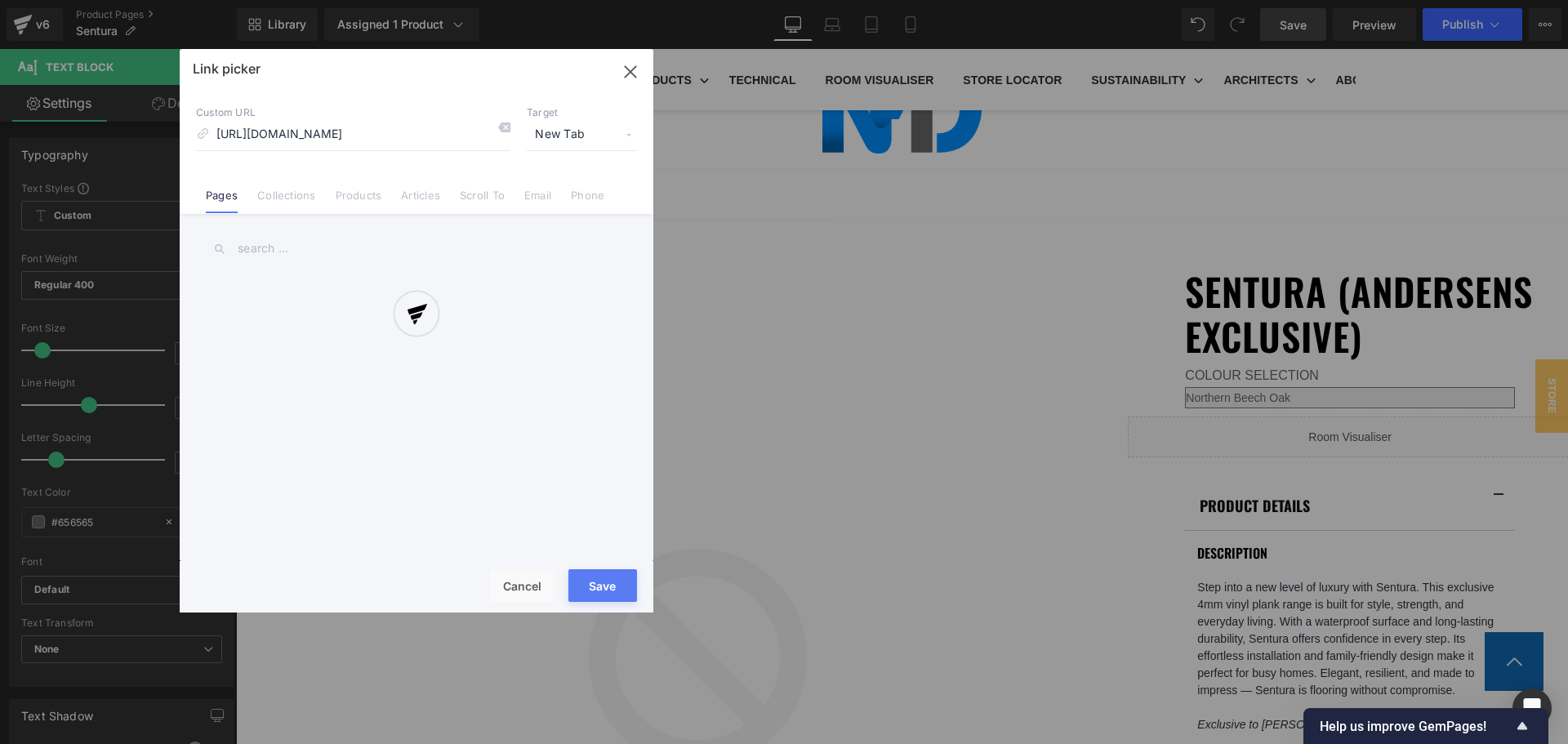
click at [1517, 0] on div "Text Color Highlight Color #333333 Edit or remove link: Edit - Unlink - Cancel …" at bounding box center [784, 0] width 1568 height 0
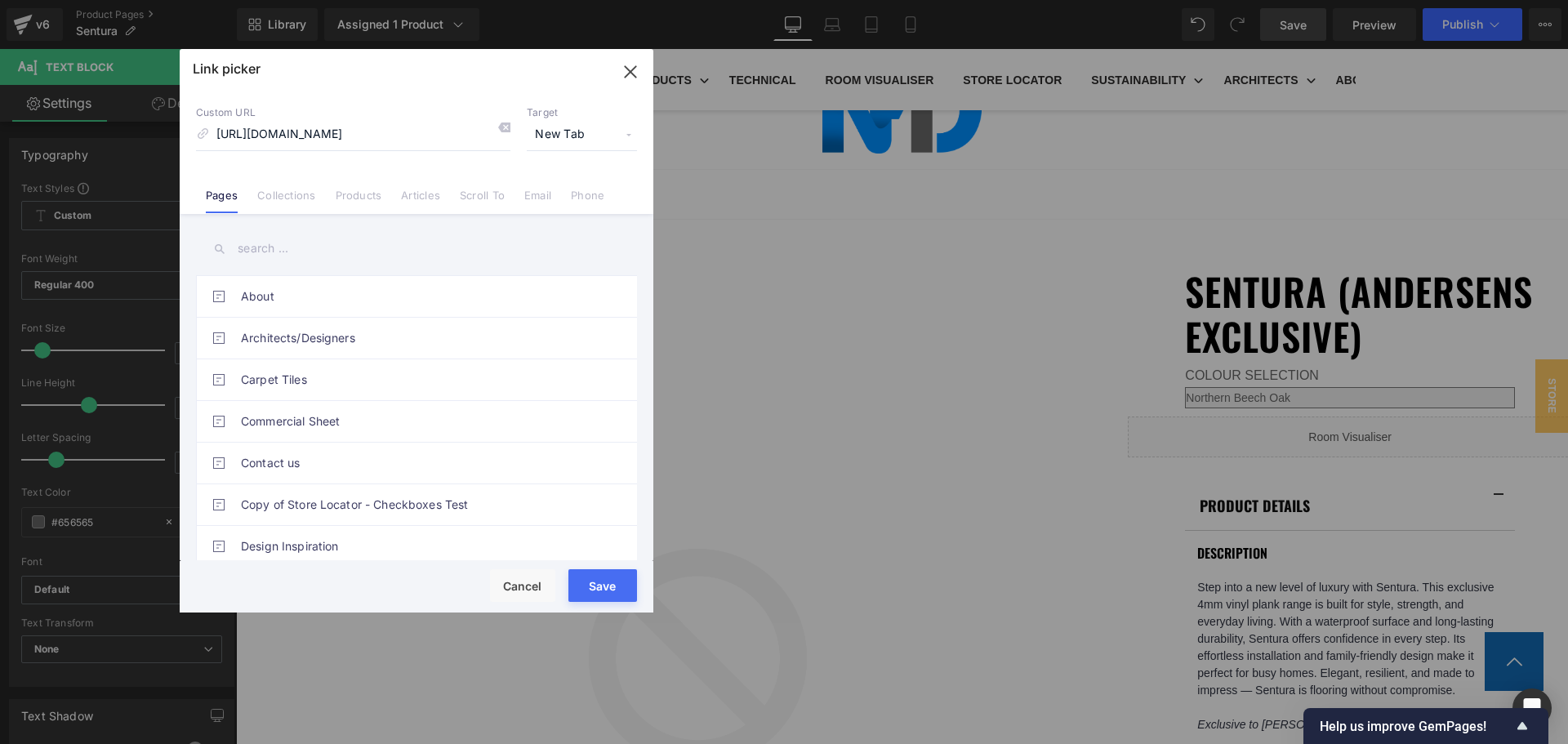
scroll to position [0, 0]
click at [618, 584] on button "Save" at bounding box center [603, 586] width 69 height 32
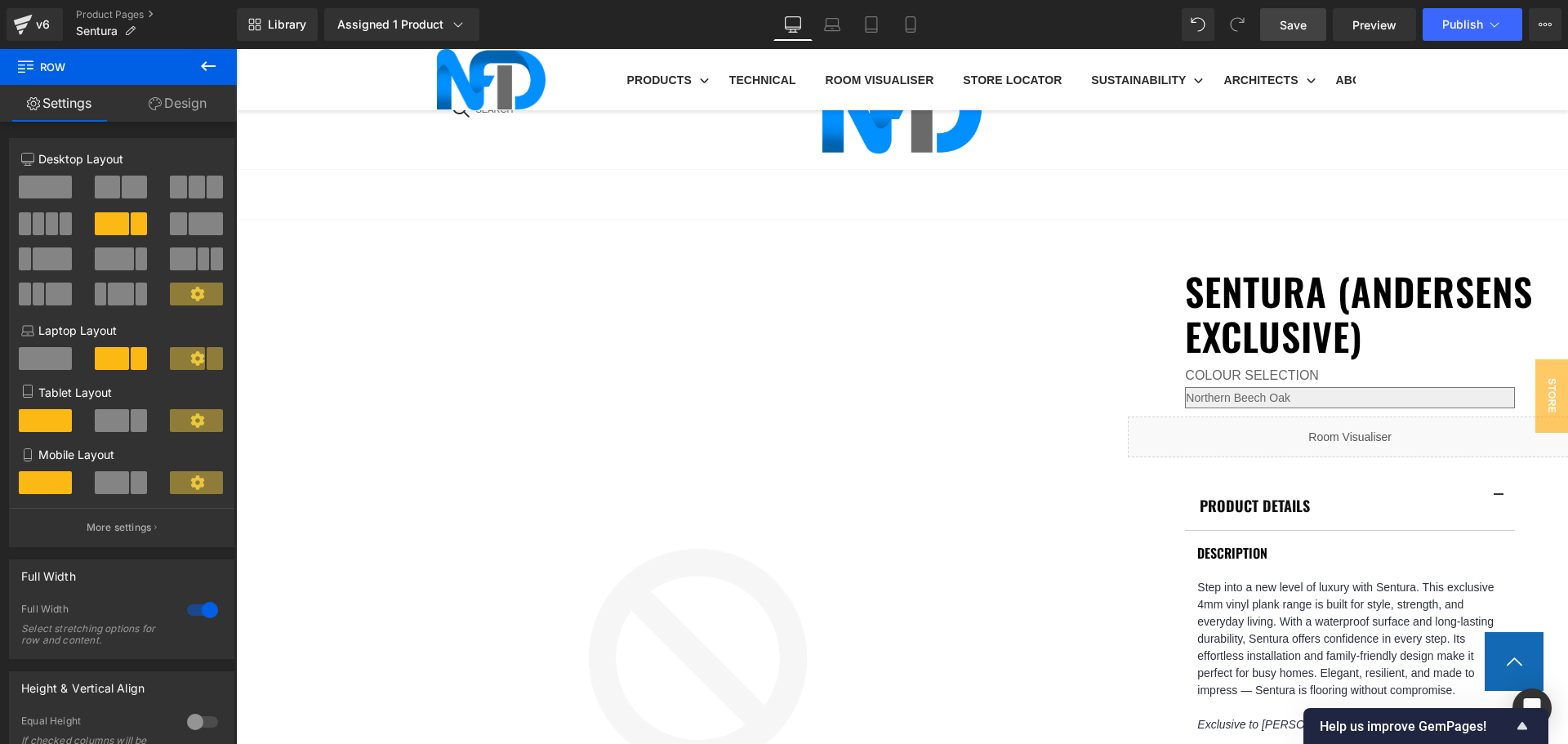
click at [1281, 31] on span "Save" at bounding box center [1293, 25] width 27 height 18
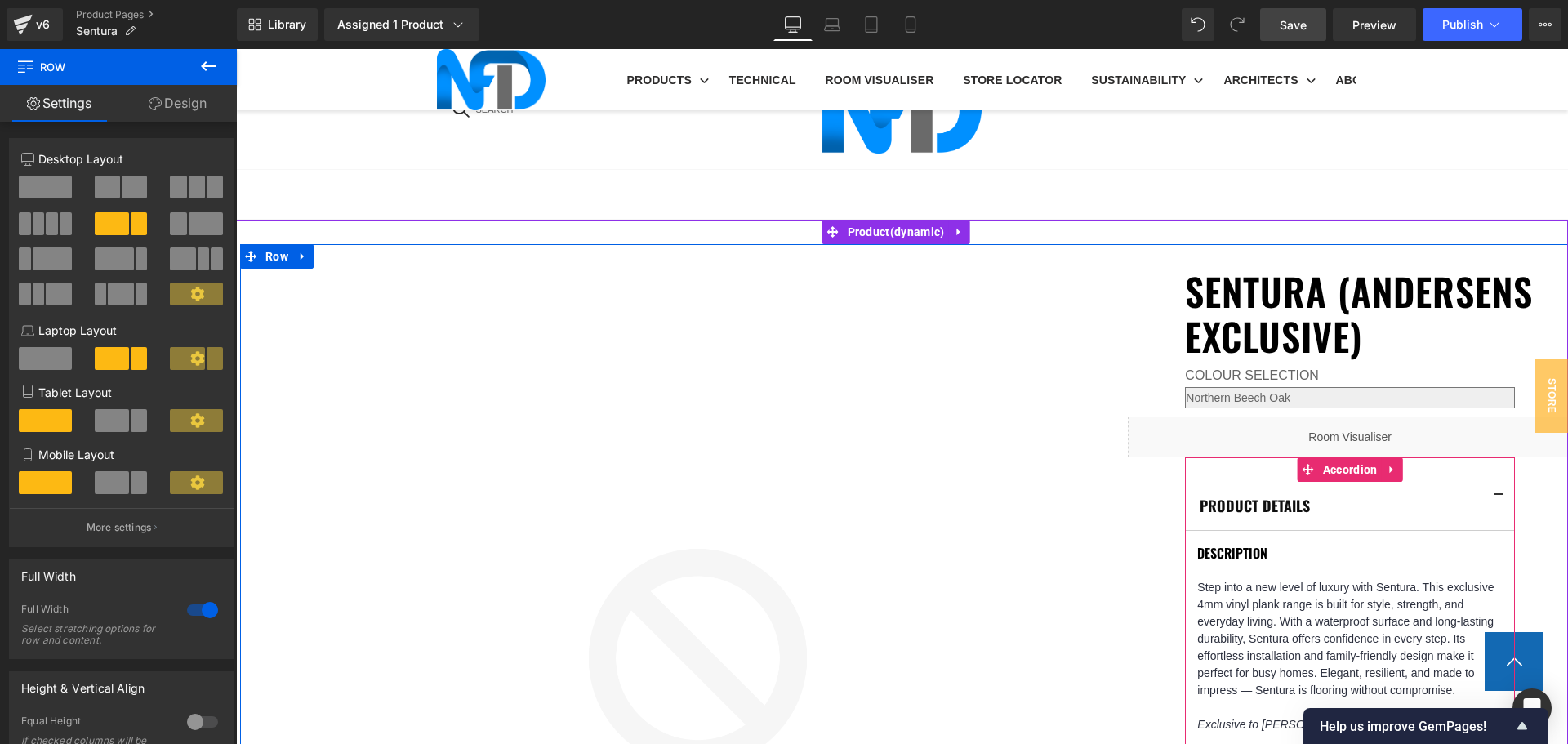
scroll to position [1389, 0]
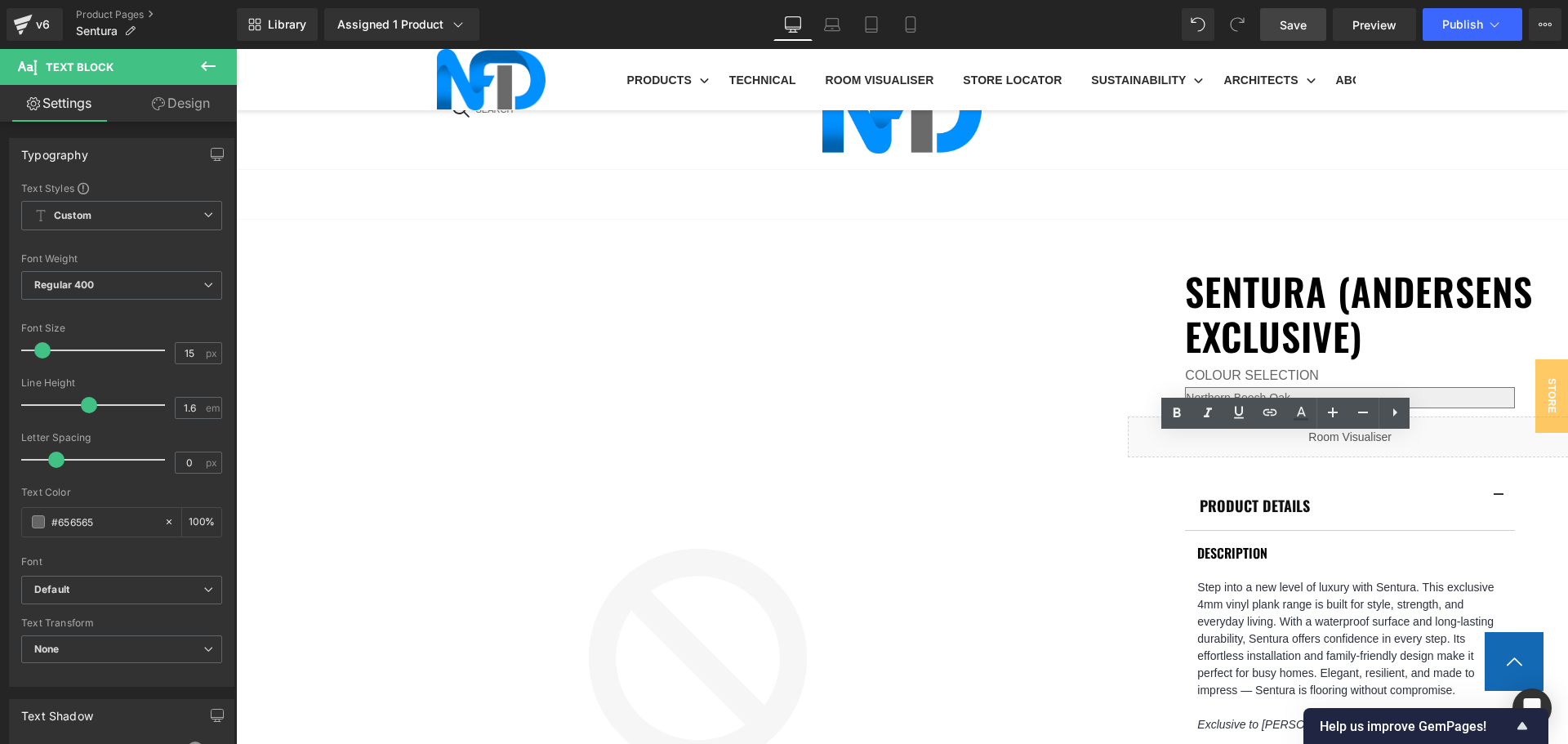
drag, startPoint x: 1343, startPoint y: 444, endPoint x: 1286, endPoint y: 446, distance: 57.0
copy div "Alpine Ash"
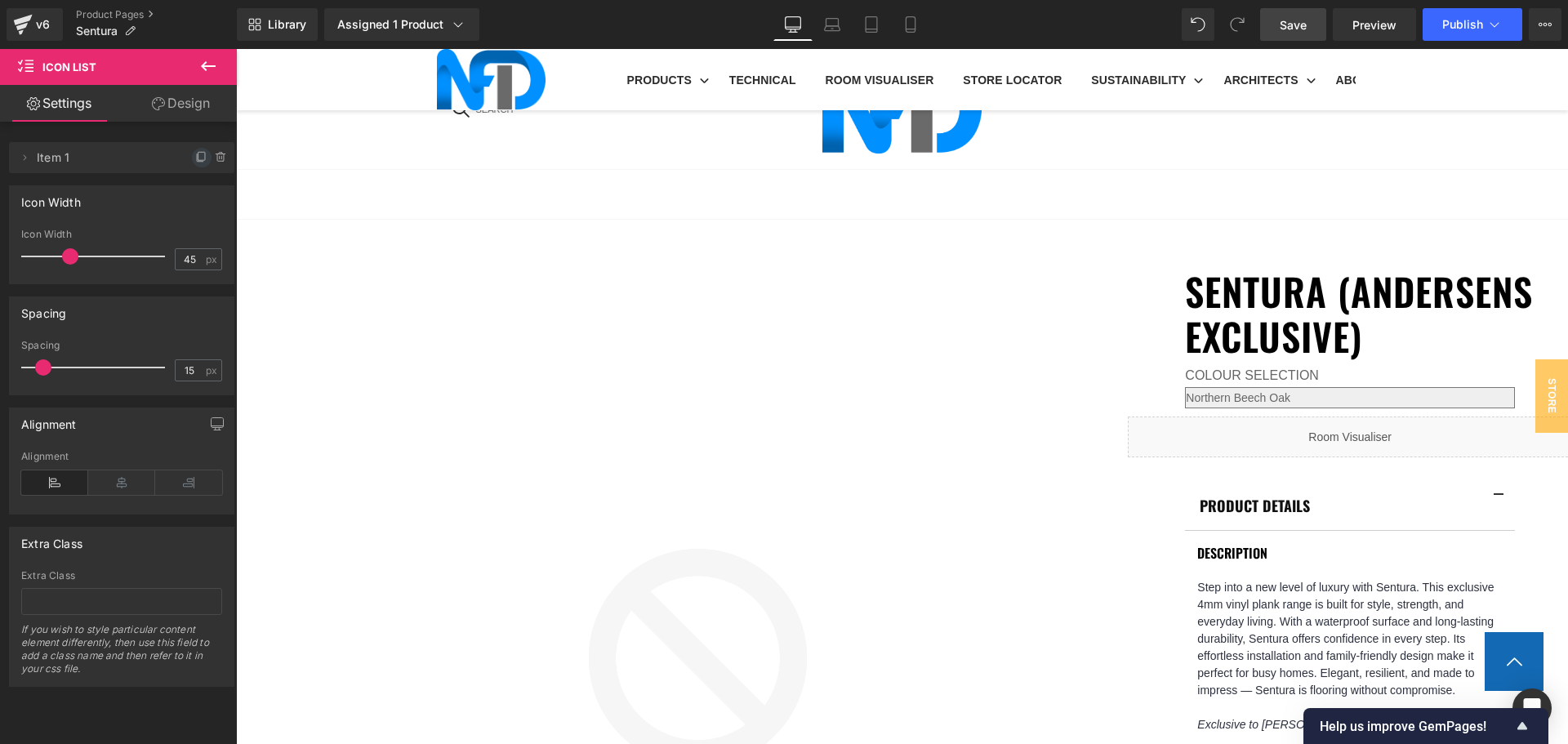
click at [195, 156] on icon at bounding box center [202, 158] width 13 height 13
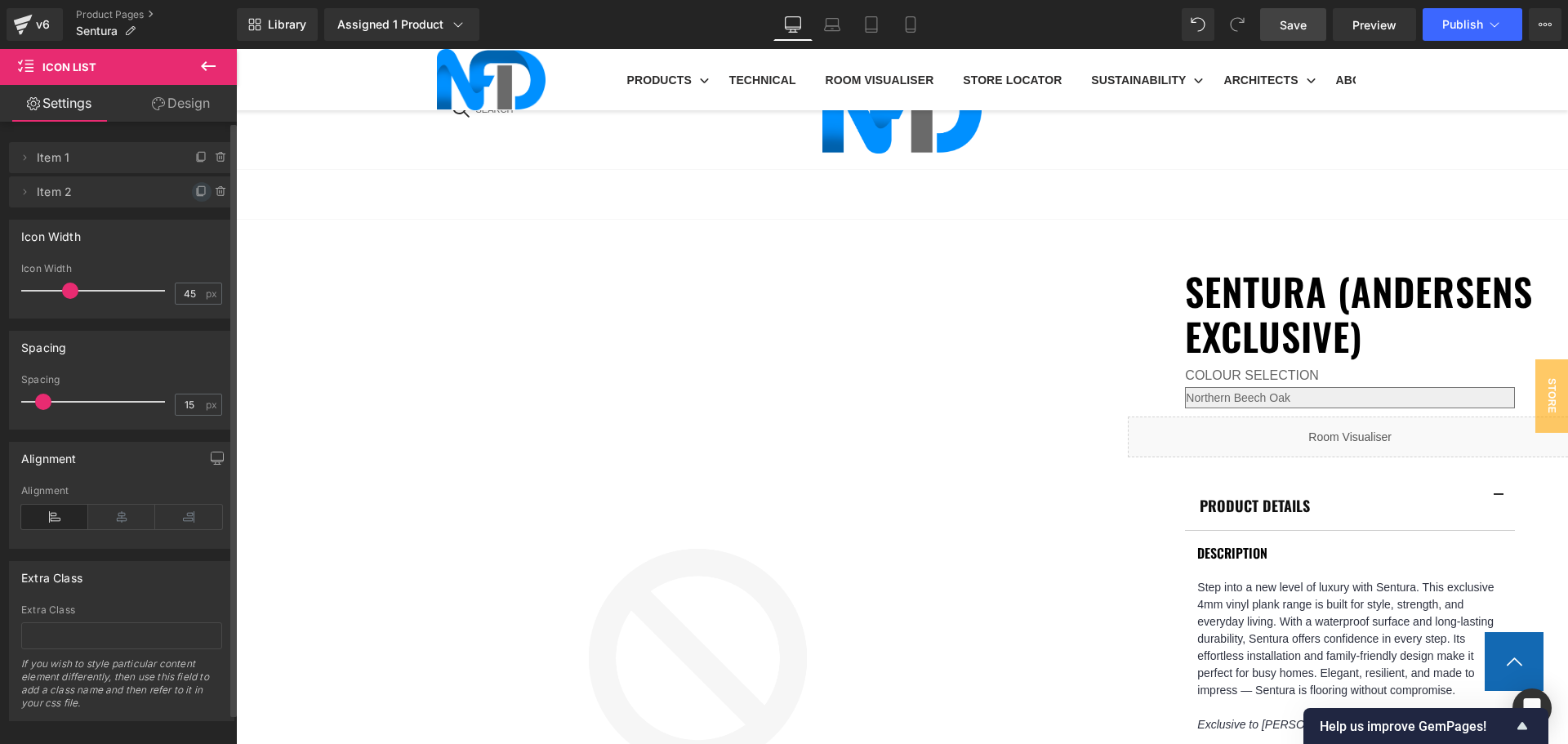
click at [195, 191] on icon at bounding box center [202, 192] width 13 height 13
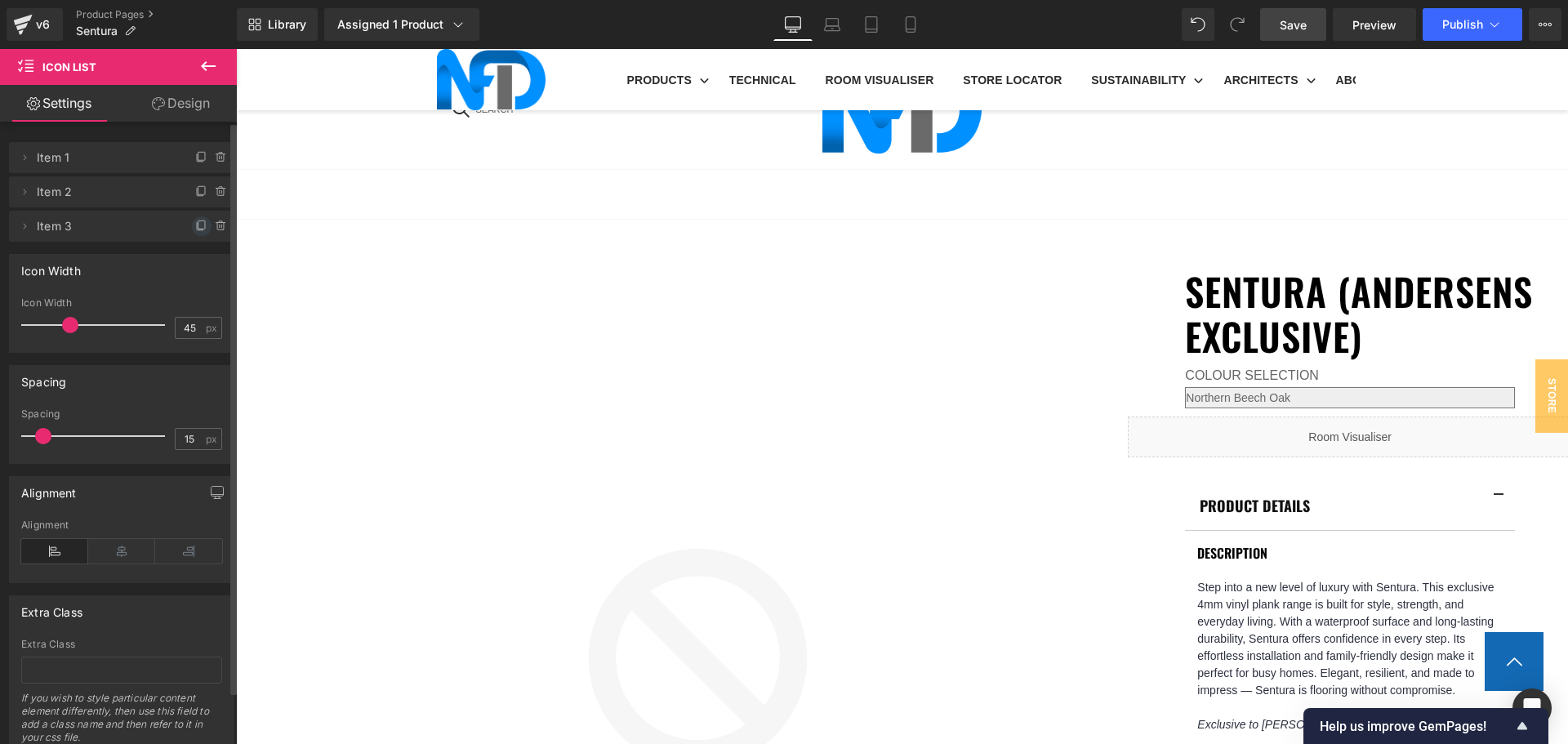
click at [192, 219] on span at bounding box center [201, 226] width 19 height 19
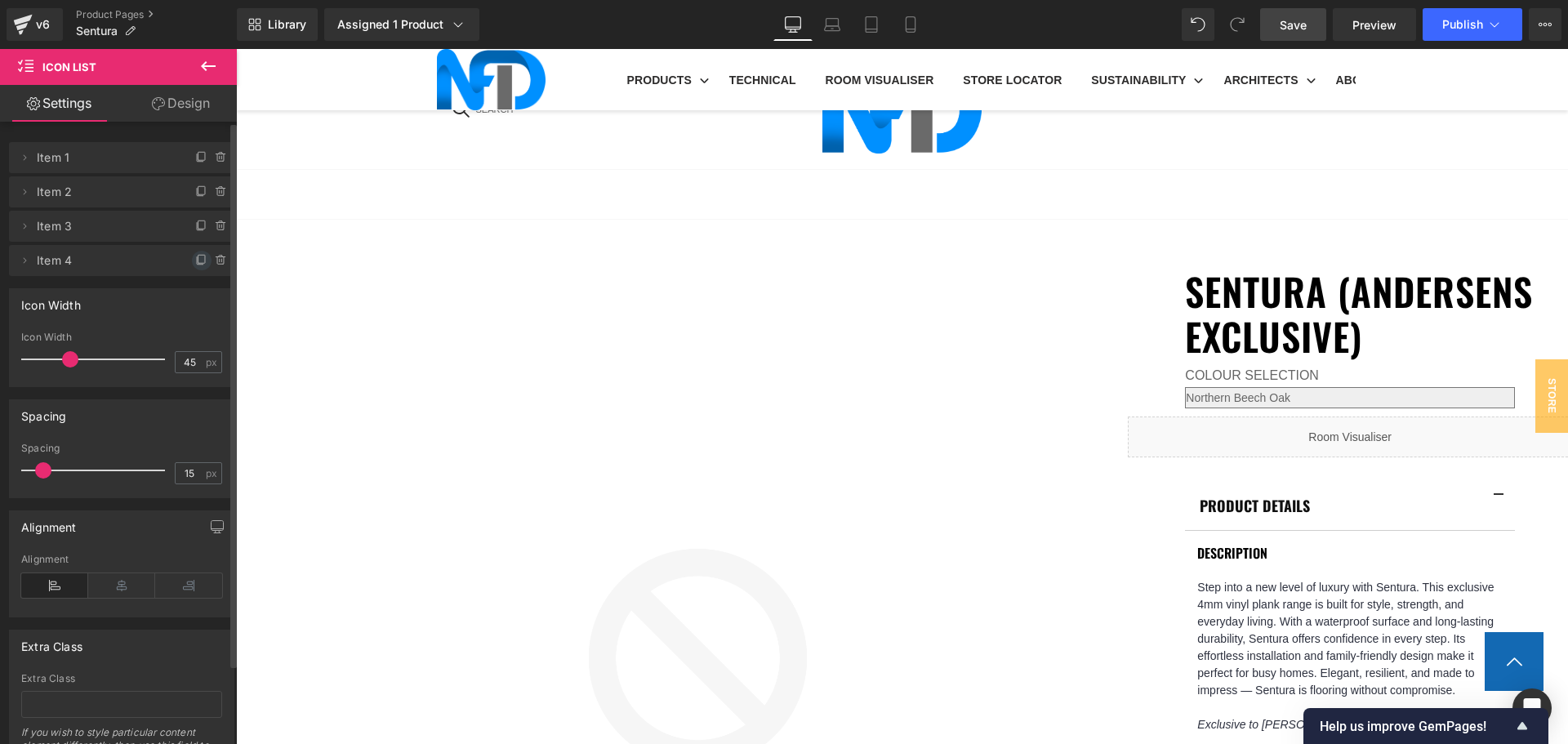
click at [196, 252] on span at bounding box center [201, 260] width 19 height 19
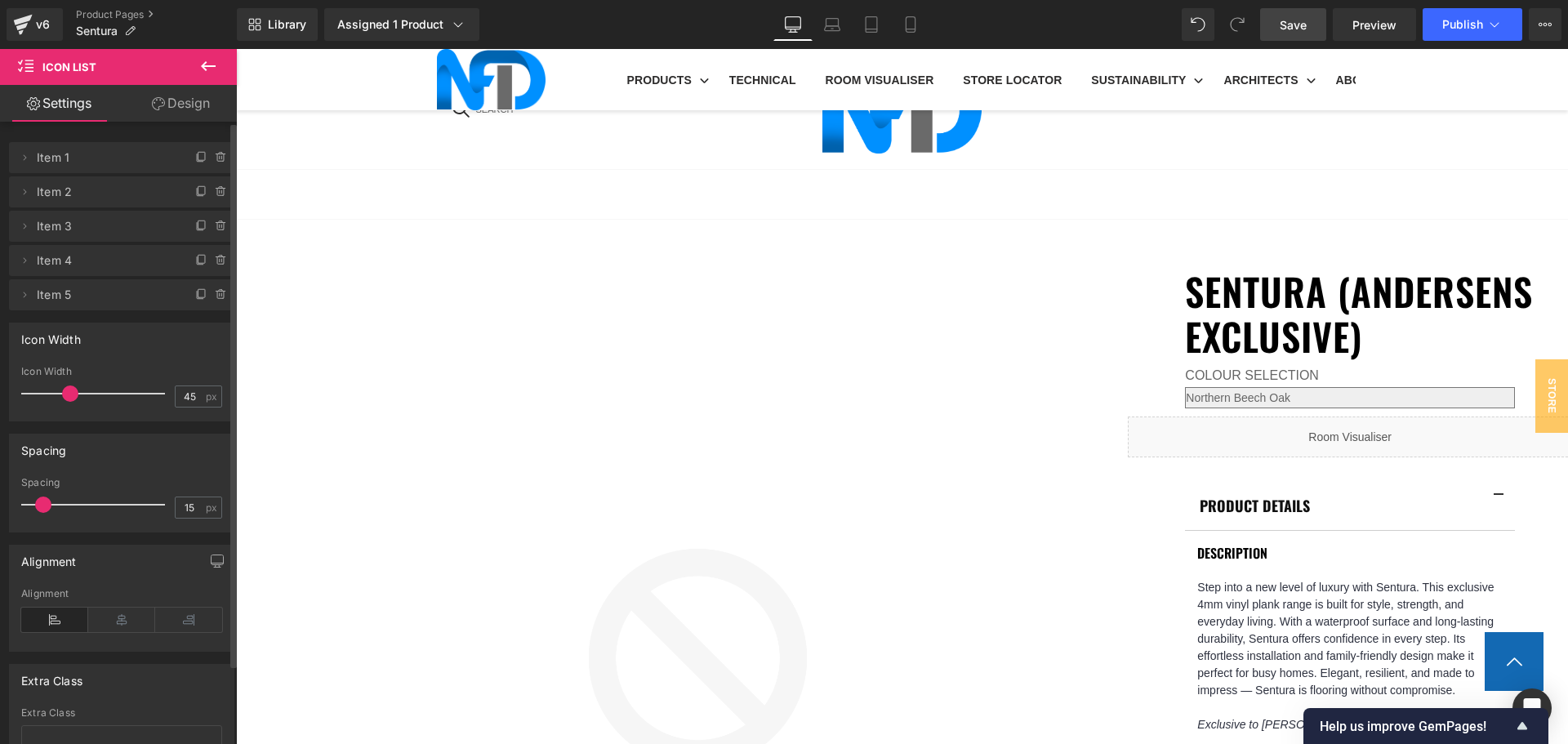
click at [196, 252] on span at bounding box center [201, 260] width 19 height 19
drag, startPoint x: 75, startPoint y: 303, endPoint x: 78, endPoint y: 328, distance: 25.2
drag, startPoint x: 121, startPoint y: 328, endPoint x: 115, endPoint y: 287, distance: 41.4
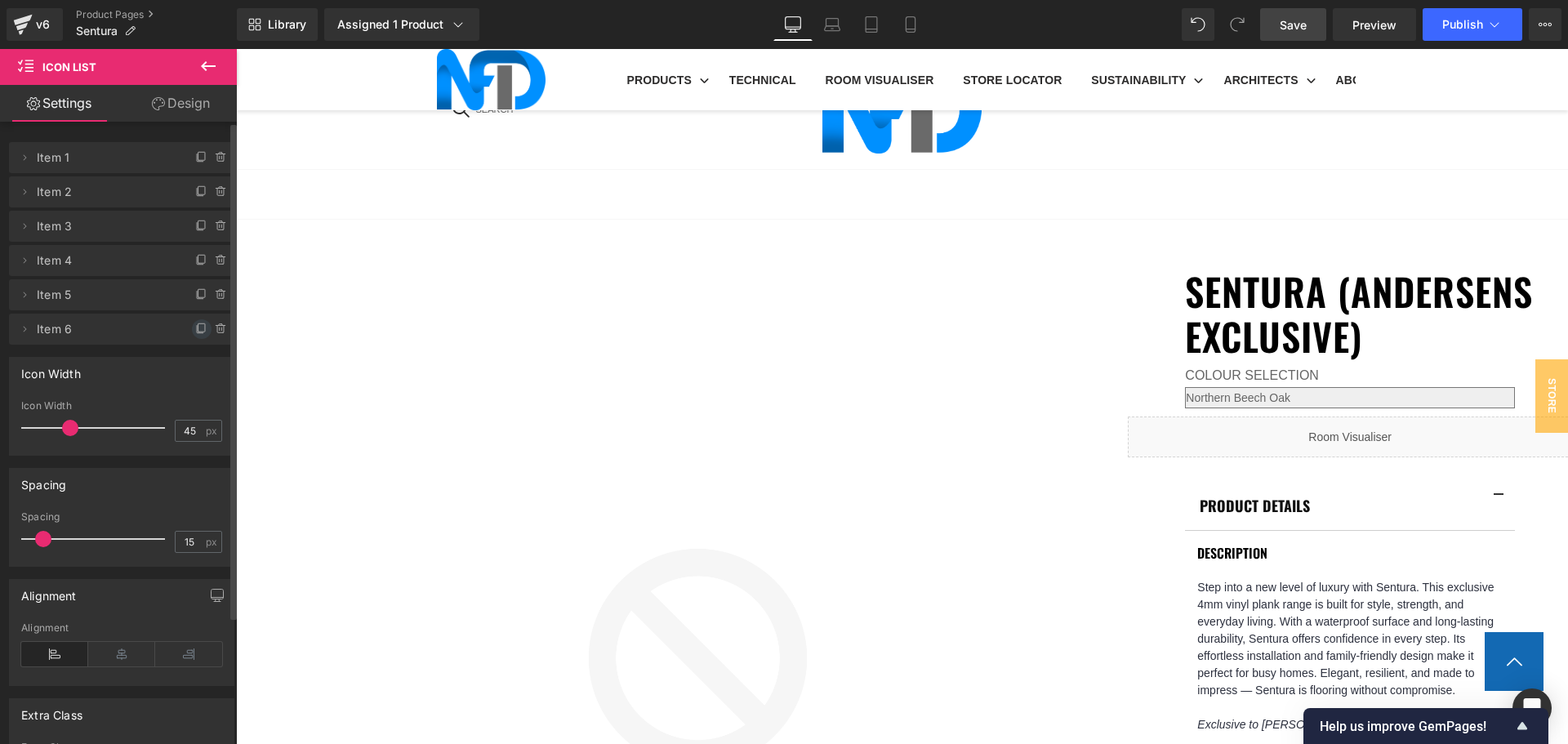
click at [195, 329] on icon at bounding box center [202, 329] width 13 height 13
drag, startPoint x: 136, startPoint y: 296, endPoint x: 136, endPoint y: 324, distance: 28.0
drag, startPoint x: 142, startPoint y: 323, endPoint x: 154, endPoint y: 302, distance: 24.2
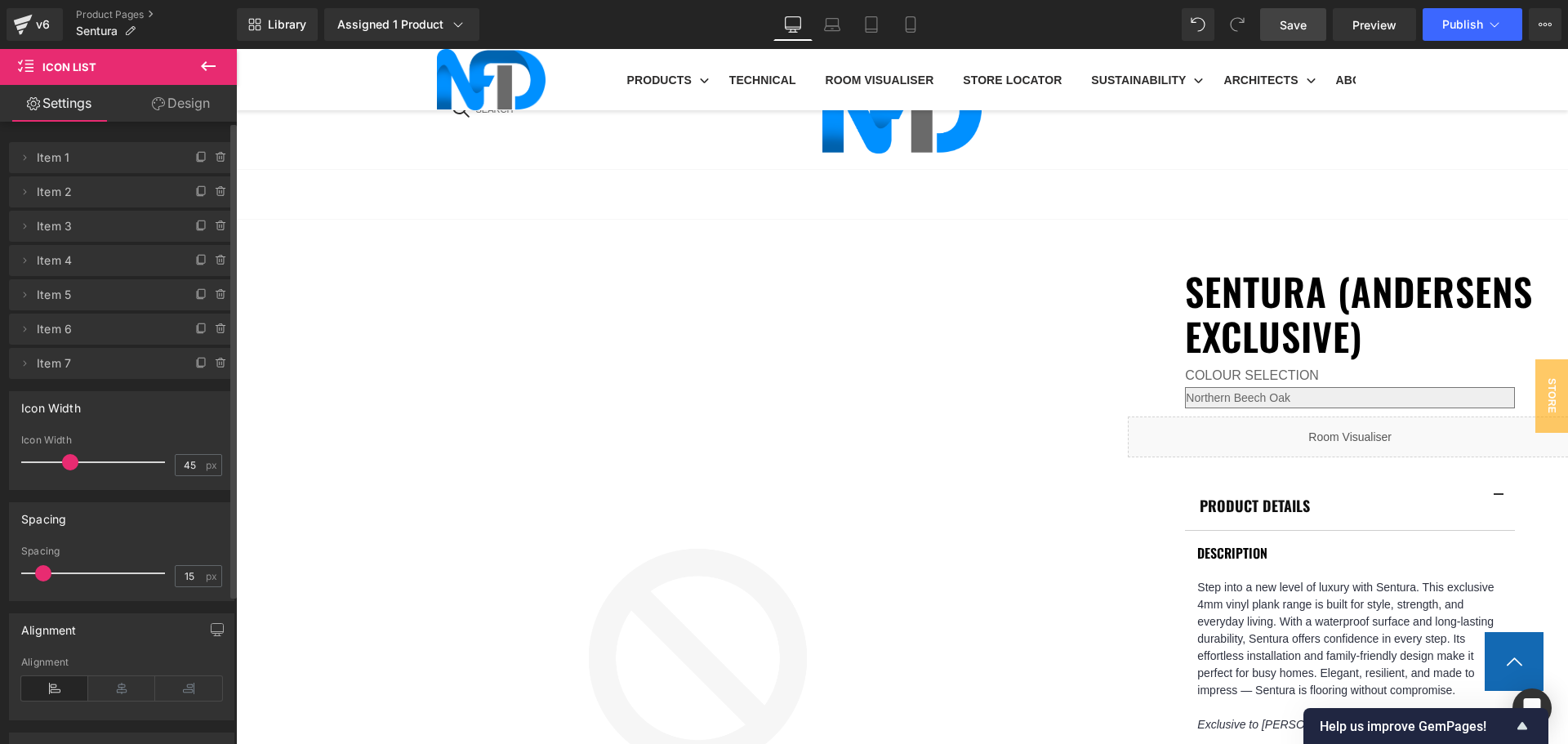
click at [215, 318] on div at bounding box center [213, 323] width 43 height 19
click at [215, 296] on icon at bounding box center [221, 295] width 13 height 13
click at [210, 296] on button "Delete" at bounding box center [204, 296] width 52 height 21
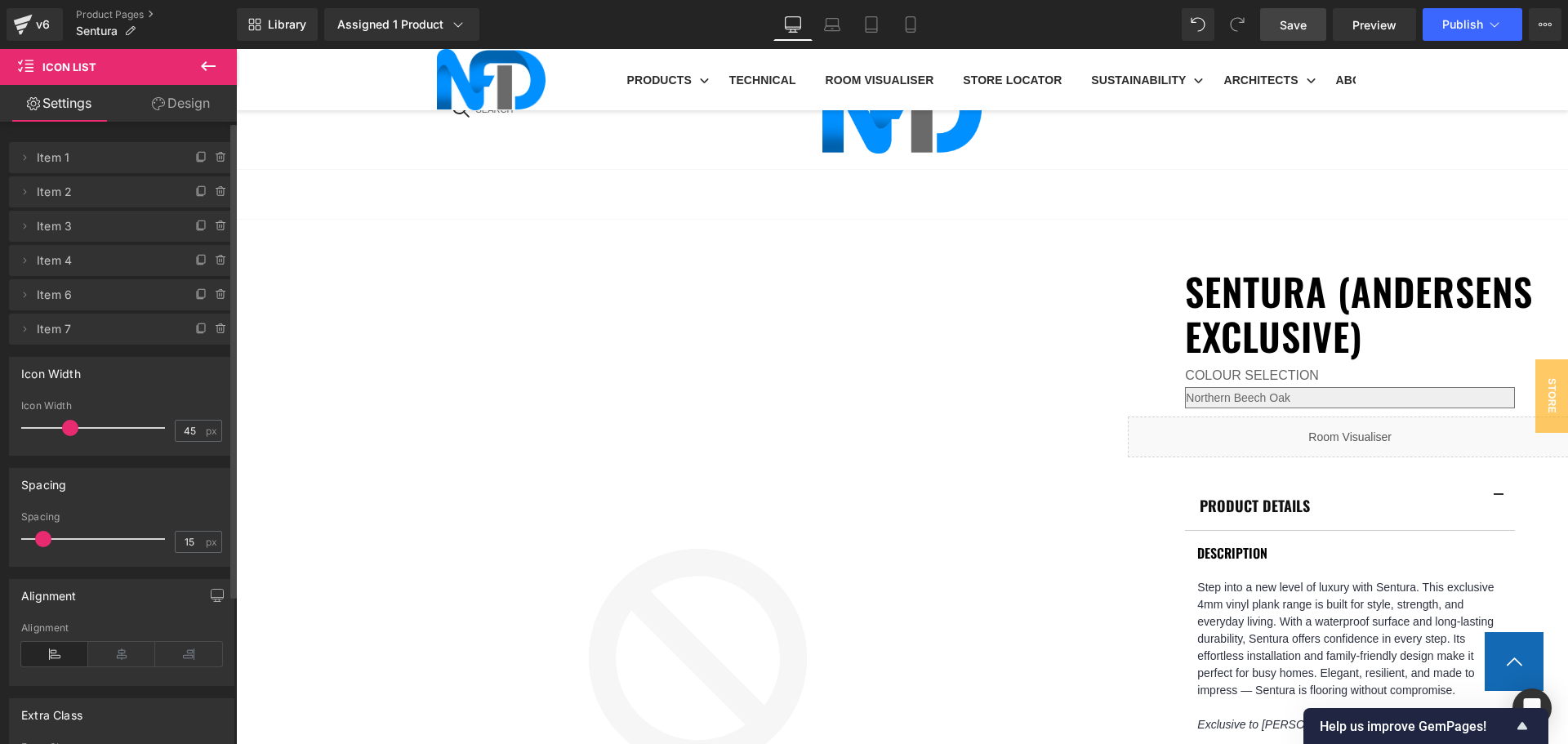
click at [215, 296] on icon at bounding box center [221, 295] width 13 height 13
click at [210, 296] on button "Delete" at bounding box center [204, 296] width 52 height 21
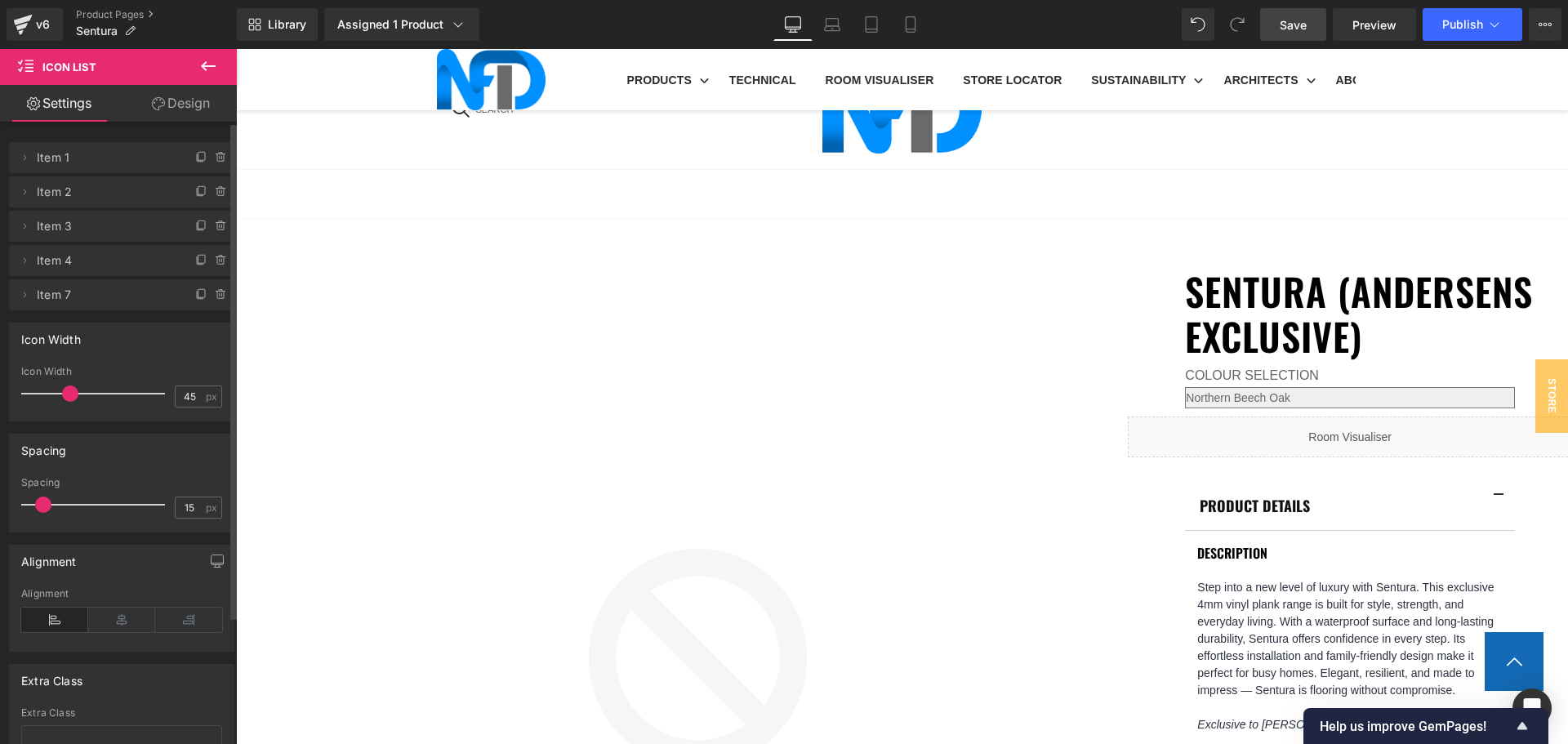
click at [215, 296] on icon at bounding box center [221, 295] width 13 height 13
click at [209, 295] on button "Delete" at bounding box center [204, 296] width 52 height 21
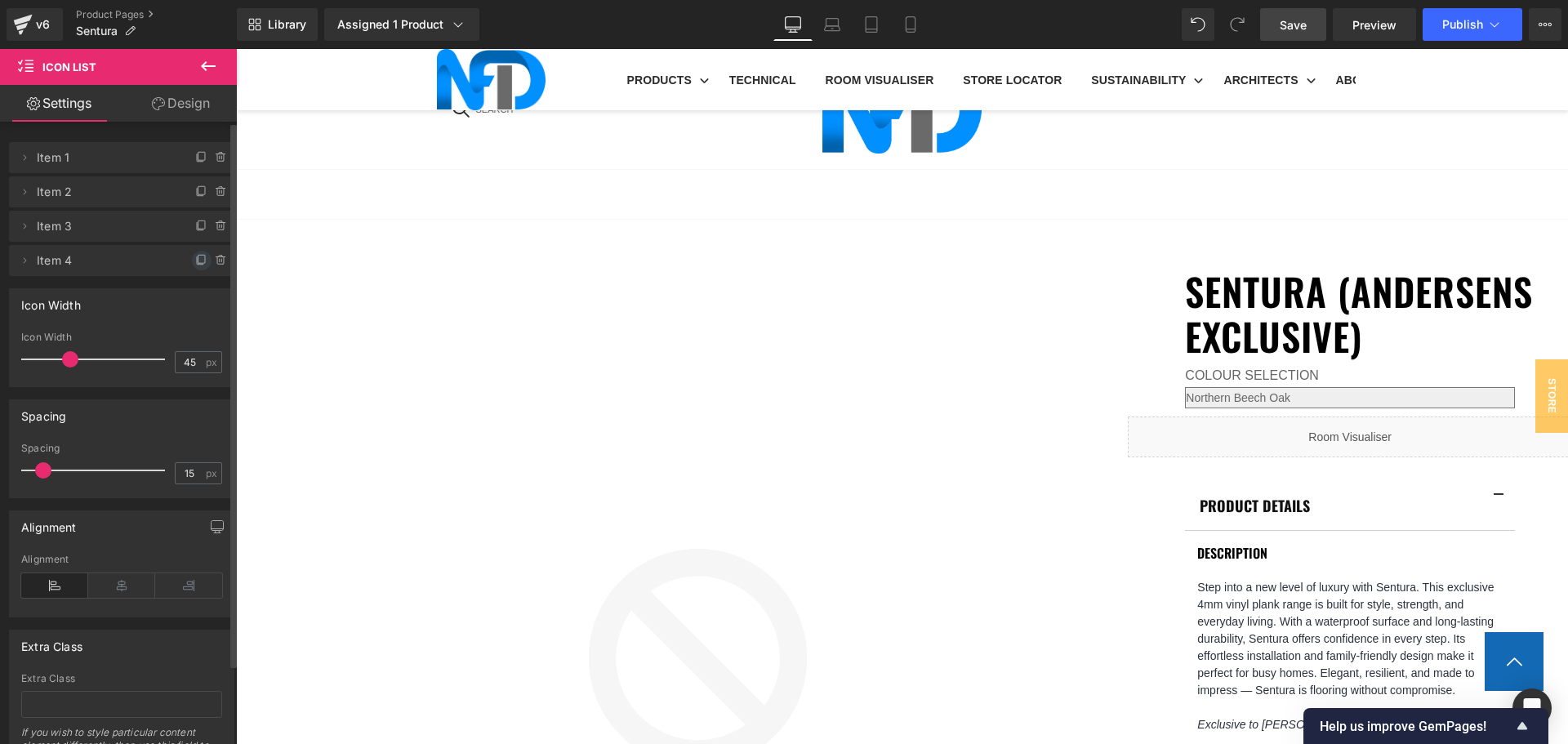
click at [195, 259] on icon at bounding box center [202, 260] width 13 height 13
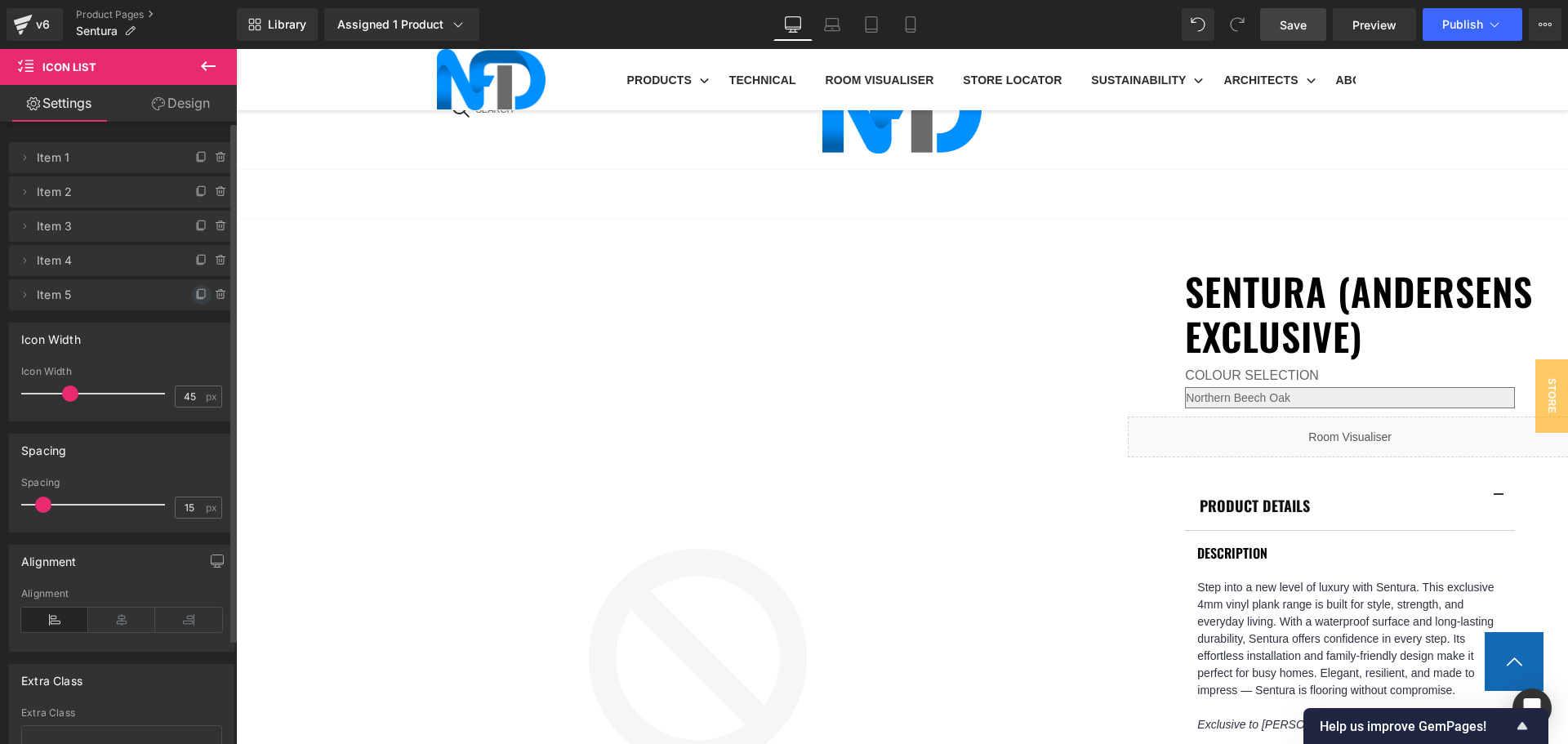
click at [195, 298] on icon at bounding box center [202, 295] width 13 height 13
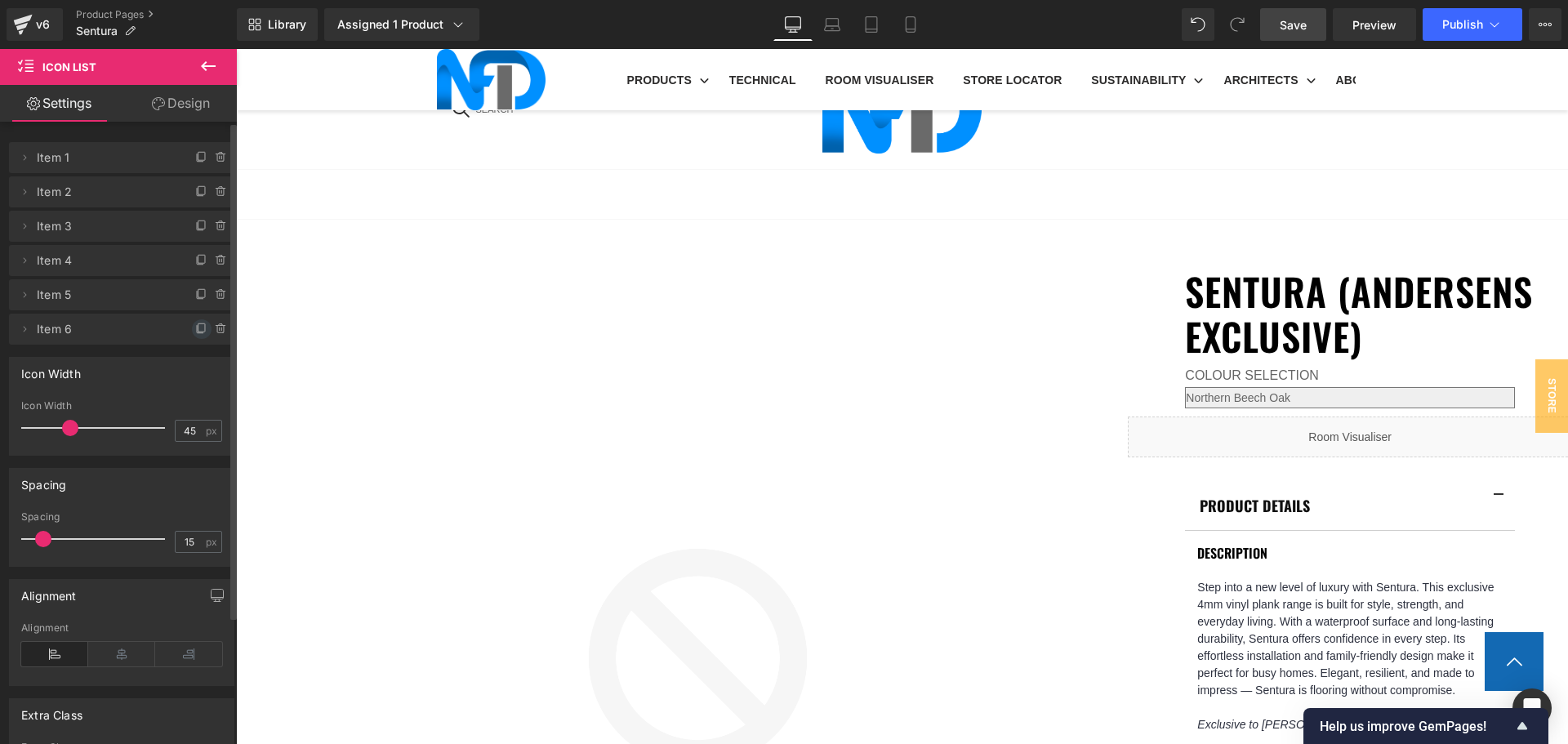
click at [195, 325] on icon at bounding box center [202, 329] width 13 height 13
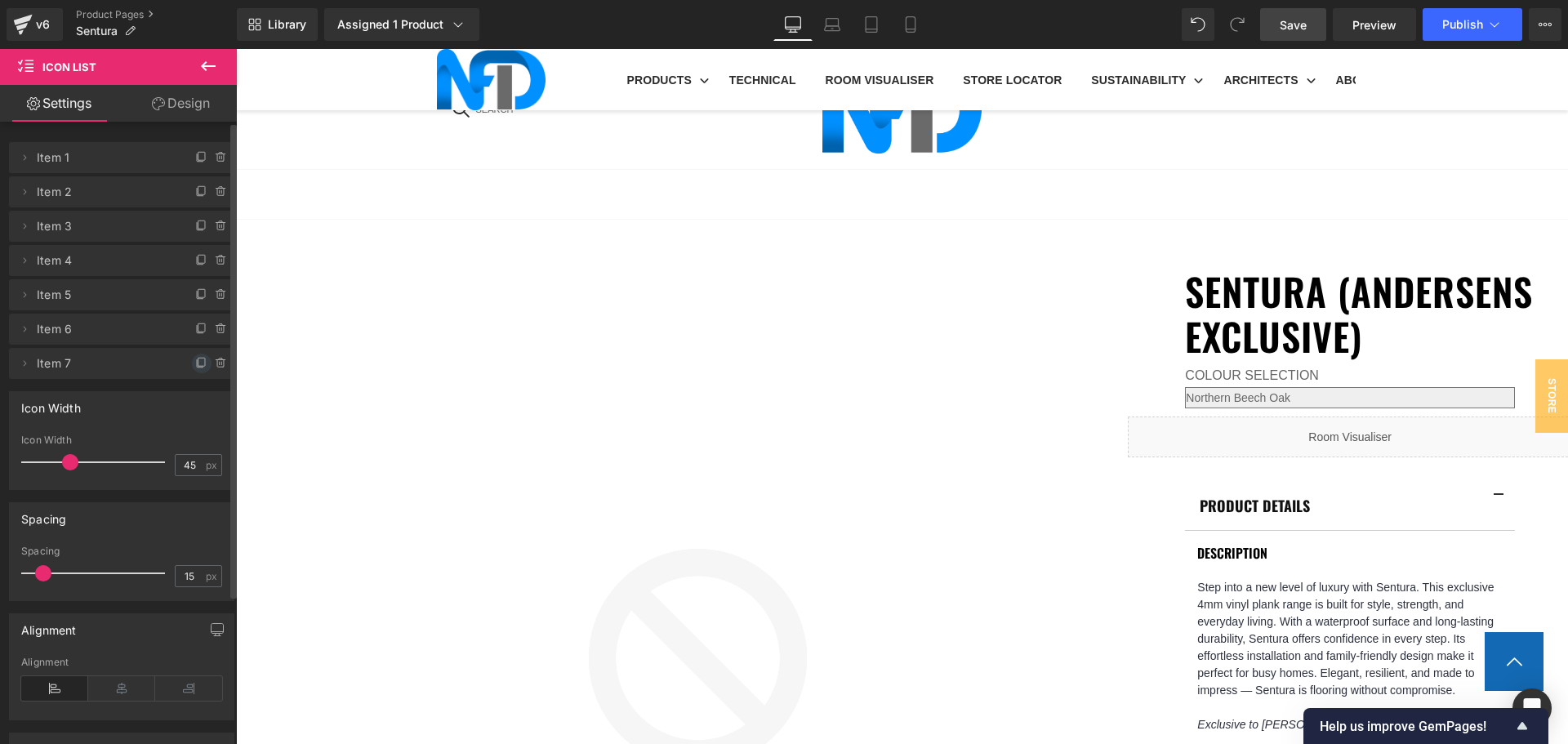
click at [195, 359] on icon at bounding box center [202, 363] width 13 height 13
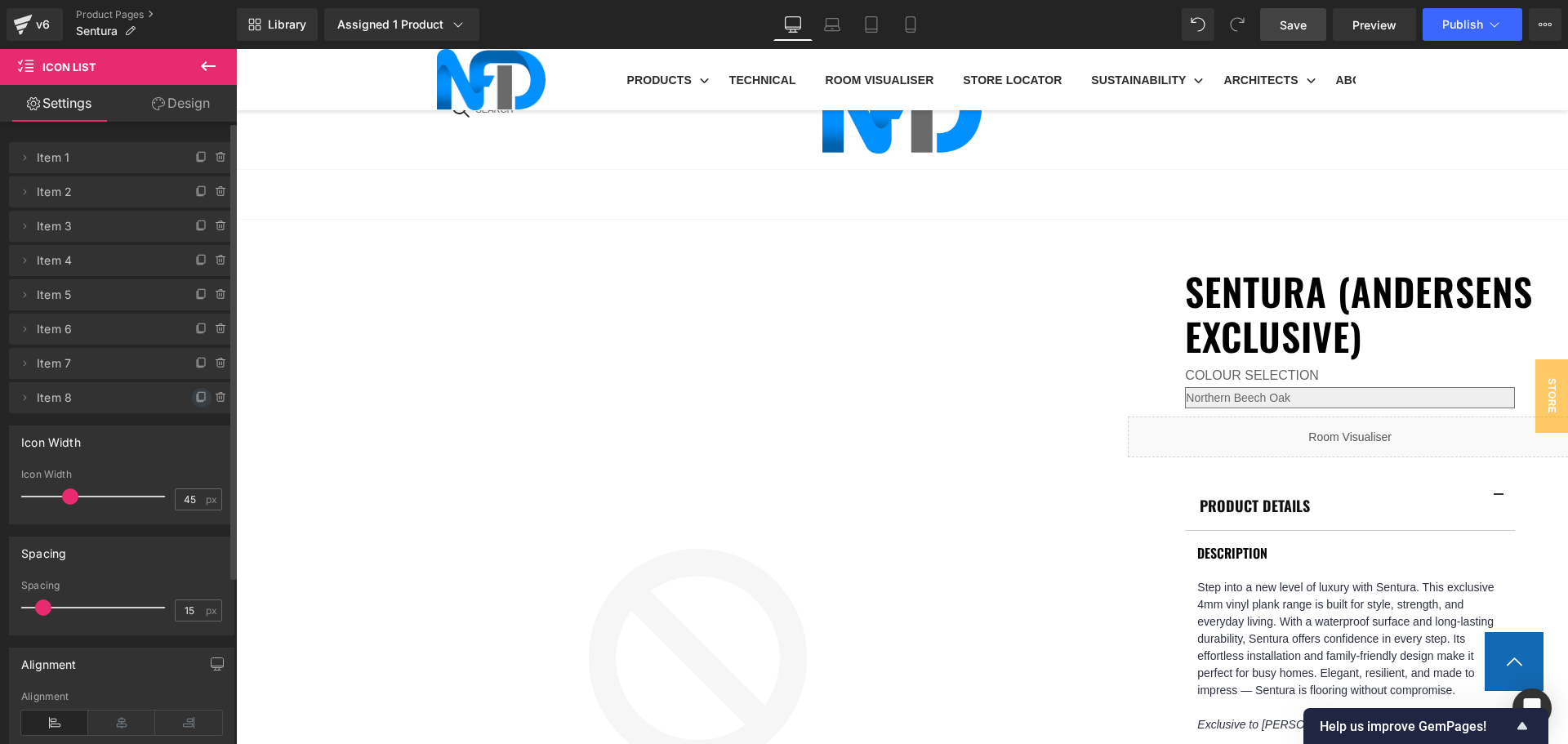
click at [195, 396] on icon at bounding box center [202, 397] width 13 height 13
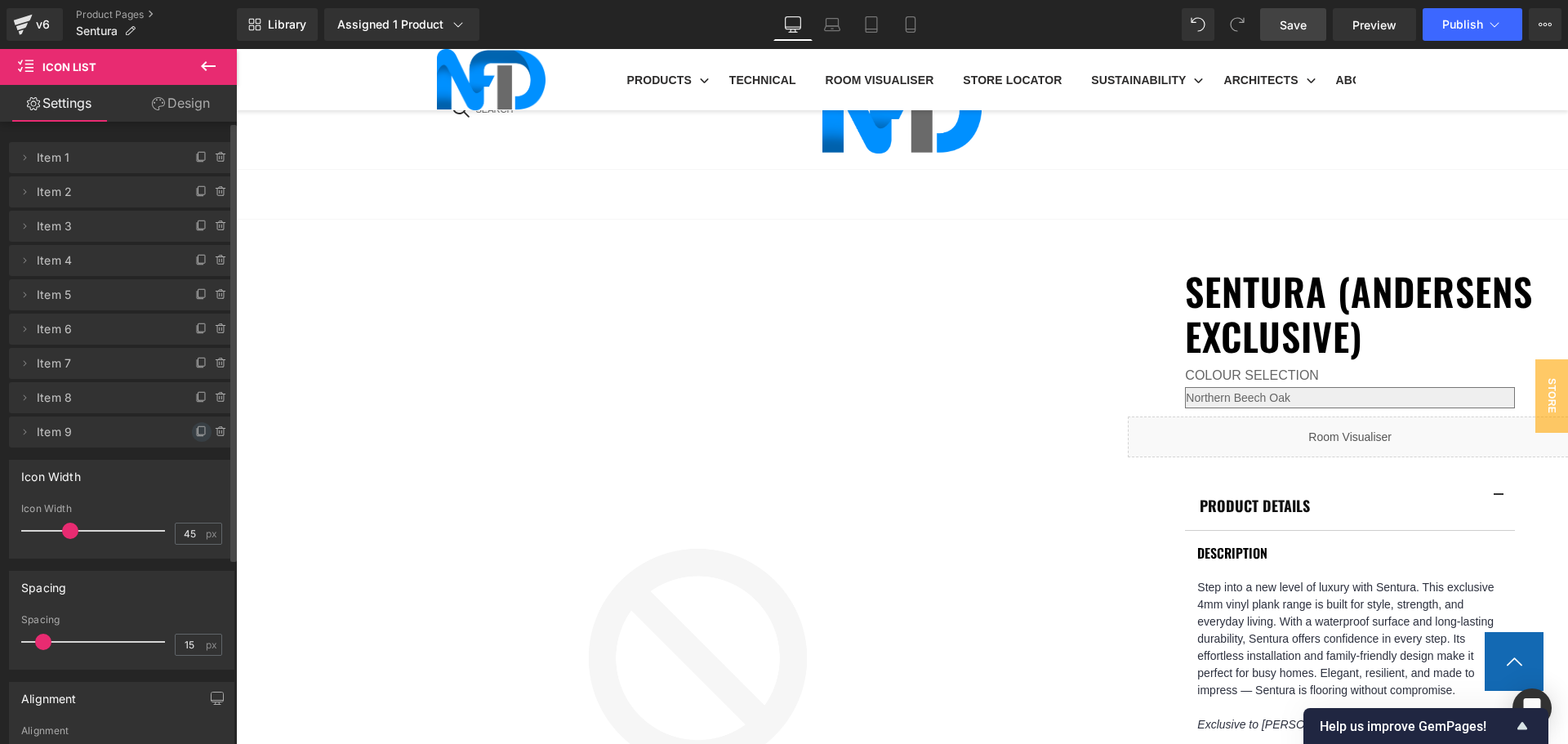
click at [195, 428] on icon at bounding box center [202, 432] width 13 height 13
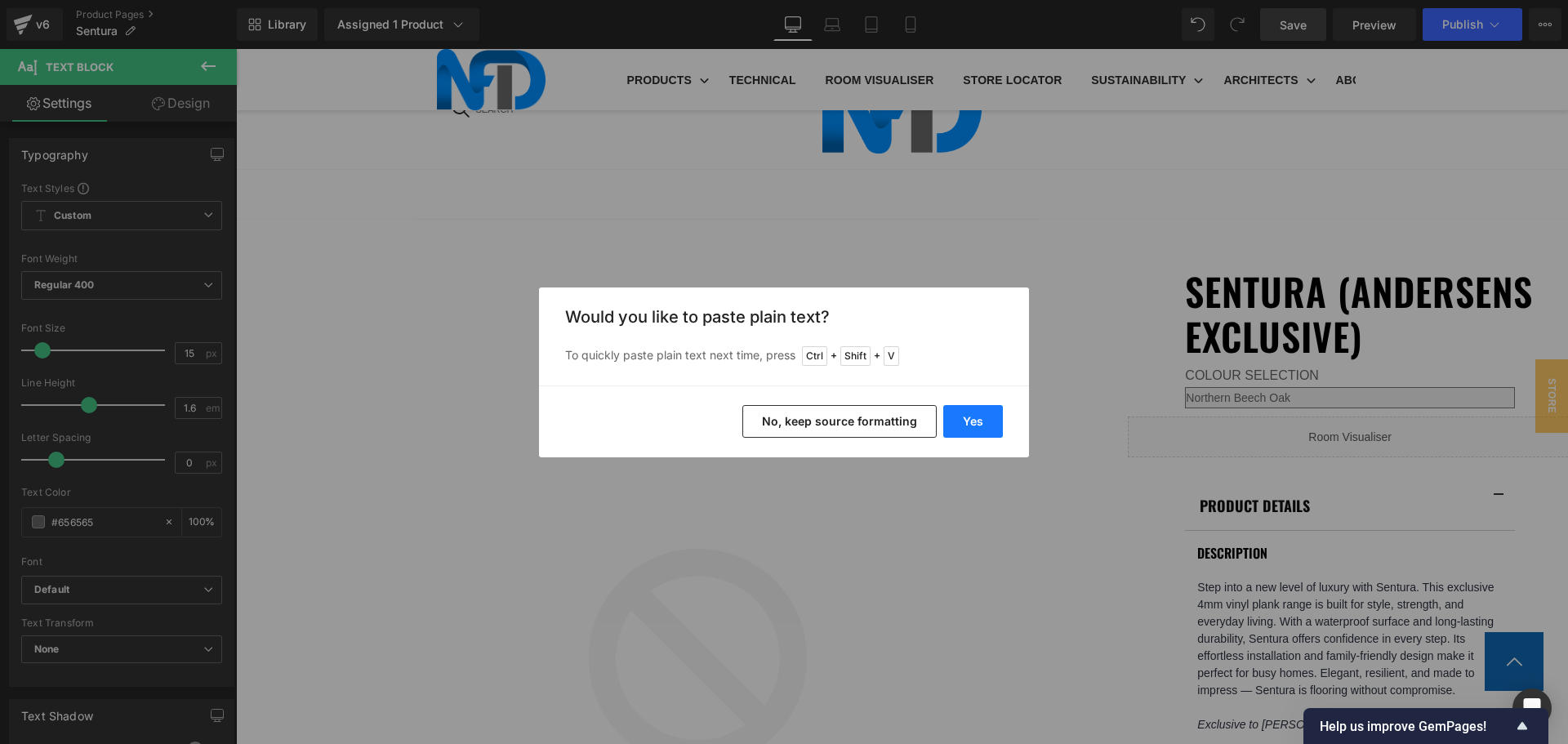
click at [993, 418] on button "Yes" at bounding box center [972, 421] width 59 height 32
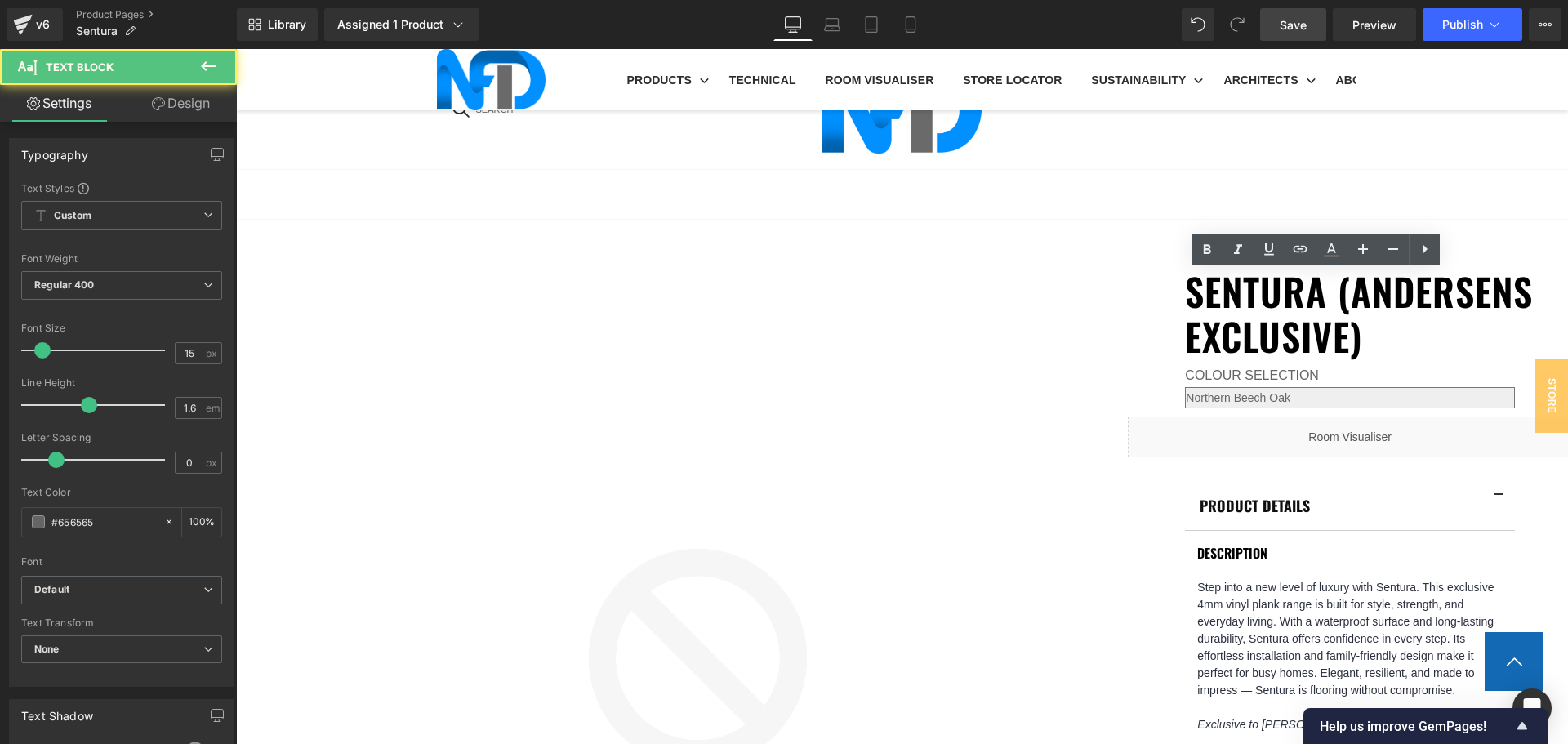
click at [1297, 250] on icon at bounding box center [1299, 248] width 19 height 19
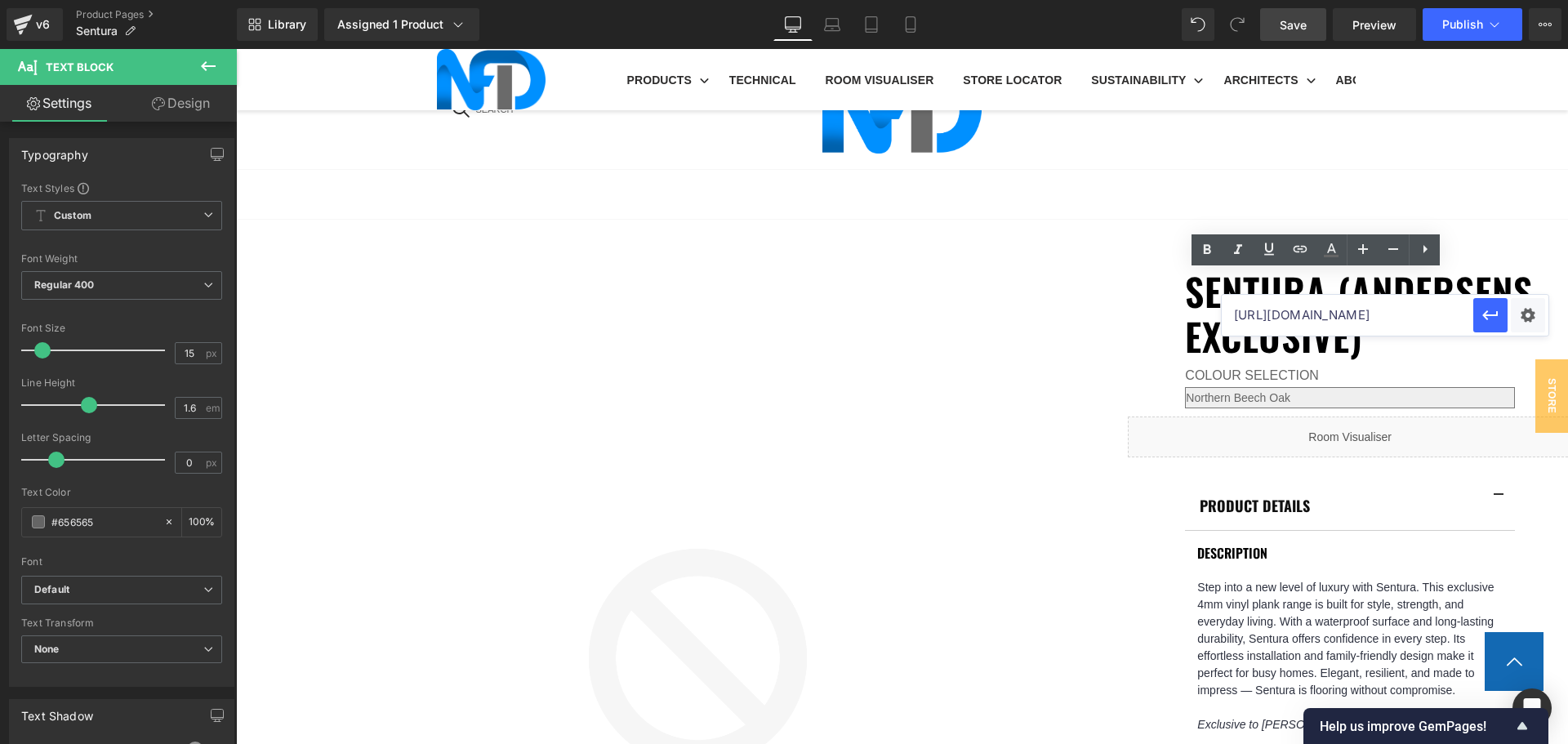
click at [1312, 310] on input "https://cdn.shopify.com/s/files/1/0075/7501/1395/files/NFD_AND_Sentura_Brochure…" at bounding box center [1348, 315] width 252 height 41
paste input "https://cdn.shopify.com/s/files/1/0075/7501/1395/files/Sentura_-_Alpine_Ash_-_I…"
type input "https://cdn.shopify.com/s/files/1/0075/7501/1395/files/Sentura_-_Alpine_Ash_-_I…"
click at [1520, 0] on div "Text Color Highlight Color #333333 Edit or remove link: Edit - Unlink - Cancel …" at bounding box center [784, 0] width 1568 height 0
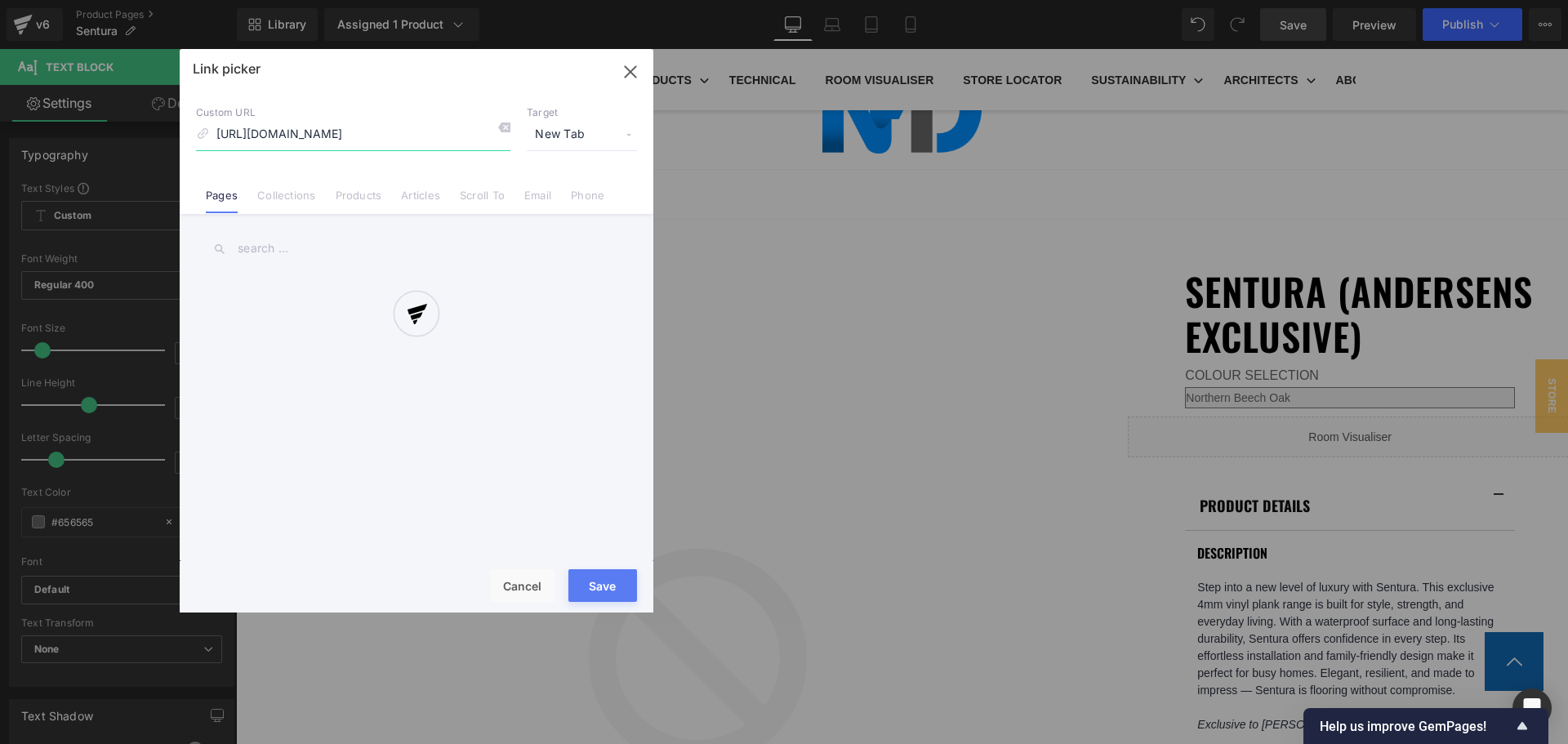
scroll to position [0, 307]
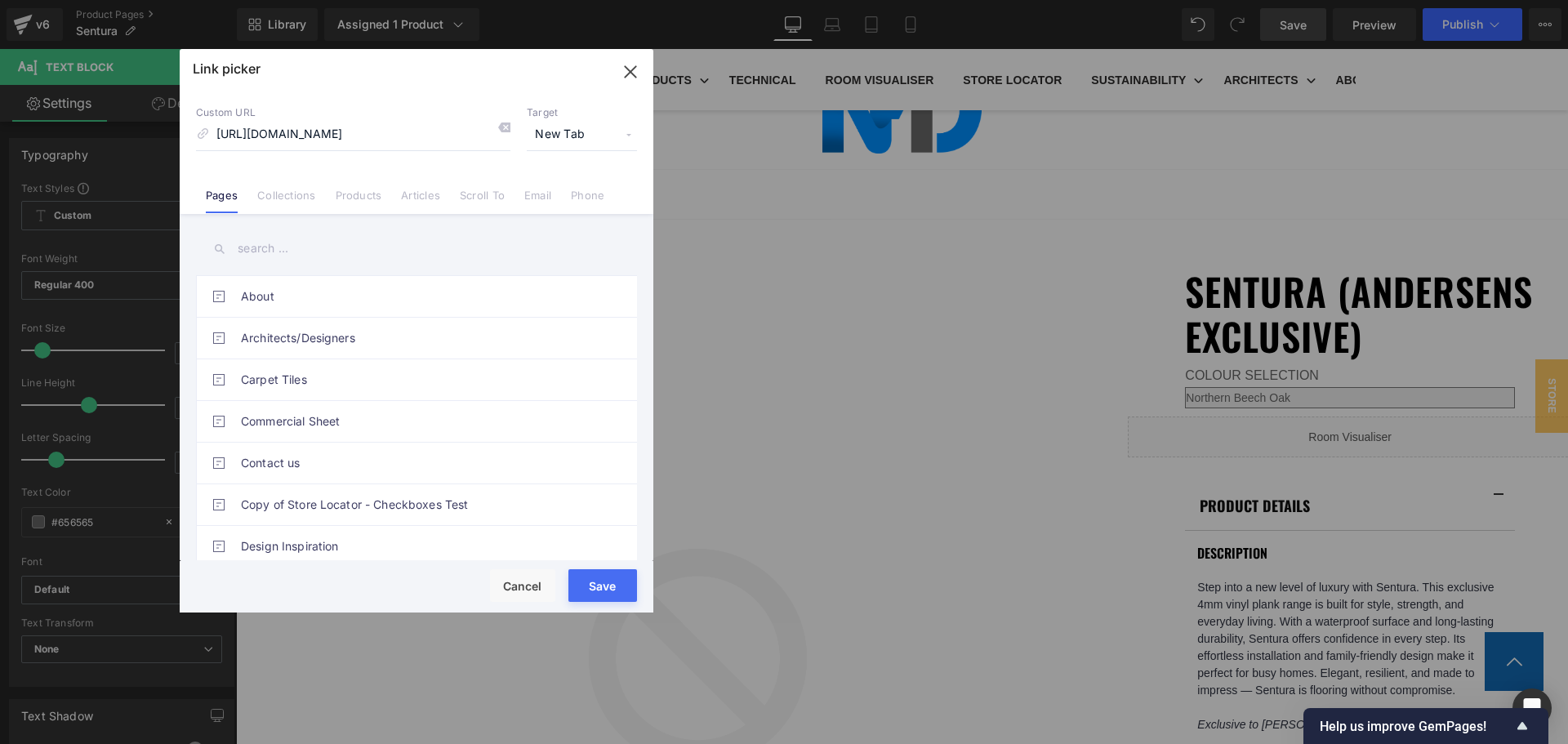
click at [633, 574] on button "Save" at bounding box center [603, 586] width 69 height 32
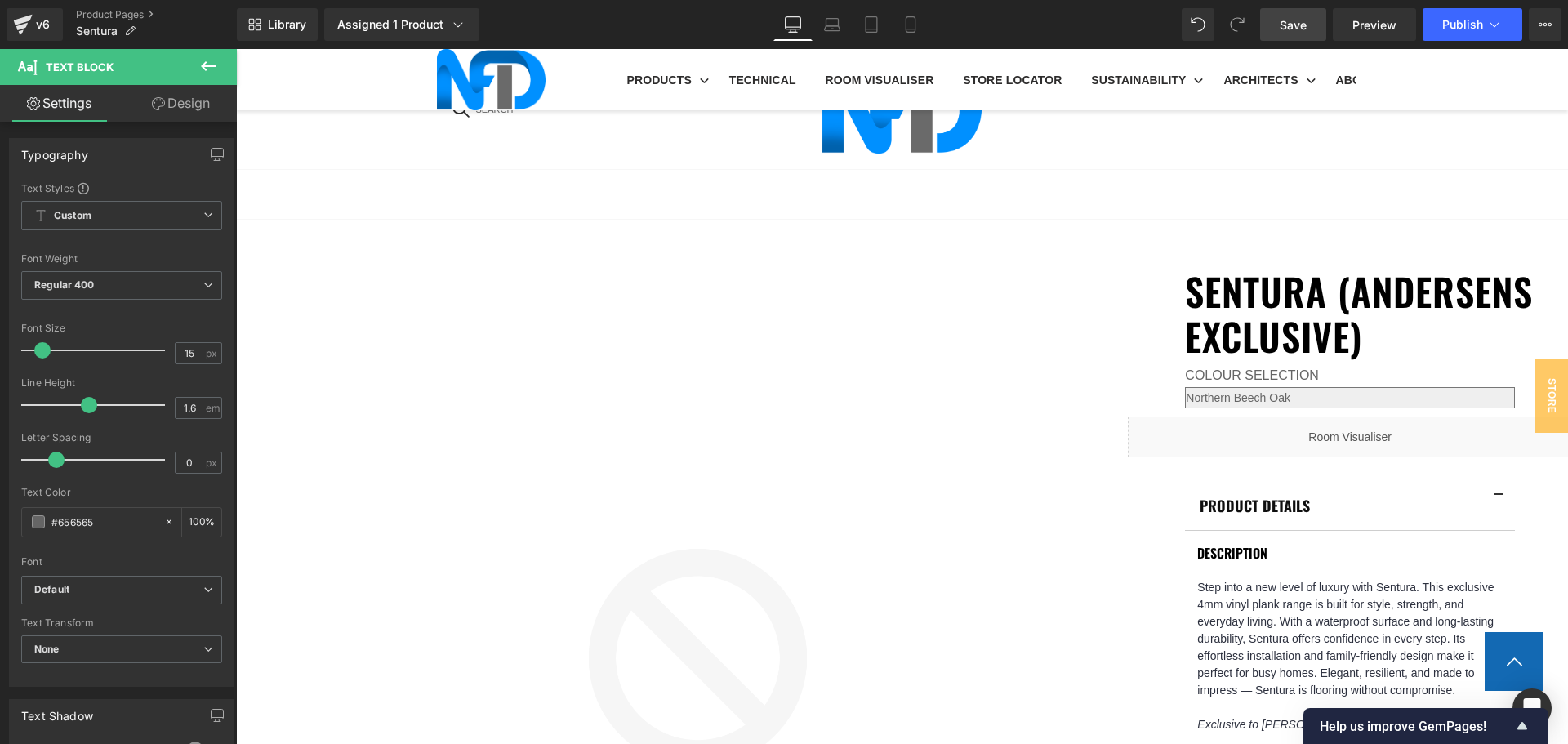
scroll to position [736, 0]
select select "American Elm"
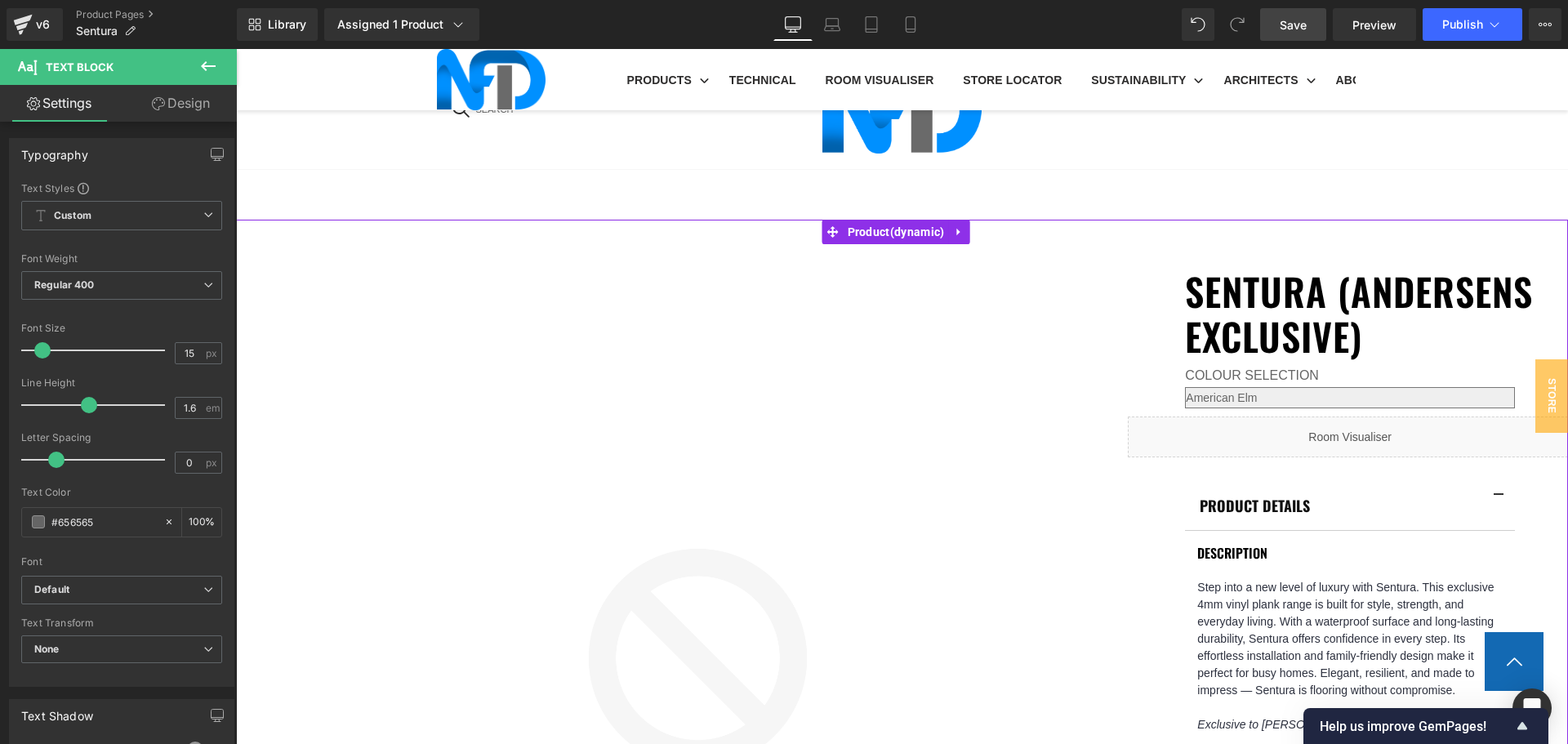
scroll to position [1470, 0]
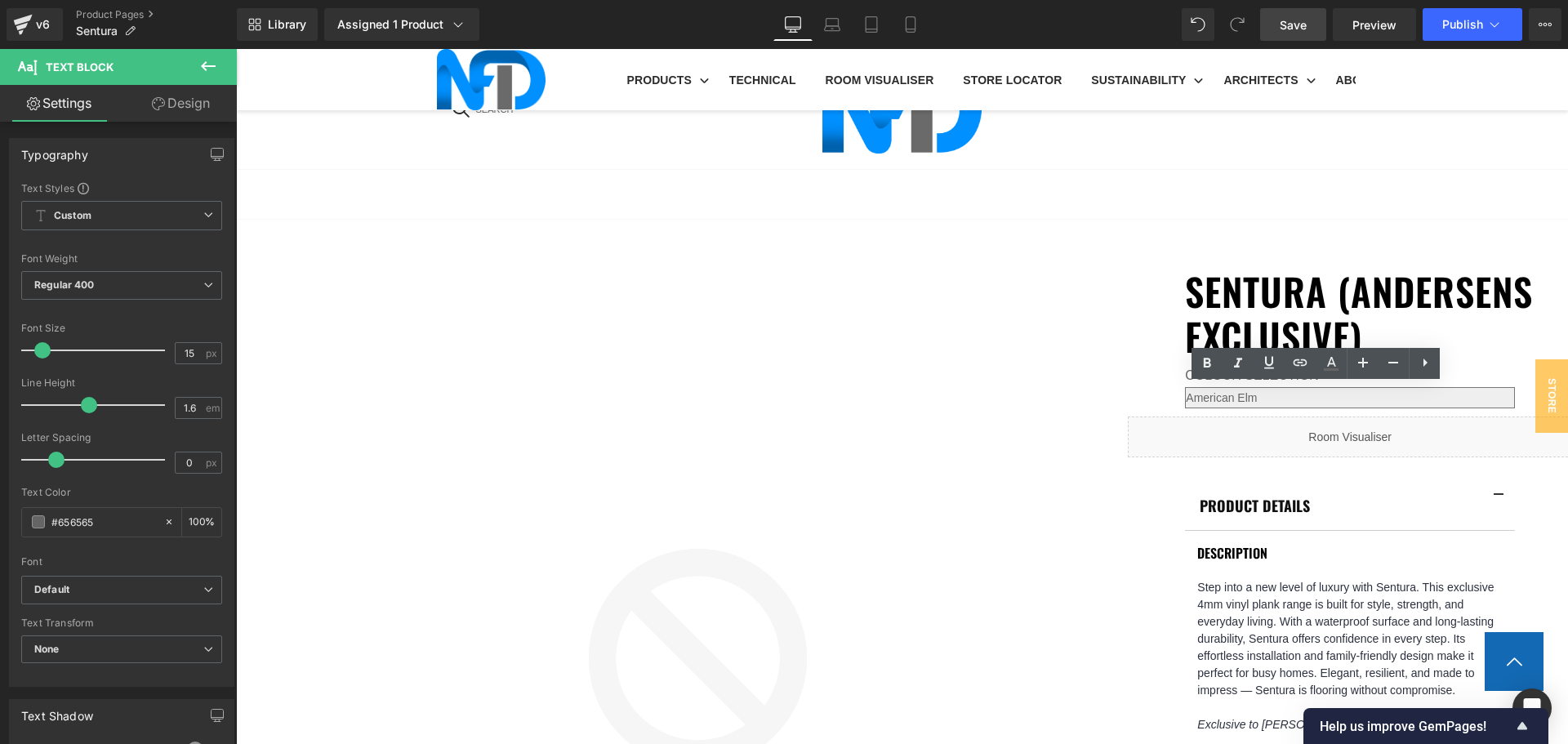
click at [1309, 372] on icon at bounding box center [1299, 362] width 19 height 19
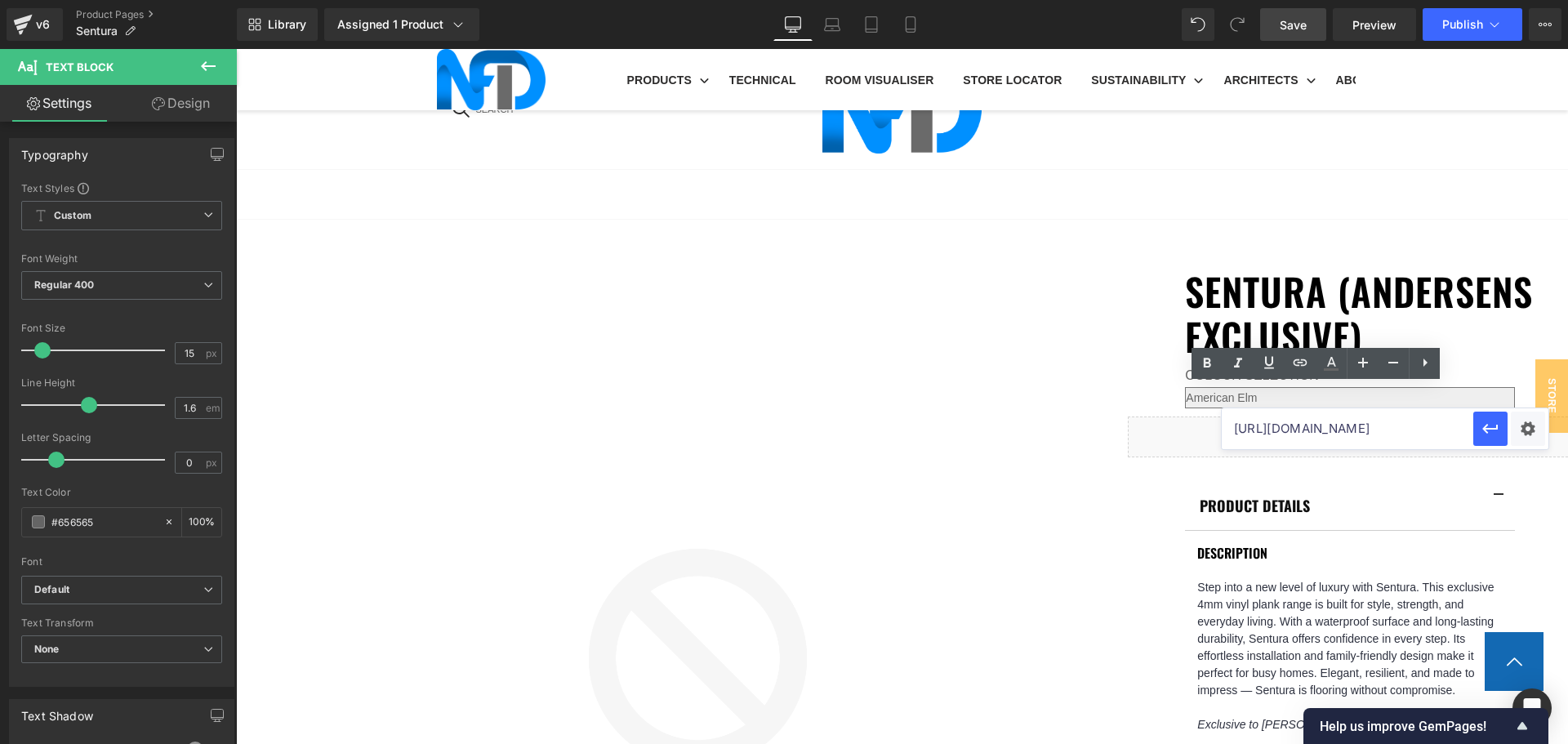
click at [1339, 438] on input "https://cdn.shopify.com/s/files/1/0075/7501/1395/files/Sentura_-_Alpine_Ash_-_I…" at bounding box center [1348, 429] width 252 height 41
paste input "https://cdn.shopify.com/s/files/1/0075/7501/1395/files/Sentura_-_American_Elm_-…"
type input "https://cdn.shopify.com/s/files/1/0075/7501/1395/files/Sentura_-_American_Elm_-…"
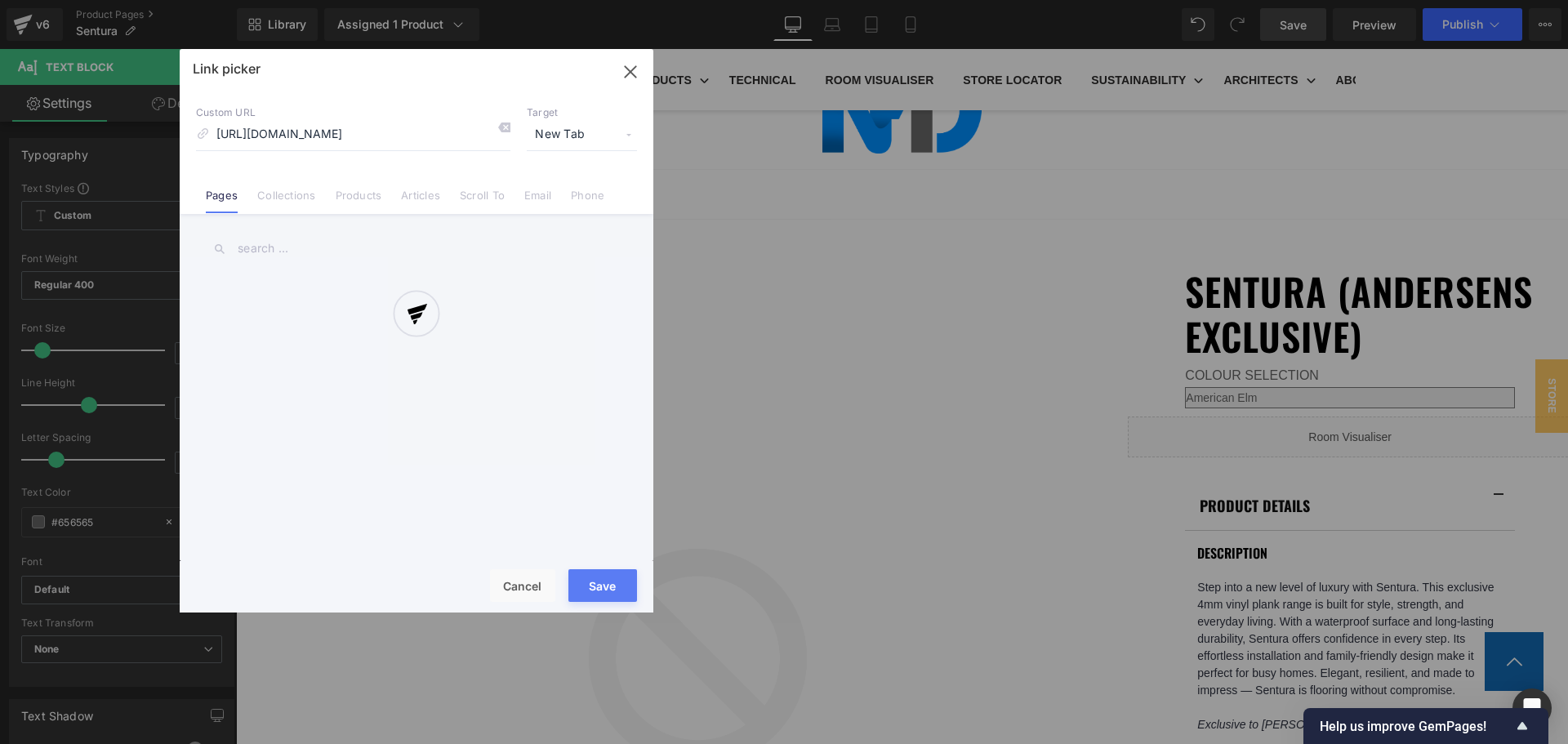
click at [1514, 0] on div "Text Color Highlight Color #333333 Edit or remove link: Edit - Unlink - Cancel …" at bounding box center [784, 0] width 1568 height 0
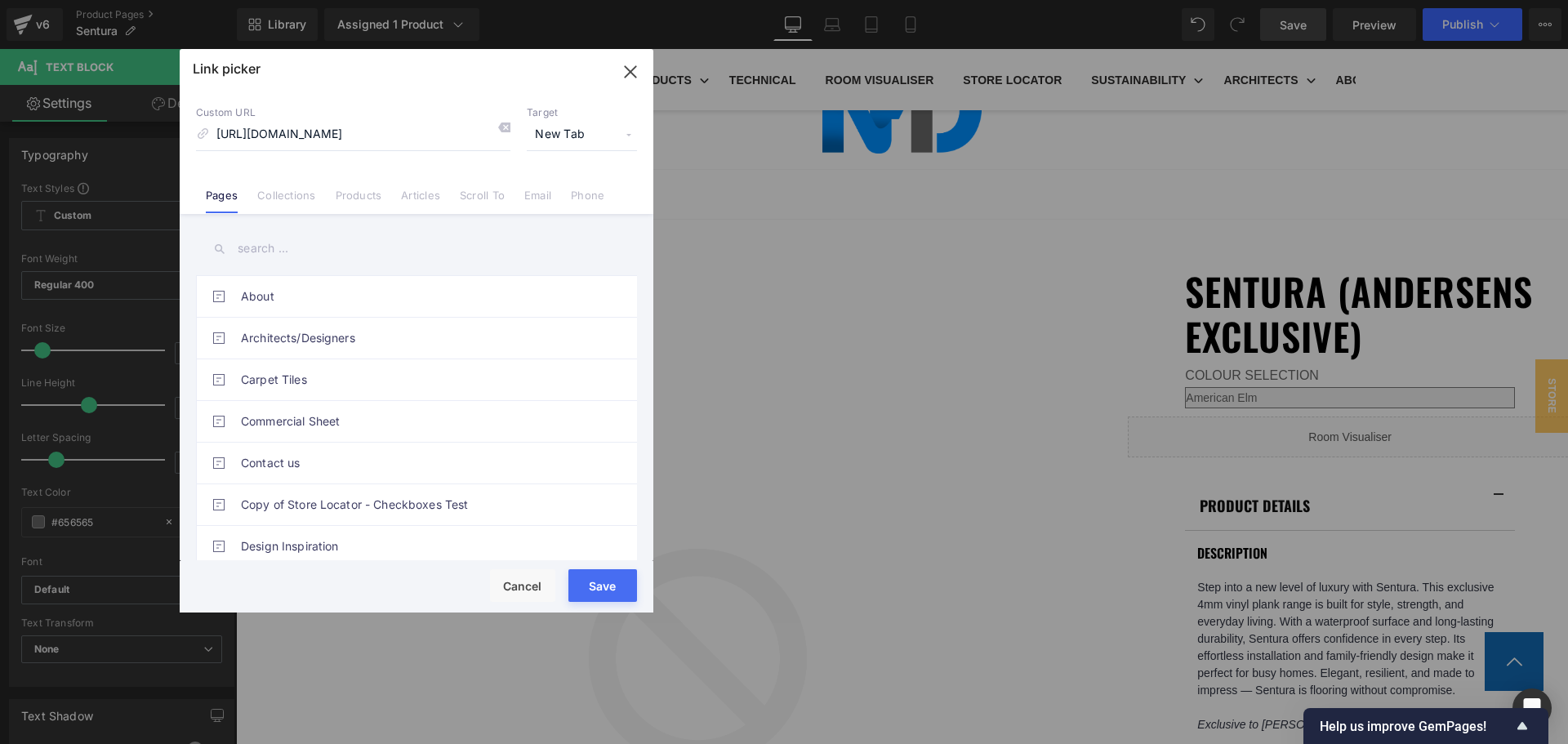
click at [619, 580] on button "Save" at bounding box center [603, 586] width 69 height 32
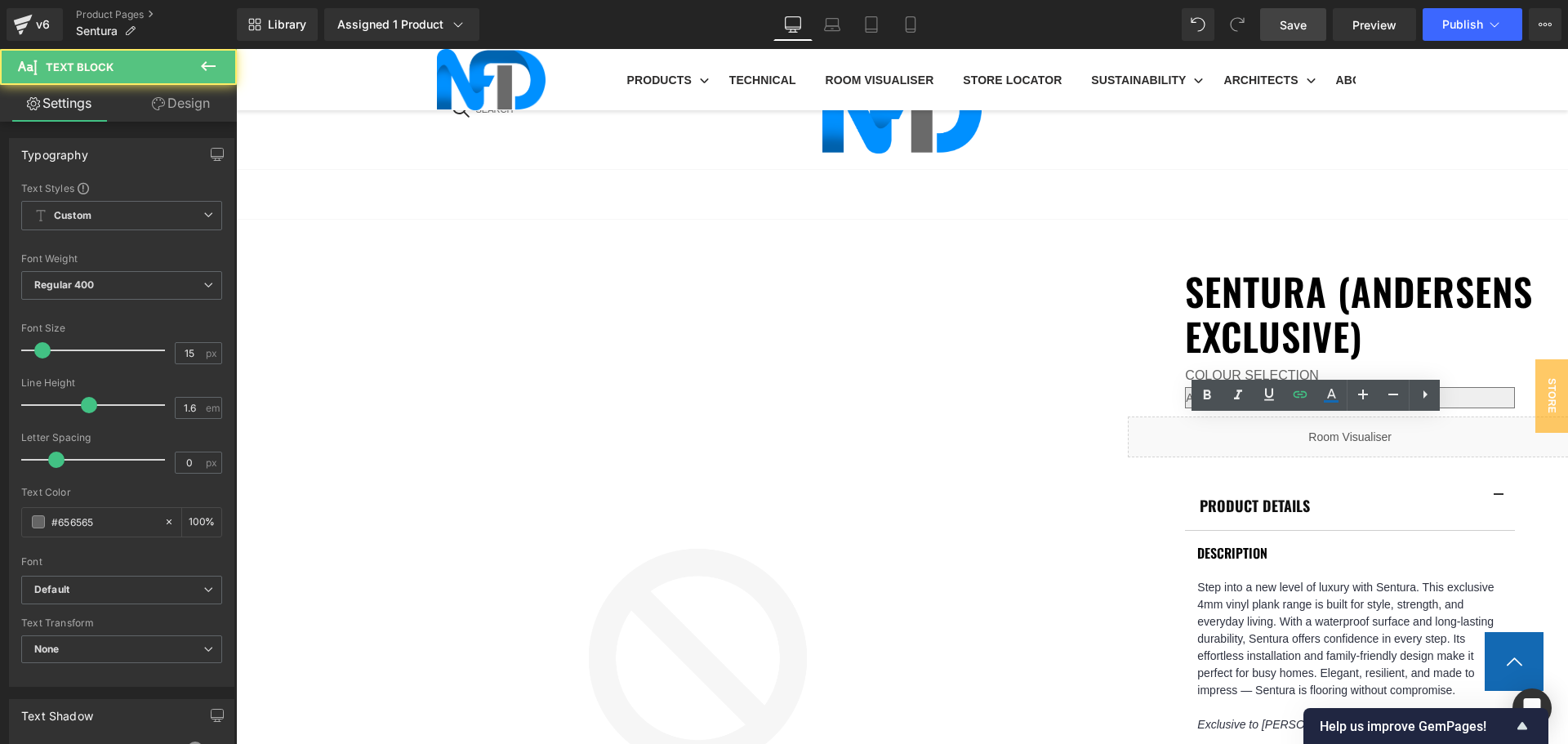
click at [1299, 402] on icon at bounding box center [1299, 394] width 19 height 19
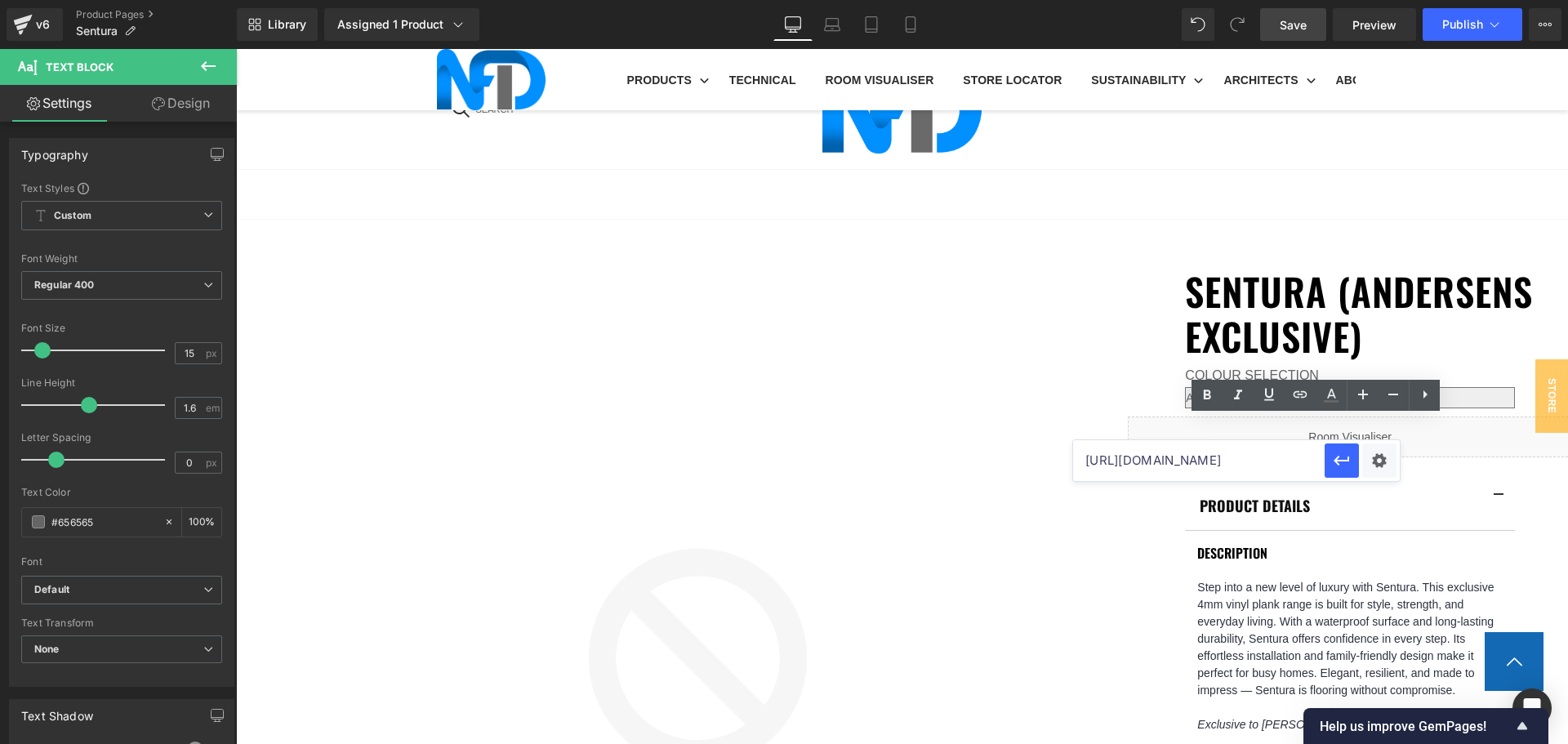
click at [1253, 467] on input "https://cdn.shopify.com/s/files/1/0075/7501/1395/files/Sentura_-_American_Elm_-…" at bounding box center [1199, 460] width 252 height 41
paste input "https://cdn.shopify.com/s/files/1/0075/7501/1395/files/Sentura_-_Australian_Bla…"
type input "https://cdn.shopify.com/s/files/1/0075/7501/1395/files/Sentura_-_Australian_Bla…"
click at [1379, 0] on div "Text Color Highlight Color #333333 Edit or remove link: Edit - Unlink - Cancel …" at bounding box center [784, 0] width 1568 height 0
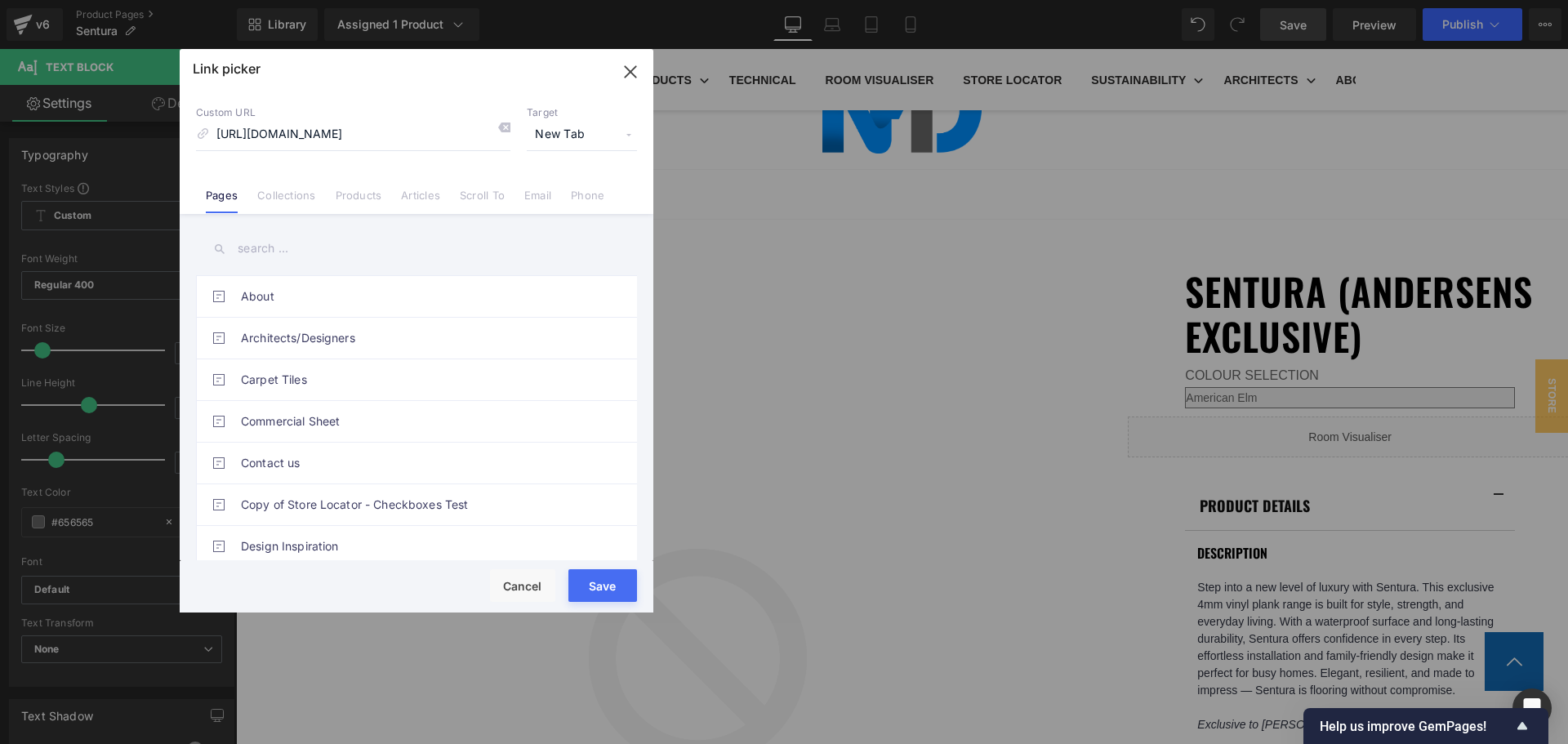
scroll to position [0, 0]
click at [603, 590] on button "Save" at bounding box center [603, 586] width 69 height 32
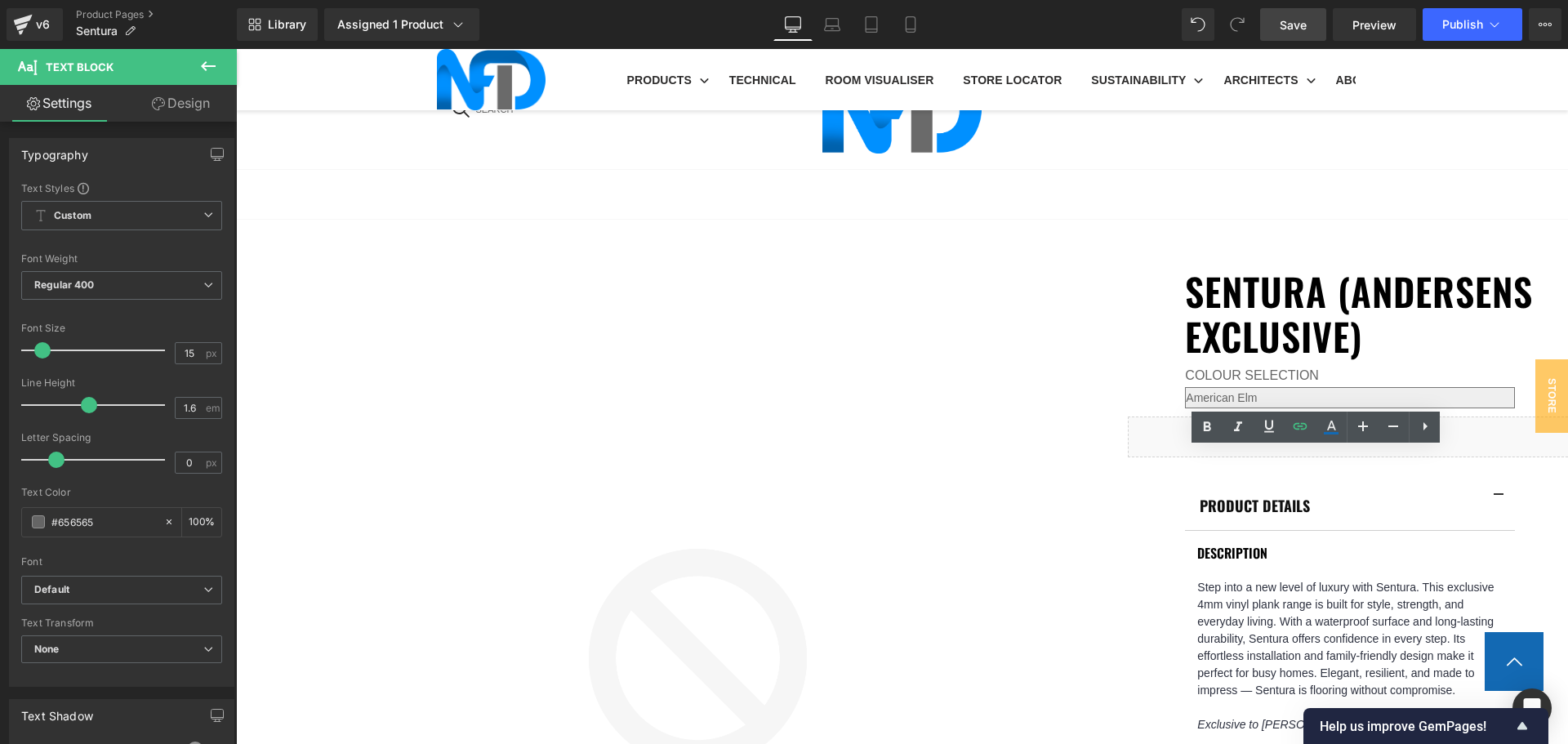
click at [1300, 432] on icon at bounding box center [1299, 426] width 19 height 19
click at [1287, 490] on input "https://cdn.shopify.com/s/files/1/0075/7501/1395/files/Sentura_-_Australian_Bla…" at bounding box center [1199, 493] width 252 height 41
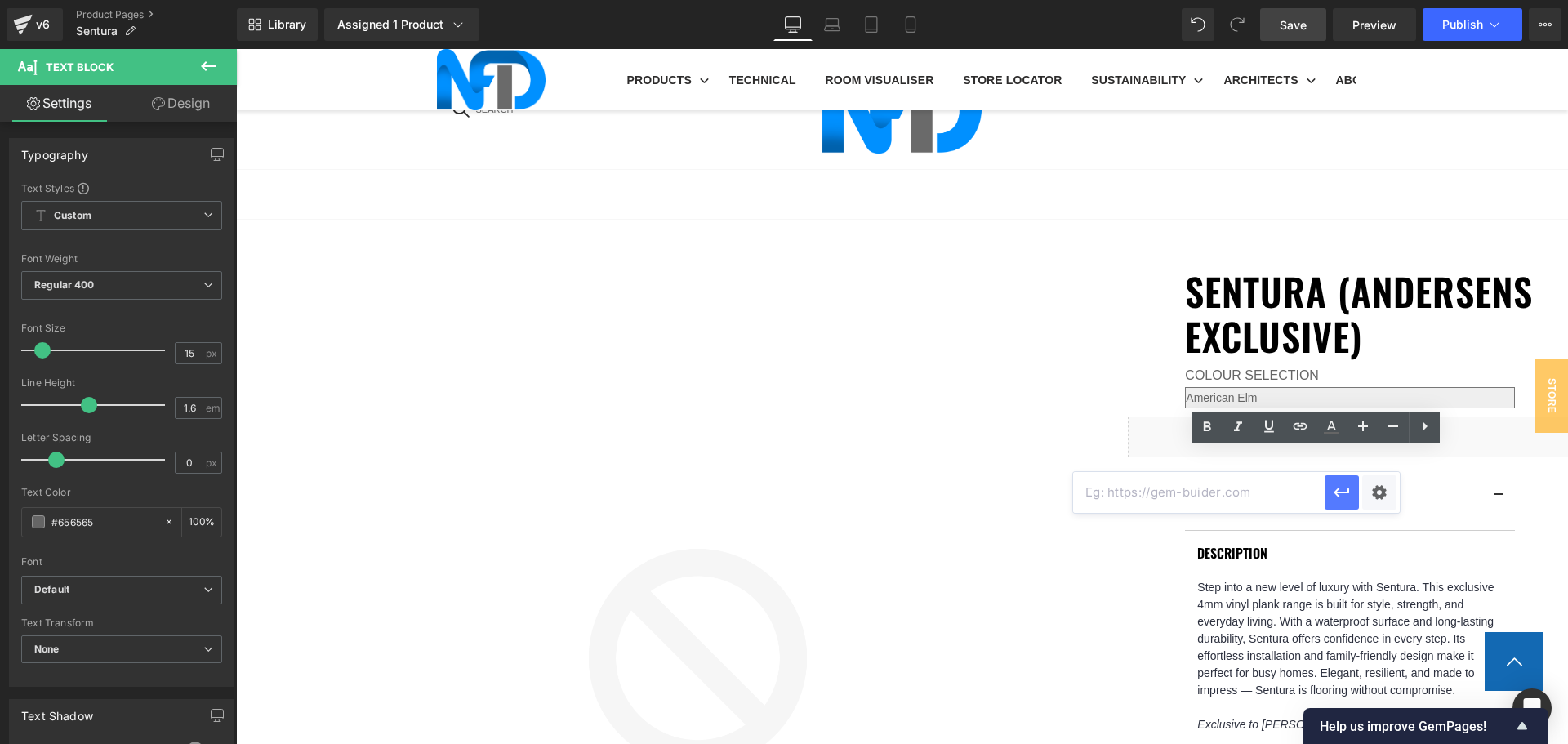
paste input "https://cdn.shopify.com/s/files/1/0075/7501/1395/files/Sentura_-_Eastern_Spotte…"
type input "https://cdn.shopify.com/s/files/1/0075/7501/1395/files/Sentura_-_Eastern_Spotte…"
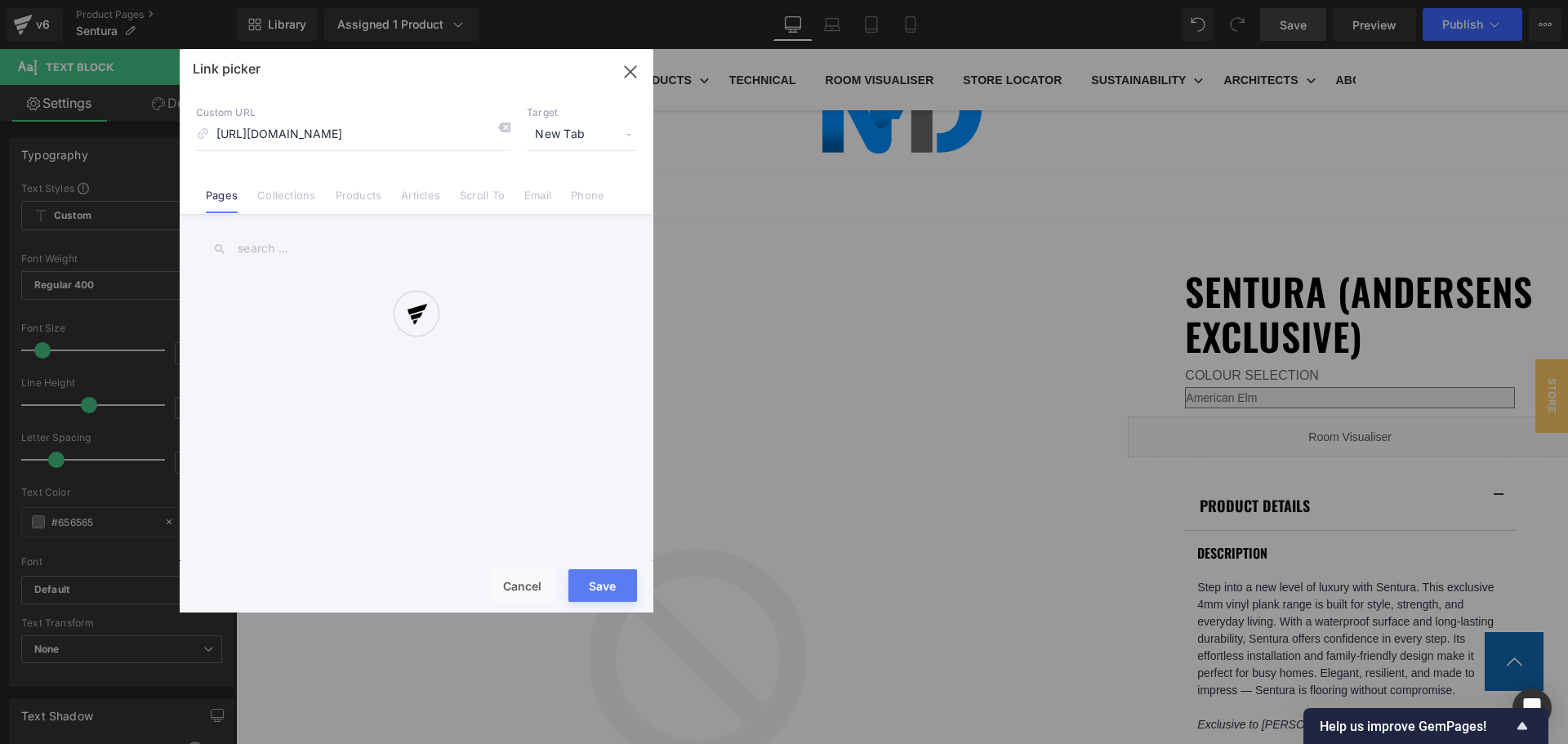
click at [1383, 0] on div "Text Color Highlight Color #333333 Edit or remove link: Edit - Unlink - Cancel …" at bounding box center [784, 0] width 1568 height 0
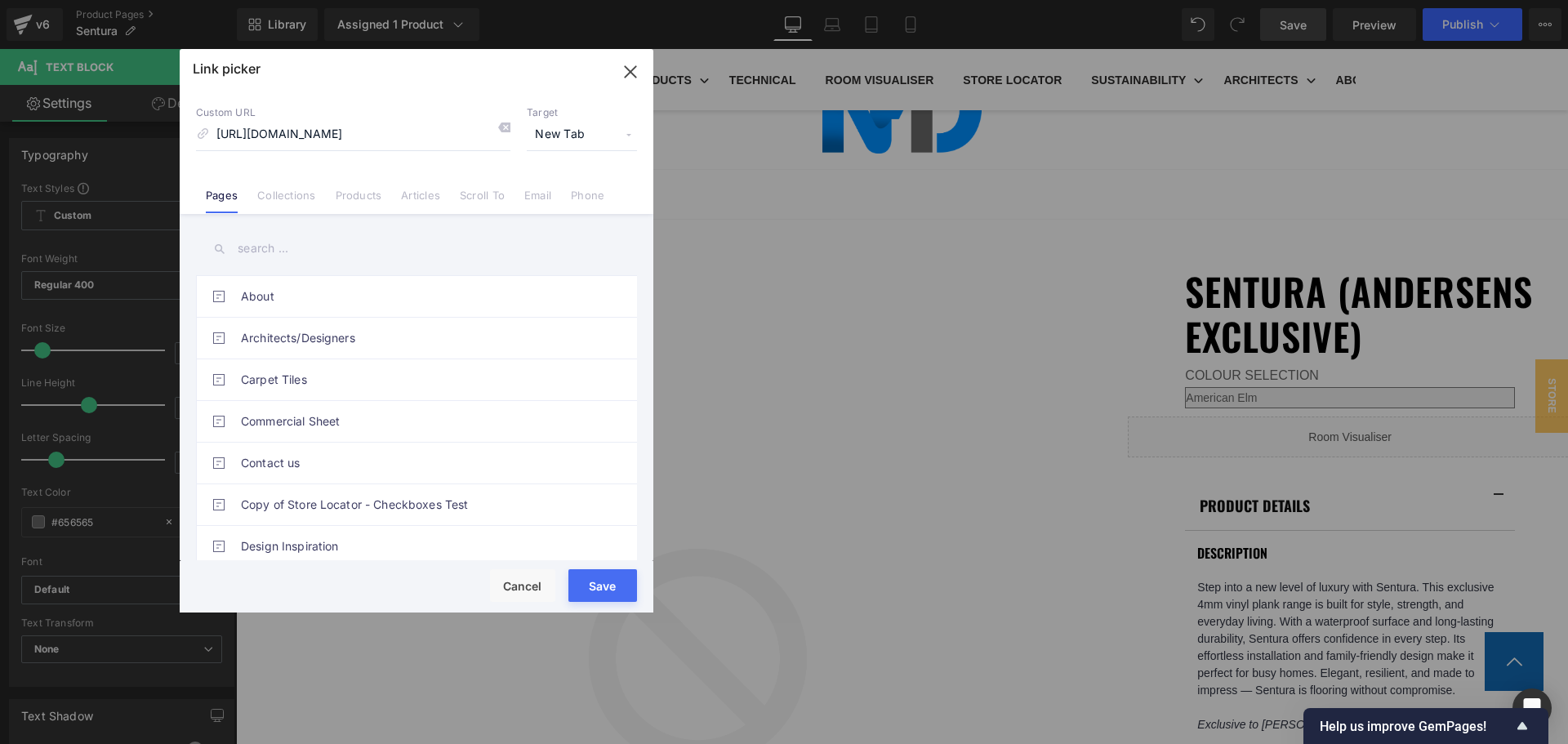
scroll to position [0, 0]
drag, startPoint x: 619, startPoint y: 580, endPoint x: 441, endPoint y: 532, distance: 184.4
click at [619, 580] on button "Save" at bounding box center [603, 586] width 69 height 32
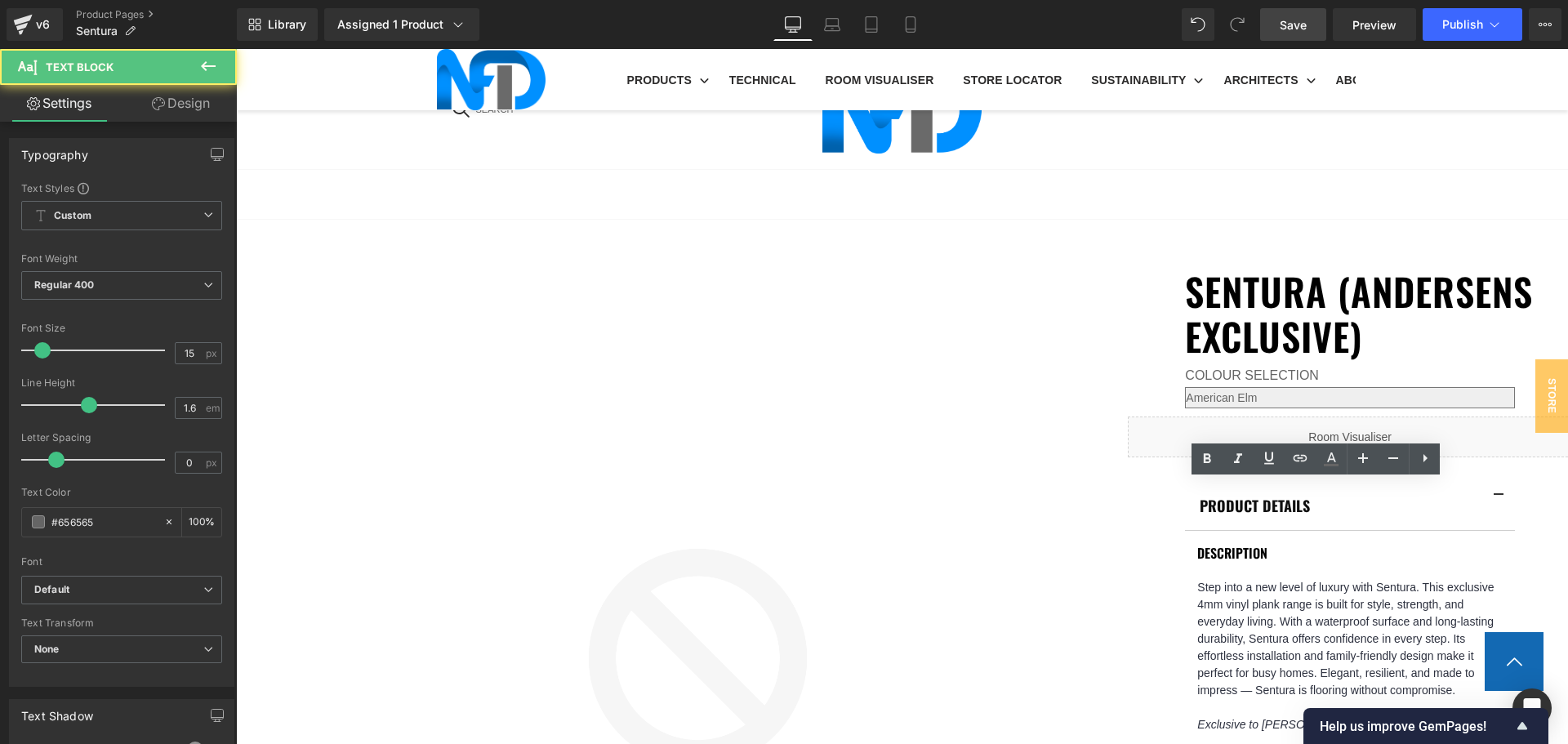
click at [1310, 469] on link at bounding box center [1300, 460] width 31 height 32
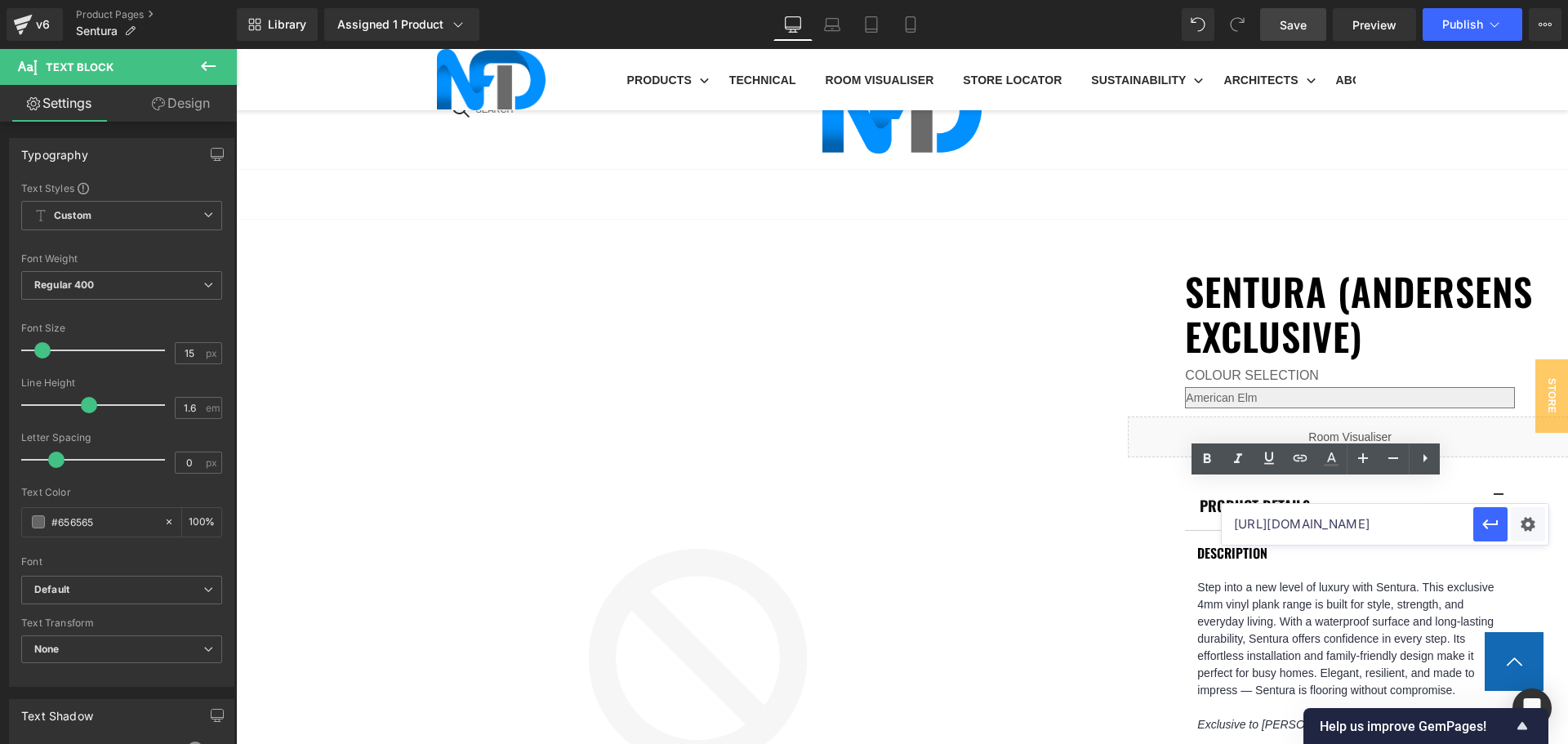
click at [1327, 523] on input "https://cdn.shopify.com/s/files/1/0075/7501/1395/files/Sentura_-_Eastern_Spotte…" at bounding box center [1348, 524] width 252 height 41
paste input "https://cdn.shopify.com/s/files/1/0075/7501/1395/files/Sentura_-_Ghost_Gum_-_In…"
type input "https://cdn.shopify.com/s/files/1/0075/7501/1395/files/Sentura_-_Ghost_Gum_-_In…"
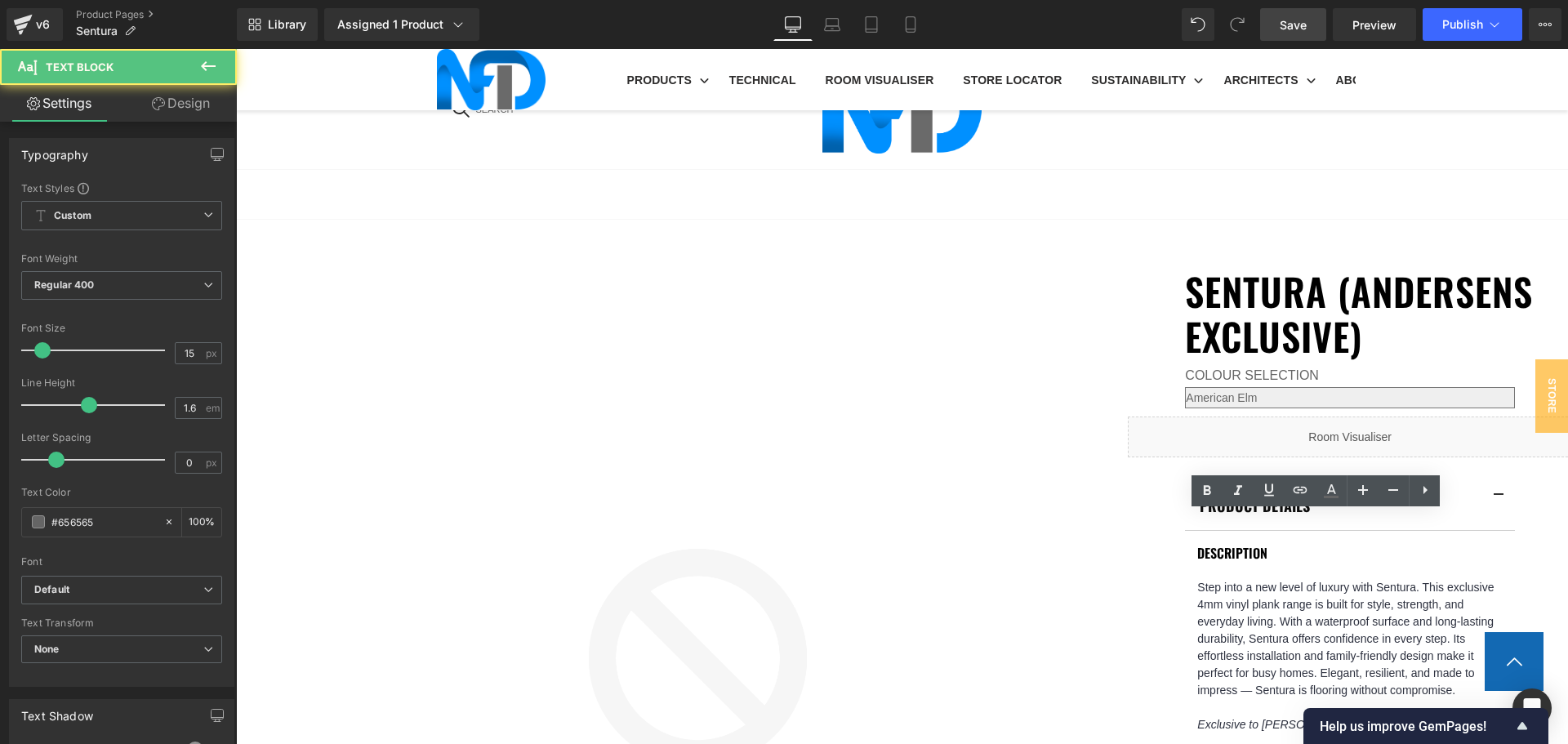
click at [1306, 501] on link at bounding box center [1300, 491] width 31 height 32
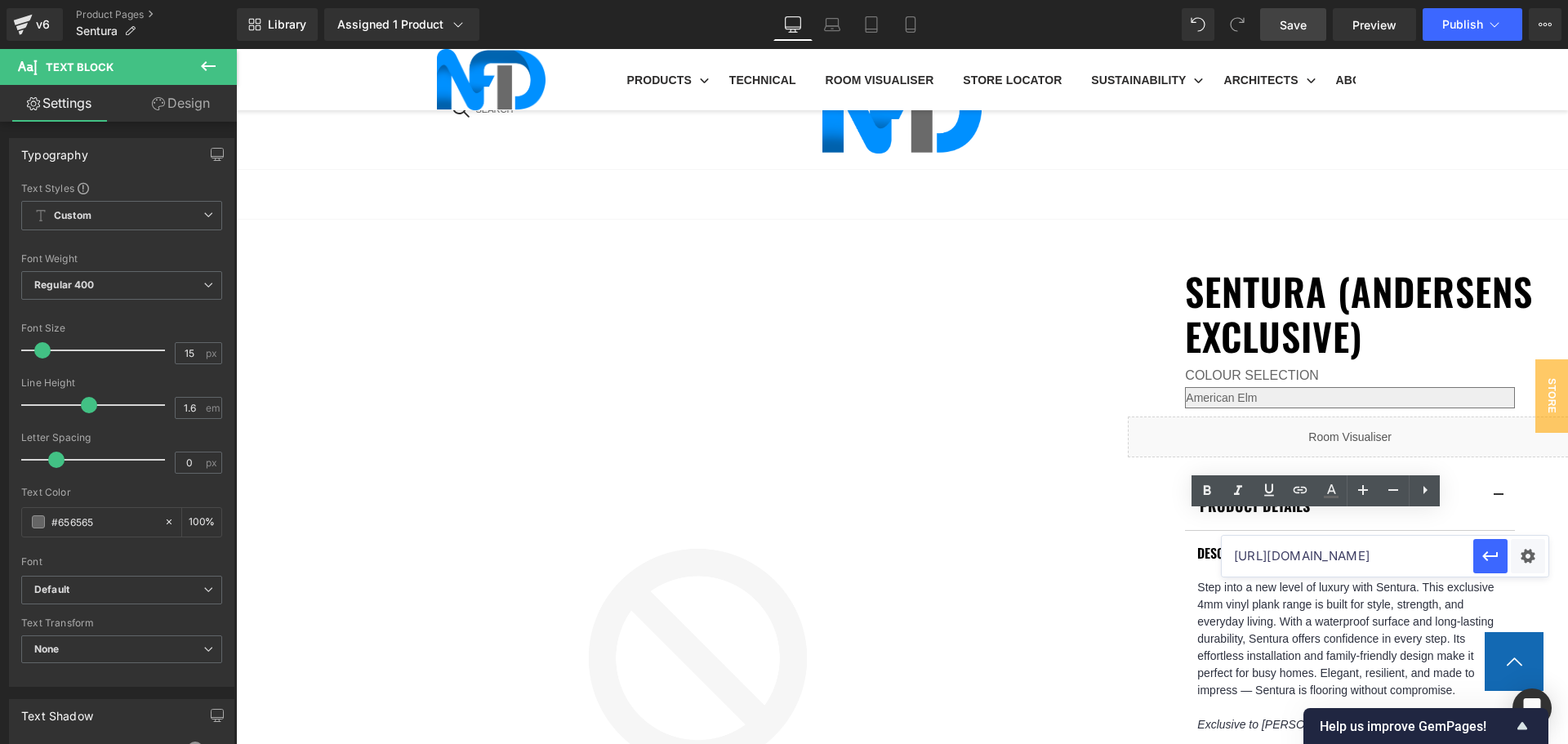
scroll to position [0, 0]
click at [1313, 546] on input "https://cdn.shopify.com/s/files/1/0075/7501/1395/files/Sentura_-_Ghost_Gum_-_In…" at bounding box center [1348, 556] width 252 height 41
paste input "https://cdn.shopify.com/s/files/1/0075/7501/1395/files/Sentura_-_Natural_Oak_-_…"
type input "https://cdn.shopify.com/s/files/1/0075/7501/1395/files/Sentura_-_Natural_Oak_-_…"
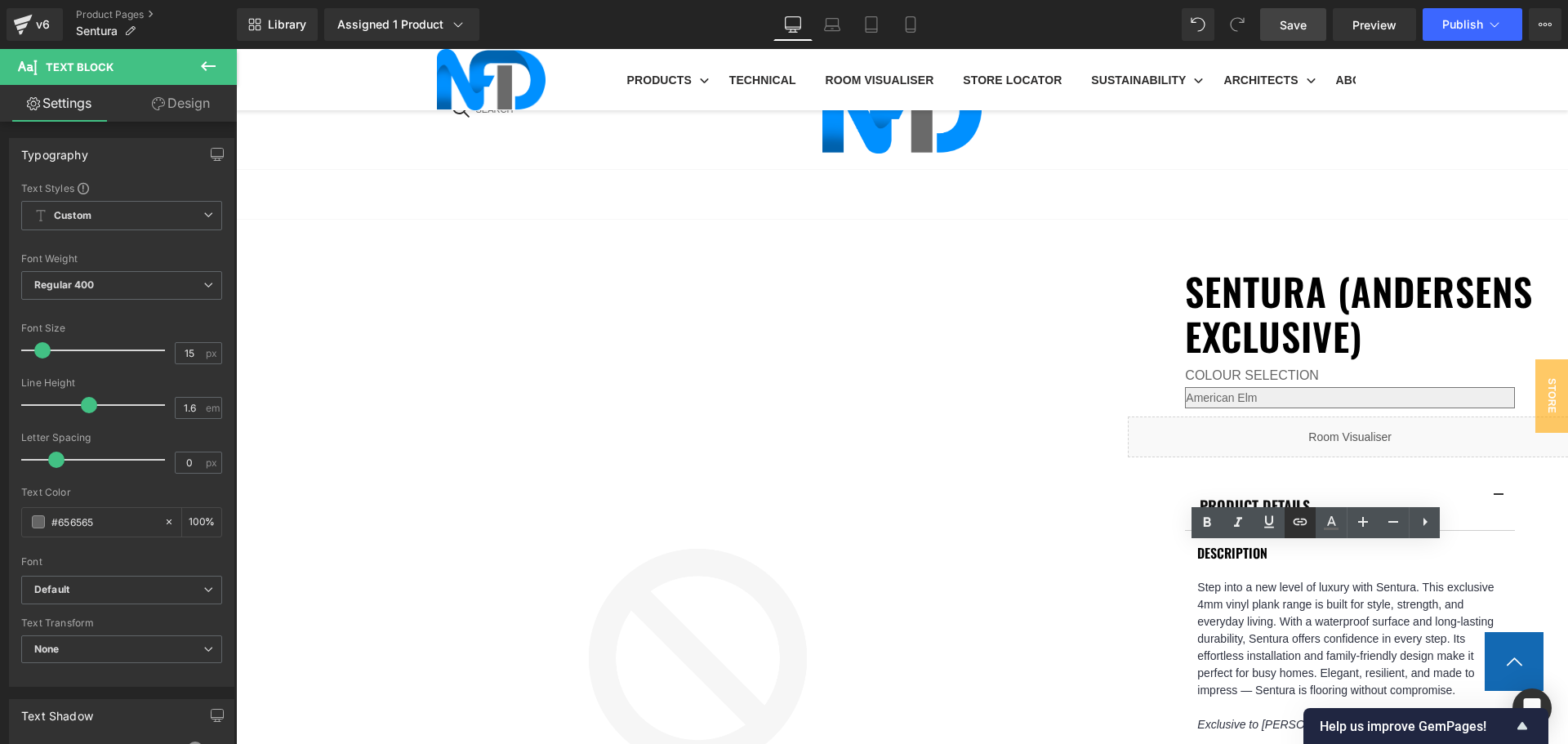
click at [1294, 528] on icon at bounding box center [1299, 522] width 19 height 19
click at [1279, 588] on input "https://cdn.shopify.com/s/files/1/0075/7501/1395/files/Sentura_-_Natural_Oak_-_…" at bounding box center [1199, 588] width 252 height 41
paste input "https://cdn.shopify.com/s/files/1/0075/7501/1395/files/Sentura_-_Northern_Beech…"
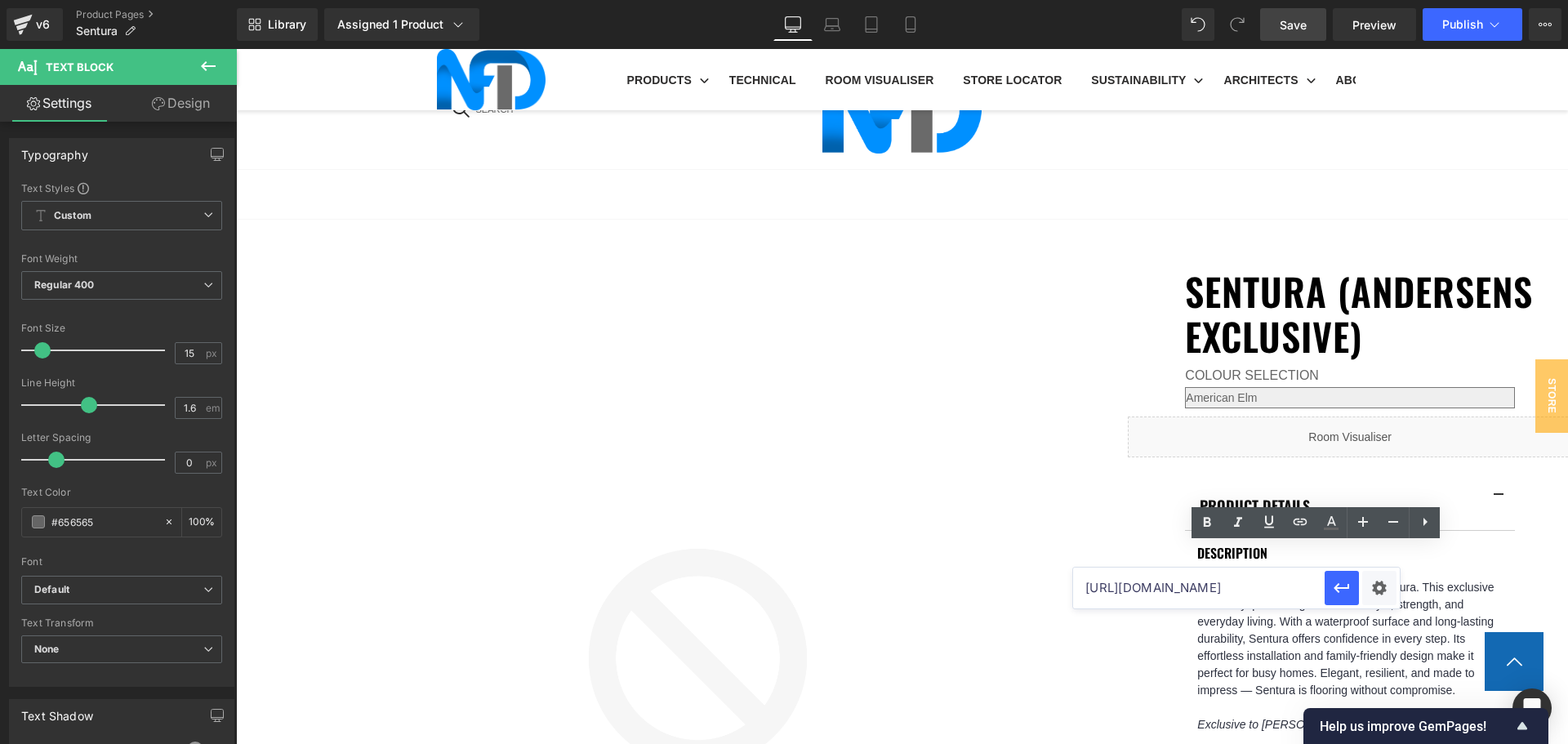
type input "https://cdn.shopify.com/s/files/1/0075/7501/1395/files/Sentura_-_Northern_Beech…"
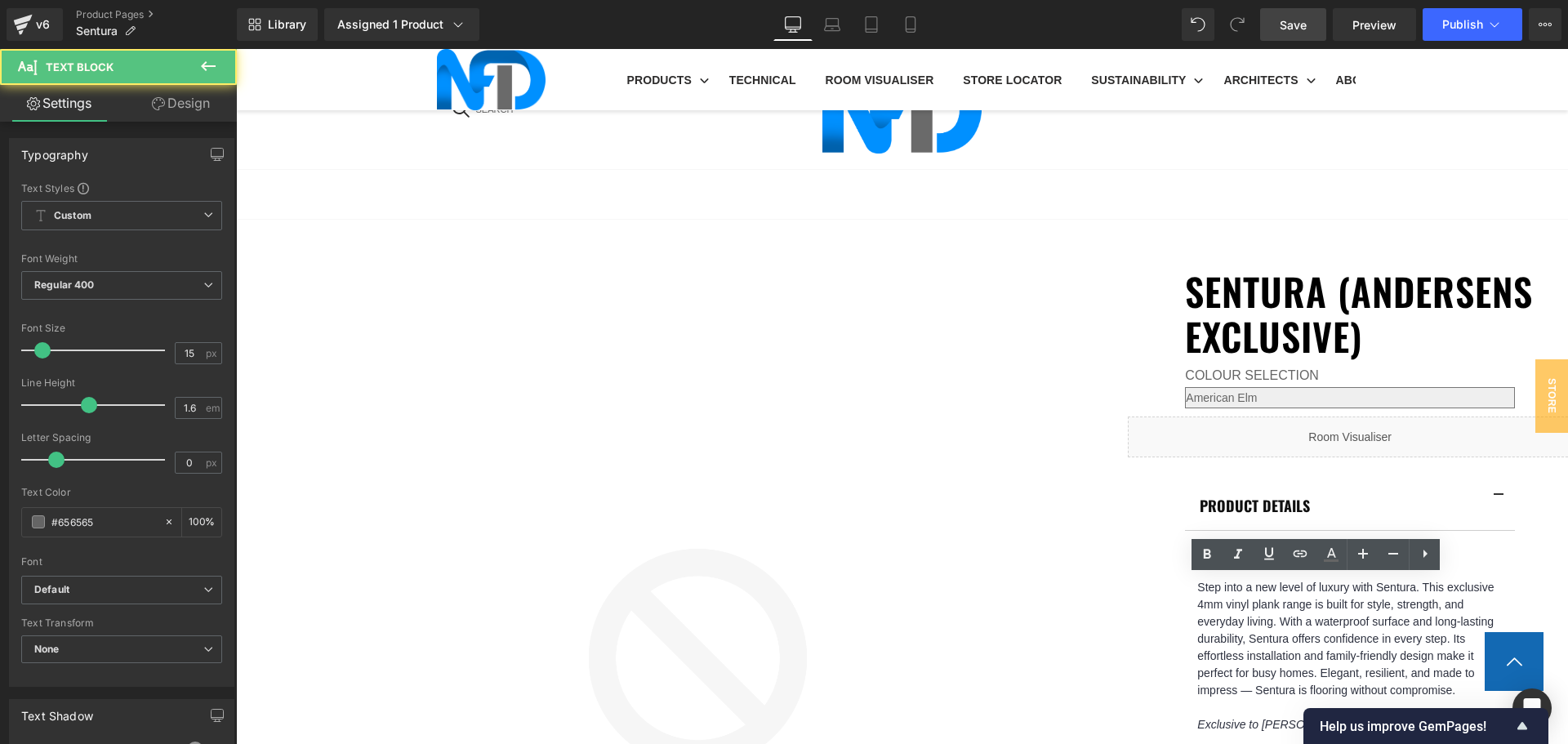
click at [1289, 561] on link at bounding box center [1300, 555] width 31 height 32
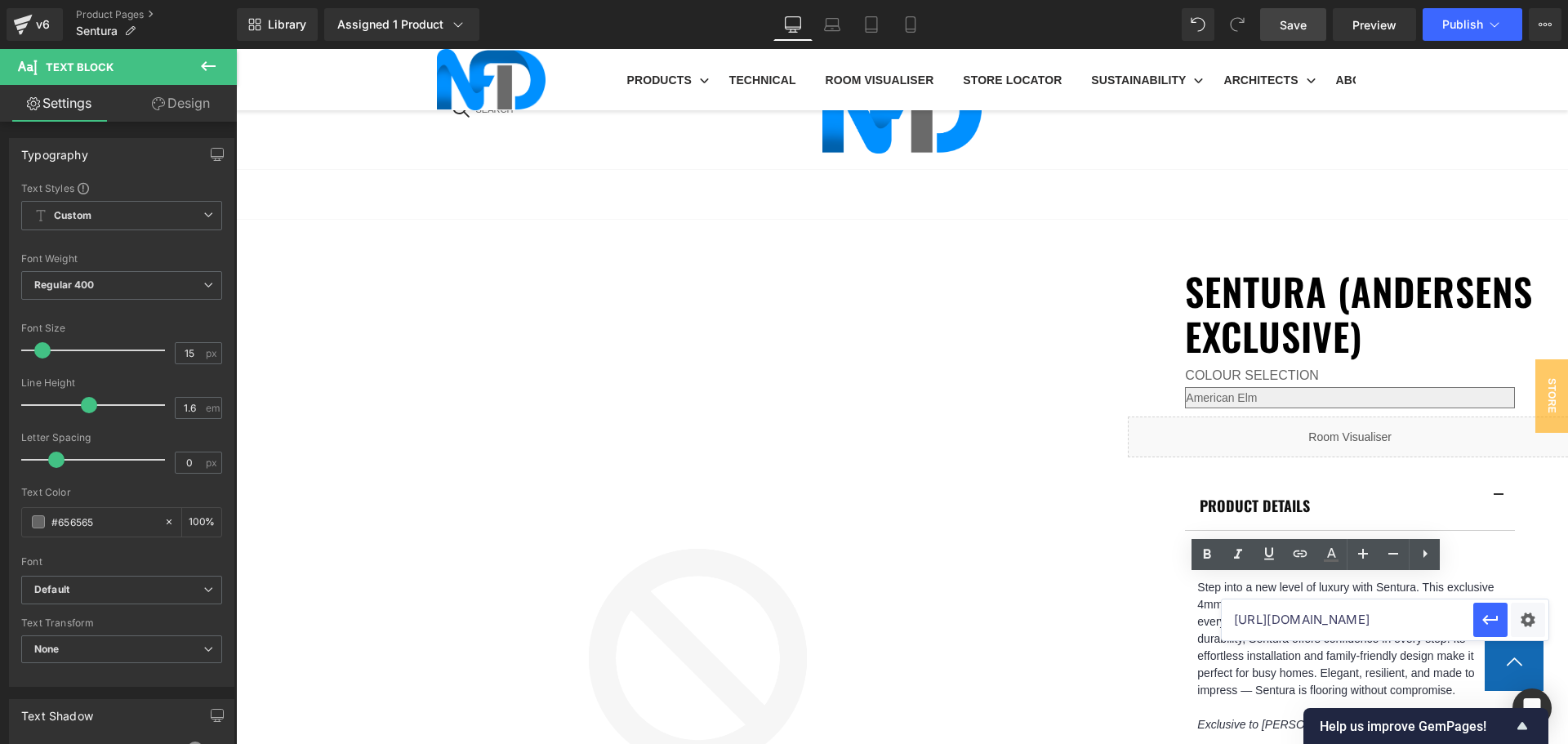
click at [1295, 613] on input "https://cdn.shopify.com/s/files/1/0075/7501/1395/files/Sentura_-_Northern_Beech…" at bounding box center [1348, 620] width 252 height 41
paste input "https://cdn.shopify.com/s/files/1/0075/7501/1395/files/Sentura_-_Red_Oak_-_Inst…"
type input "https://cdn.shopify.com/s/files/1/0075/7501/1395/files/Sentura_-_Red_Oak_-_Inst…"
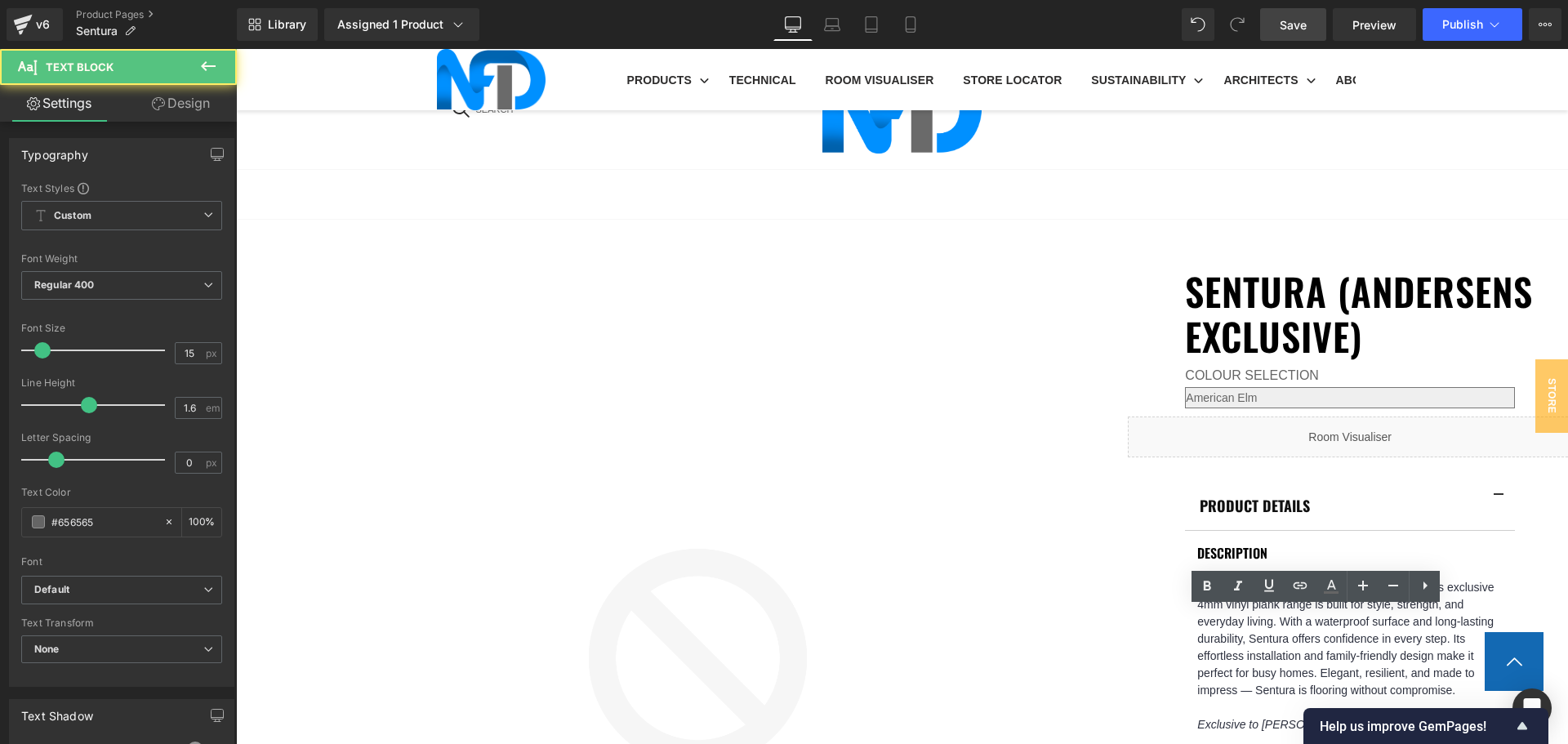
drag, startPoint x: 1302, startPoint y: 590, endPoint x: 1304, endPoint y: 598, distance: 8.2
click at [1302, 590] on icon at bounding box center [1299, 586] width 19 height 19
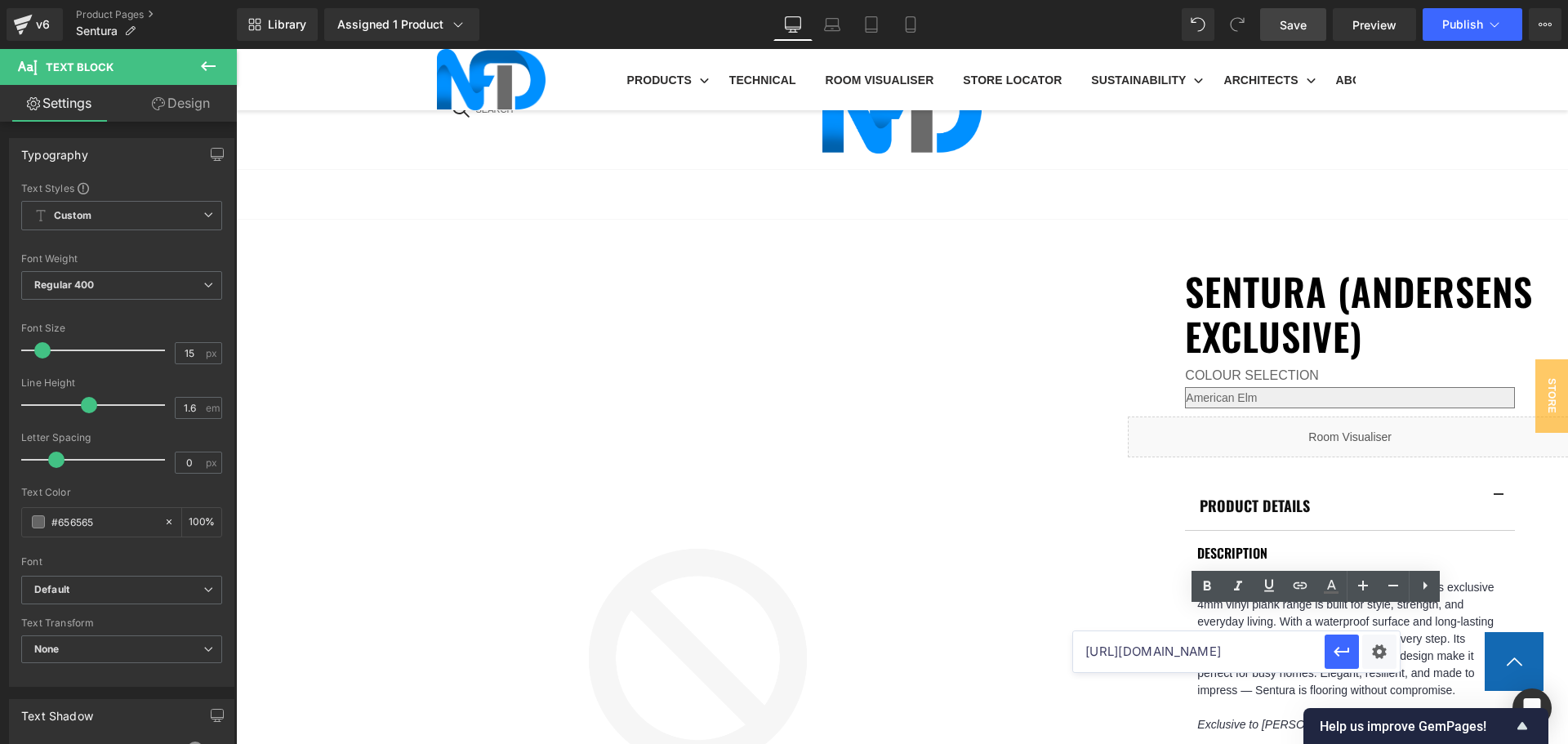
scroll to position [0, 0]
click at [1275, 647] on input "https://cdn.shopify.com/s/files/1/0075/7501/1395/files/Sentura_-_Red_Oak_-_Inst…" at bounding box center [1199, 652] width 252 height 41
paste input "https://cdn.shopify.com/s/files/1/0075/7501/1395/files/Sentura_-_Southern_Tassi…"
type input "https://cdn.shopify.com/s/files/1/0075/7501/1395/files/Sentura_-_Southern_Tassi…"
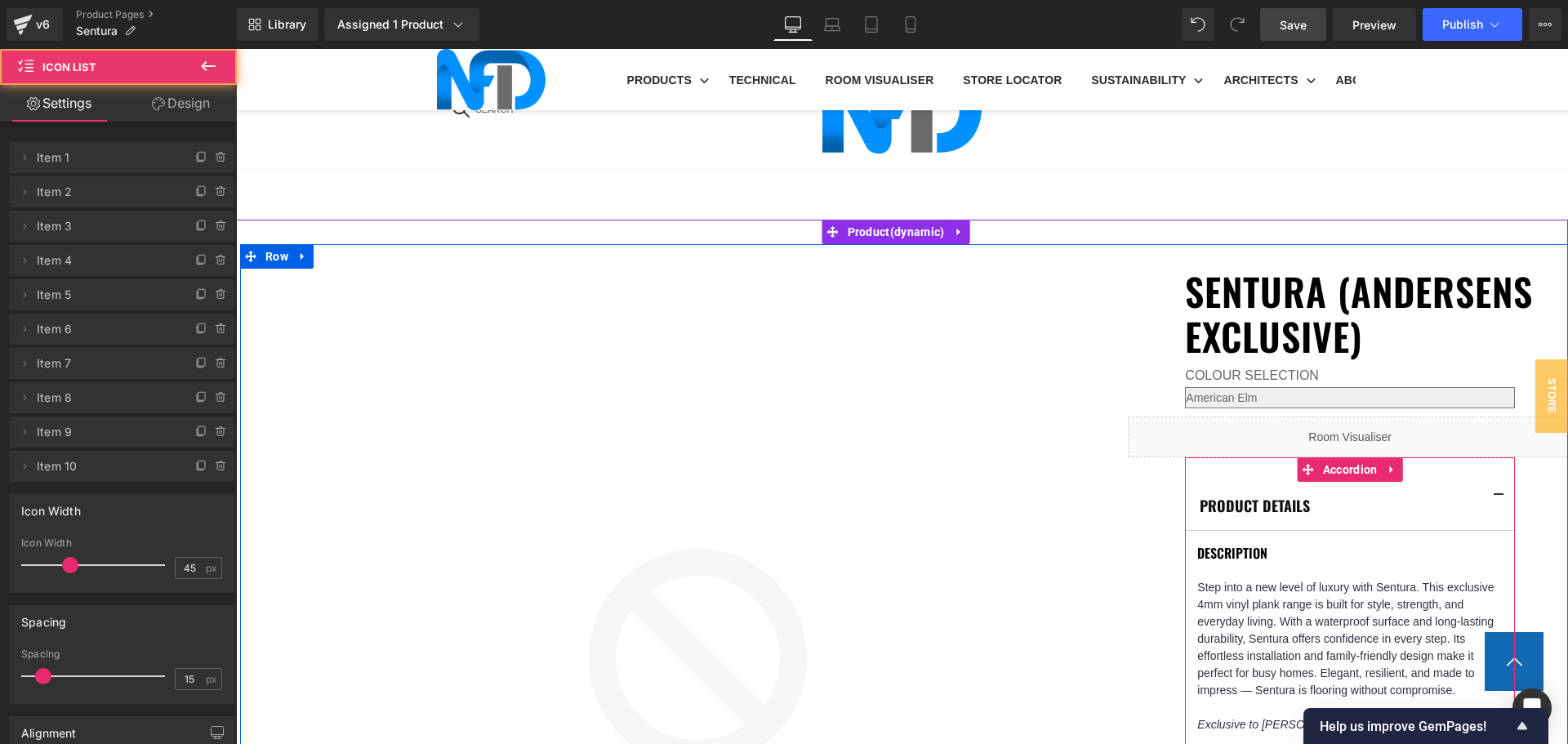
scroll to position [1552, 0]
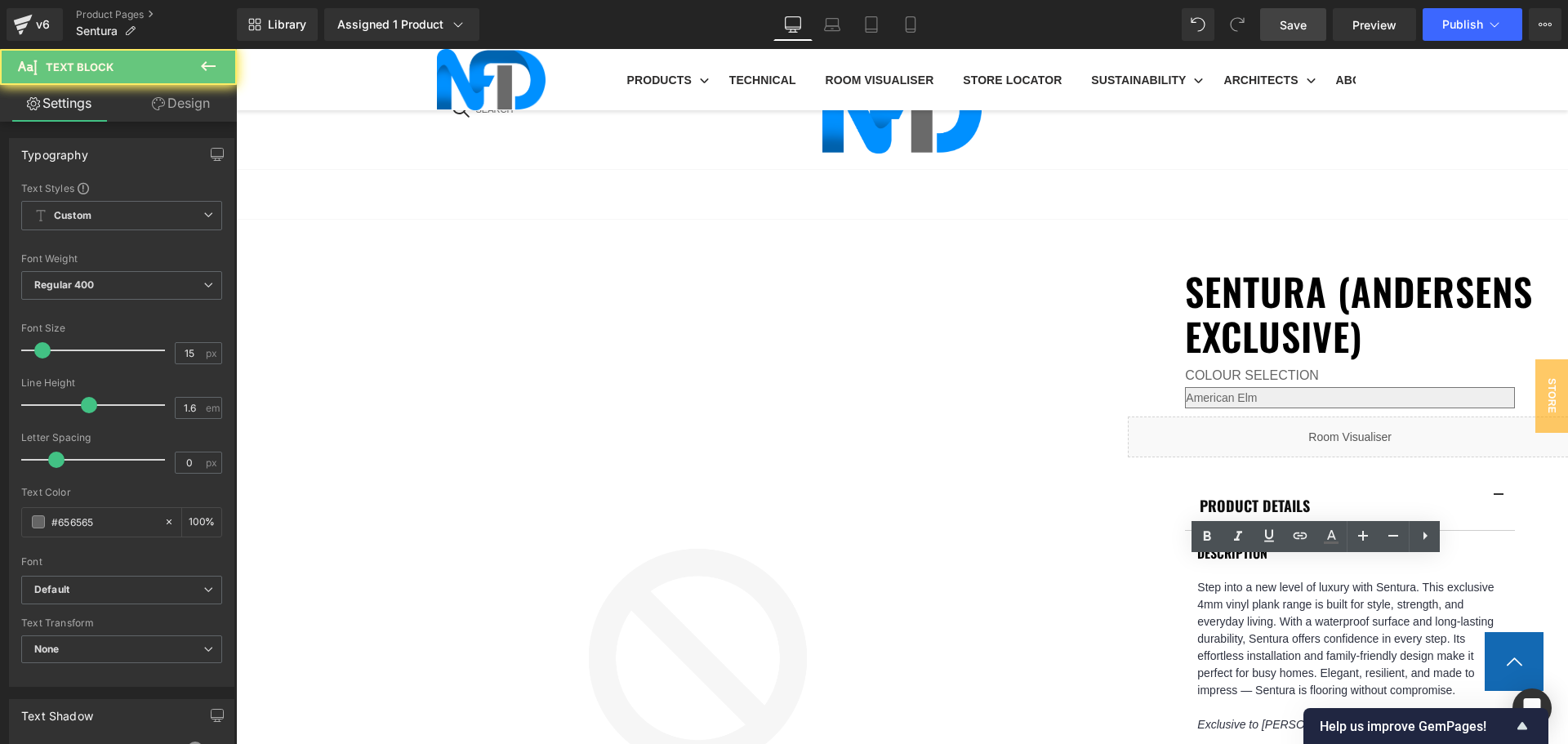
click at [1301, 536] on icon at bounding box center [1300, 536] width 14 height 6
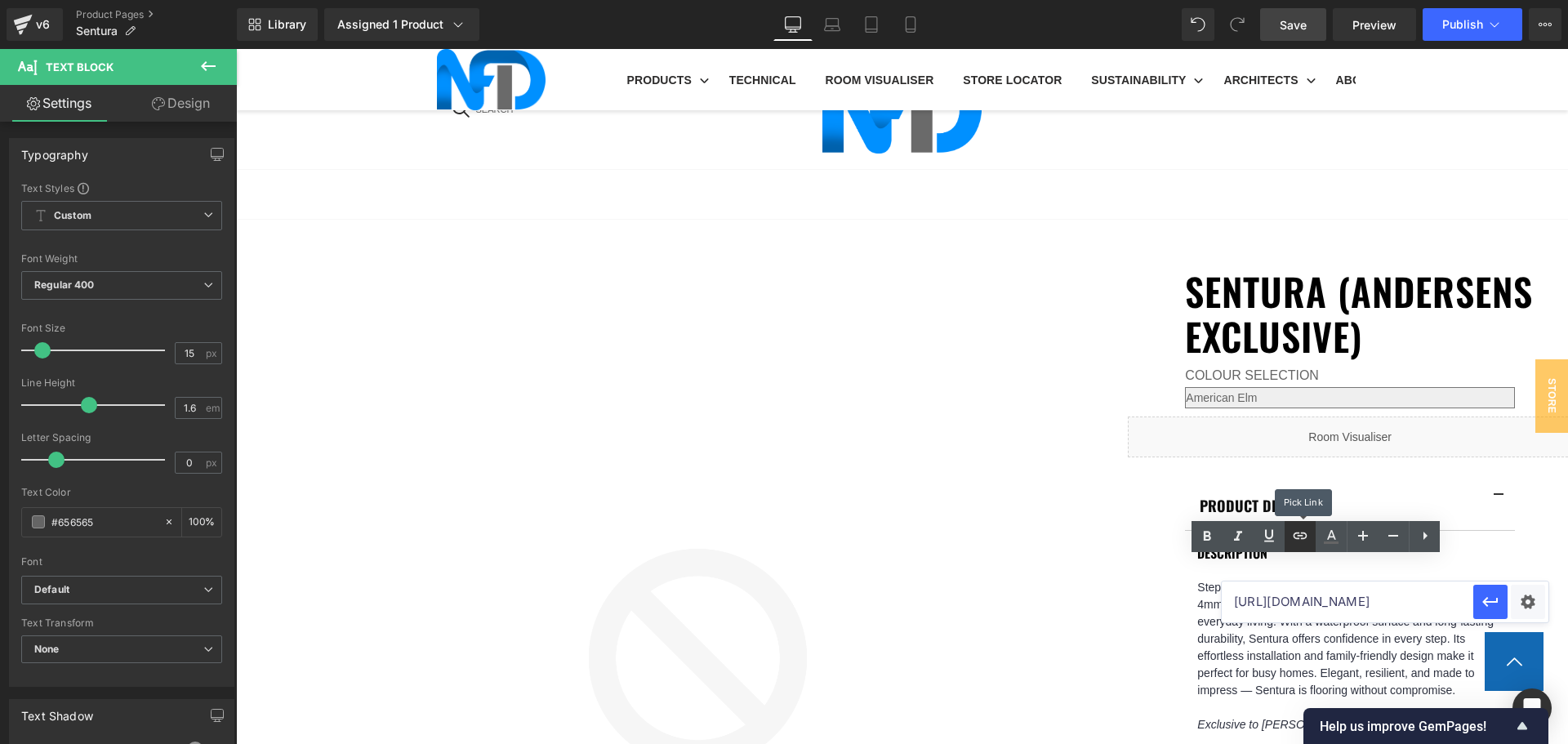
scroll to position [0, 0]
click at [1337, 617] on input "https://cdn.shopify.com/s/files/1/0075/7501/1395/files/Sentura_-_Southern_Tassi…" at bounding box center [1348, 602] width 252 height 41
paste input "https://cdn.shopify.com/s/files/1/0075/7501/1395/files/Sentura_-_Weathered_Oak_…"
type input "https://cdn.shopify.com/s/files/1/0075/7501/1395/files/Sentura_-_Weathered_Oak_…"
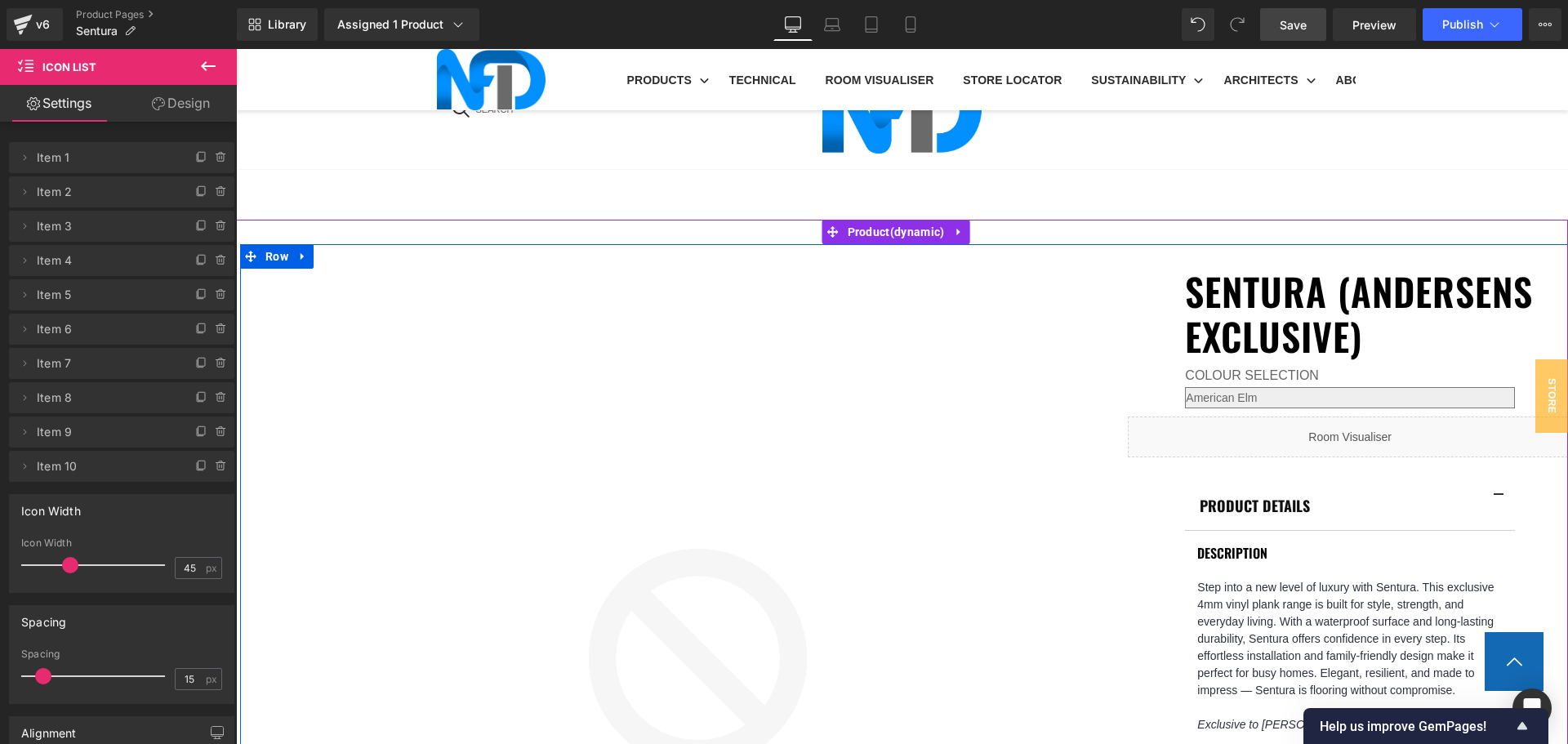
scroll to position [1226, 0]
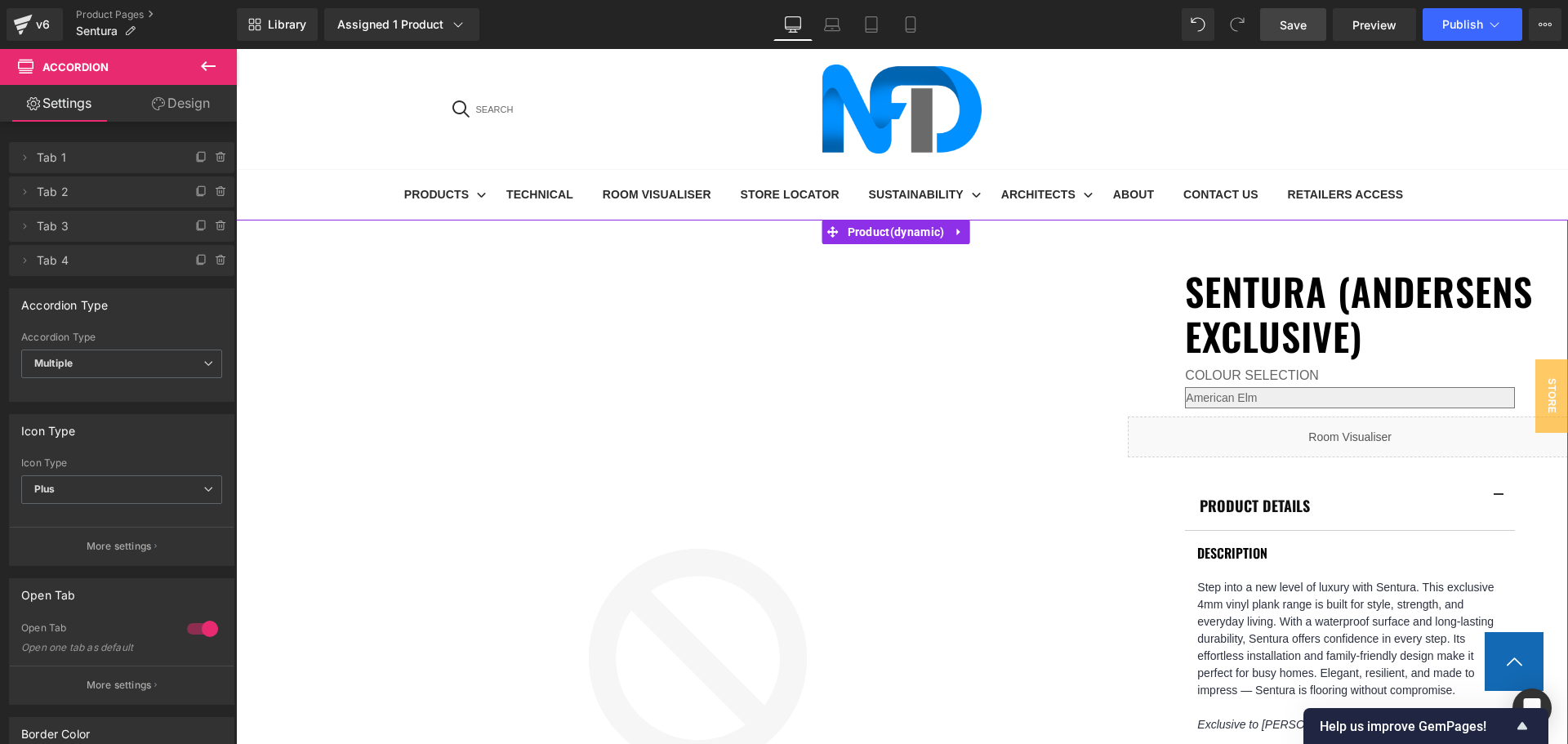
scroll to position [572, 0]
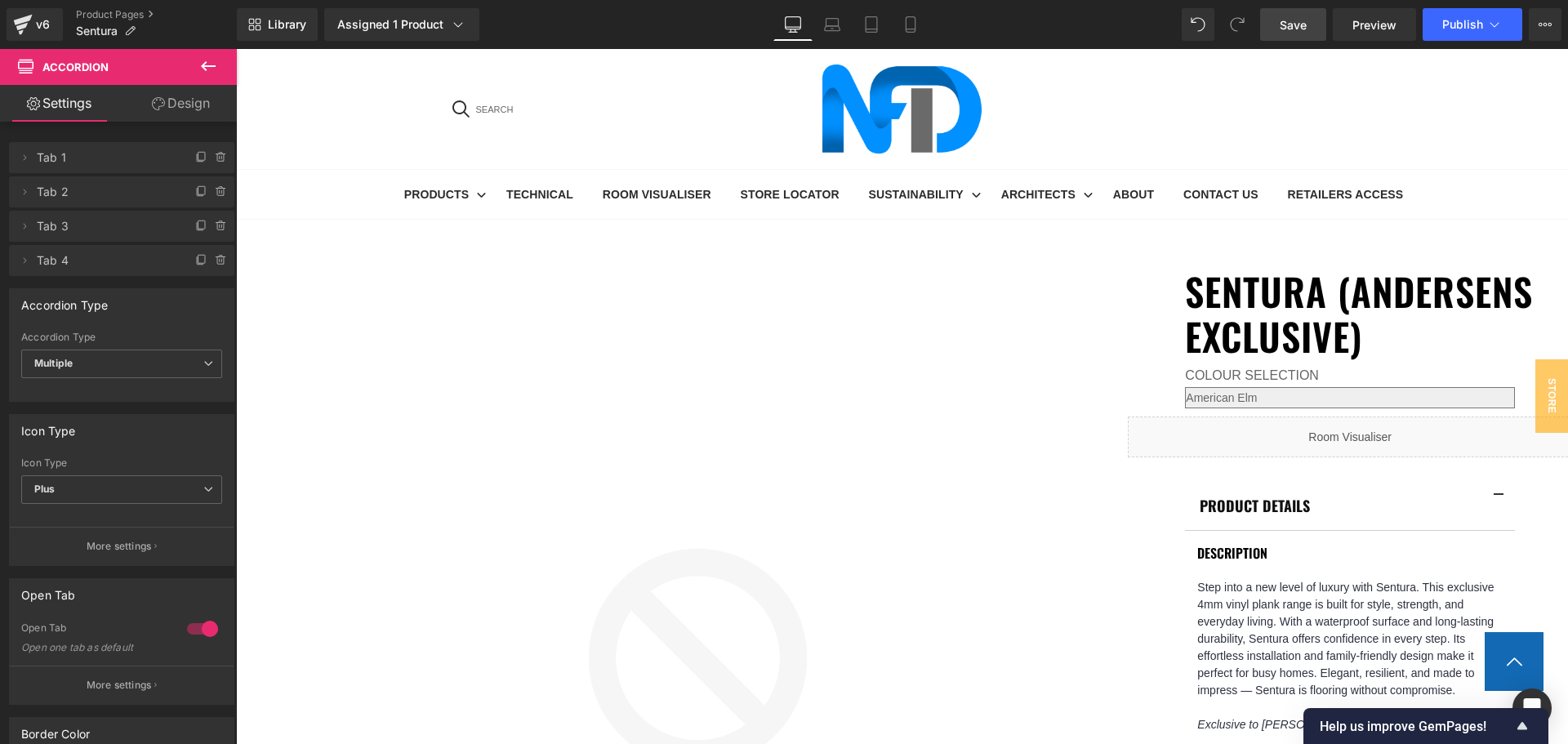
click at [1295, 18] on span "Save" at bounding box center [1293, 25] width 27 height 18
click at [1290, 24] on span "Save" at bounding box center [1293, 25] width 27 height 18
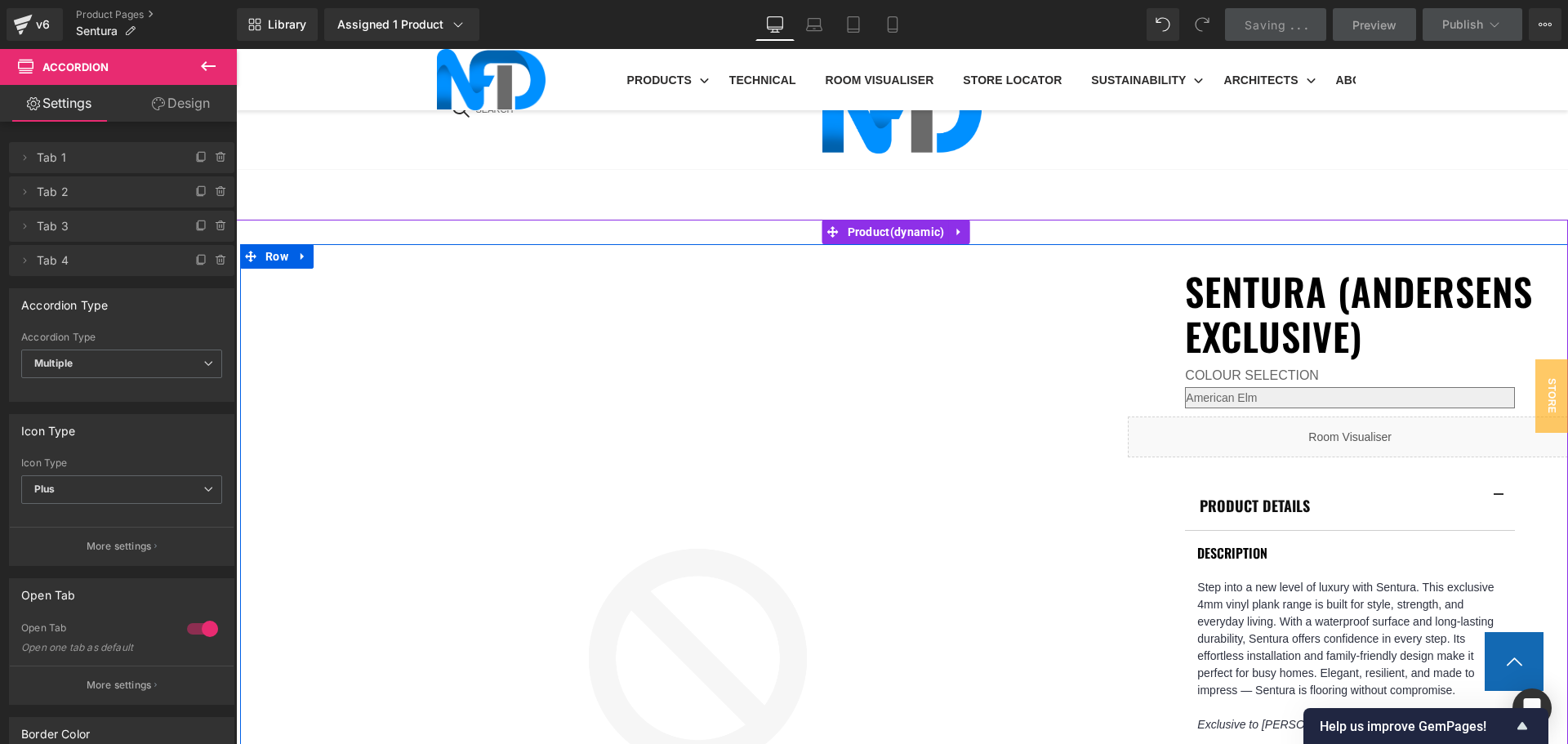
scroll to position [980, 0]
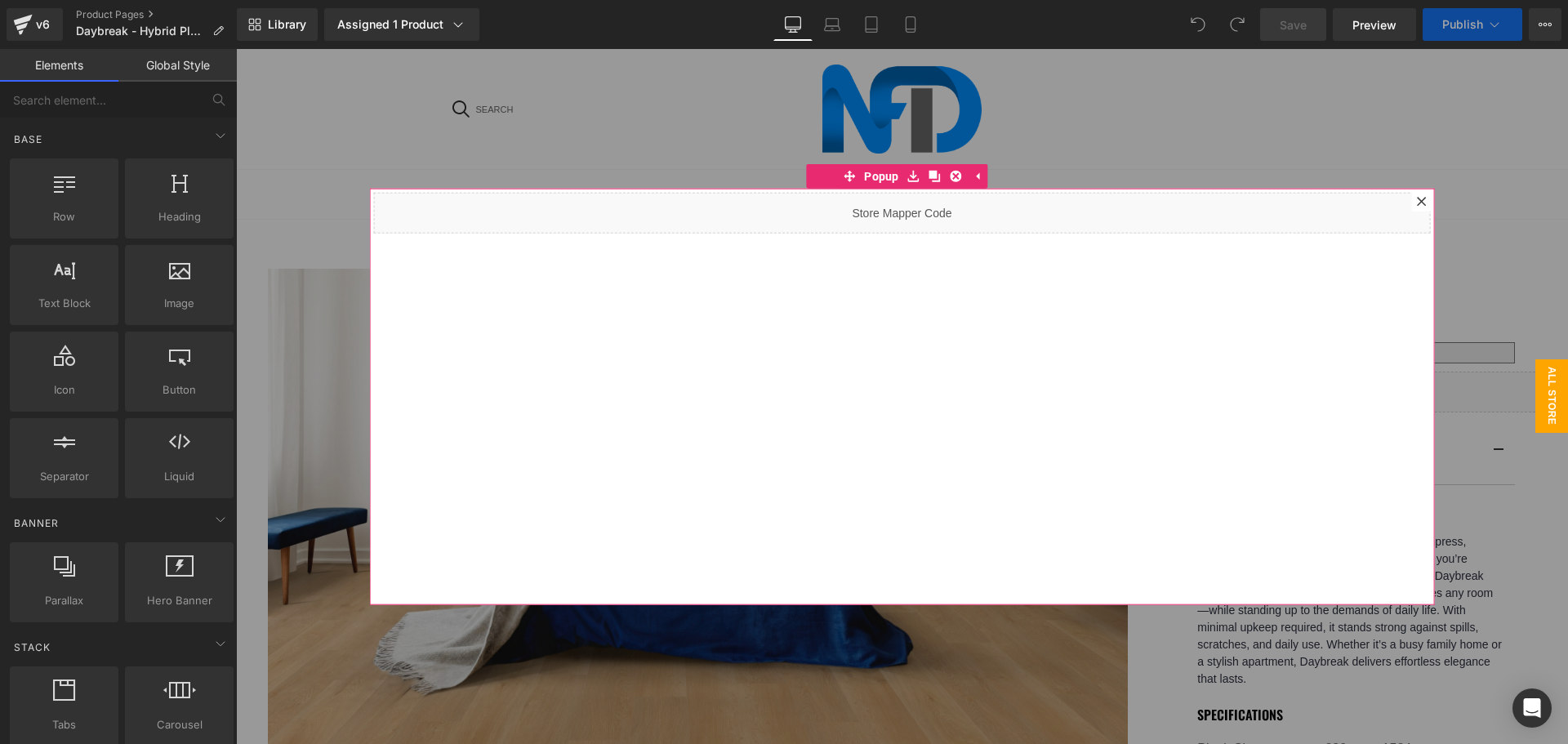
click at [1412, 195] on div at bounding box center [1422, 200] width 19 height 19
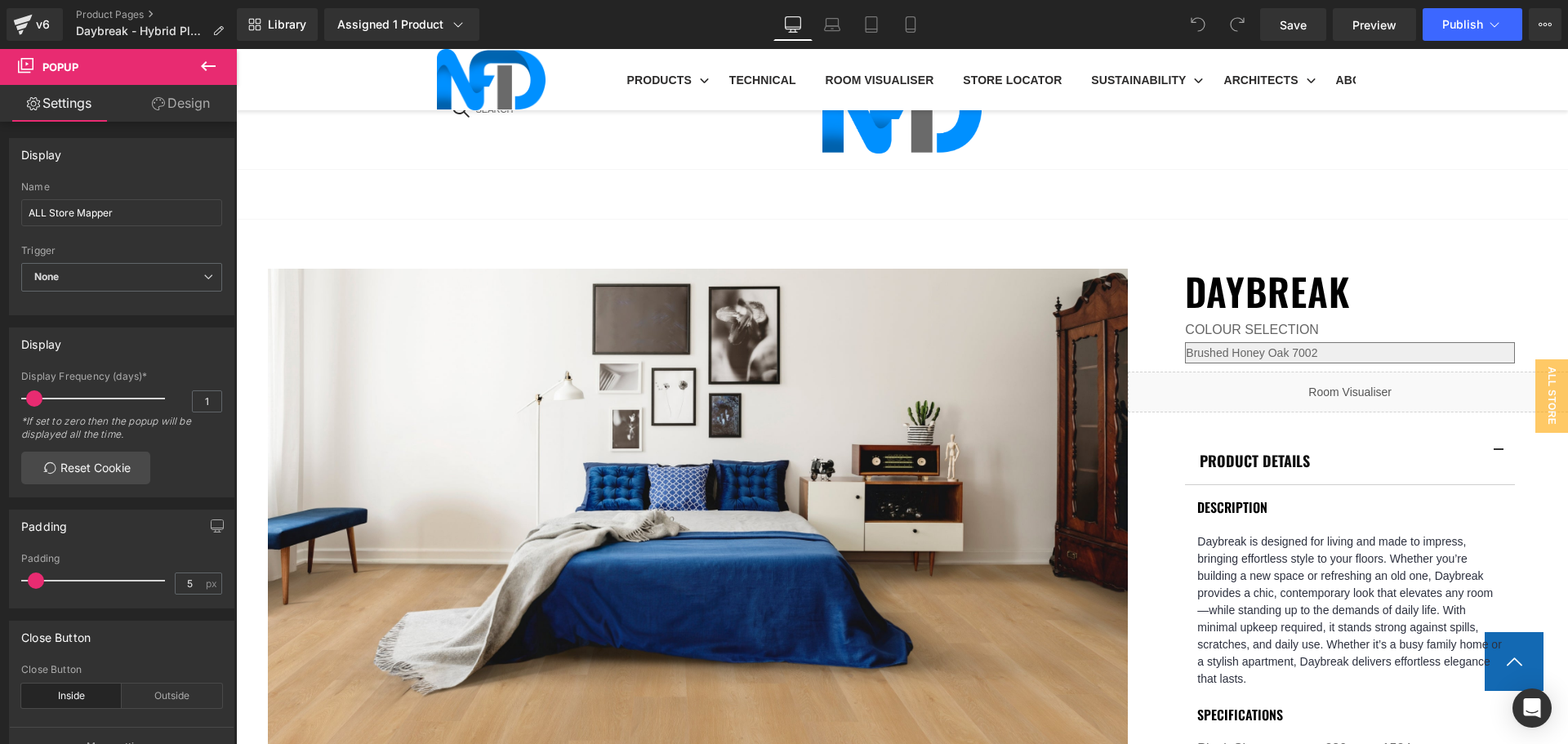
scroll to position [980, 0]
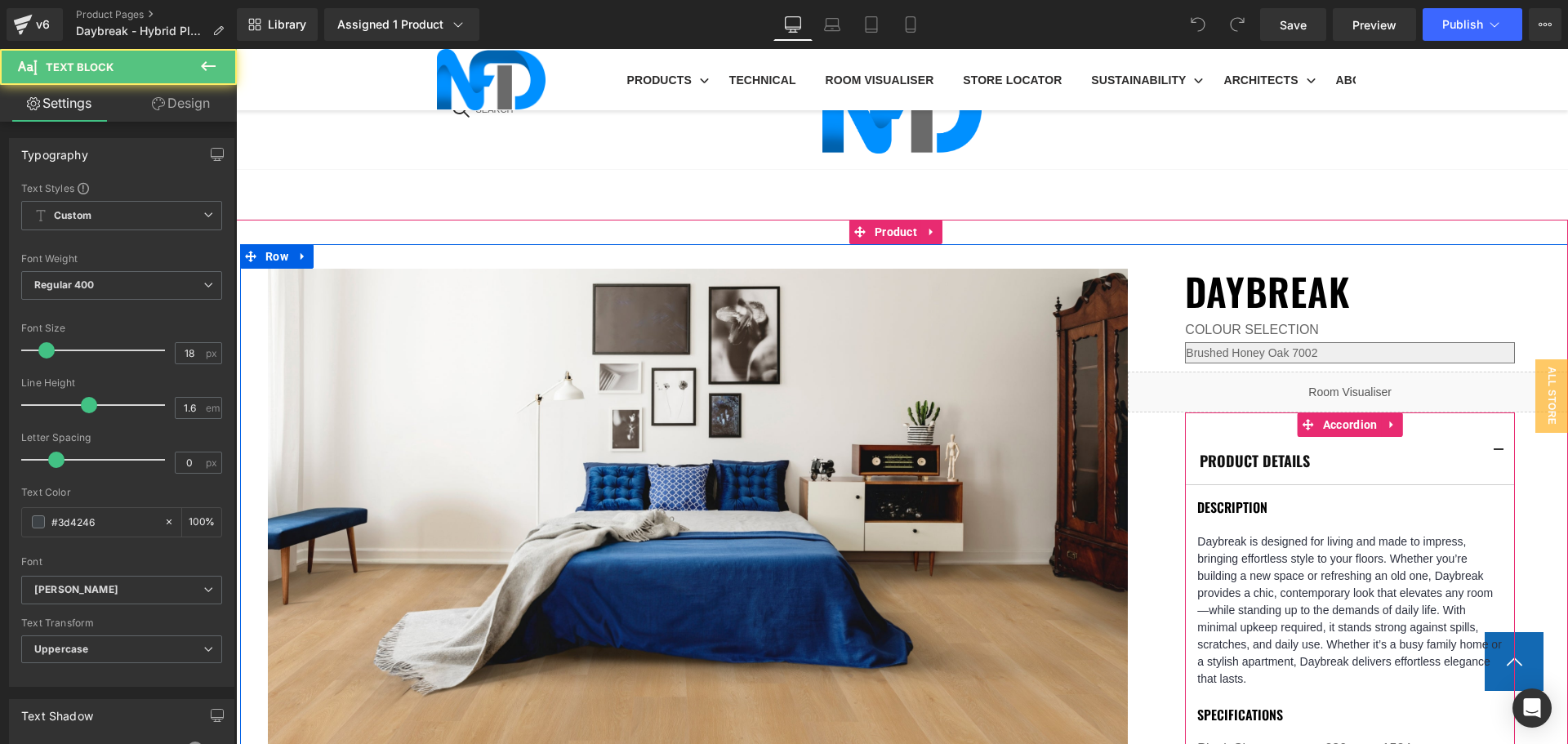
click at [236, 49] on div at bounding box center [236, 49] width 0 height 0
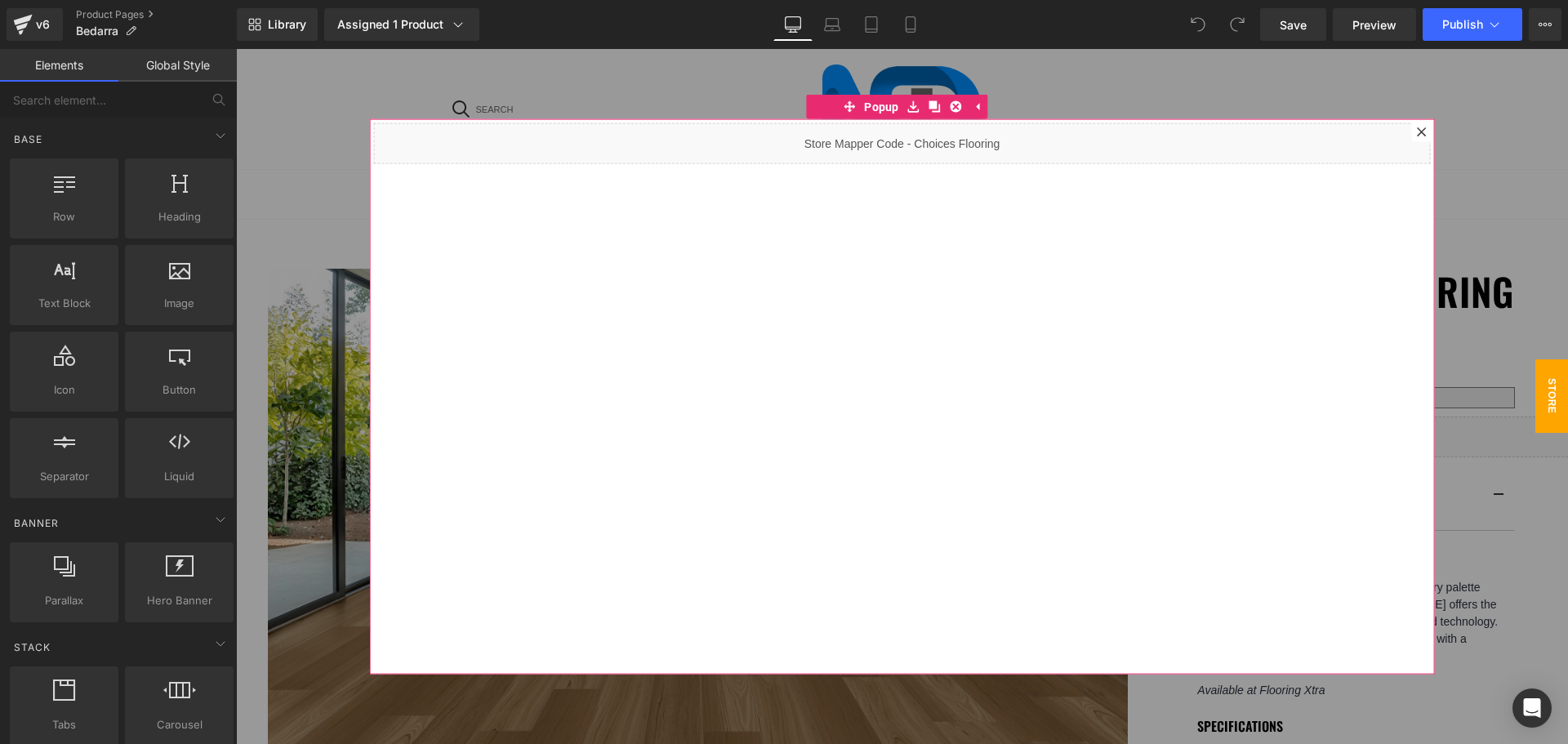
click at [1417, 131] on icon at bounding box center [1422, 132] width 9 height 9
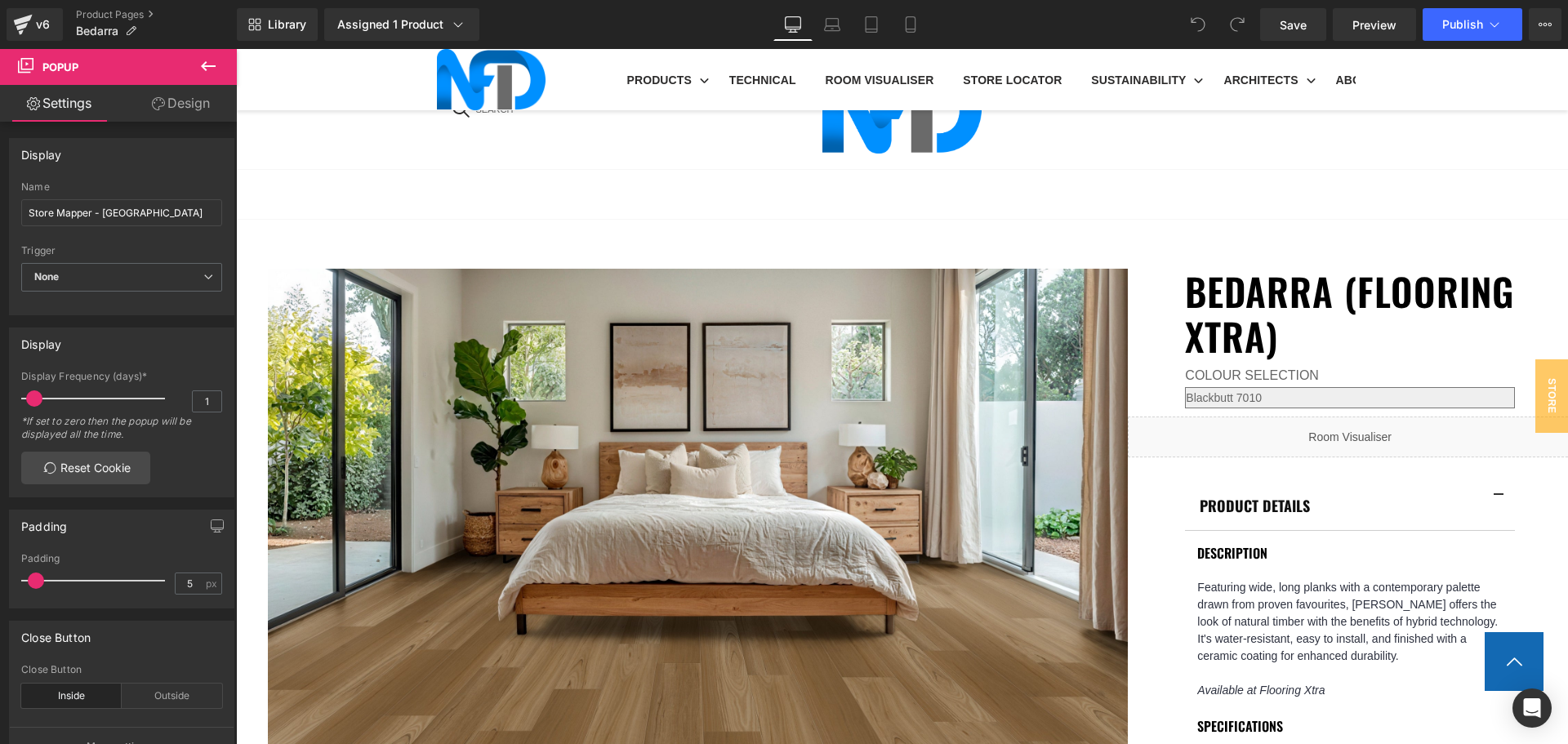
scroll to position [899, 0]
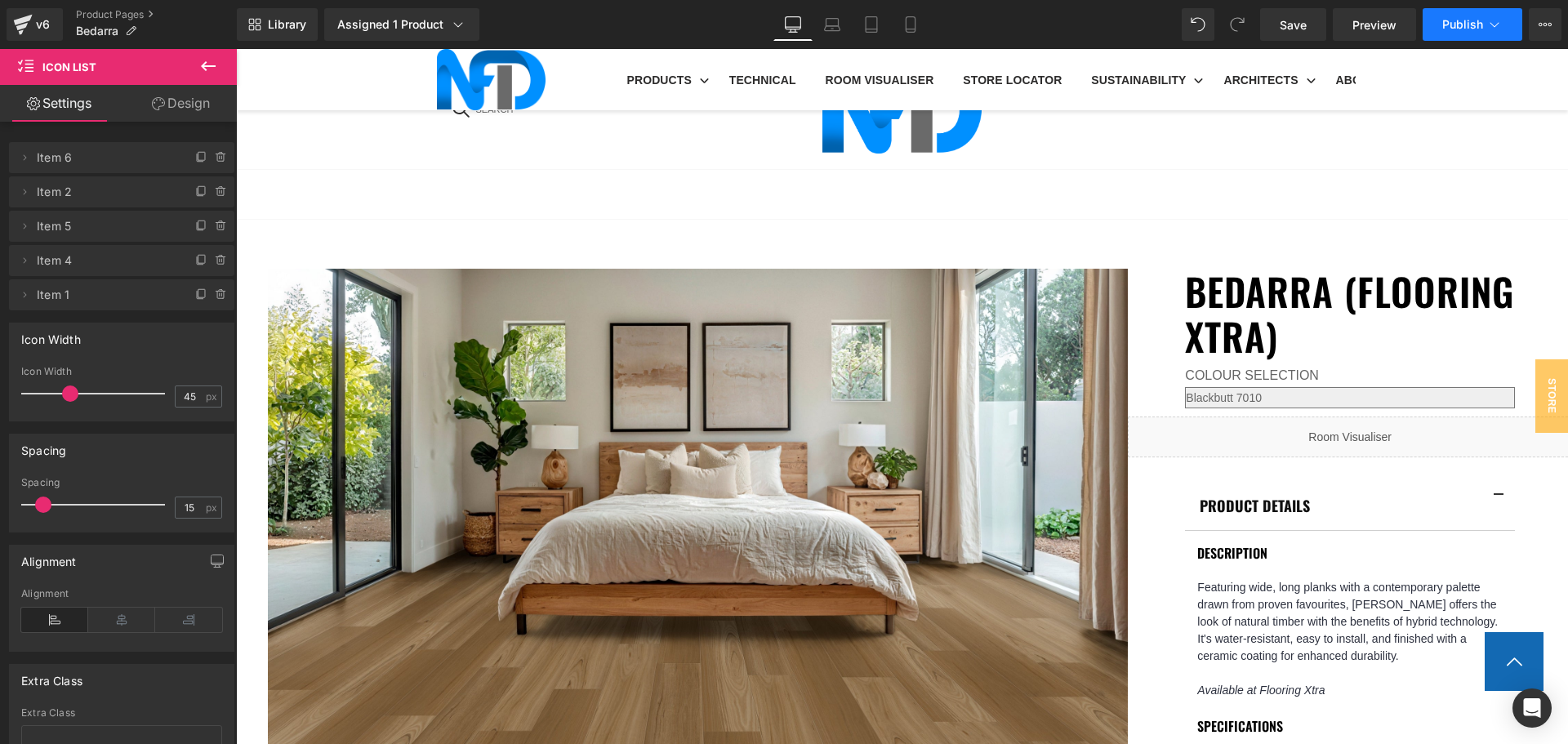
click at [1474, 29] on span "Publish" at bounding box center [1462, 24] width 41 height 13
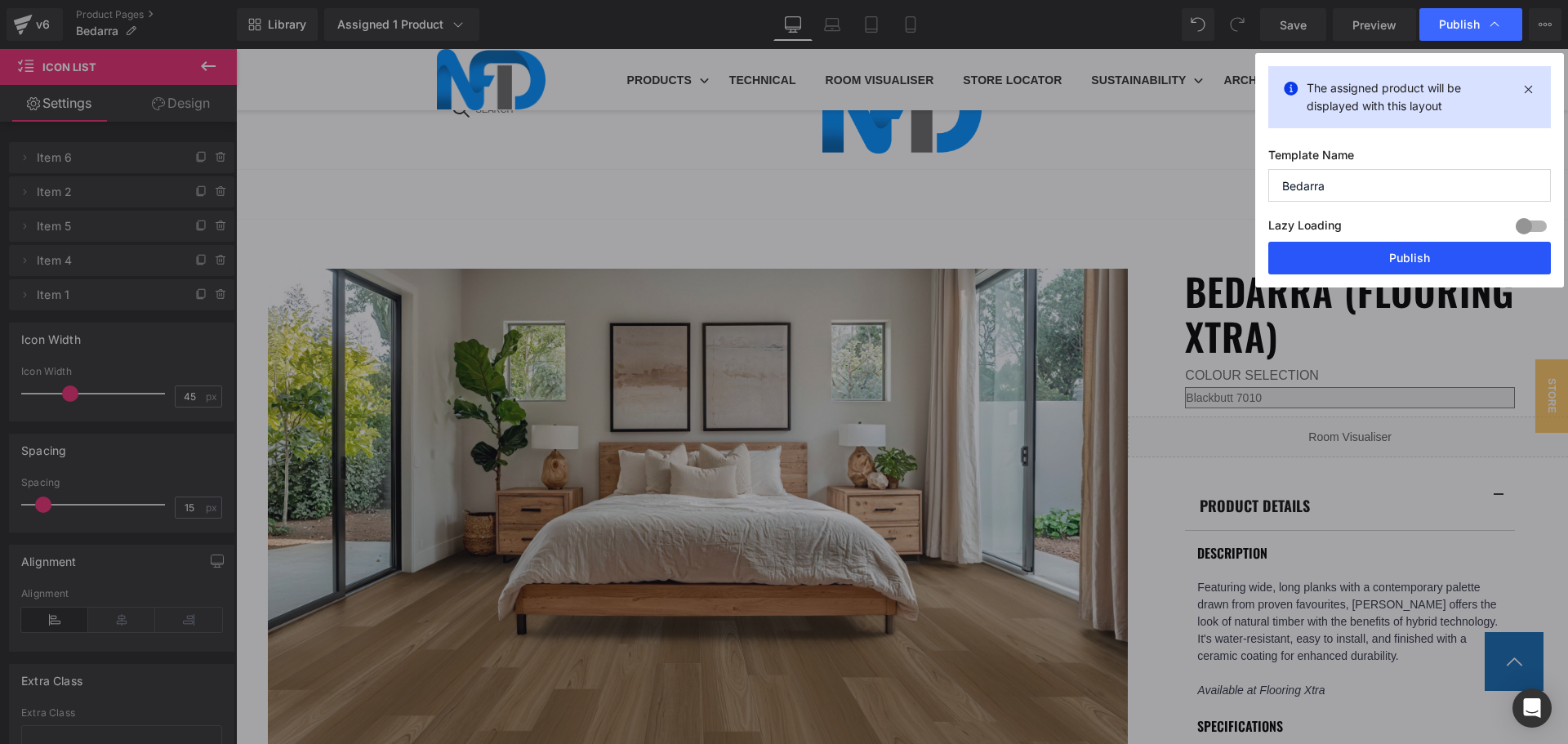
click at [1440, 259] on button "Publish" at bounding box center [1409, 258] width 282 height 32
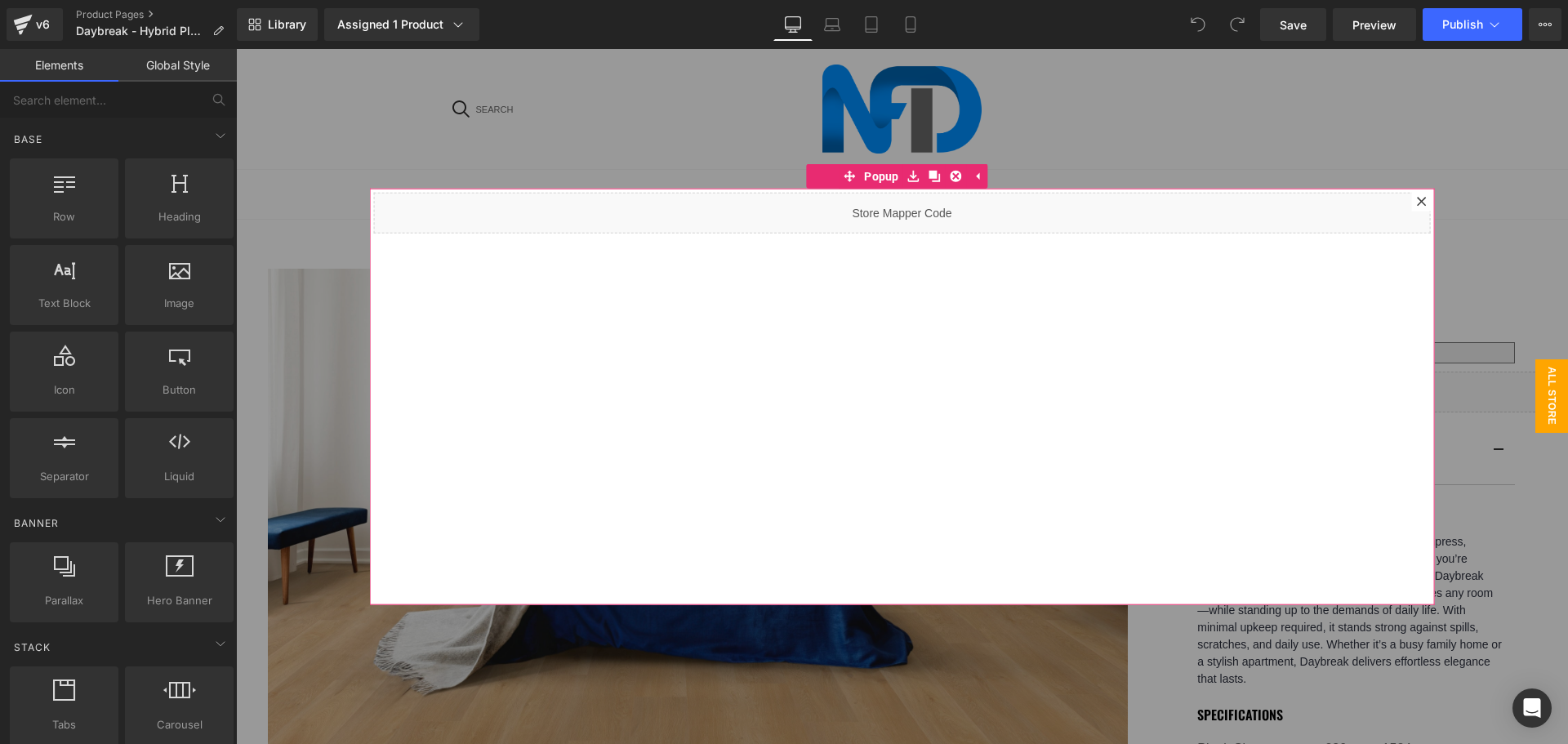
click at [1418, 193] on div at bounding box center [1422, 200] width 19 height 19
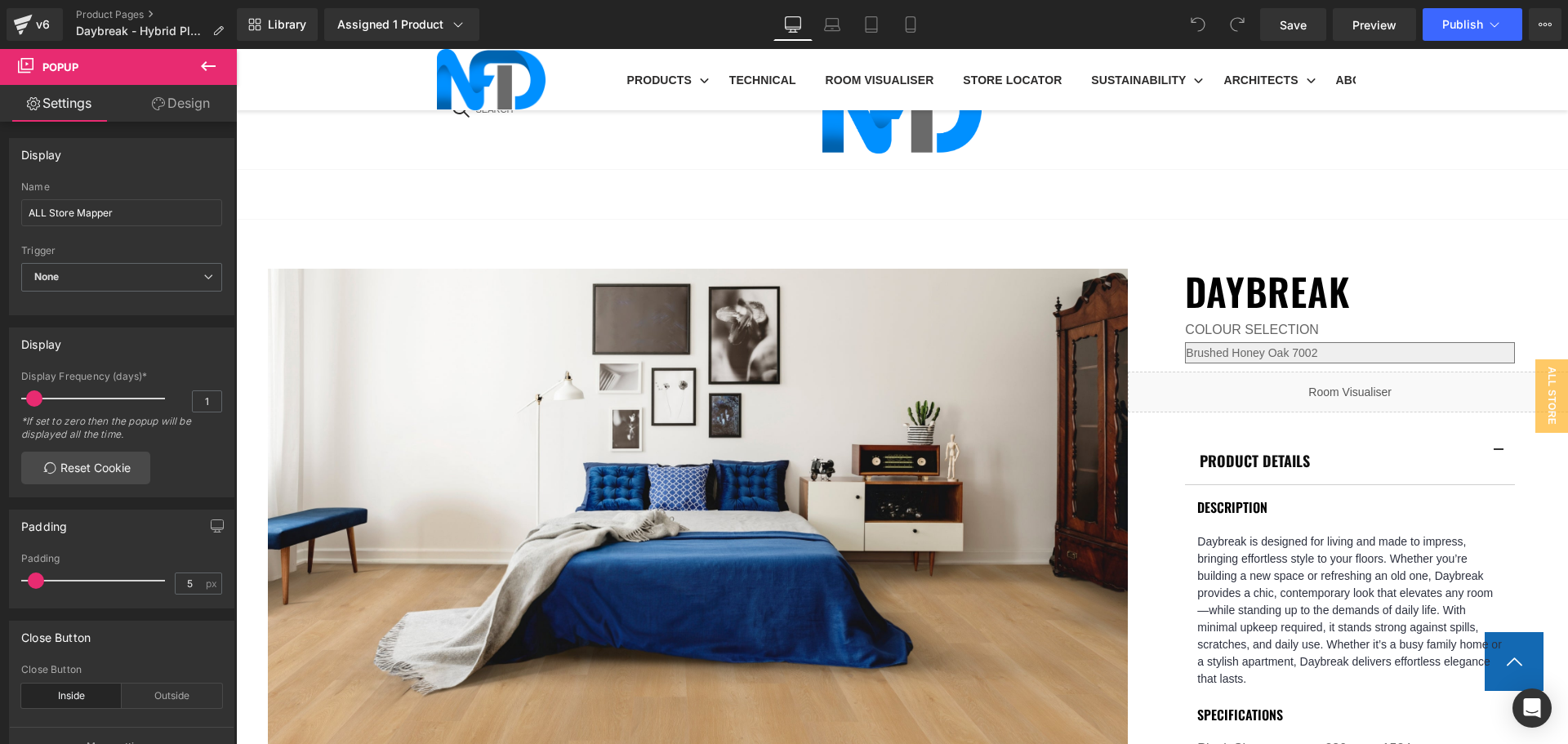
scroll to position [899, 0]
